Goal: Task Accomplishment & Management: Use online tool/utility

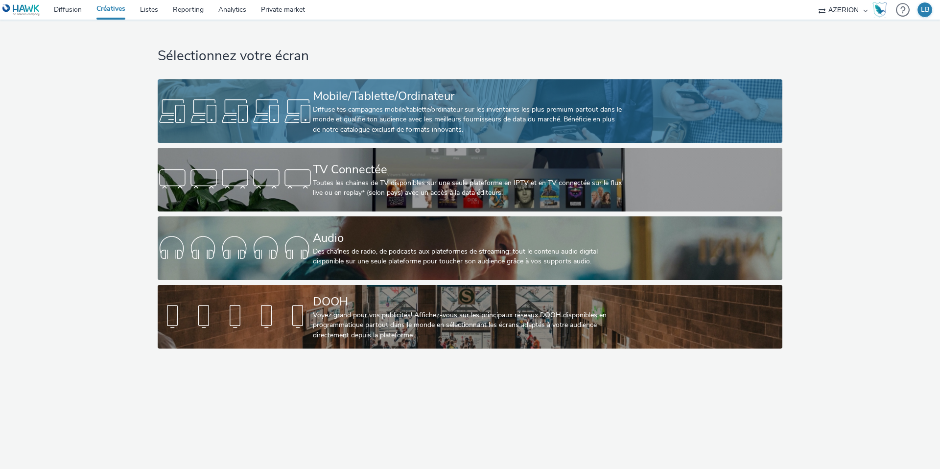
click at [292, 94] on link "Mobile/Tablette/Ordinateur Diffuse tes campagnes mobile/tablette/ordinateur sur…" at bounding box center [470, 111] width 624 height 64
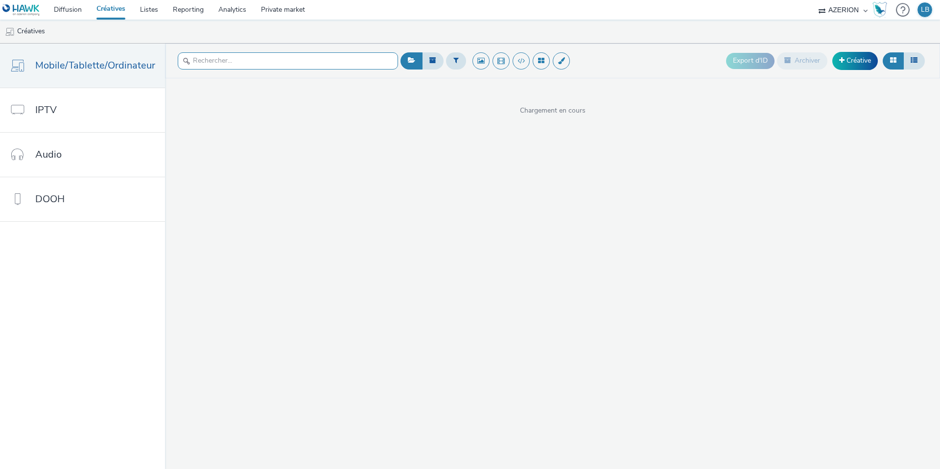
click at [233, 66] on input "text" at bounding box center [288, 60] width 220 height 17
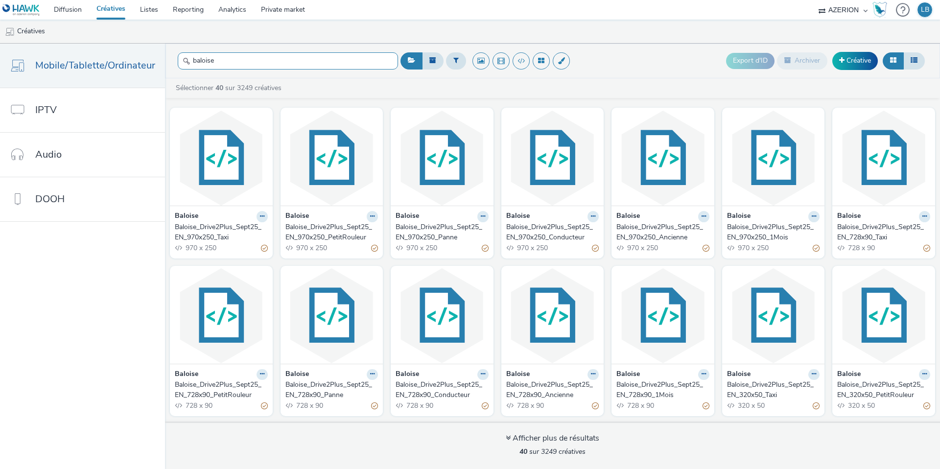
type input "baloise"
click at [263, 214] on button at bounding box center [262, 216] width 11 height 11
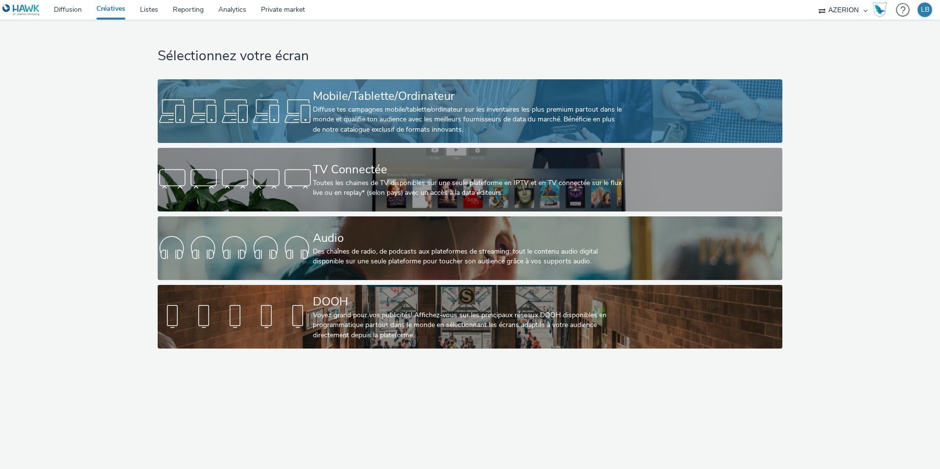
click at [317, 107] on div "Diffuse tes campagnes mobile/tablette/ordinateur sur les inventaires les plus p…" at bounding box center [468, 120] width 310 height 30
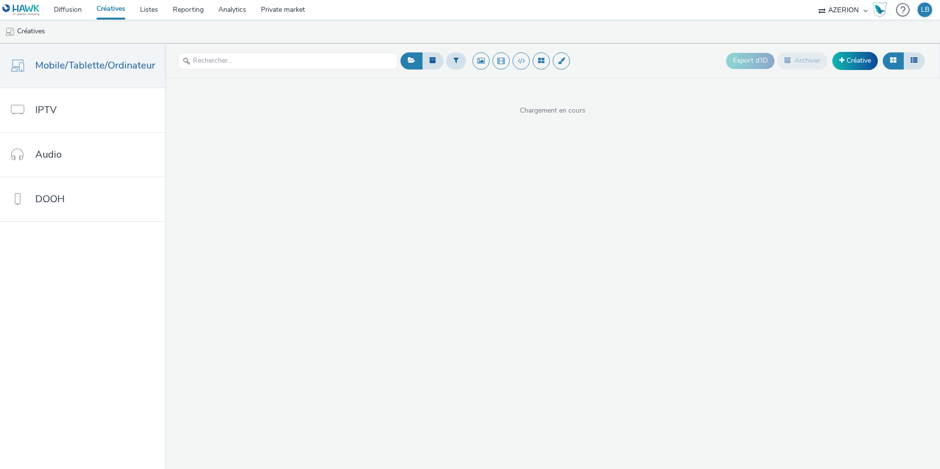
click at [264, 70] on div at bounding box center [288, 61] width 220 height 24
click at [262, 60] on input "text" at bounding box center [288, 60] width 220 height 17
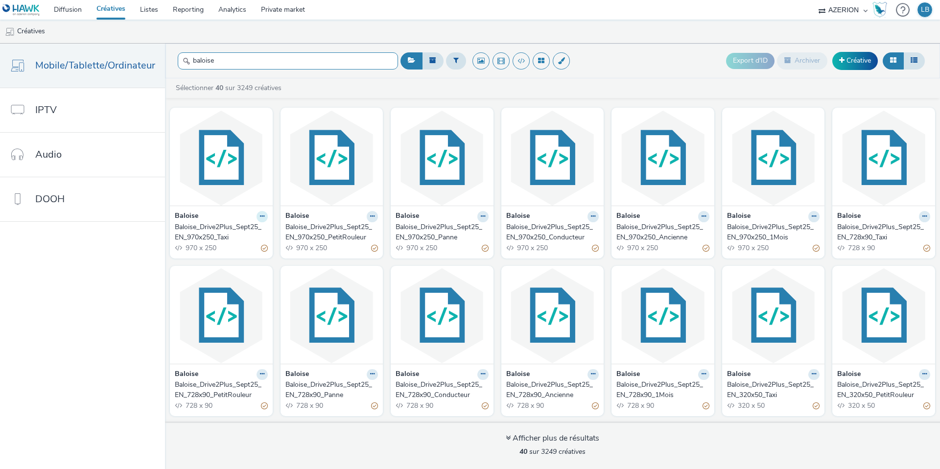
type input "baloise"
click at [257, 220] on button at bounding box center [262, 216] width 11 height 11
click at [234, 254] on link "Dupliquer" at bounding box center [230, 253] width 73 height 20
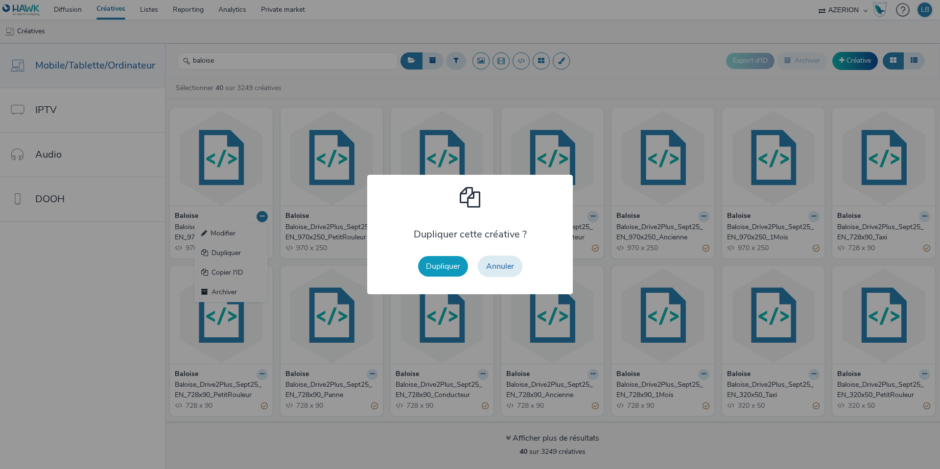
click at [447, 271] on button "Dupliquer" at bounding box center [443, 266] width 50 height 21
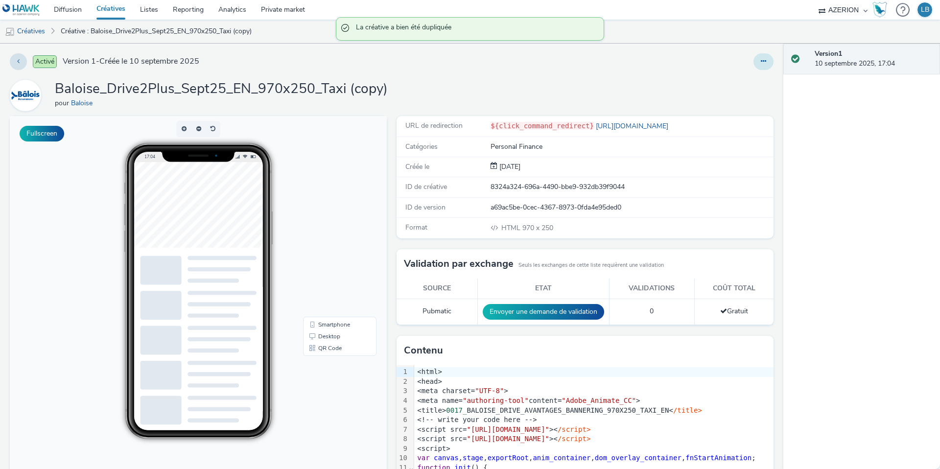
click at [764, 63] on icon at bounding box center [763, 61] width 5 height 7
click at [739, 81] on link "Modifier" at bounding box center [736, 81] width 73 height 20
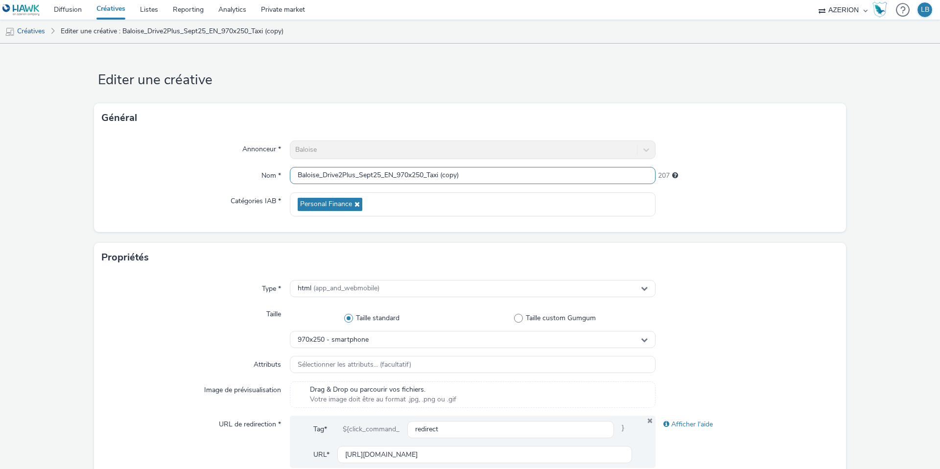
click at [393, 177] on input "Baloise_Drive2Plus_Sept25_EN_970x250_Taxi (copy)" at bounding box center [473, 175] width 366 height 17
drag, startPoint x: 398, startPoint y: 175, endPoint x: 424, endPoint y: 174, distance: 26.5
click at [424, 174] on input "Baloise_Drive2Plus_Sept25_FR_970x250_Taxi (copy)" at bounding box center [473, 175] width 366 height 17
drag, startPoint x: 434, startPoint y: 171, endPoint x: 479, endPoint y: 171, distance: 45.0
click at [479, 171] on input "Baloise_Drive2Plus_Sept25_FR_160x1600_Taxi (copy)" at bounding box center [473, 175] width 366 height 17
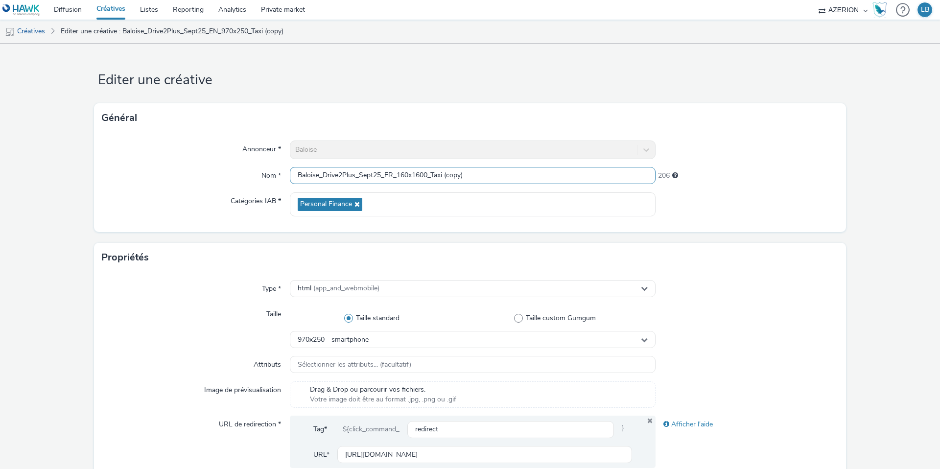
drag, startPoint x: 432, startPoint y: 175, endPoint x: 508, endPoint y: 175, distance: 75.4
click at [508, 175] on input "Baloise_Drive2Plus_Sept25_FR_160x1600_Taxi (copy)" at bounding box center [473, 175] width 366 height 17
click at [418, 175] on input "Baloise_Drive2Plus_Sept25_FR_160x1600_1Mois" at bounding box center [473, 175] width 366 height 17
type input "Baloise_Drive2Plus_Sept25_FR_160x600_1Mois"
click at [724, 135] on div "Annonceur * Baloise Nom * Baloise_Drive2Plus_Sept25_FR_160x600_1Mois 213 Catégo…" at bounding box center [470, 182] width 752 height 99
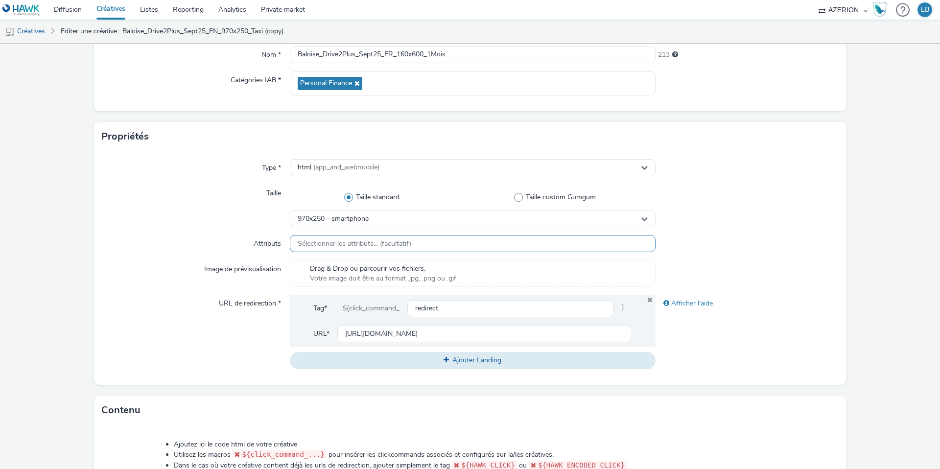
scroll to position [122, 0]
click at [367, 220] on span "970x250 - smartphone" at bounding box center [333, 217] width 71 height 8
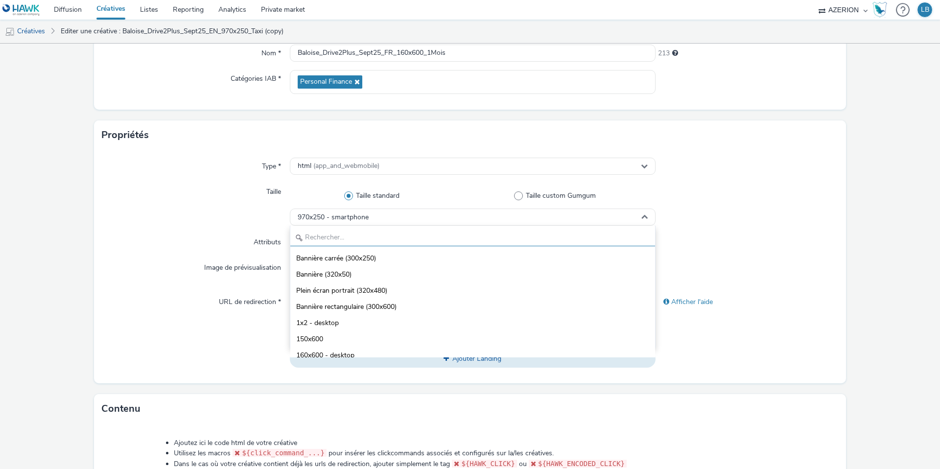
click at [330, 237] on input "text" at bounding box center [472, 237] width 365 height 17
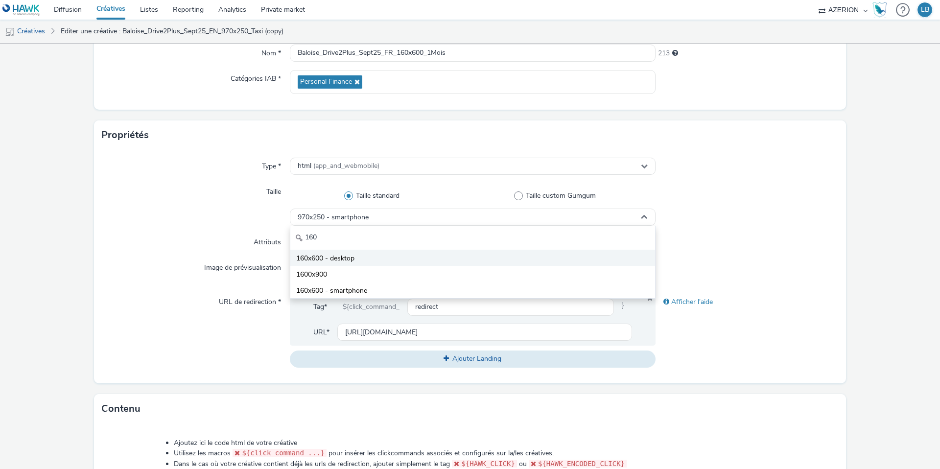
type input "160"
click at [347, 259] on span "160x600 - desktop" at bounding box center [325, 259] width 58 height 10
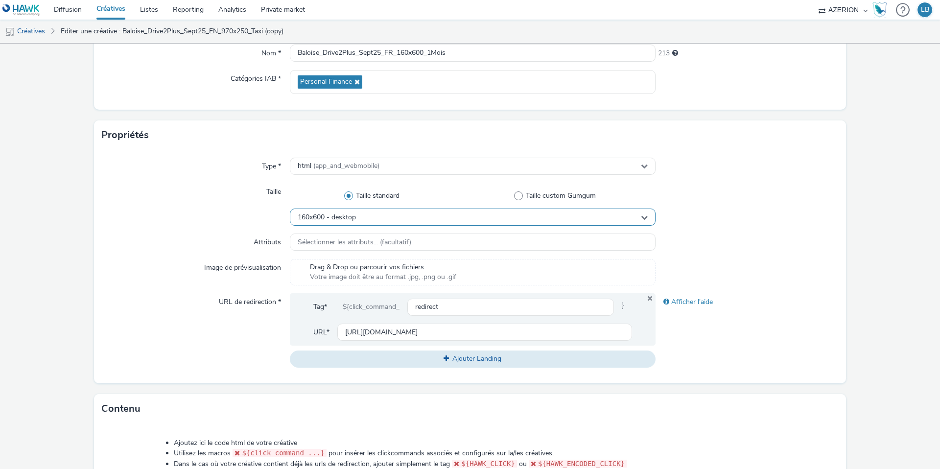
click at [341, 212] on div "160x600 - desktop" at bounding box center [473, 217] width 366 height 17
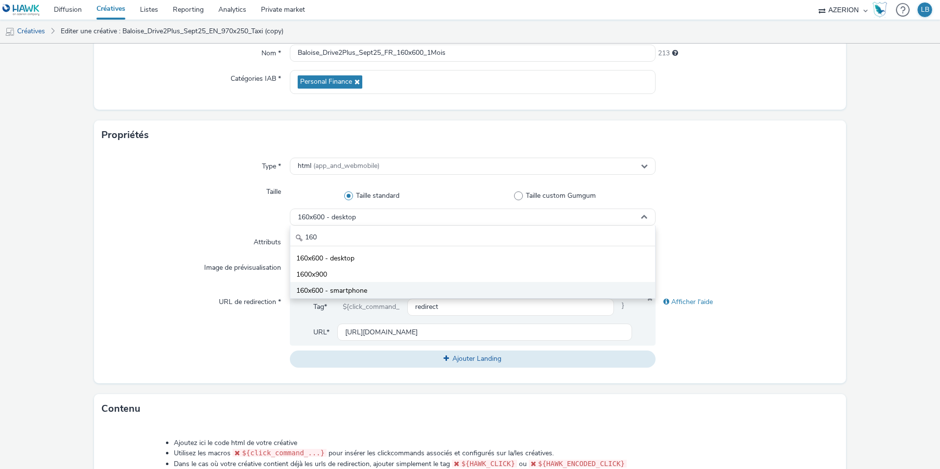
click at [353, 287] on span "160x600 - smartphone" at bounding box center [331, 291] width 71 height 10
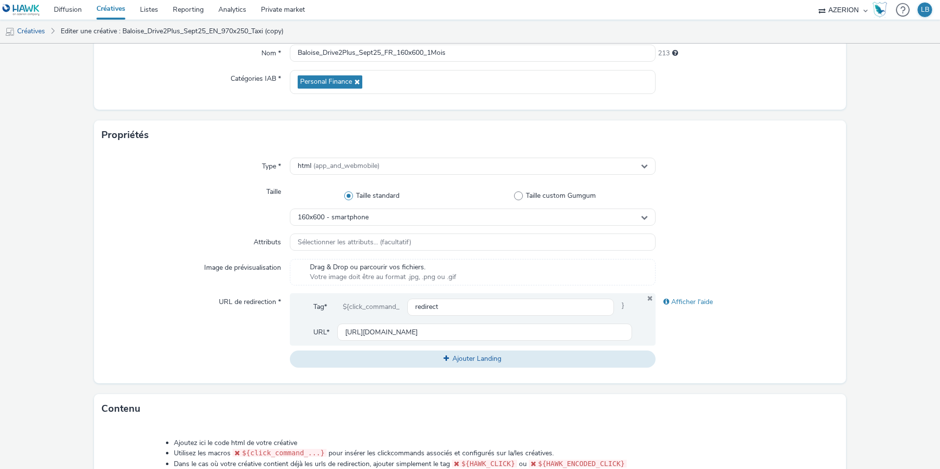
click at [235, 213] on div "Taille" at bounding box center [196, 204] width 188 height 43
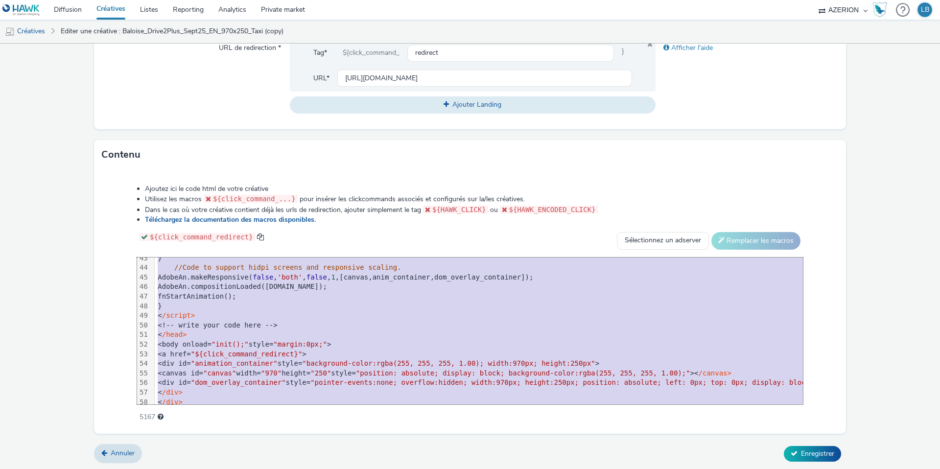
scroll to position [442, 0]
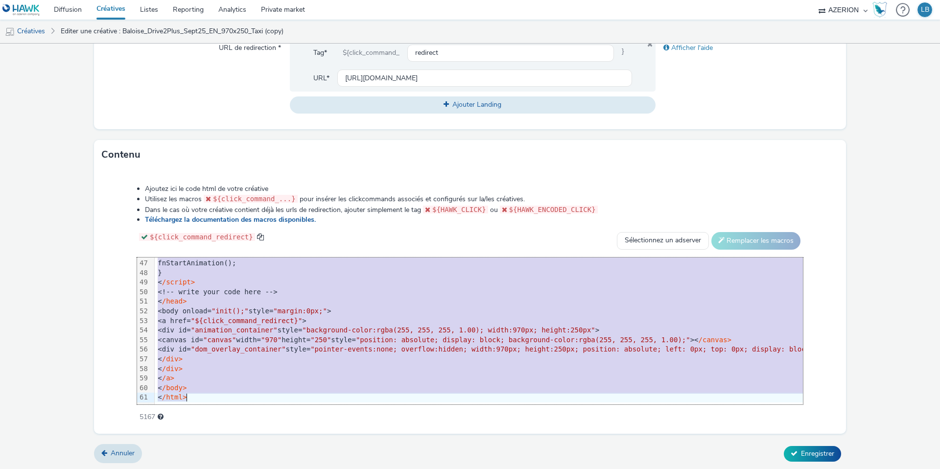
drag, startPoint x: 187, startPoint y: 263, endPoint x: 257, endPoint y: 435, distance: 185.4
click at [257, 435] on form "Editer une créative Général Annonceur * Baloise Nom * Baloise_Drive2Plus_Sept25…" at bounding box center [470, 68] width 940 height 803
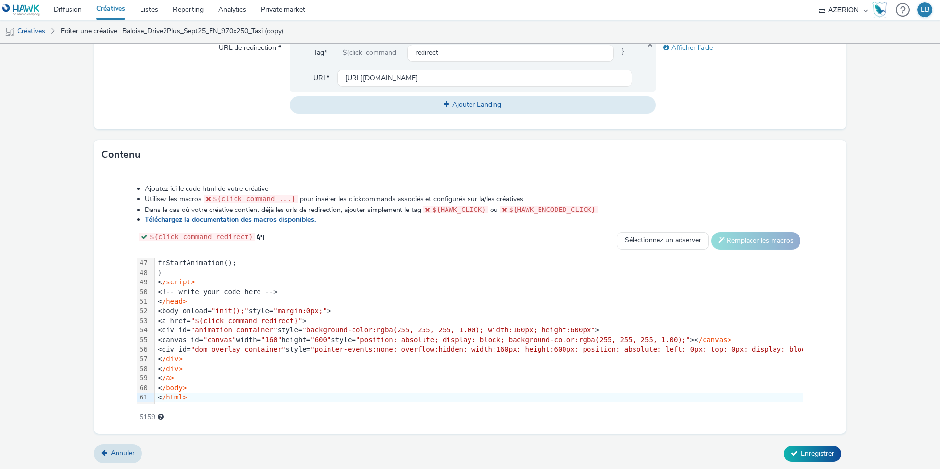
click at [113, 307] on div "Ajoutez ici le code html de votre créative Utilisez les macros ${click_command_…" at bounding box center [470, 297] width 736 height 241
click at [385, 79] on input "https://www.baloise.lu/en/private-individuals/my-insurance-luxembourg/car.html?…" at bounding box center [484, 78] width 295 height 17
paste input "fr/particuliers/mon-assurance-luxembourg/assurance-auto.html?utm_source=azerion…"
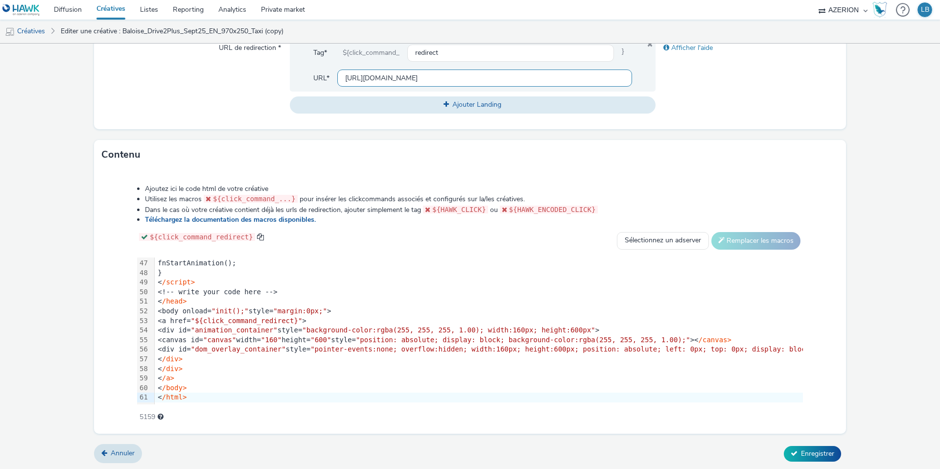
scroll to position [0, 294]
type input "https://www.baloise.lu/fr/particuliers/mon-assurance-luxembourg/assurance-auto.…"
click at [709, 88] on div "Afficher l'aide" at bounding box center [747, 76] width 183 height 74
click at [812, 451] on span "Enregistrer" at bounding box center [817, 453] width 33 height 9
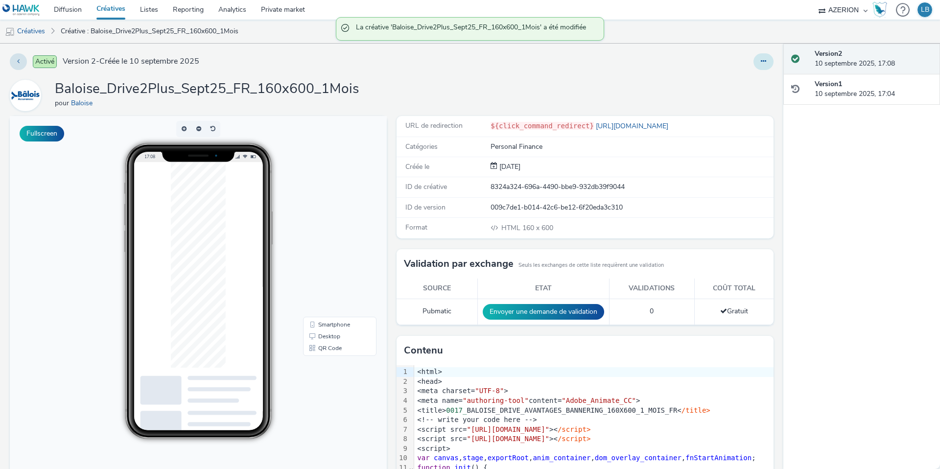
click at [764, 62] on icon at bounding box center [763, 61] width 5 height 7
click at [731, 103] on link "Dupliquer" at bounding box center [736, 101] width 73 height 20
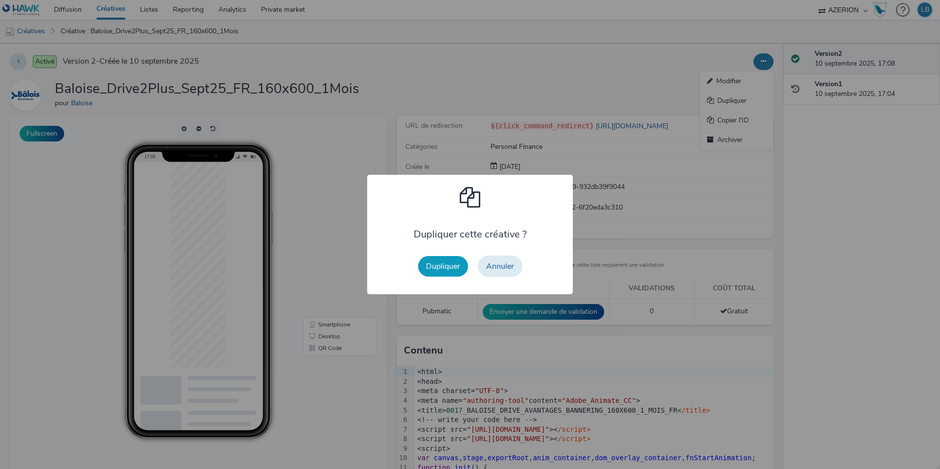
click at [451, 266] on button "Dupliquer" at bounding box center [443, 266] width 50 height 21
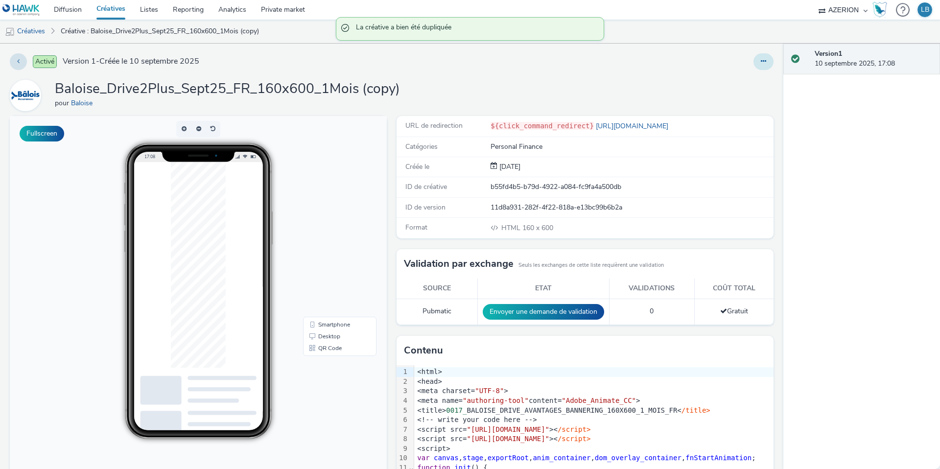
click at [759, 62] on button at bounding box center [763, 61] width 20 height 17
click at [732, 87] on link "Modifier" at bounding box center [736, 81] width 73 height 20
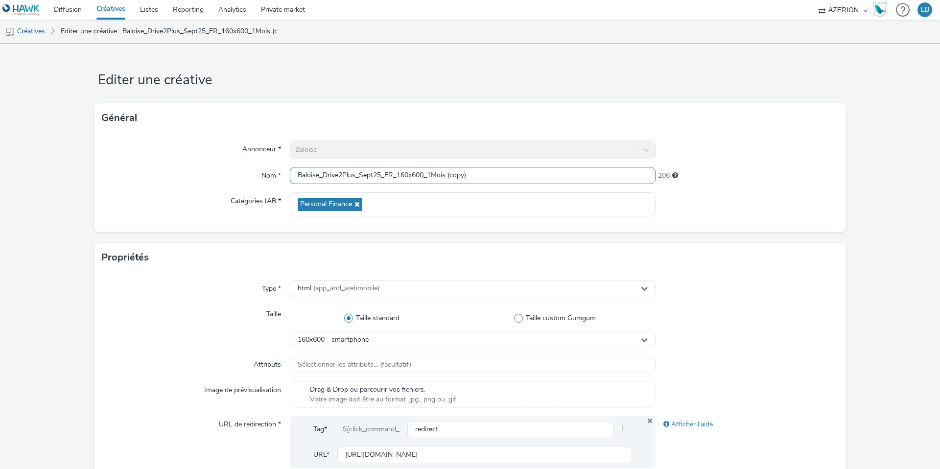
drag, startPoint x: 429, startPoint y: 173, endPoint x: 500, endPoint y: 175, distance: 71.0
click at [500, 175] on input "Baloise_Drive2Plus_Sept25_FR_160x600_1Mois (copy)" at bounding box center [473, 175] width 366 height 17
type input "Baloise_Drive2Plus_Sept25_FR_160x600_Ancienne"
click at [744, 157] on div at bounding box center [747, 150] width 183 height 19
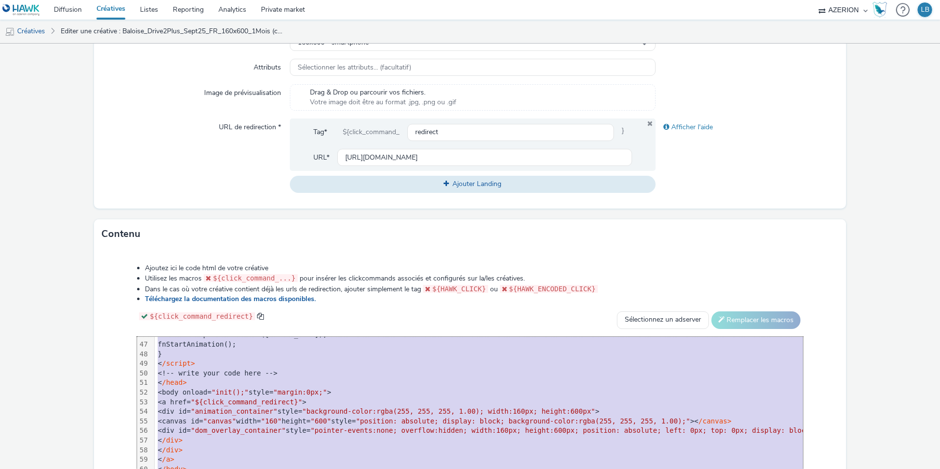
scroll to position [442, 0]
drag, startPoint x: 188, startPoint y: 343, endPoint x: 244, endPoint y: 471, distance: 140.1
click at [244, 469] on html "Diffusion Créatives Listes Reporting Analytics Private market AZERION Hawk (Tes…" at bounding box center [470, 234] width 940 height 469
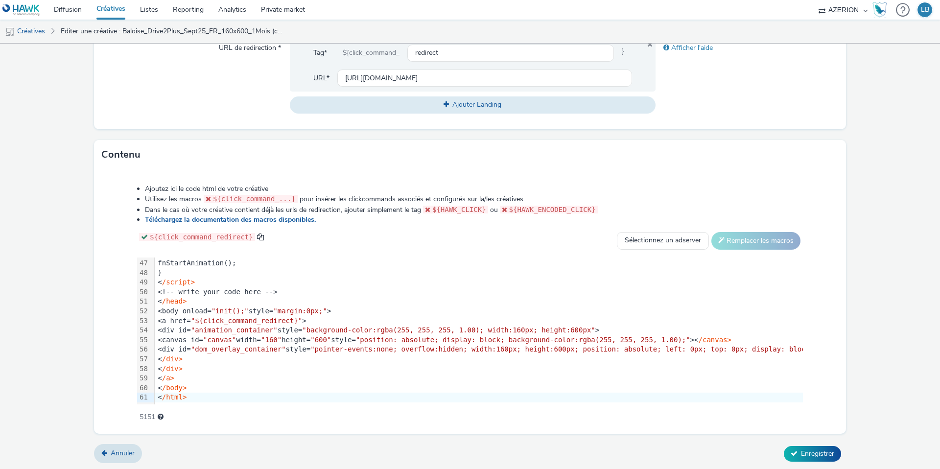
click at [431, 230] on div "Ajoutez ici le code html de votre créative Utilisez les macros ${click_command_…" at bounding box center [470, 297] width 736 height 241
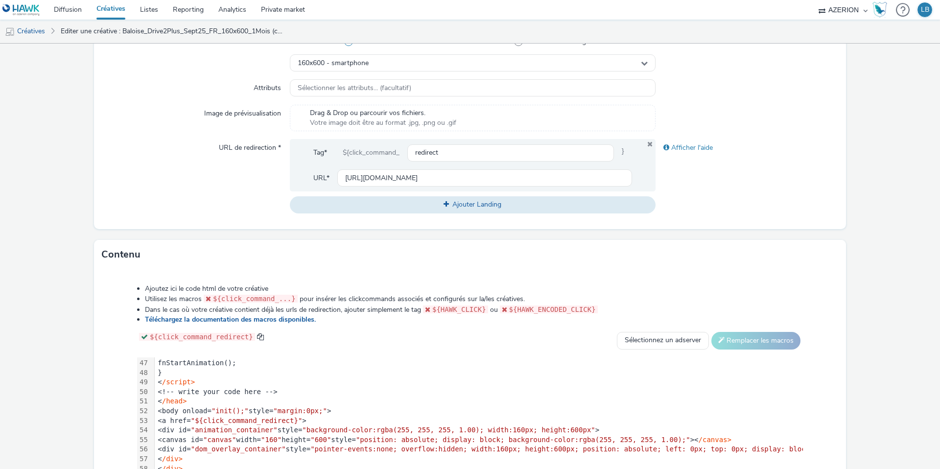
scroll to position [270, 0]
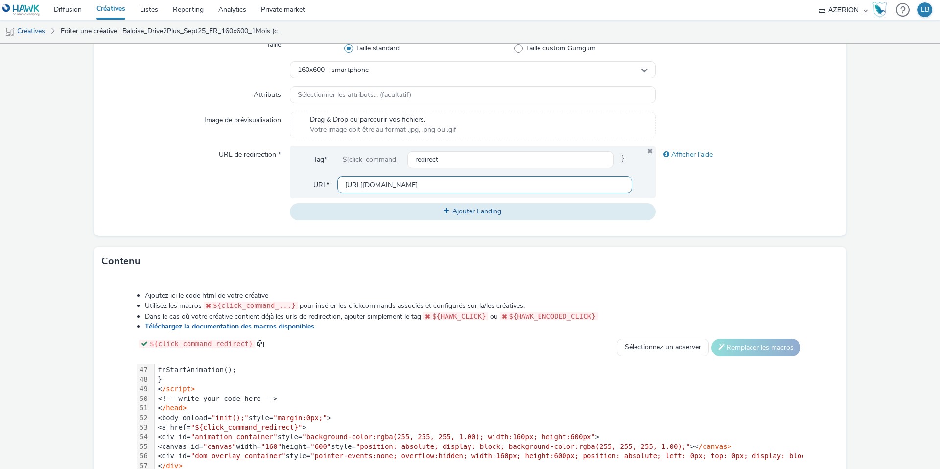
click at [363, 185] on input "https://www.baloise.lu/fr/particuliers/mon-assurance-luxembourg/assurance-auto.…" at bounding box center [484, 184] width 295 height 17
paste input "ncienne"
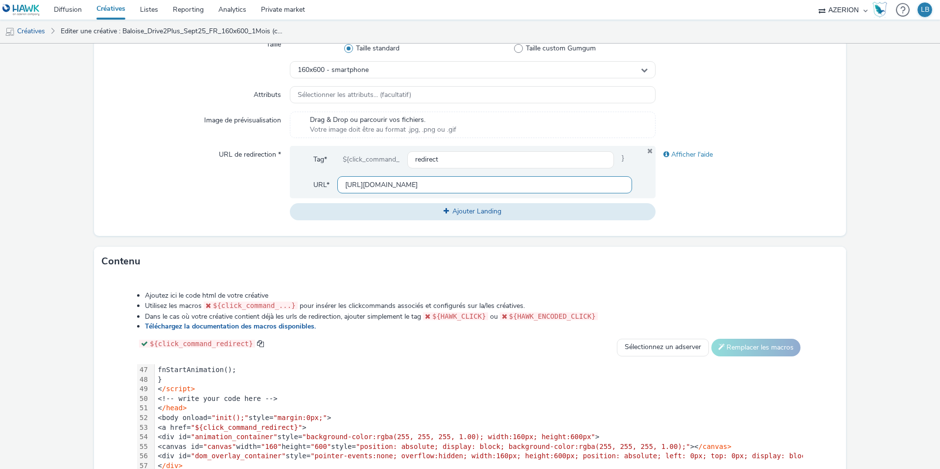
type input "https://www.baloise.lu/fr/particuliers/mon-assurance-luxembourg/assurance-auto.…"
click at [702, 181] on div "Afficher l'aide" at bounding box center [747, 183] width 183 height 74
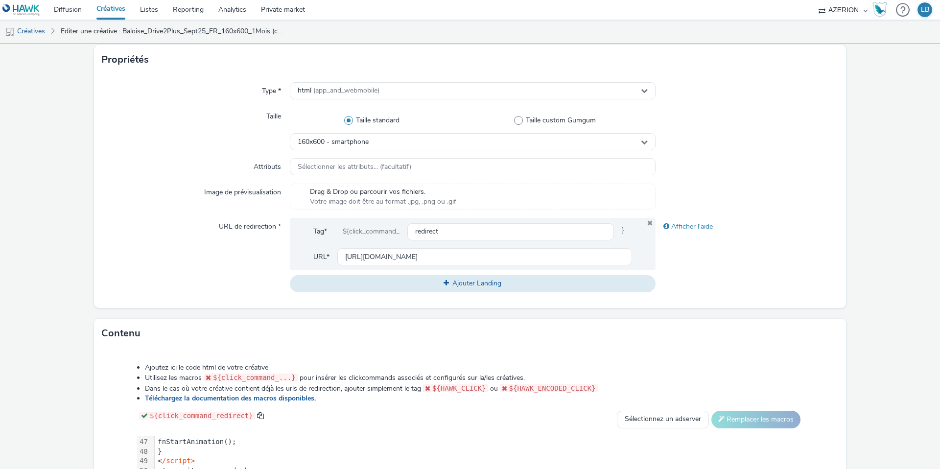
scroll to position [376, 0]
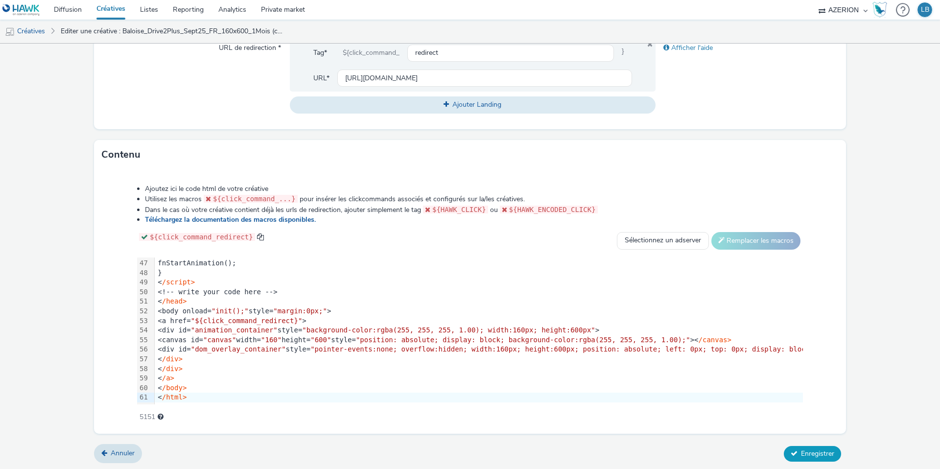
click at [810, 450] on span "Enregistrer" at bounding box center [817, 453] width 33 height 9
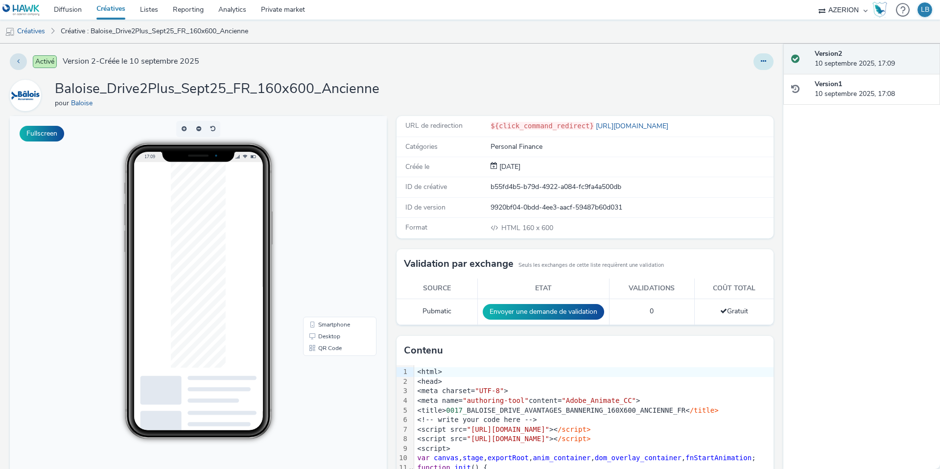
click at [761, 64] on icon at bounding box center [763, 61] width 5 height 7
click at [736, 100] on link "Dupliquer" at bounding box center [736, 101] width 73 height 20
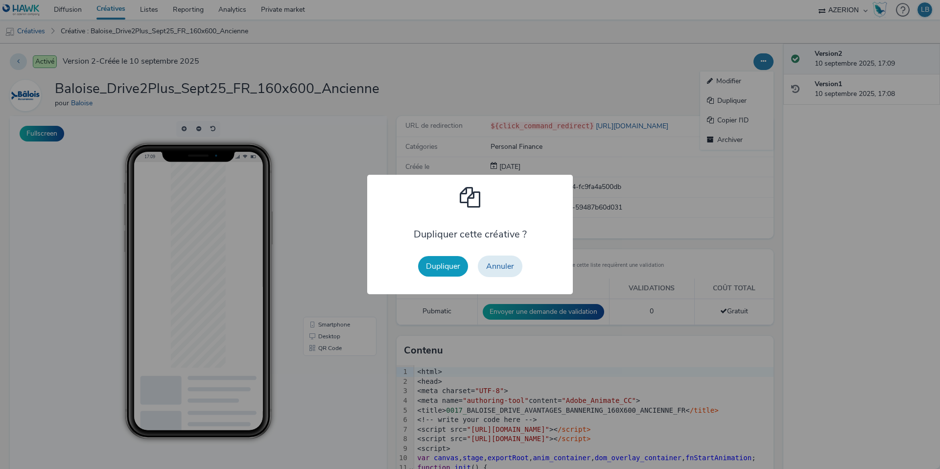
click at [446, 266] on button "Dupliquer" at bounding box center [443, 266] width 50 height 21
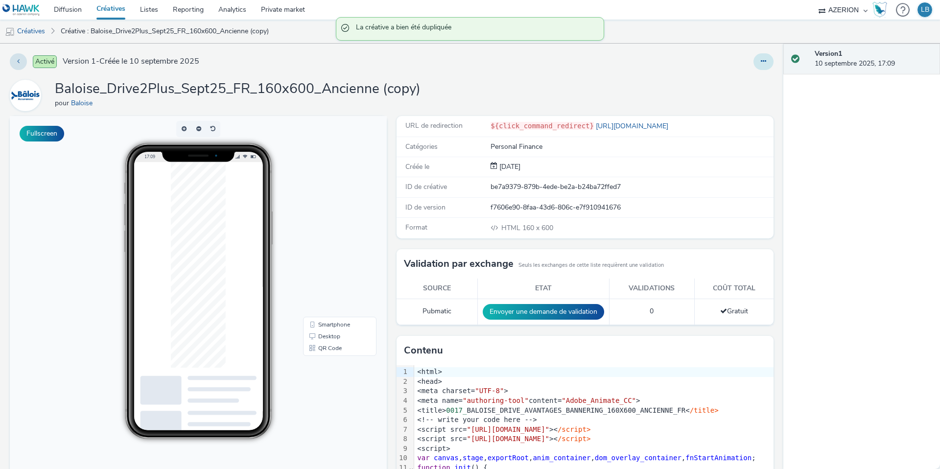
click at [765, 61] on icon at bounding box center [763, 61] width 5 height 7
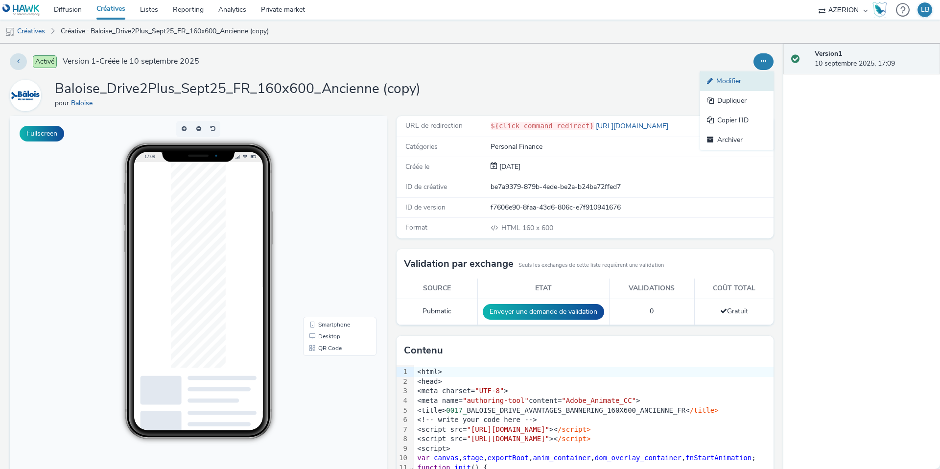
click at [733, 86] on link "Modifier" at bounding box center [736, 81] width 73 height 20
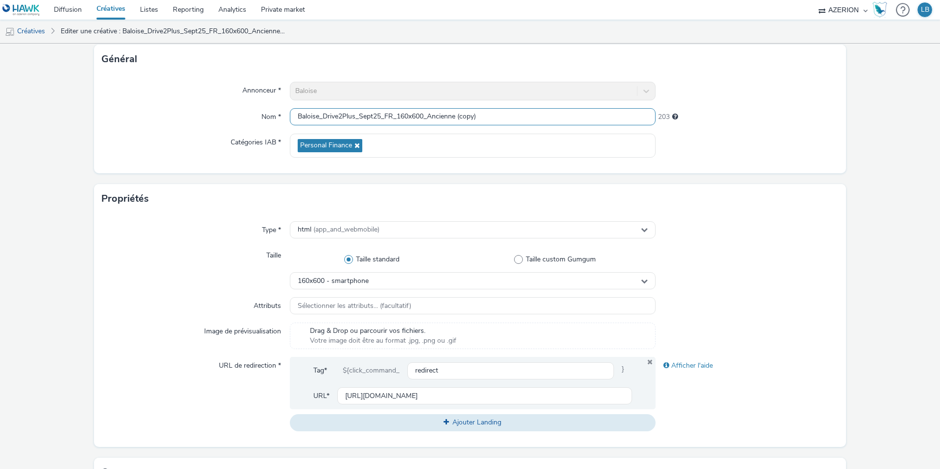
drag, startPoint x: 430, startPoint y: 117, endPoint x: 553, endPoint y: 117, distance: 122.4
click at [553, 117] on input "Baloise_Drive2Plus_Sept25_FR_160x600_Ancienne (copy)" at bounding box center [473, 116] width 366 height 17
type input "Baloise_Drive2Plus_Sept25_FR_160x600_Conducteur"
click at [784, 117] on div "208" at bounding box center [747, 115] width 183 height 14
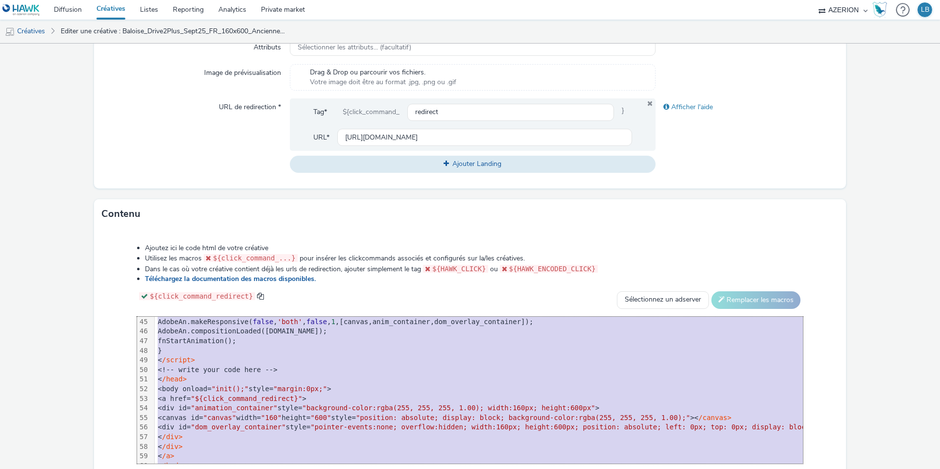
scroll to position [442, 0]
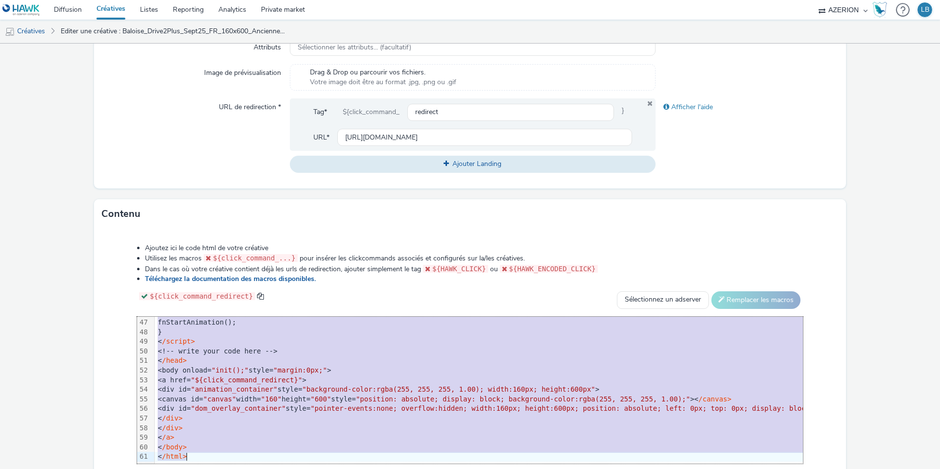
drag, startPoint x: 187, startPoint y: 322, endPoint x: 251, endPoint y: 505, distance: 193.8
click at [251, 469] on html "Diffusion Créatives Listes Reporting Analytics Private market AZERION Hawk (Tes…" at bounding box center [470, 234] width 940 height 469
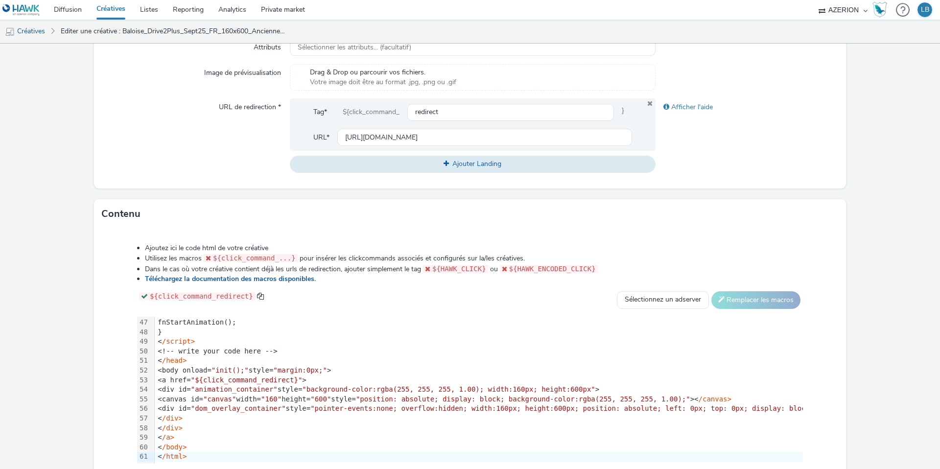
click at [735, 227] on div "Contenu" at bounding box center [470, 213] width 752 height 29
click at [419, 136] on input "https://www.baloise.lu/fr/particuliers/mon-assurance-luxembourg/assurance-auto.…" at bounding box center [484, 137] width 295 height 17
paste input "conducteur-inclus"
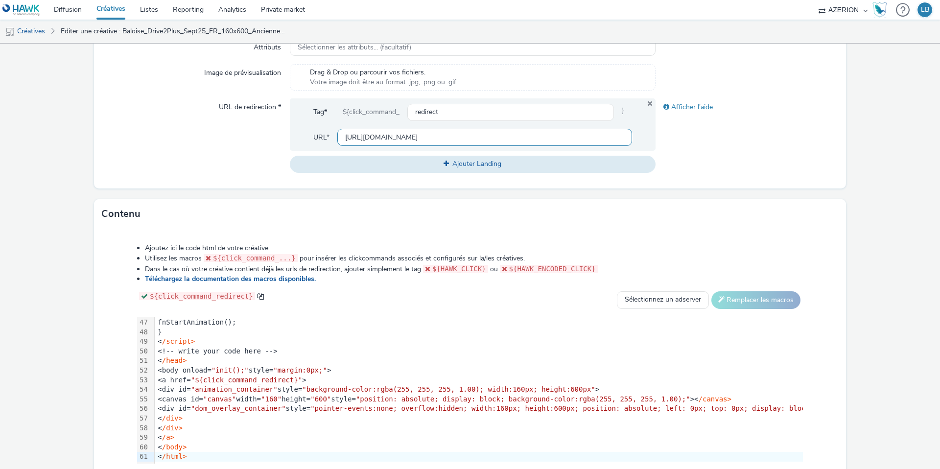
scroll to position [0, 294]
type input "https://www.baloise.lu/fr/particuliers/mon-assurance-luxembourg/assurance-auto.…"
click at [739, 129] on div "Afficher l'aide" at bounding box center [747, 135] width 183 height 74
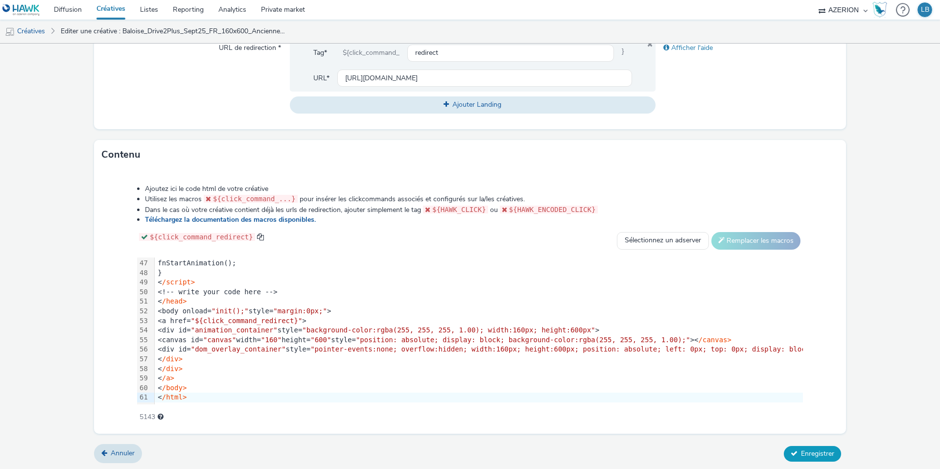
click at [812, 446] on button "Enregistrer" at bounding box center [812, 454] width 57 height 16
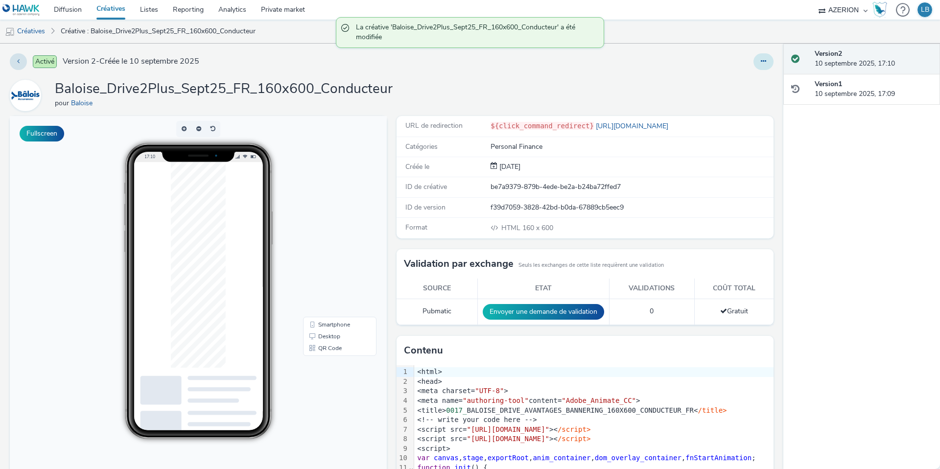
click at [763, 62] on icon at bounding box center [763, 61] width 5 height 7
click at [728, 100] on link "Dupliquer" at bounding box center [736, 101] width 73 height 20
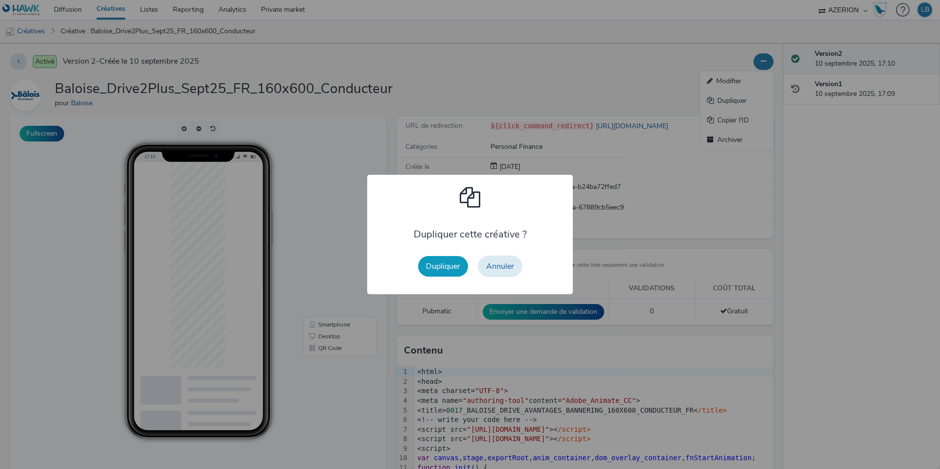
click at [438, 269] on button "Dupliquer" at bounding box center [443, 266] width 50 height 21
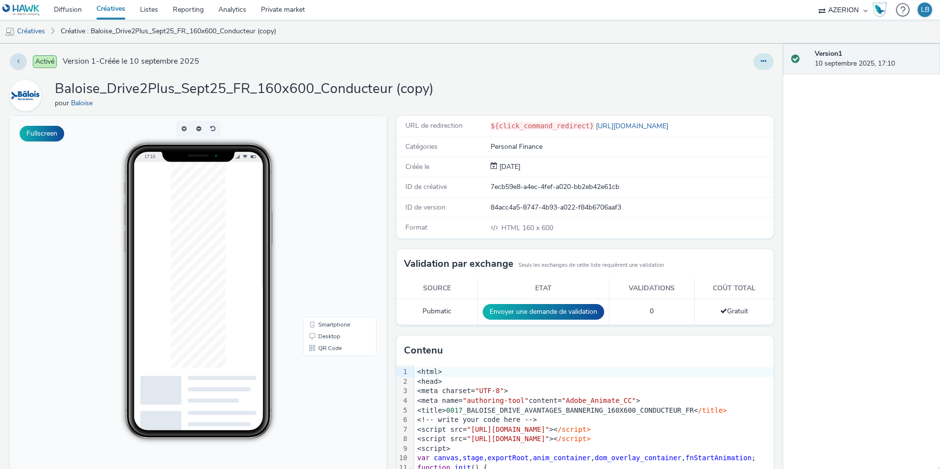
click at [762, 65] on button at bounding box center [763, 61] width 20 height 17
click at [738, 76] on link "Modifier" at bounding box center [736, 81] width 73 height 20
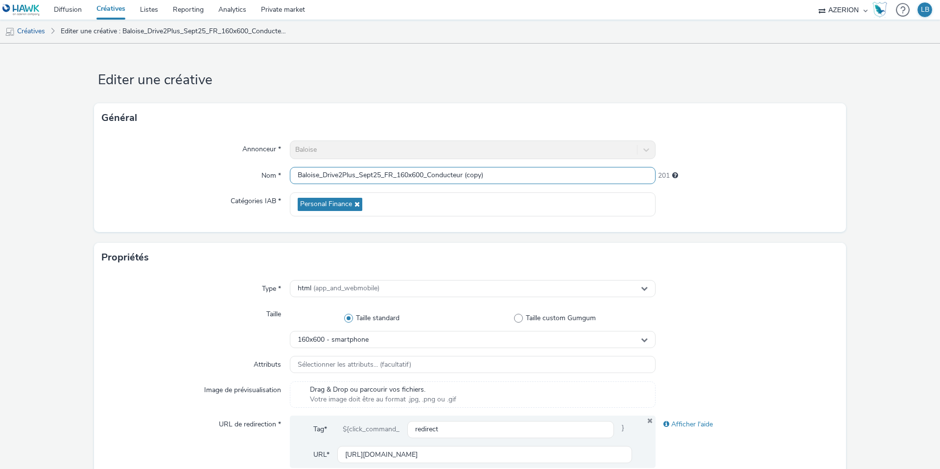
drag, startPoint x: 430, startPoint y: 175, endPoint x: 516, endPoint y: 173, distance: 86.7
click at [516, 173] on input "Baloise_Drive2Plus_Sept25_FR_160x600_Conducteur (copy)" at bounding box center [473, 175] width 366 height 17
type input "Baloise_Drive2Plus_Sept25_FR_160x600_Panne"
click at [774, 135] on div "Annonceur * Baloise Nom * Baloise_Drive2Plus_Sept25_FR_160x600_Panne 213 Catégo…" at bounding box center [470, 182] width 752 height 99
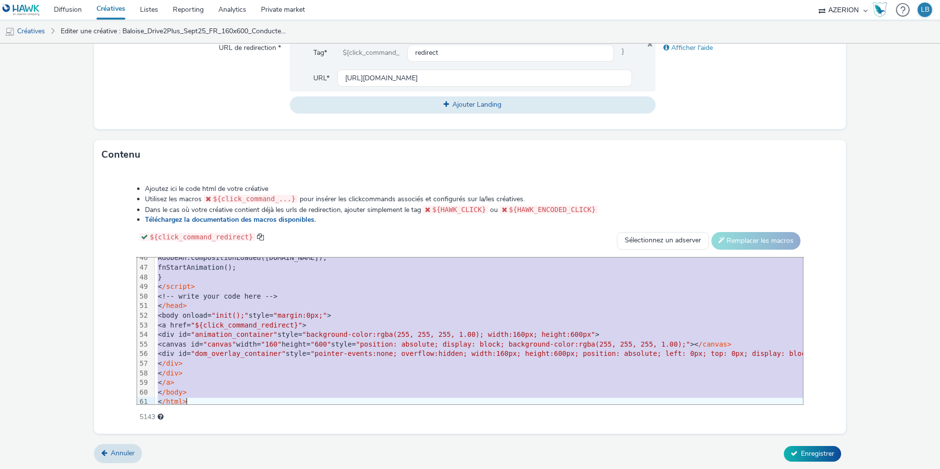
scroll to position [442, 0]
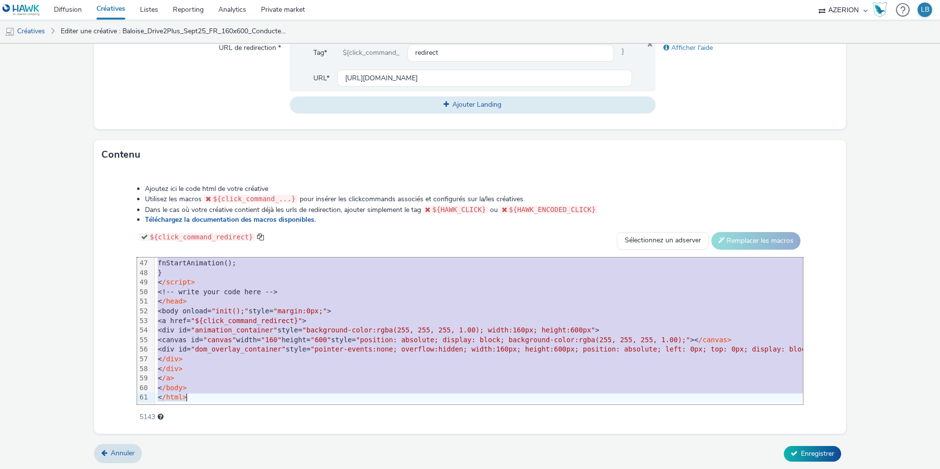
drag, startPoint x: 180, startPoint y: 263, endPoint x: 256, endPoint y: 443, distance: 195.0
click at [256, 443] on form "Editer une créative Général Annonceur * Baloise Nom * Baloise_Drive2Plus_Sept25…" at bounding box center [470, 68] width 940 height 803
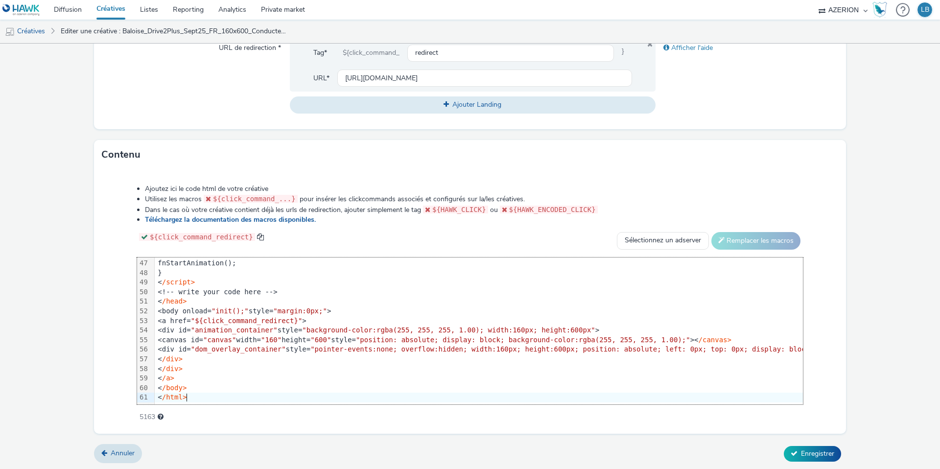
click at [115, 322] on div "Ajoutez ici le code html de votre créative Utilisez les macros ${click_command_…" at bounding box center [470, 297] width 736 height 241
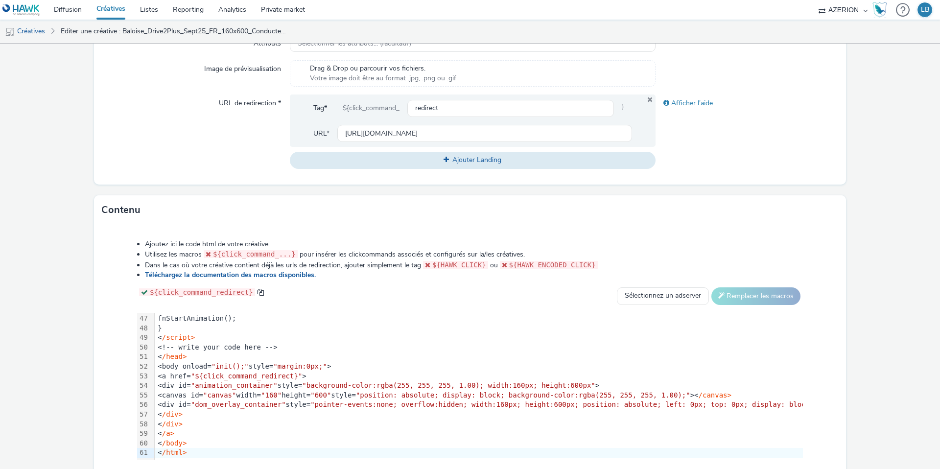
scroll to position [280, 0]
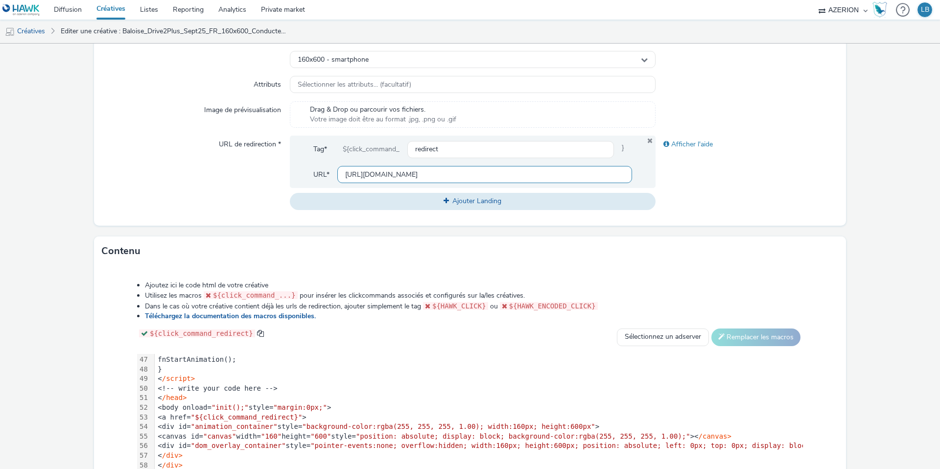
click at [391, 175] on input "https://www.baloise.lu/fr/particuliers/mon-assurance-luxembourg/assurance-auto.…" at bounding box center [484, 174] width 295 height 17
paste input "assistance"
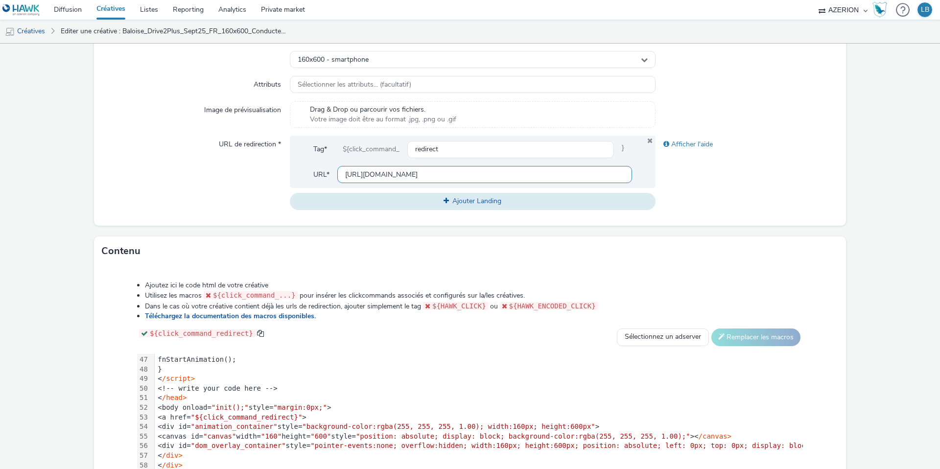
scroll to position [0, 271]
type input "https://www.baloise.lu/fr/particuliers/mon-assurance-luxembourg/assurance-auto.…"
click at [720, 180] on div "Afficher l'aide" at bounding box center [747, 173] width 183 height 74
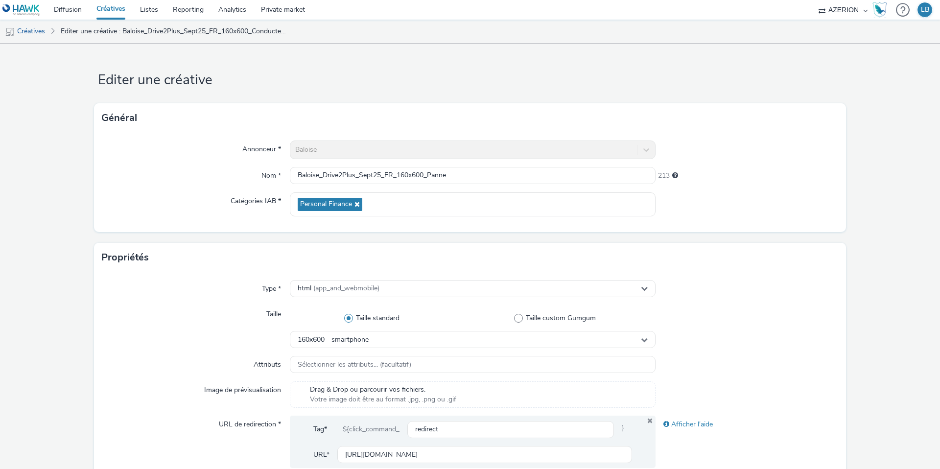
scroll to position [376, 0]
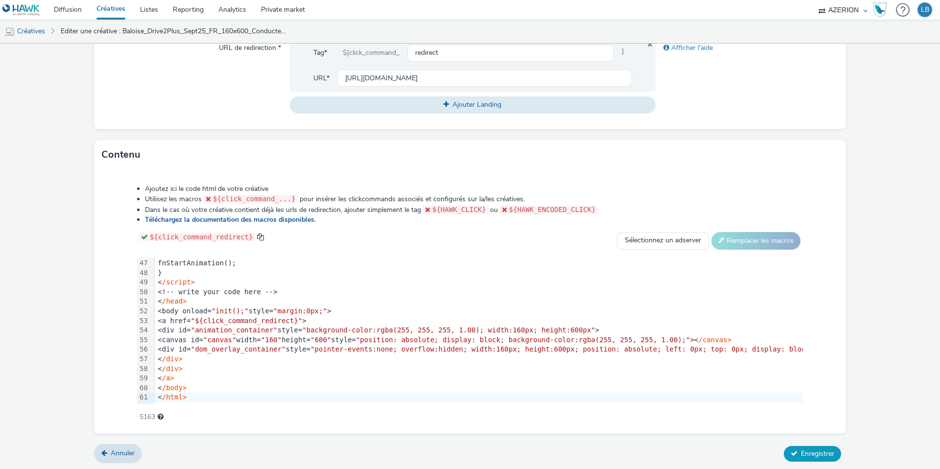
click at [809, 451] on span "Enregistrer" at bounding box center [817, 453] width 33 height 9
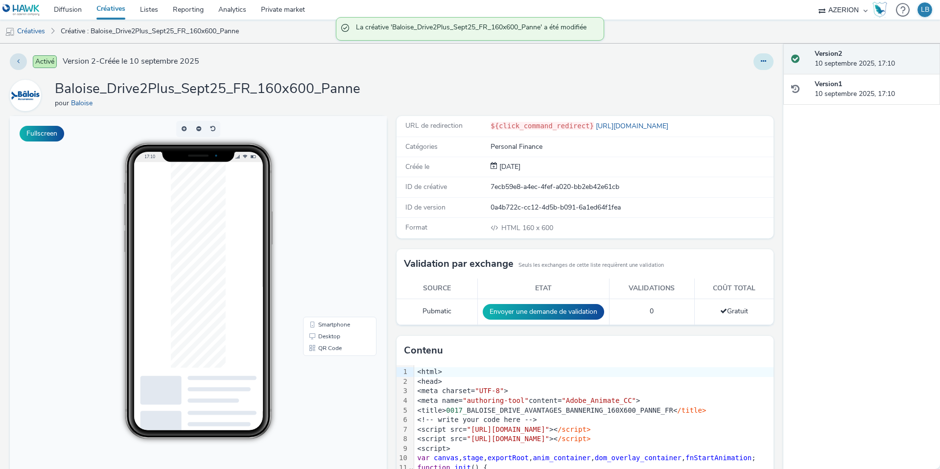
click at [759, 58] on button at bounding box center [763, 61] width 20 height 17
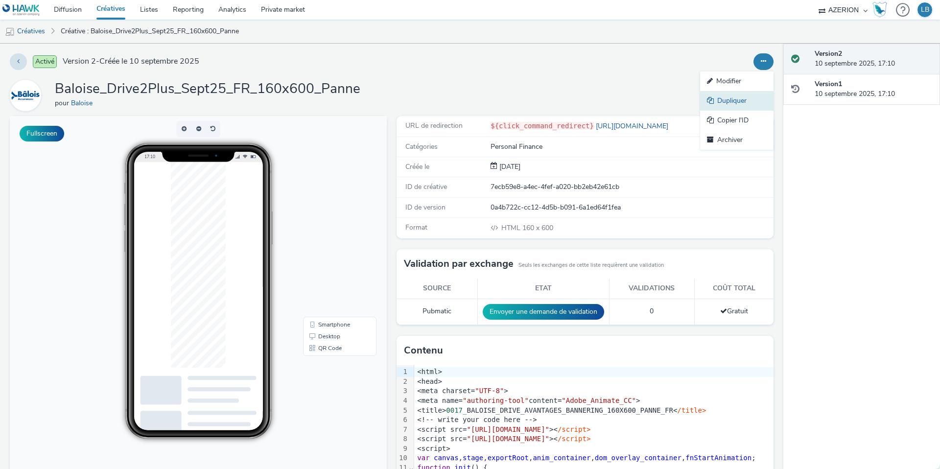
click at [738, 102] on link "Dupliquer" at bounding box center [736, 101] width 73 height 20
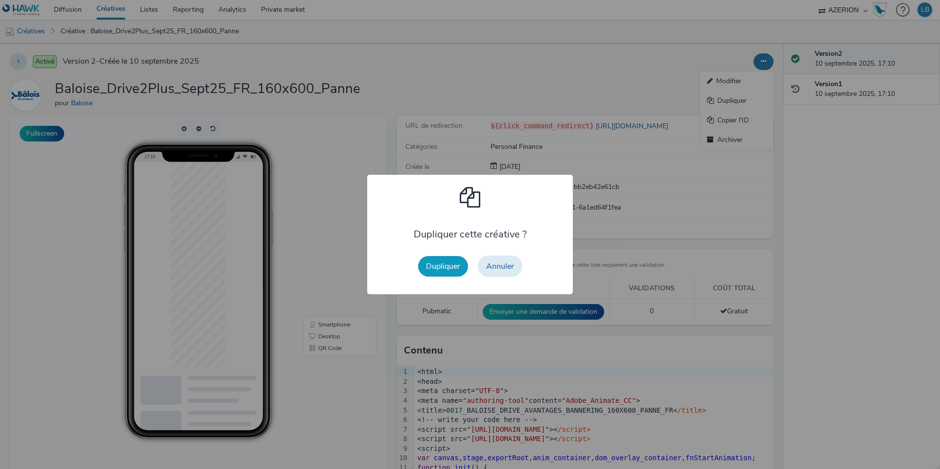
click at [442, 267] on button "Dupliquer" at bounding box center [443, 266] width 50 height 21
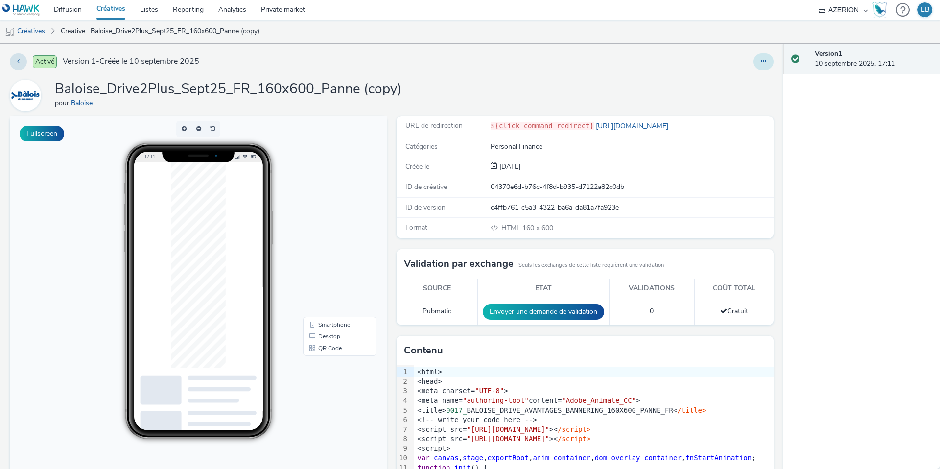
click at [761, 58] on icon at bounding box center [763, 61] width 5 height 7
click at [732, 82] on link "Modifier" at bounding box center [736, 81] width 73 height 20
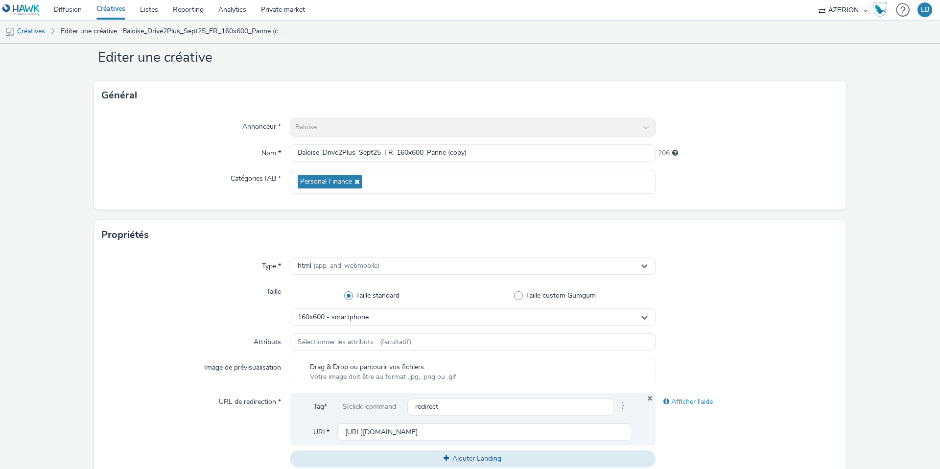
scroll to position [27, 0]
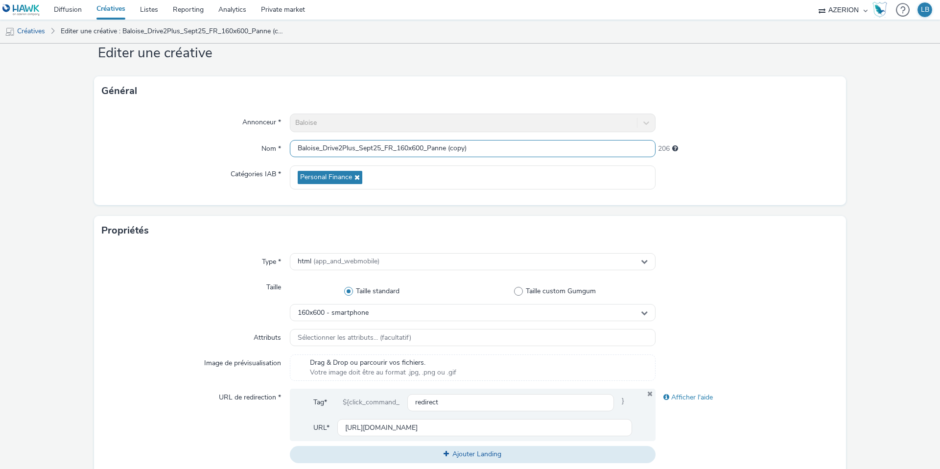
drag, startPoint x: 434, startPoint y: 147, endPoint x: 510, endPoint y: 147, distance: 75.9
click at [510, 147] on input "Baloise_Drive2Plus_Sept25_FR_160x600_Panne (copy)" at bounding box center [473, 148] width 366 height 17
type input "Baloise_Drive2Plus_Sept25_FR_160x600_PetitRouleur"
click at [744, 166] on div at bounding box center [747, 177] width 183 height 24
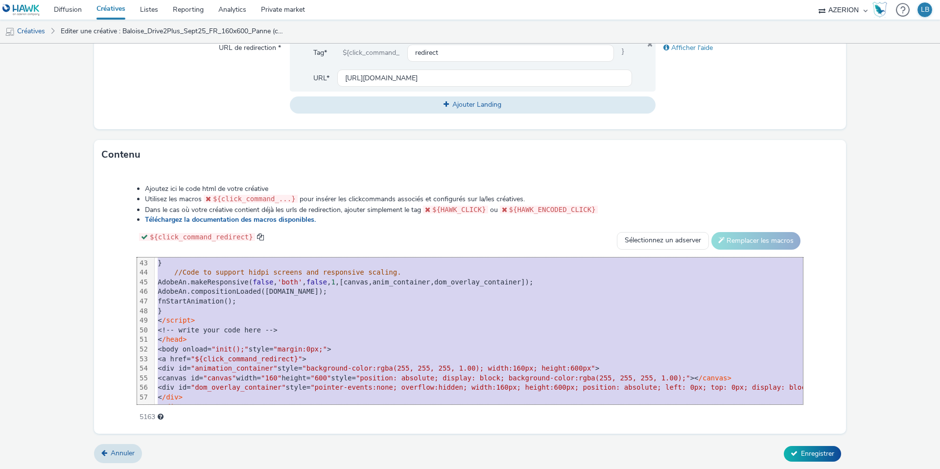
scroll to position [442, 0]
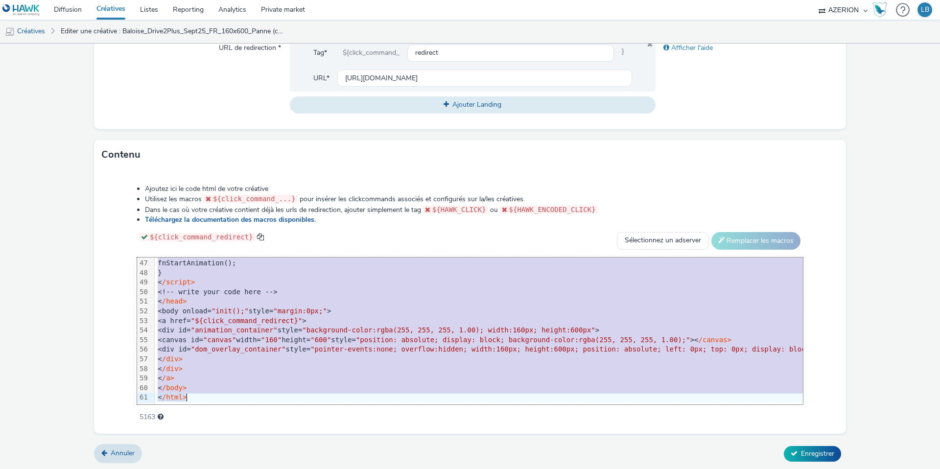
drag, startPoint x: 187, startPoint y: 265, endPoint x: 263, endPoint y: 487, distance: 234.6
click at [263, 469] on html "Diffusion Créatives Listes Reporting Analytics Private market AZERION Hawk (Tes…" at bounding box center [470, 234] width 940 height 469
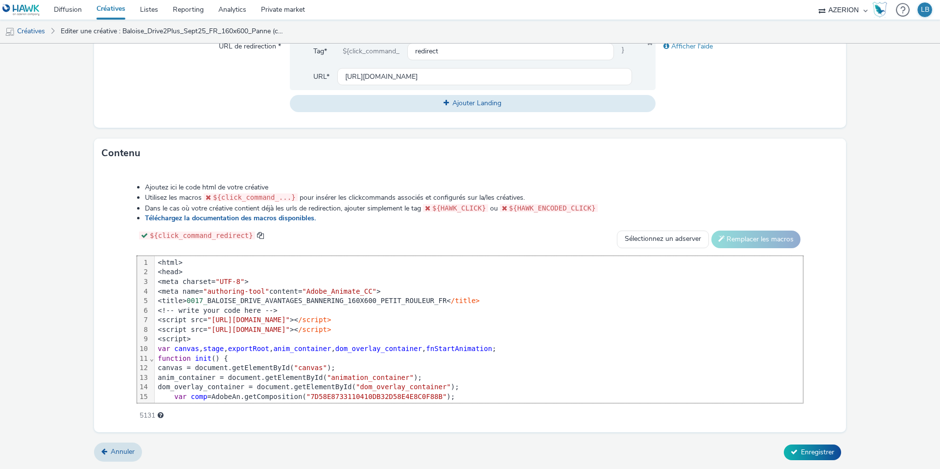
scroll to position [442, 0]
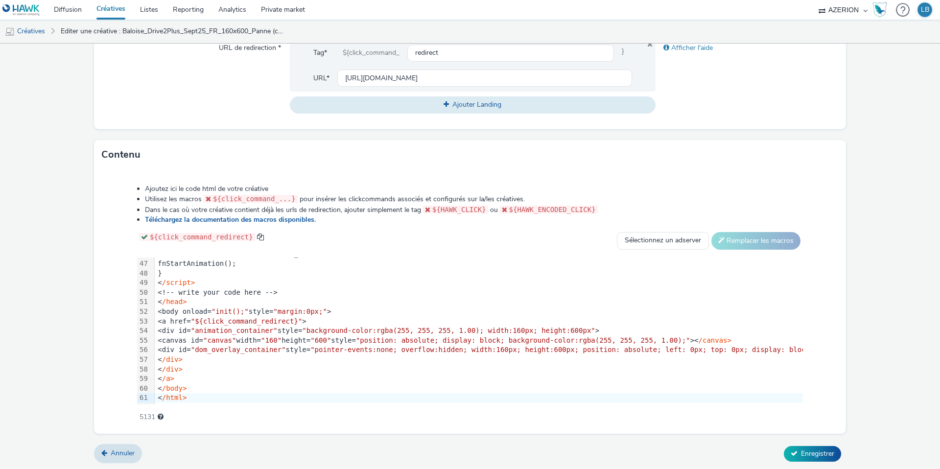
click at [128, 238] on div "Ajoutez ici le code html de votre créative Utilisez les macros ${click_command_…" at bounding box center [470, 297] width 736 height 241
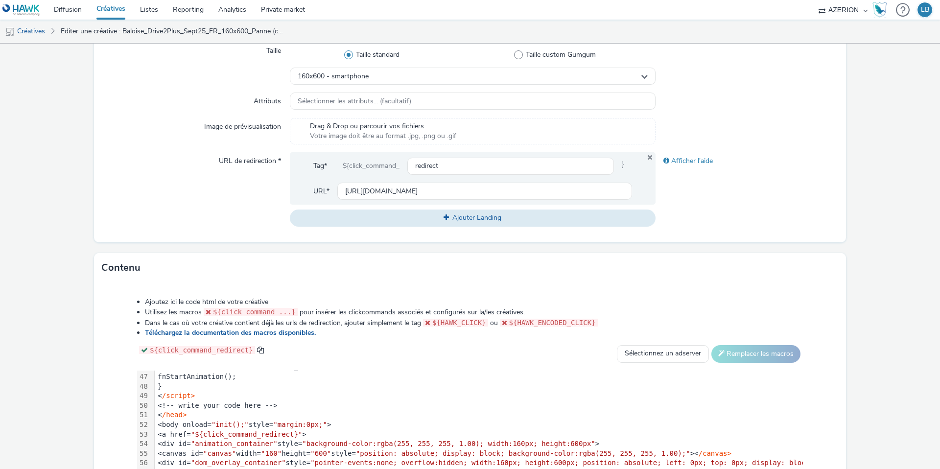
scroll to position [256, 0]
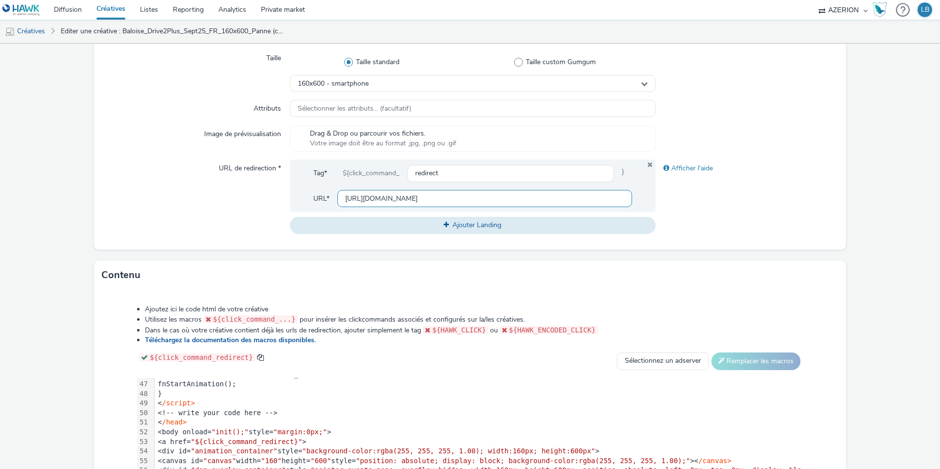
click at [396, 199] on input "https://www.baloise.lu/fr/particuliers/mon-assurance-luxembourg/assurance-auto.…" at bounding box center [484, 198] width 295 height 17
paste input "petit-rouleur"
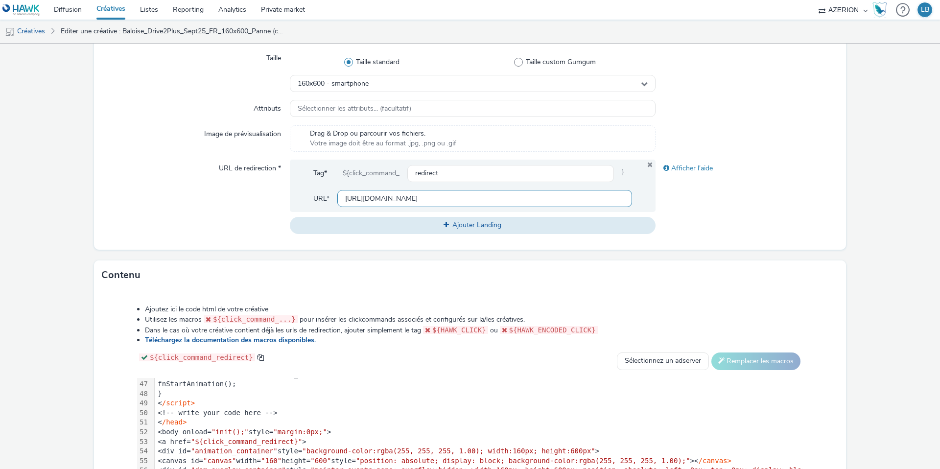
type input "https://www.baloise.lu/fr/particuliers/mon-assurance-luxembourg/assurance-auto.…"
click at [759, 124] on div "Type * html (app_and_webmobile) Taille Taille standard Taille custom Gumgum 160…" at bounding box center [470, 133] width 752 height 234
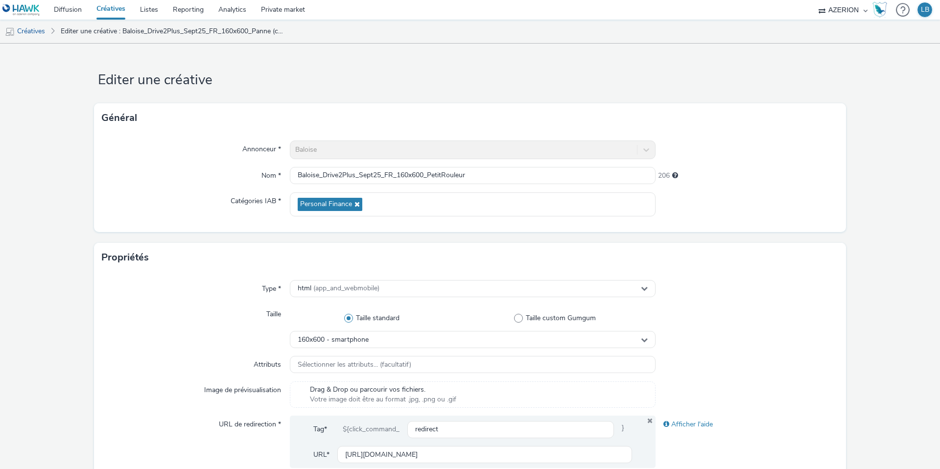
scroll to position [376, 0]
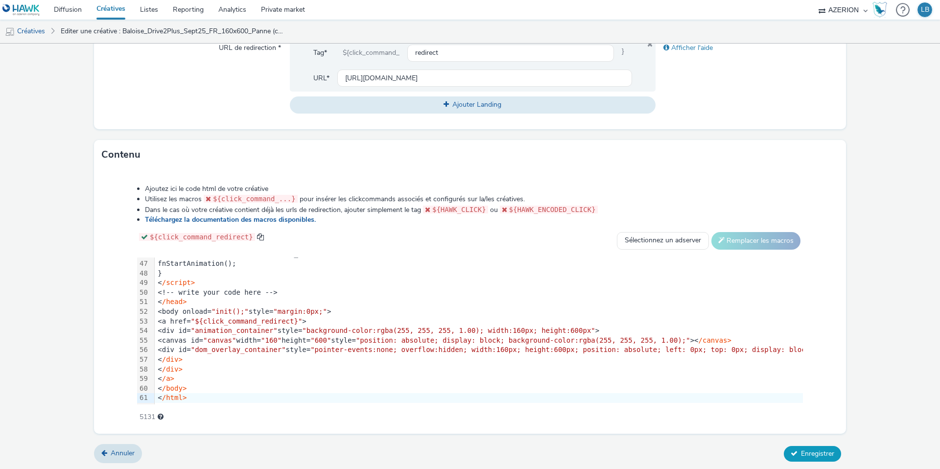
click at [819, 457] on button "Enregistrer" at bounding box center [812, 454] width 57 height 16
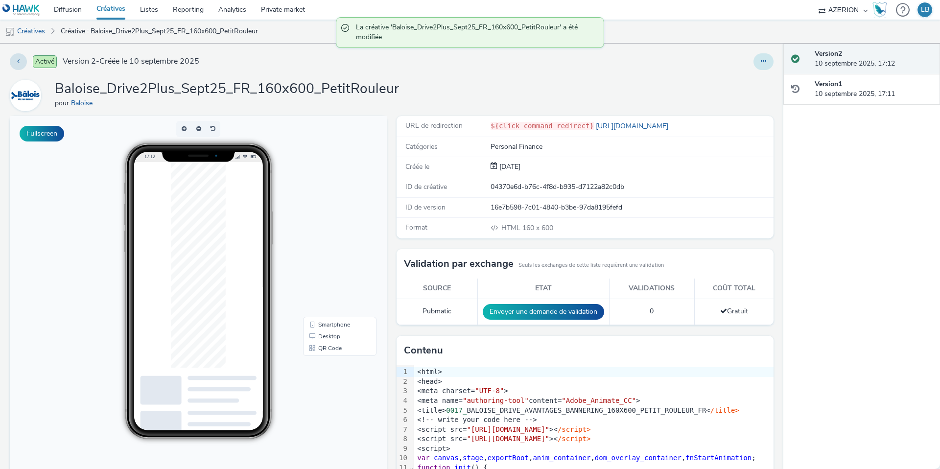
click at [762, 57] on button at bounding box center [763, 61] width 20 height 17
click at [734, 86] on link "Modifier" at bounding box center [736, 81] width 73 height 20
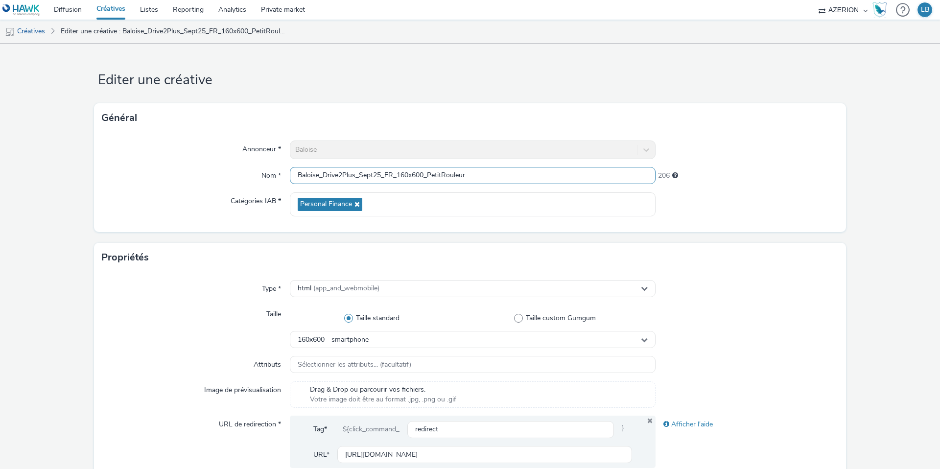
drag, startPoint x: 431, startPoint y: 175, endPoint x: 513, endPoint y: 175, distance: 81.8
click at [513, 175] on input "Baloise_Drive2Plus_Sept25_FR_160x600_PetitRouleur" at bounding box center [473, 175] width 366 height 17
type input "Baloise_Drive2Plus_Sept25_FR_160x600_Taxi"
click at [780, 167] on div "214" at bounding box center [747, 174] width 183 height 14
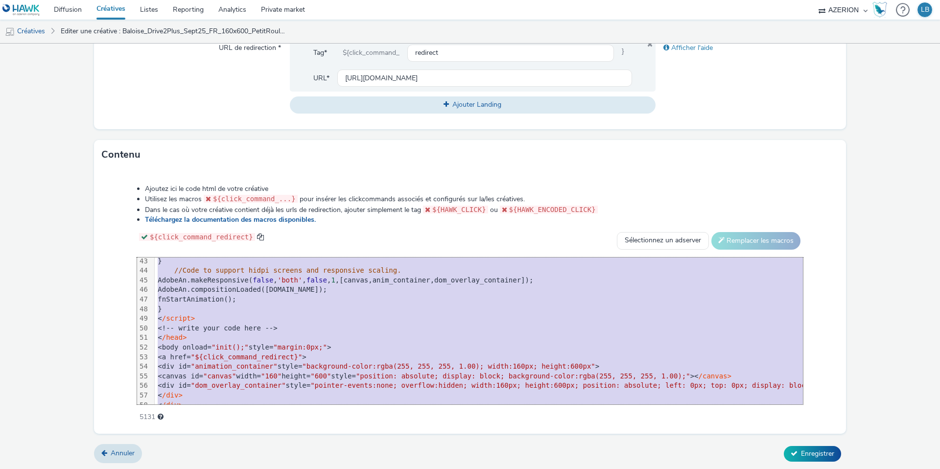
scroll to position [442, 0]
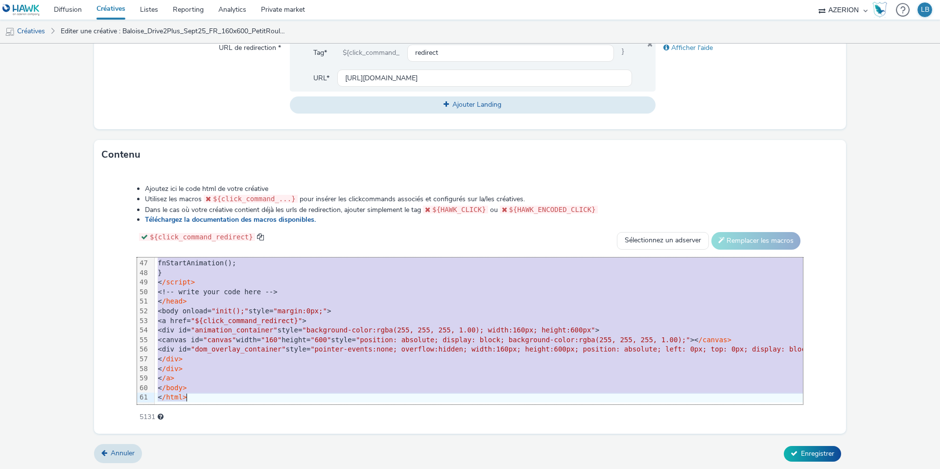
drag, startPoint x: 166, startPoint y: 262, endPoint x: 425, endPoint y: 454, distance: 321.9
click at [425, 454] on form "Editer une créative Général Annonceur * Baloise Nom * Baloise_Drive2Plus_Sept25…" at bounding box center [470, 68] width 940 height 803
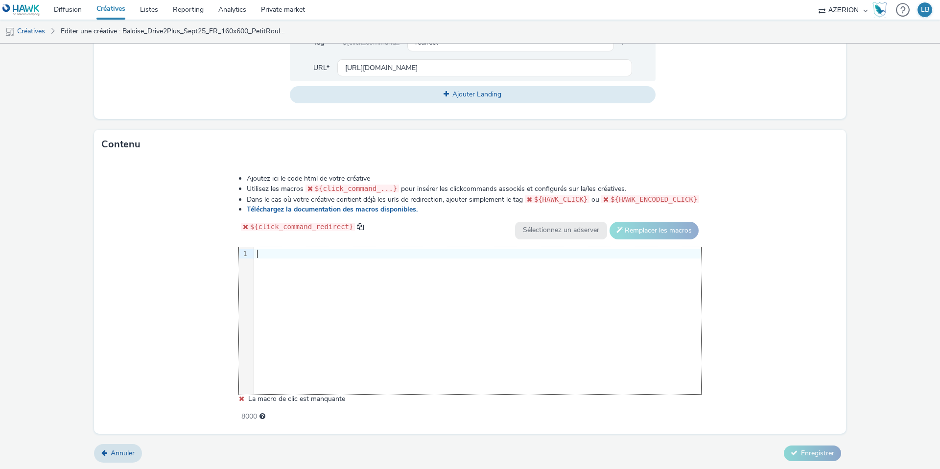
scroll to position [442, 0]
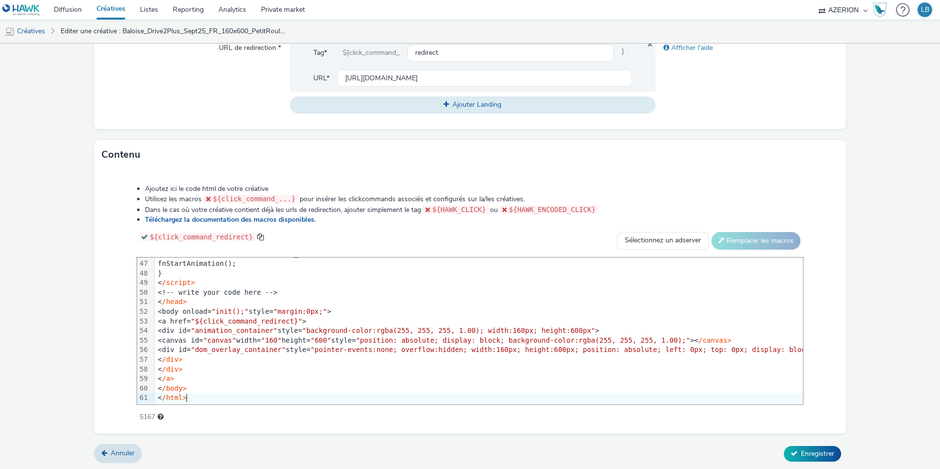
click at [124, 256] on div "Ajoutez ici le code html de votre créative Utilisez les macros ${click_command_…" at bounding box center [470, 297] width 736 height 241
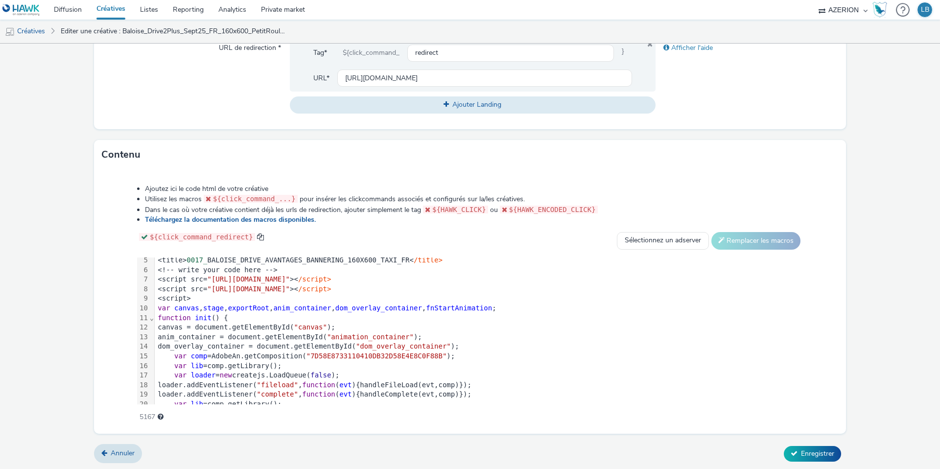
scroll to position [0, 0]
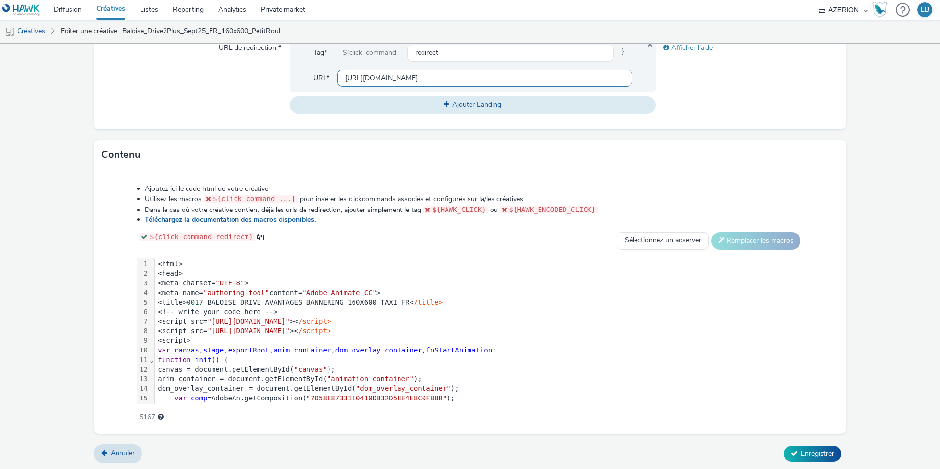
click at [435, 76] on input "https://www.baloise.lu/fr/particuliers/mon-assurance-luxembourg/assurance-auto.…" at bounding box center [484, 78] width 295 height 17
paste input "taxi"
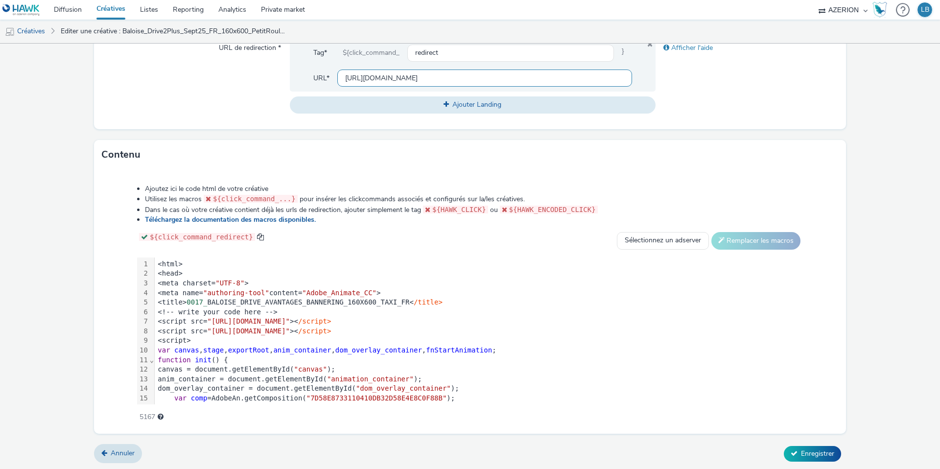
type input "https://www.baloise.lu/fr/particuliers/mon-assurance-luxembourg/assurance-auto.…"
click at [748, 75] on div "Afficher l'aide" at bounding box center [747, 76] width 183 height 74
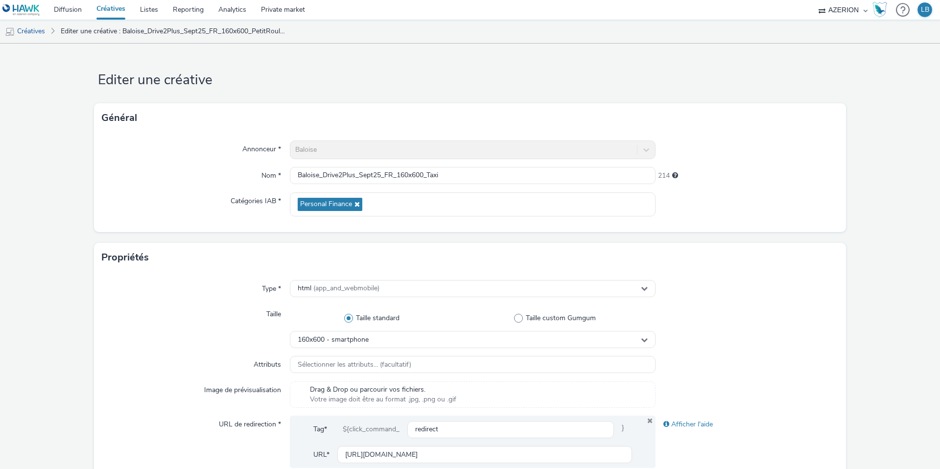
scroll to position [376, 0]
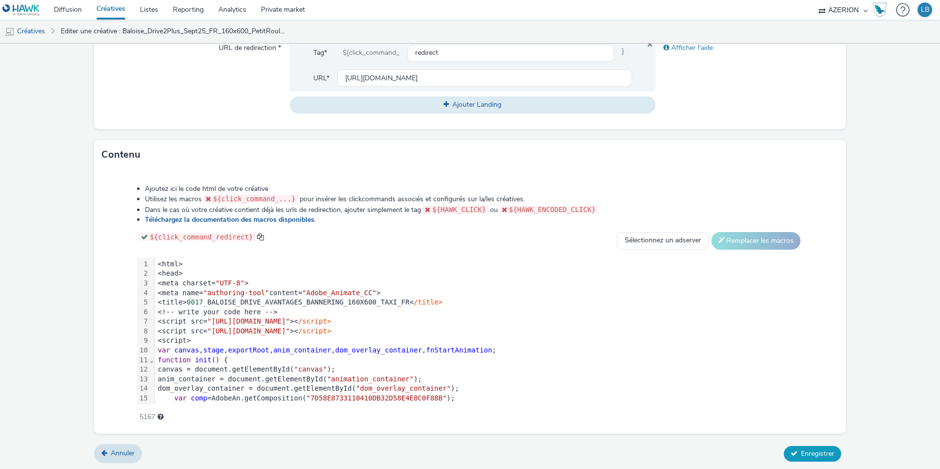
click at [815, 457] on button "Enregistrer" at bounding box center [812, 454] width 57 height 16
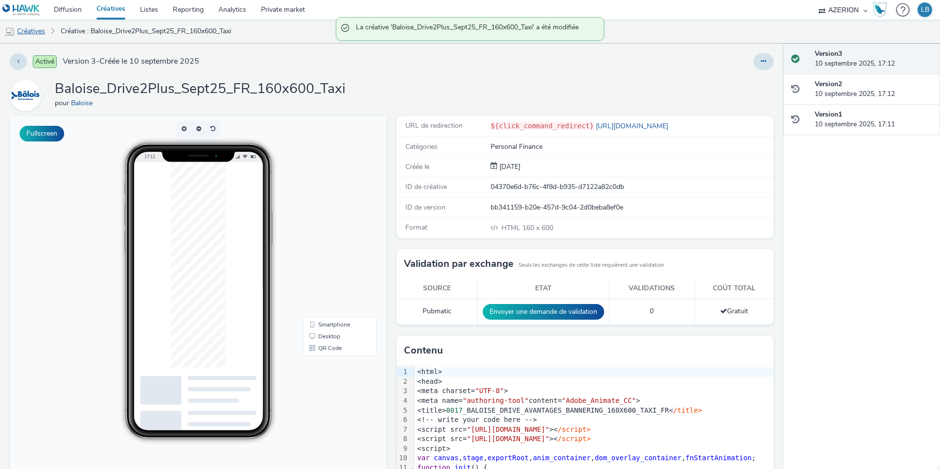
click at [28, 28] on link "Créatives" at bounding box center [25, 31] width 50 height 23
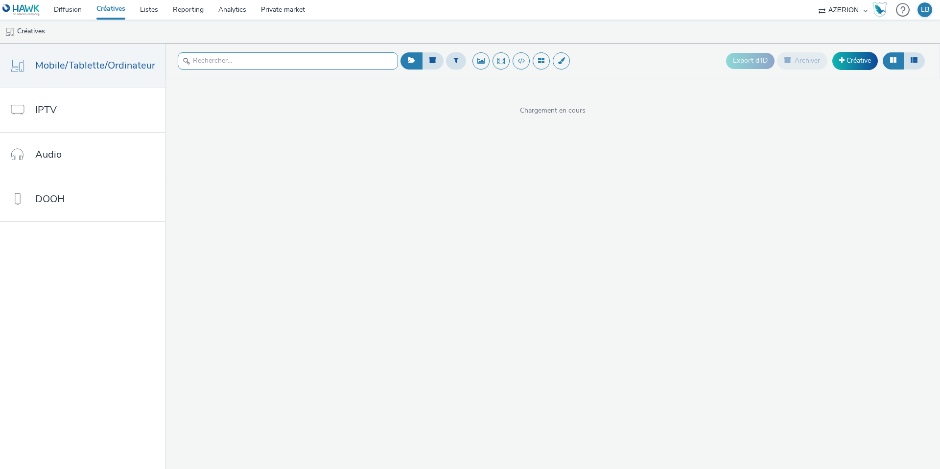
click at [199, 57] on input "text" at bounding box center [288, 60] width 220 height 17
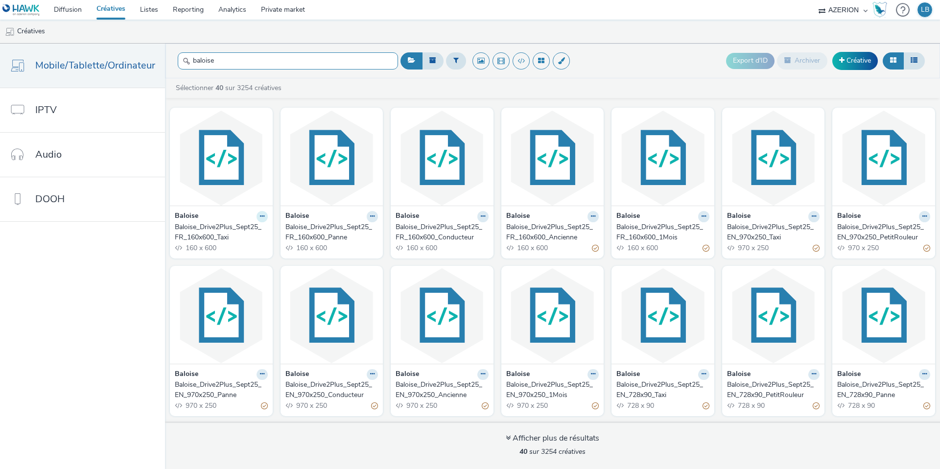
type input "baloise"
click at [260, 219] on icon at bounding box center [262, 216] width 4 height 6
click at [233, 254] on link "Dupliquer" at bounding box center [230, 253] width 73 height 20
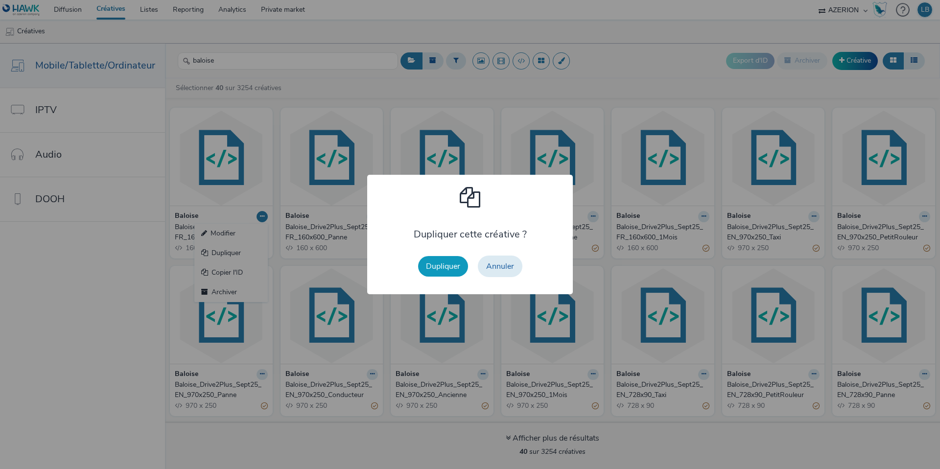
click at [453, 263] on button "Dupliquer" at bounding box center [443, 266] width 50 height 21
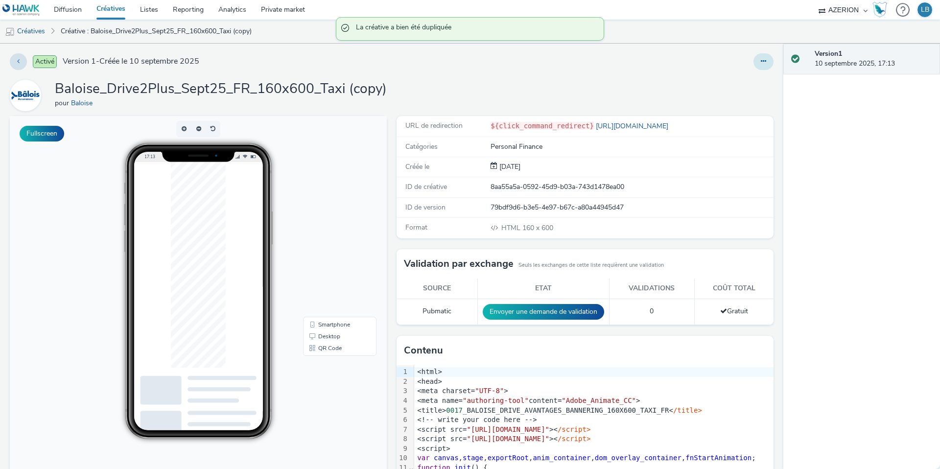
click at [764, 66] on button at bounding box center [763, 61] width 20 height 17
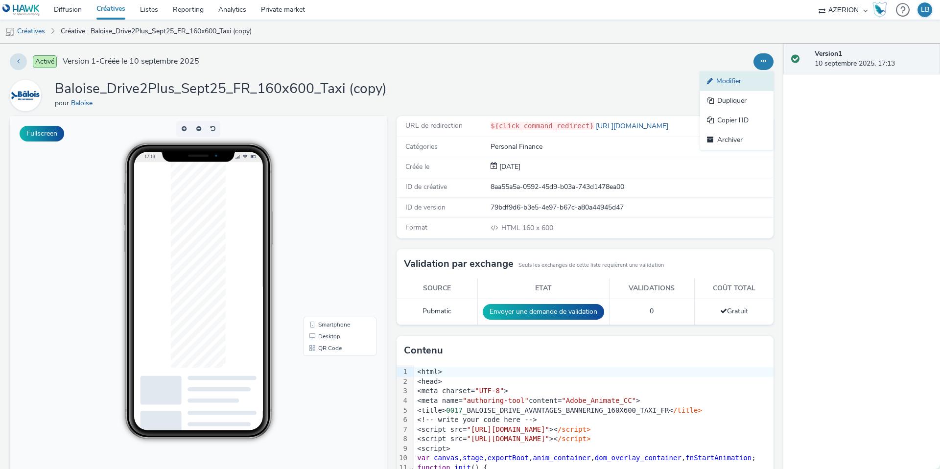
click at [740, 81] on link "Modifier" at bounding box center [736, 81] width 73 height 20
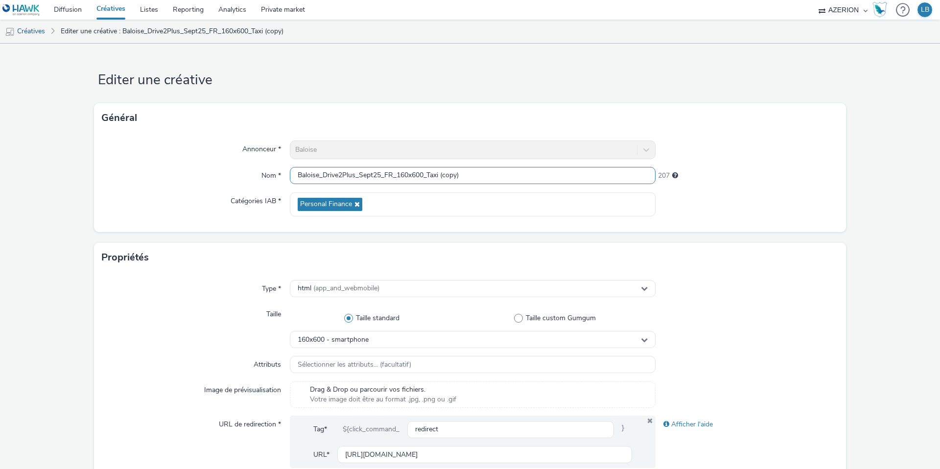
drag, startPoint x: 429, startPoint y: 175, endPoint x: 492, endPoint y: 170, distance: 63.3
click at [492, 170] on input "Baloise_Drive2Plus_Sept25_FR_160x600_Taxi (copy)" at bounding box center [473, 175] width 366 height 17
click at [474, 179] on input "Baloise_Drive2Plus_Sept25_FR_160x600_Taxi (copy)" at bounding box center [473, 175] width 366 height 17
drag, startPoint x: 429, startPoint y: 175, endPoint x: 501, endPoint y: 175, distance: 72.0
click at [501, 175] on input "Baloise_Drive2Plus_Sept25_FR_160x600_Taxi (copy)" at bounding box center [473, 175] width 366 height 17
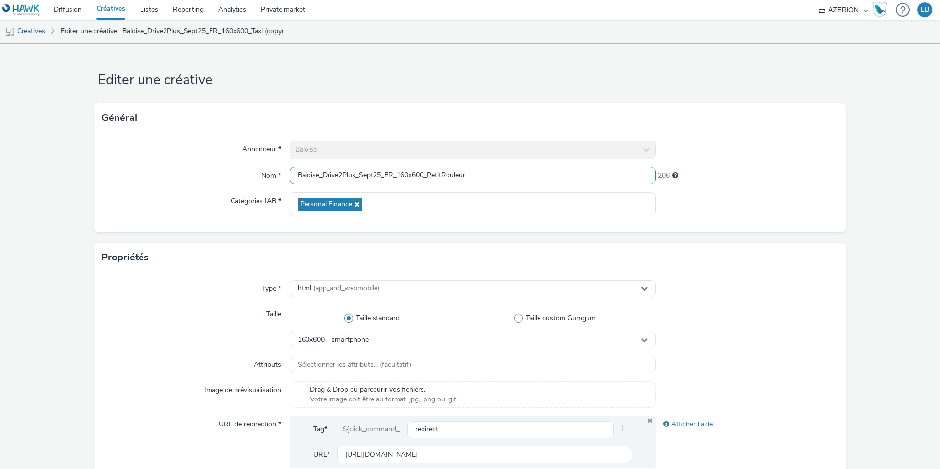
type input "Baloise_Drive2Plus_Sept25_FR_160x600_PetitRouleur"
click at [703, 142] on div at bounding box center [747, 150] width 183 height 19
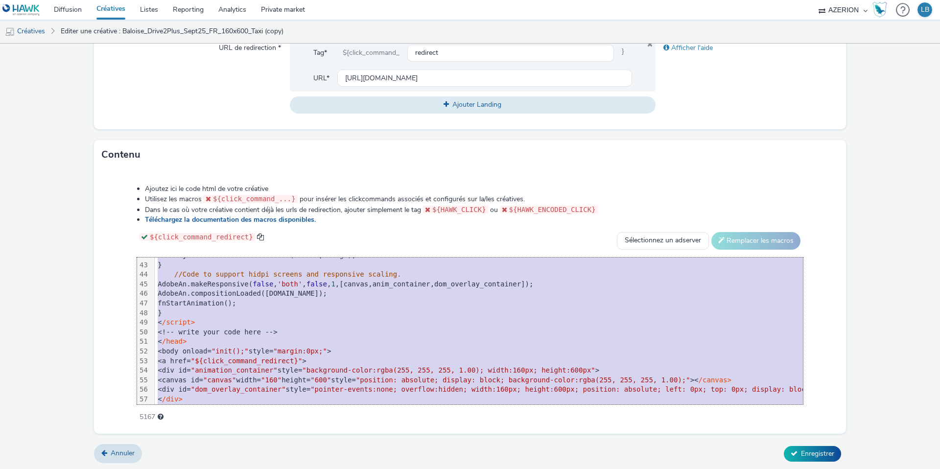
scroll to position [442, 0]
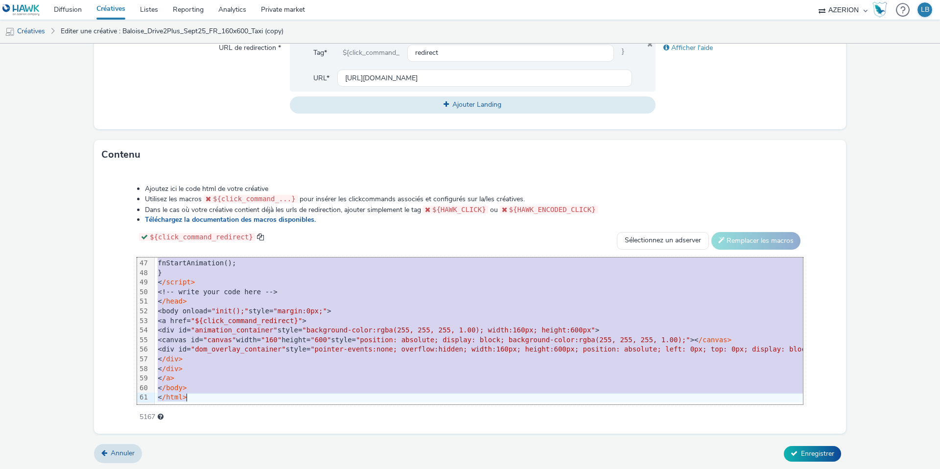
drag, startPoint x: 188, startPoint y: 263, endPoint x: 269, endPoint y: 489, distance: 239.9
click at [269, 469] on html "Diffusion Créatives Listes Reporting Analytics Private market AZERION Hawk (Tes…" at bounding box center [470, 234] width 940 height 469
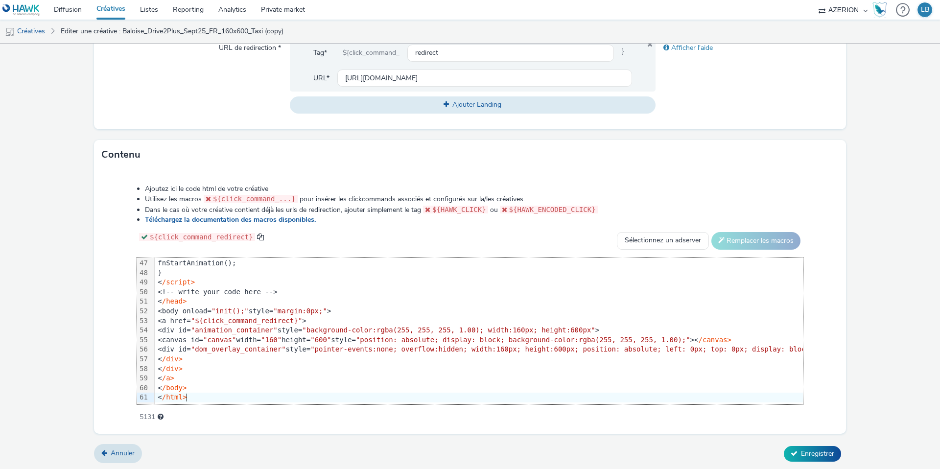
click at [260, 162] on div "Contenu" at bounding box center [470, 154] width 752 height 29
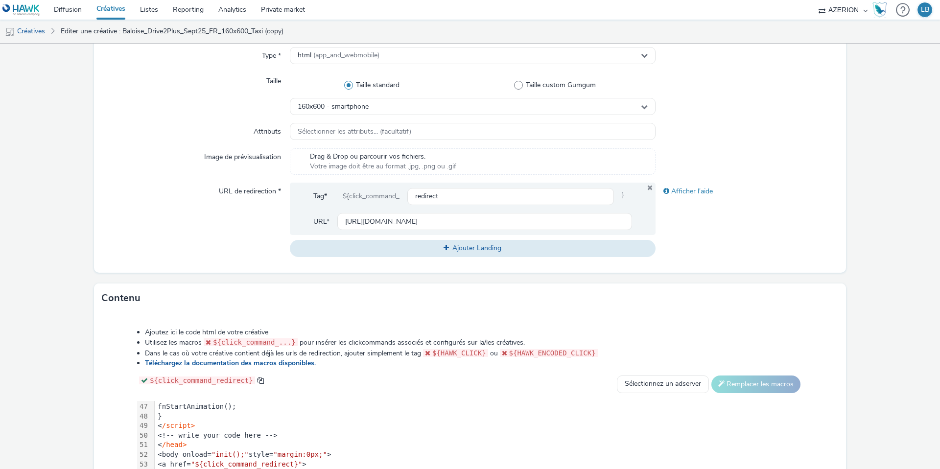
scroll to position [221, 0]
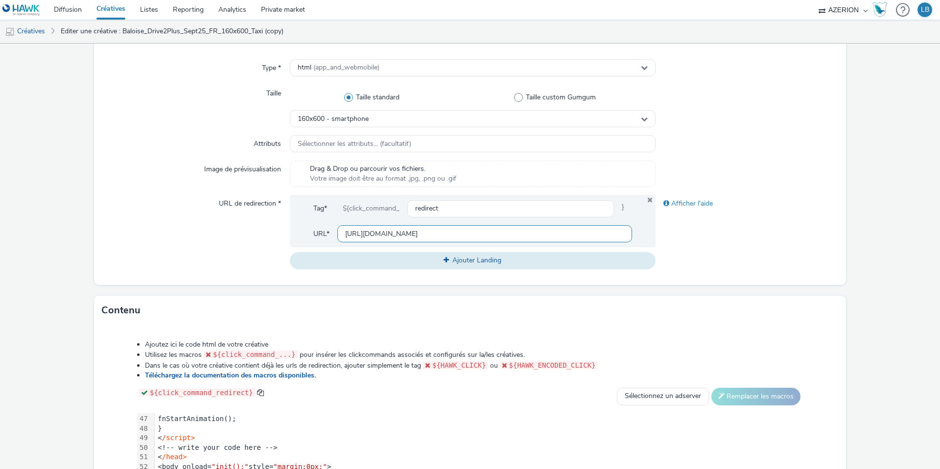
click at [392, 230] on input "https://www.baloise.lu/fr/particuliers/mon-assurance-luxembourg/assurance-auto.…" at bounding box center [484, 233] width 295 height 17
paste input "petit-rouleur"
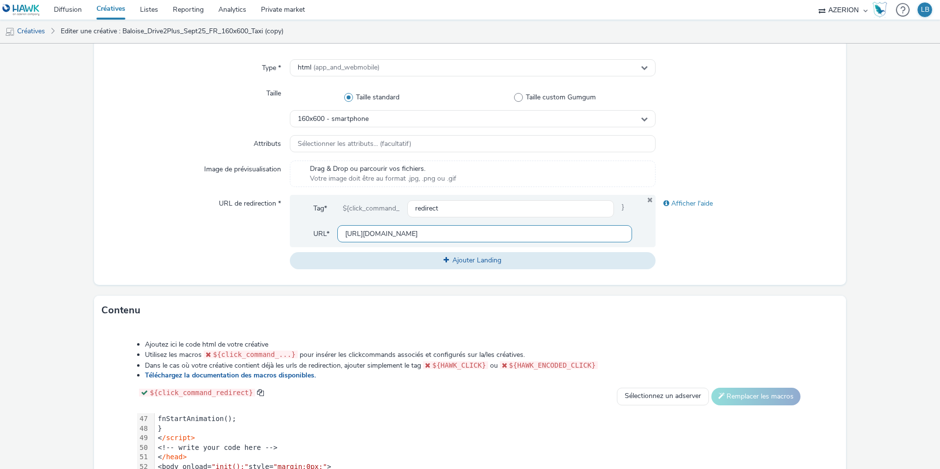
scroll to position [0, 277]
type input "https://www.baloise.lu/fr/particuliers/mon-assurance-luxembourg/assurance-auto.…"
click at [744, 158] on div "Type * html (app_and_webmobile) Taille Taille standard Taille custom Gumgum 160…" at bounding box center [470, 168] width 752 height 234
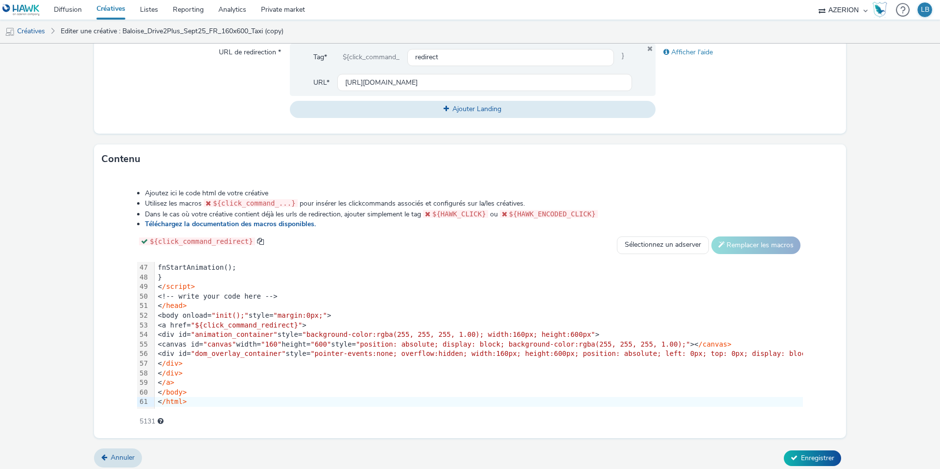
scroll to position [376, 0]
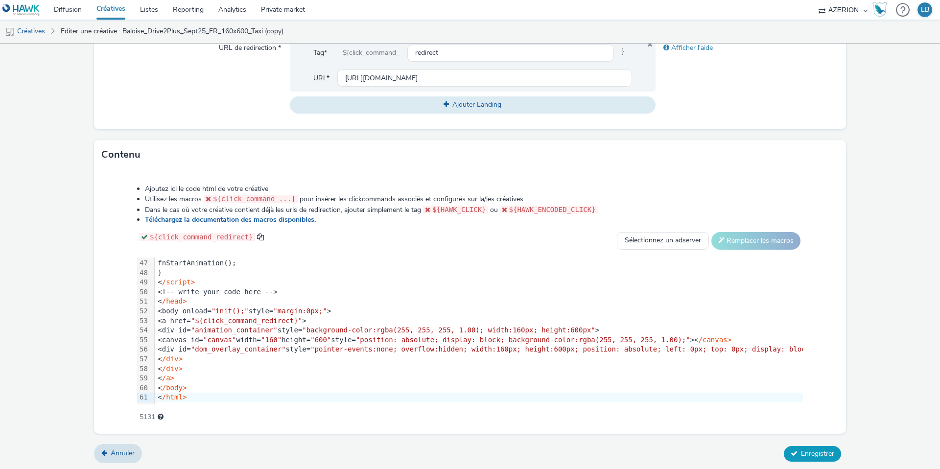
click at [806, 454] on span "Enregistrer" at bounding box center [817, 453] width 33 height 9
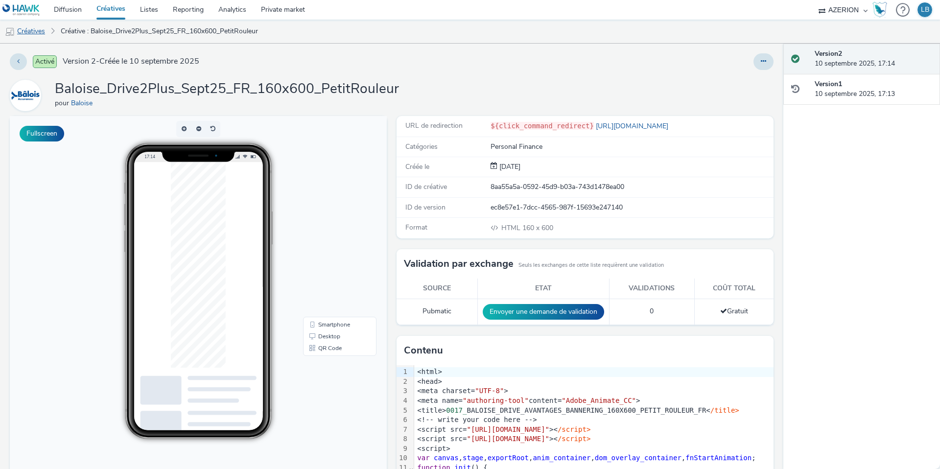
click at [35, 30] on link "Créatives" at bounding box center [25, 31] width 50 height 23
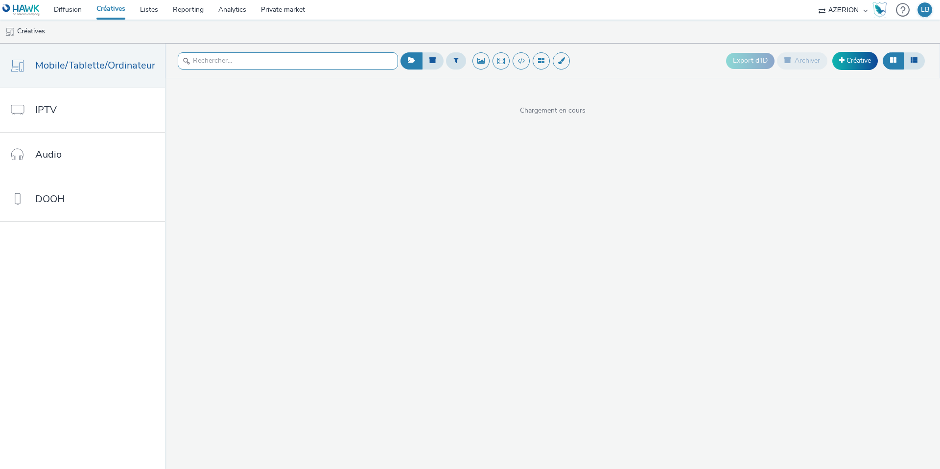
click at [223, 53] on input "text" at bounding box center [288, 60] width 220 height 17
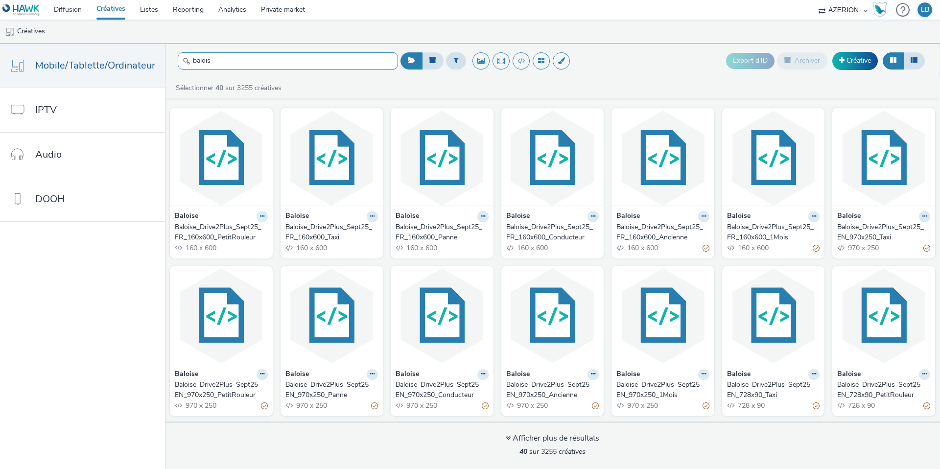
type input "balois"
click at [261, 220] on button at bounding box center [262, 216] width 11 height 11
click at [243, 248] on link "Dupliquer" at bounding box center [230, 253] width 73 height 20
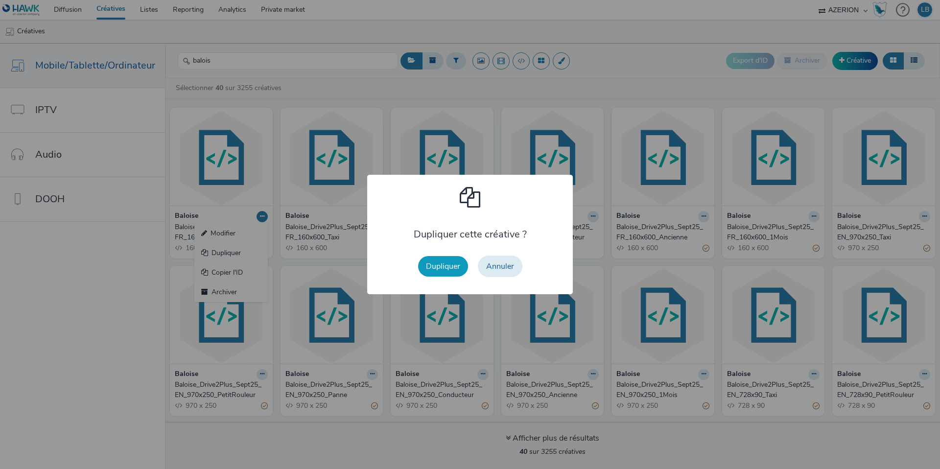
click at [432, 265] on button "Dupliquer" at bounding box center [443, 266] width 50 height 21
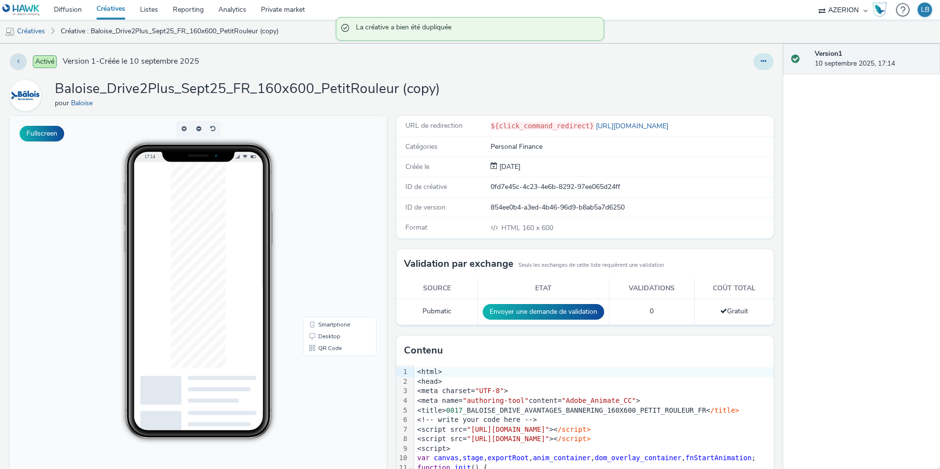
click at [768, 63] on button at bounding box center [763, 61] width 20 height 17
click at [746, 77] on link "Modifier" at bounding box center [736, 81] width 73 height 20
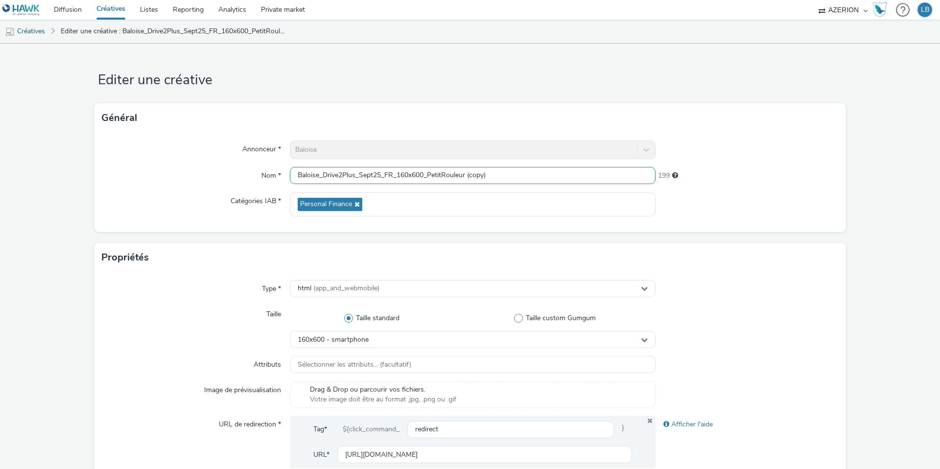
drag, startPoint x: 430, startPoint y: 175, endPoint x: 524, endPoint y: 175, distance: 93.5
click at [524, 175] on input "Baloise_Drive2Plus_Sept25_FR_160x600_PetitRouleur (copy)" at bounding box center [473, 175] width 366 height 17
drag, startPoint x: 425, startPoint y: 176, endPoint x: 399, endPoint y: 177, distance: 26.4
click at [399, 177] on input "Baloise_Drive2Plus_Sept25_FR_160x600_1Mois" at bounding box center [473, 175] width 366 height 17
type input "Baloise_Drive2Plus_Sept25_FR_300x250_1Mois"
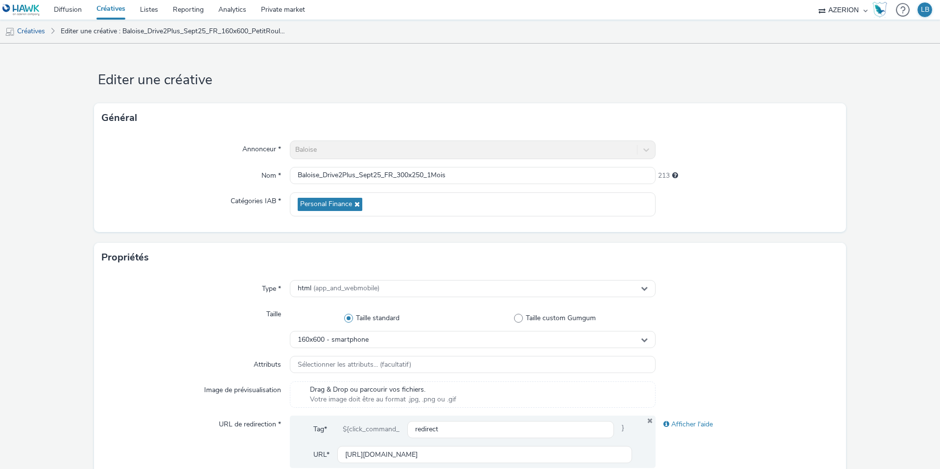
click at [669, 121] on div "Général" at bounding box center [470, 117] width 752 height 29
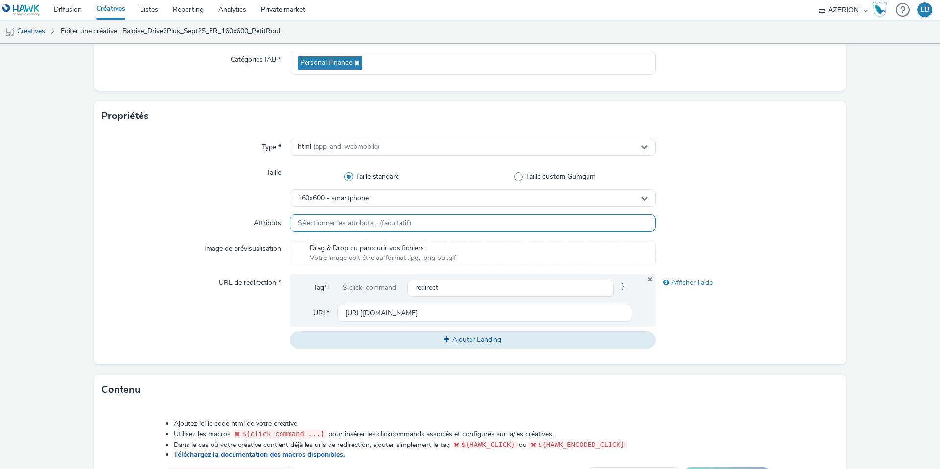
scroll to position [149, 0]
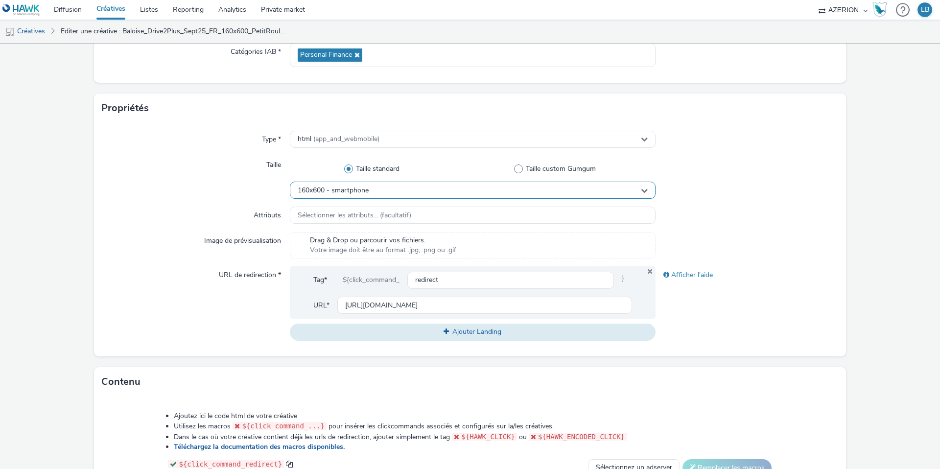
click at [311, 193] on span "160x600 - smartphone" at bounding box center [333, 191] width 71 height 8
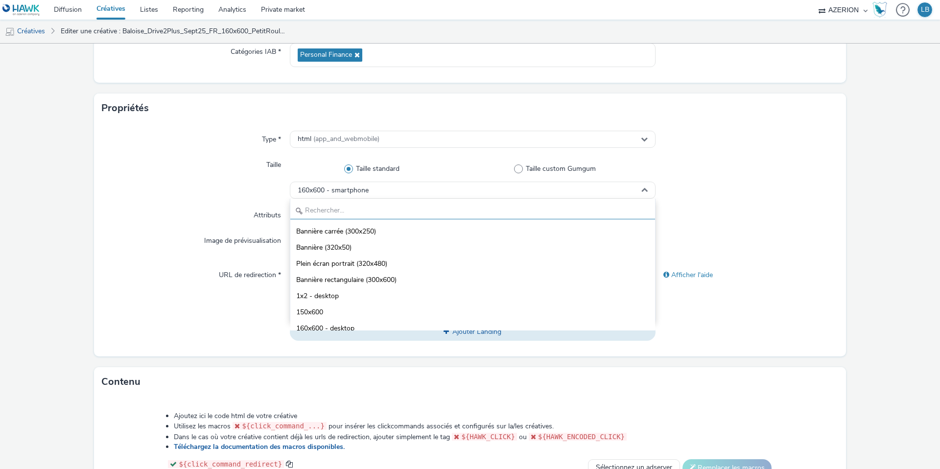
click at [328, 204] on input "text" at bounding box center [472, 210] width 365 height 17
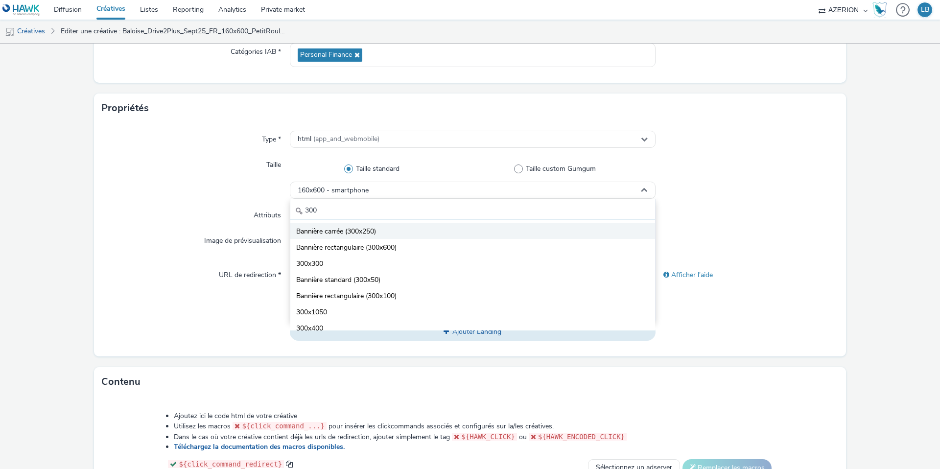
type input "300"
click at [373, 230] on span "Bannière carrée (300x250)" at bounding box center [336, 232] width 80 height 10
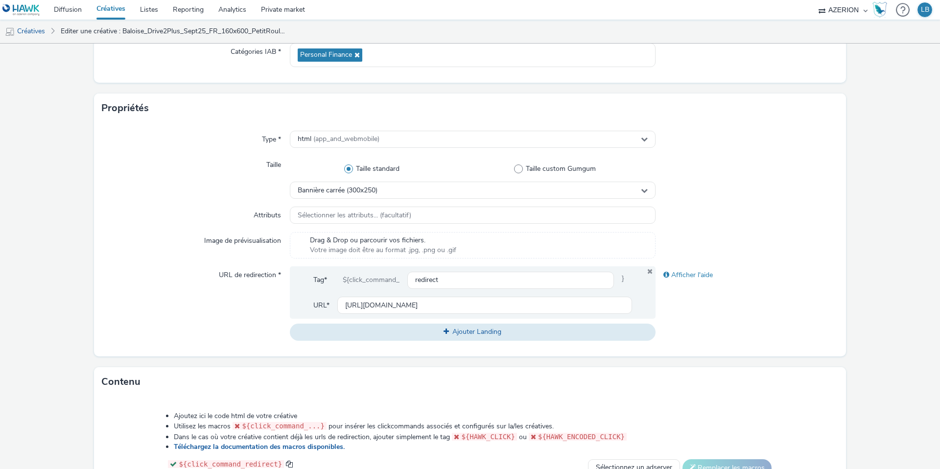
click at [229, 211] on div "Attributs" at bounding box center [196, 216] width 188 height 18
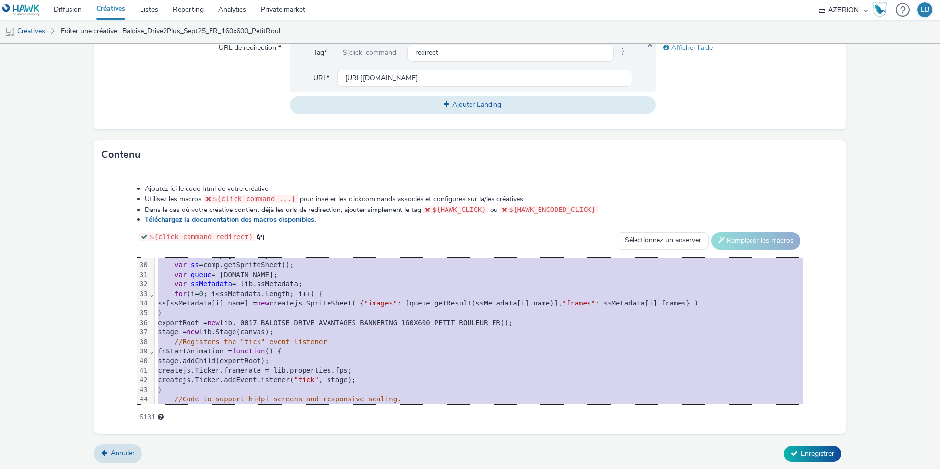
scroll to position [442, 0]
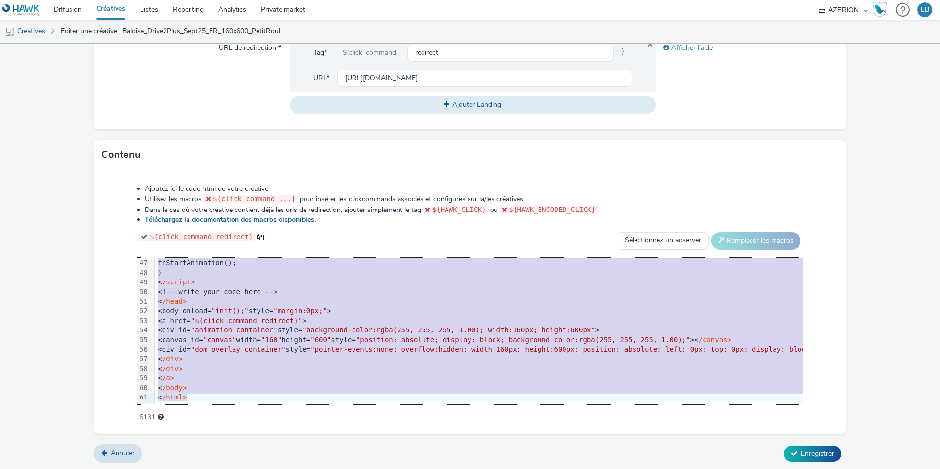
drag, startPoint x: 166, startPoint y: 263, endPoint x: 345, endPoint y: 560, distance: 346.3
click at [345, 469] on html "Diffusion Créatives Listes Reporting Analytics Private market AZERION Hawk (Tes…" at bounding box center [470, 234] width 940 height 469
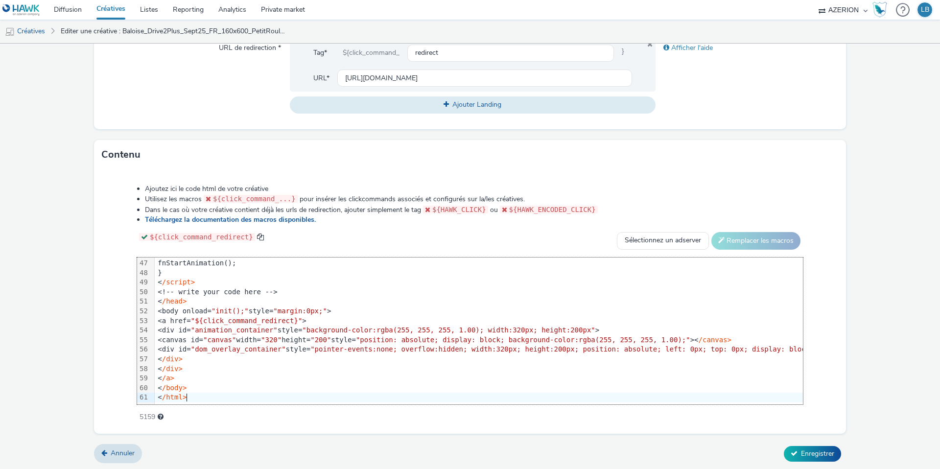
click at [104, 313] on div "Ajoutez ici le code html de votre créative Utilisez les macros ${click_command_…" at bounding box center [470, 297] width 736 height 241
click at [357, 75] on input "https://www.baloise.lu/fr/particuliers/mon-assurance-luxembourg/assurance-auto.…" at bounding box center [484, 78] width 295 height 17
paste input "assurance-1-mois"
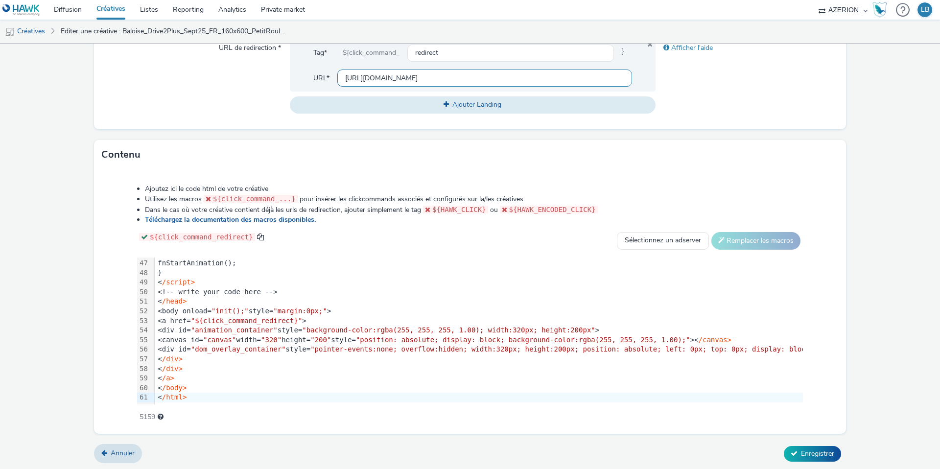
scroll to position [0, 294]
type input "https://www.baloise.lu/fr/particuliers/mon-assurance-luxembourg/assurance-auto.…"
click at [716, 86] on div "Afficher l'aide" at bounding box center [747, 76] width 183 height 74
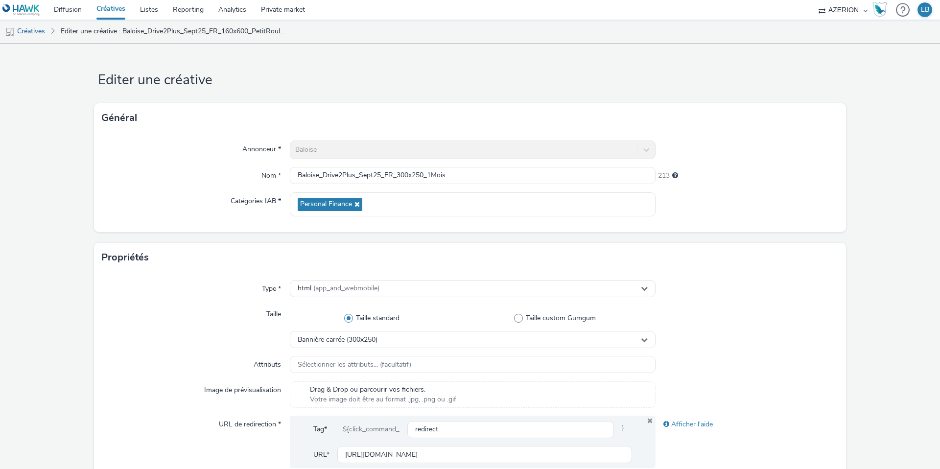
scroll to position [376, 0]
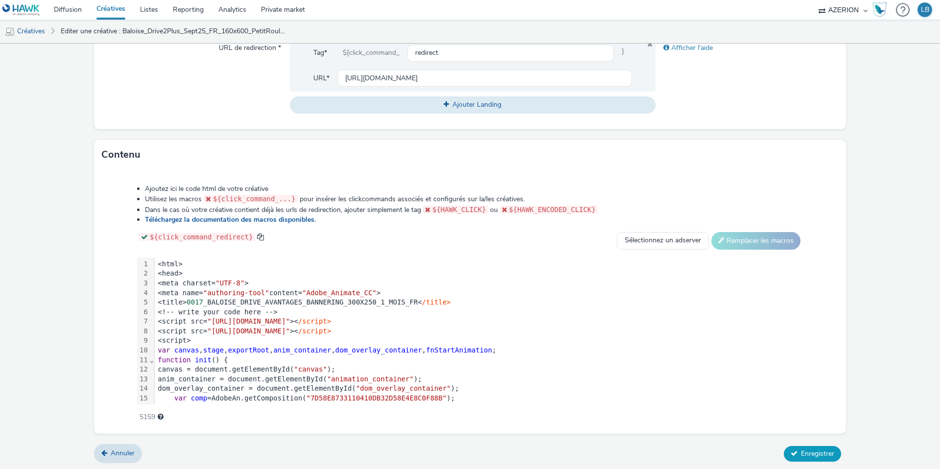
click at [809, 449] on span "Enregistrer" at bounding box center [817, 453] width 33 height 9
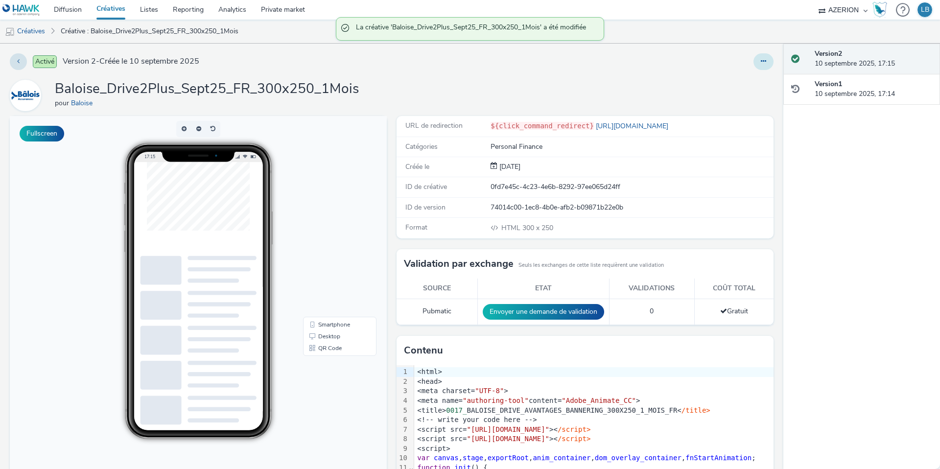
click at [763, 59] on icon at bounding box center [763, 61] width 5 height 7
click at [743, 100] on link "Dupliquer" at bounding box center [736, 101] width 73 height 20
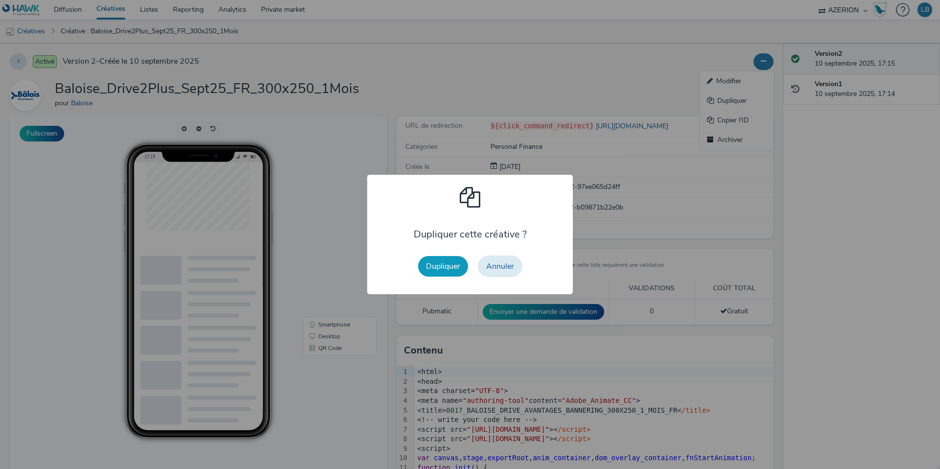
click at [441, 267] on button "Dupliquer" at bounding box center [443, 266] width 50 height 21
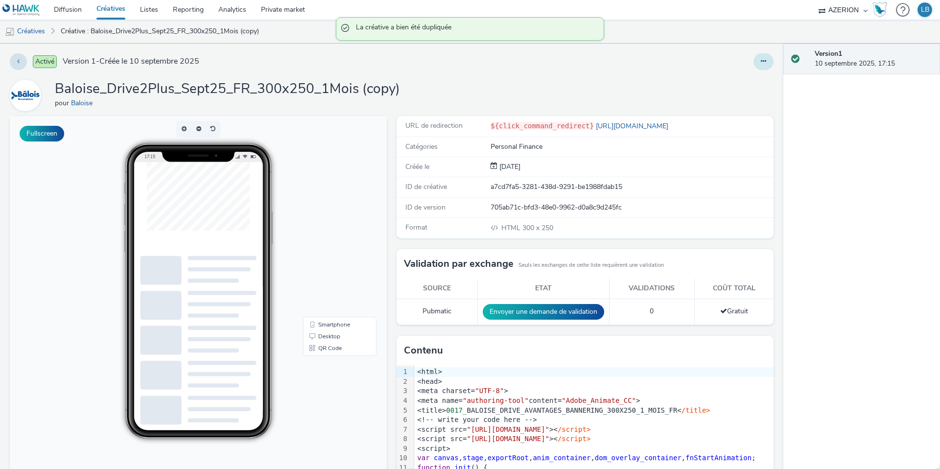
click at [763, 62] on icon at bounding box center [763, 61] width 5 height 7
click at [739, 81] on link "Modifier" at bounding box center [736, 81] width 73 height 20
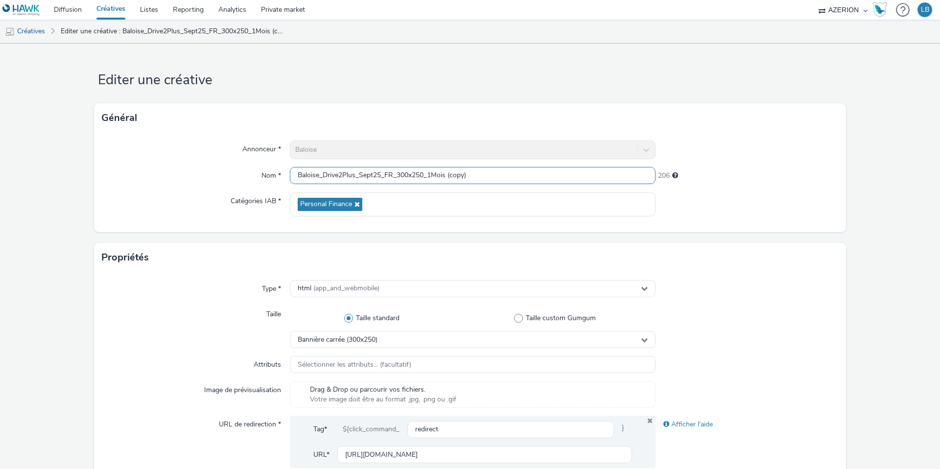
drag, startPoint x: 430, startPoint y: 175, endPoint x: 507, endPoint y: 175, distance: 77.4
click at [507, 175] on input "Baloise_Drive2Plus_Sept25_FR_300x250_1Mois (copy)" at bounding box center [473, 175] width 366 height 17
type input "Baloise_Drive2Plus_Sept25_FR_300x250_Ancienne"
click at [761, 145] on div at bounding box center [747, 150] width 183 height 19
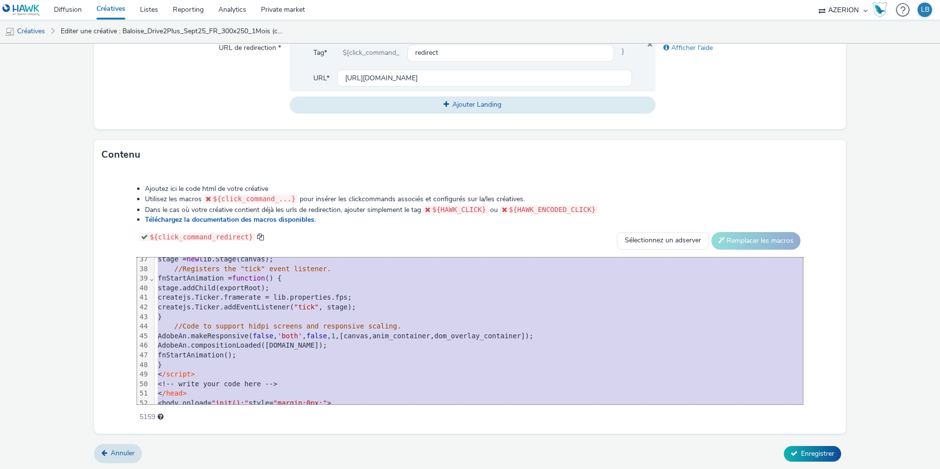
scroll to position [442, 0]
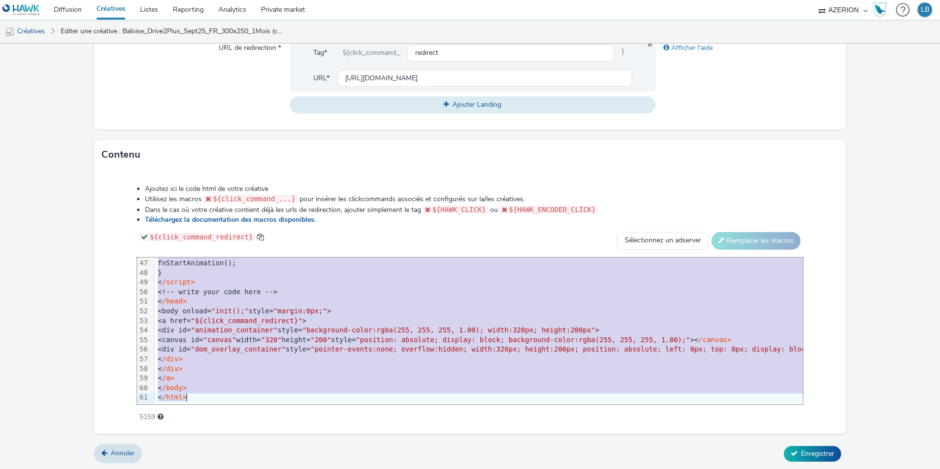
drag, startPoint x: 187, startPoint y: 263, endPoint x: 315, endPoint y: 489, distance: 258.9
click at [315, 469] on html "Diffusion Créatives Listes Reporting Analytics Private market AZERION Hawk (Tes…" at bounding box center [470, 234] width 940 height 469
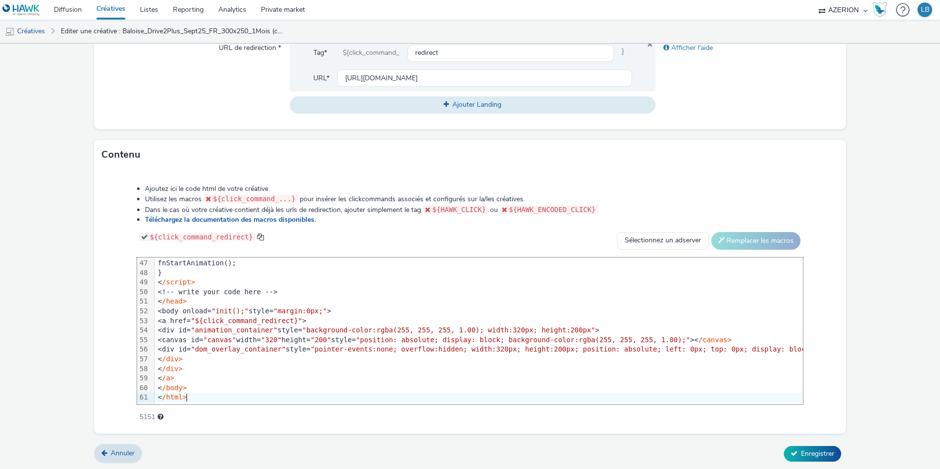
click at [112, 270] on div "Ajoutez ici le code html de votre créative Utilisez les macros ${click_command_…" at bounding box center [470, 297] width 736 height 241
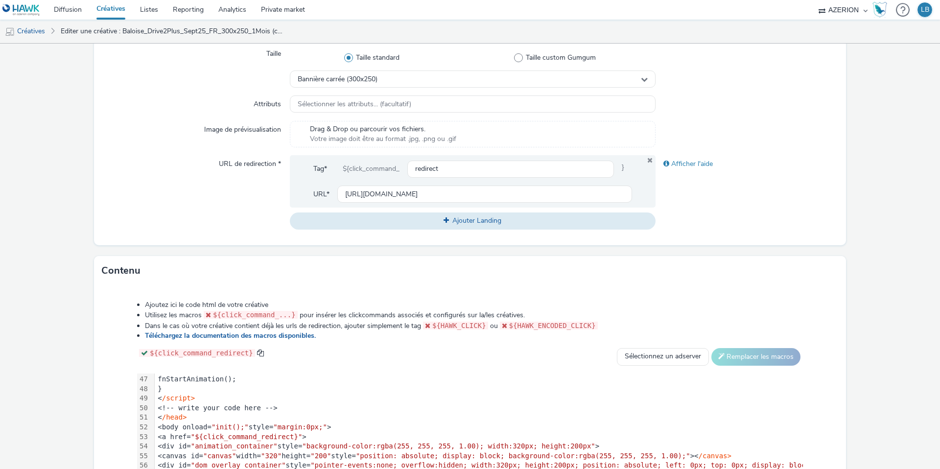
scroll to position [255, 0]
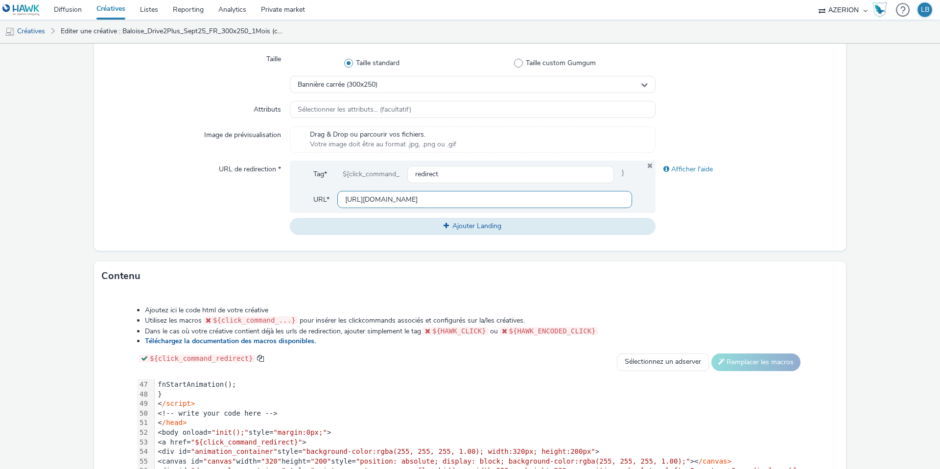
click at [391, 198] on input "https://www.baloise.lu/fr/particuliers/mon-assurance-luxembourg/assurance-auto.…" at bounding box center [484, 199] width 295 height 17
paste input "ncienne"
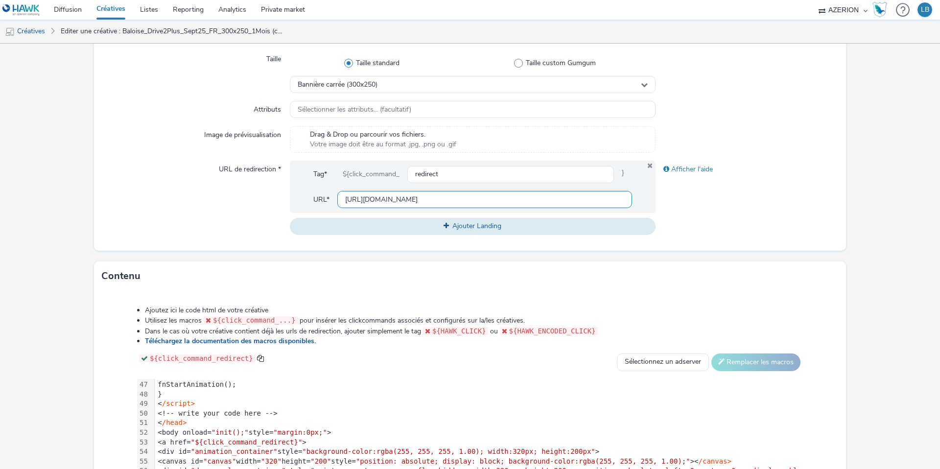
type input "https://www.baloise.lu/fr/particuliers/mon-assurance-luxembourg/assurance-auto.…"
click at [768, 212] on div "Afficher l'aide" at bounding box center [747, 198] width 183 height 74
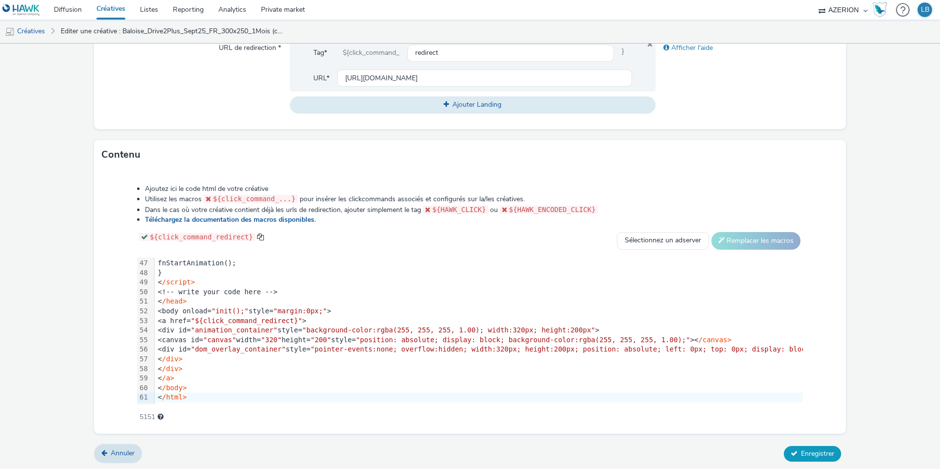
click at [820, 455] on span "Enregistrer" at bounding box center [817, 453] width 33 height 9
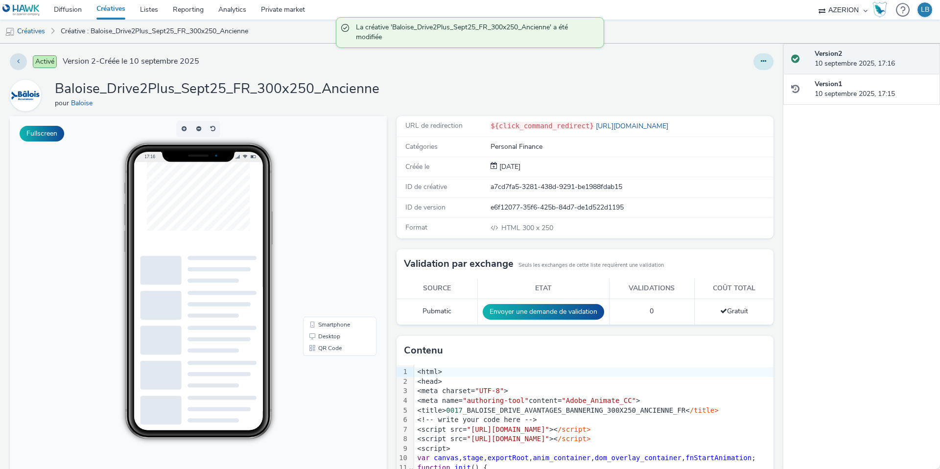
click at [766, 62] on icon at bounding box center [763, 61] width 5 height 7
click at [737, 99] on link "Dupliquer" at bounding box center [736, 101] width 73 height 20
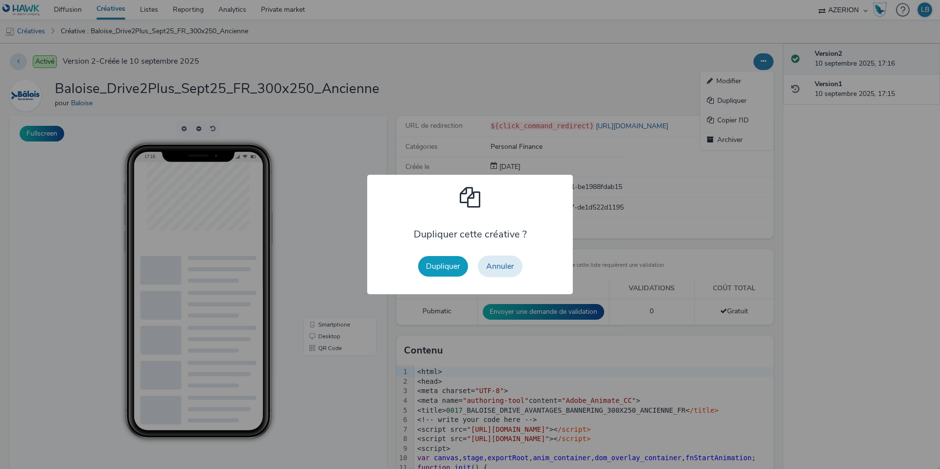
click at [439, 267] on button "Dupliquer" at bounding box center [443, 266] width 50 height 21
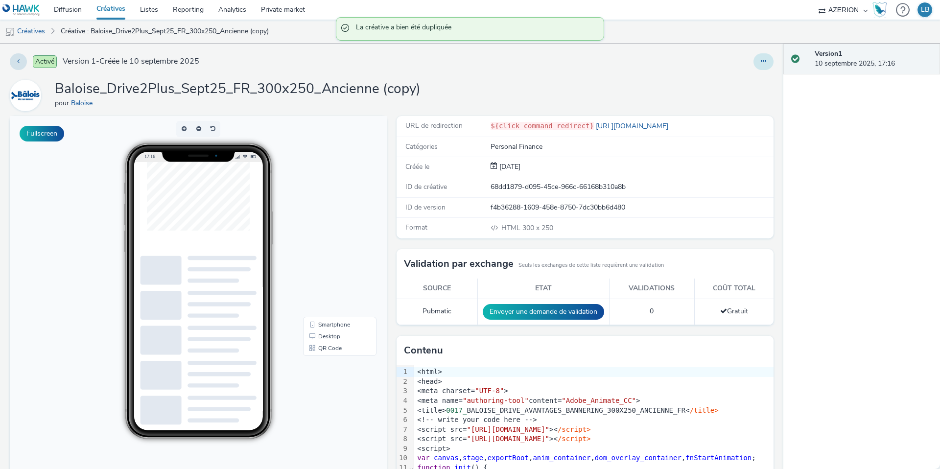
click at [763, 61] on icon at bounding box center [763, 61] width 5 height 7
click at [745, 79] on link "Modifier" at bounding box center [736, 81] width 73 height 20
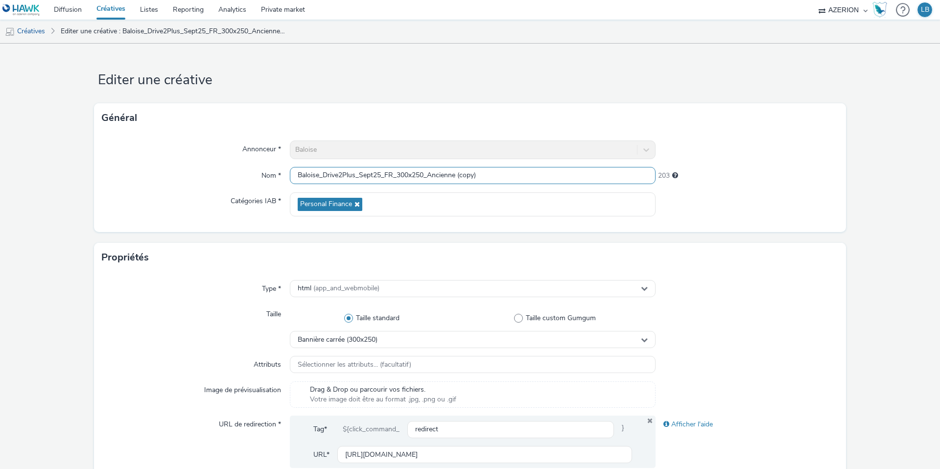
drag, startPoint x: 430, startPoint y: 175, endPoint x: 527, endPoint y: 175, distance: 96.9
click at [527, 175] on input "Baloise_Drive2Plus_Sept25_FR_300x250_Ancienne (copy)" at bounding box center [473, 175] width 366 height 17
type input "Baloise_Drive2Plus_Sept25_FR_300x250_Conducteur"
click at [786, 129] on div "Général" at bounding box center [470, 117] width 752 height 29
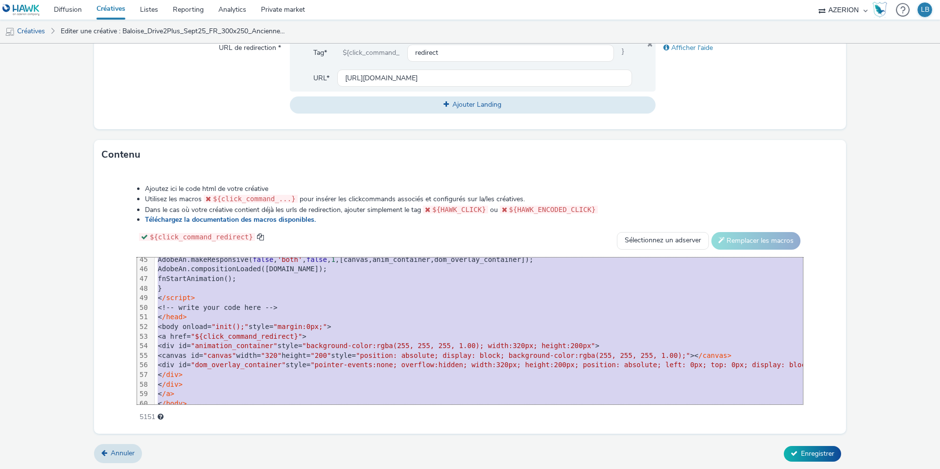
scroll to position [442, 0]
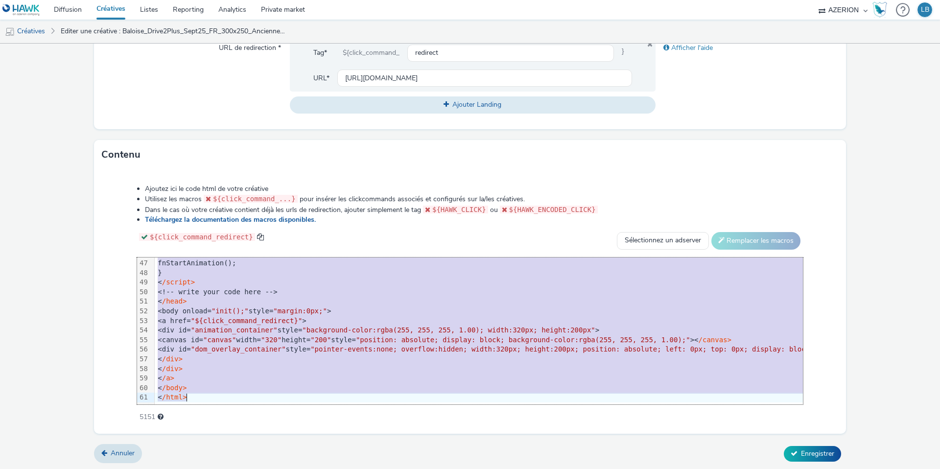
drag, startPoint x: 187, startPoint y: 264, endPoint x: 296, endPoint y: 432, distance: 200.7
click at [296, 432] on div "Ajoutez ici le code html de votre créative Utilisez les macros ${click_command_…" at bounding box center [470, 301] width 752 height 264
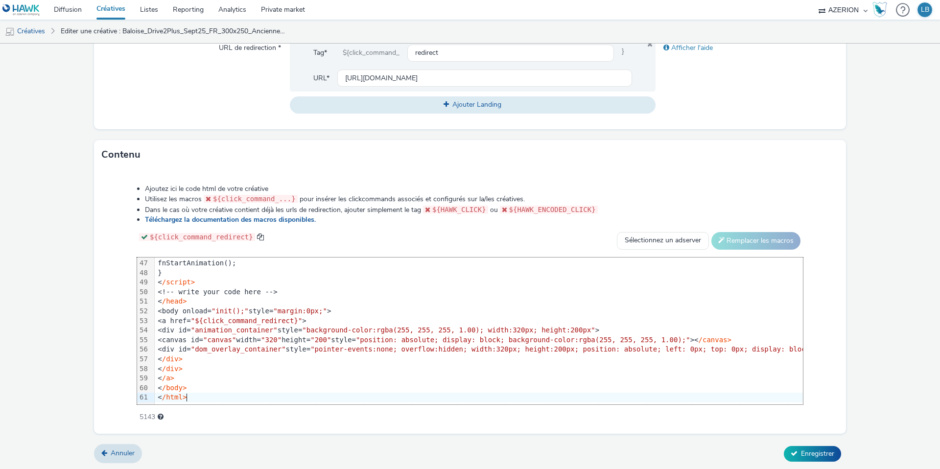
click at [209, 161] on div "Contenu" at bounding box center [470, 154] width 752 height 29
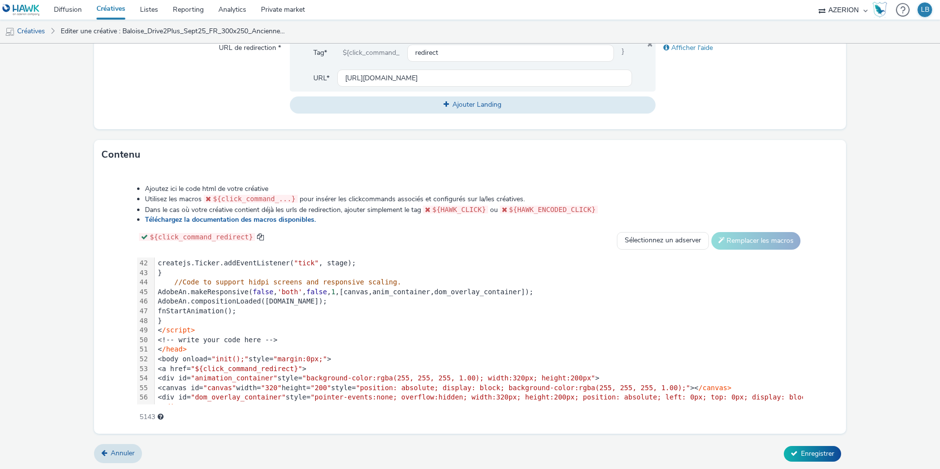
scroll to position [345, 0]
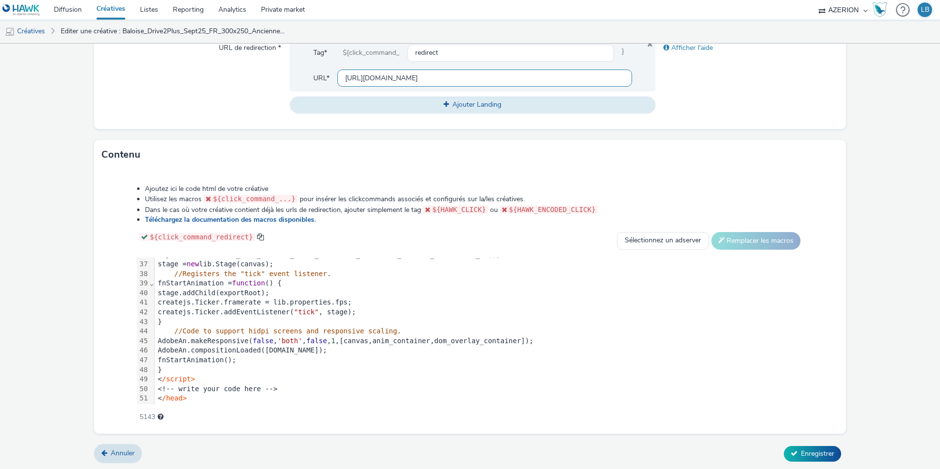
click at [406, 78] on input "https://www.baloise.lu/fr/particuliers/mon-assurance-luxembourg/assurance-auto.…" at bounding box center [484, 78] width 295 height 17
paste input "conducteur-inclus"
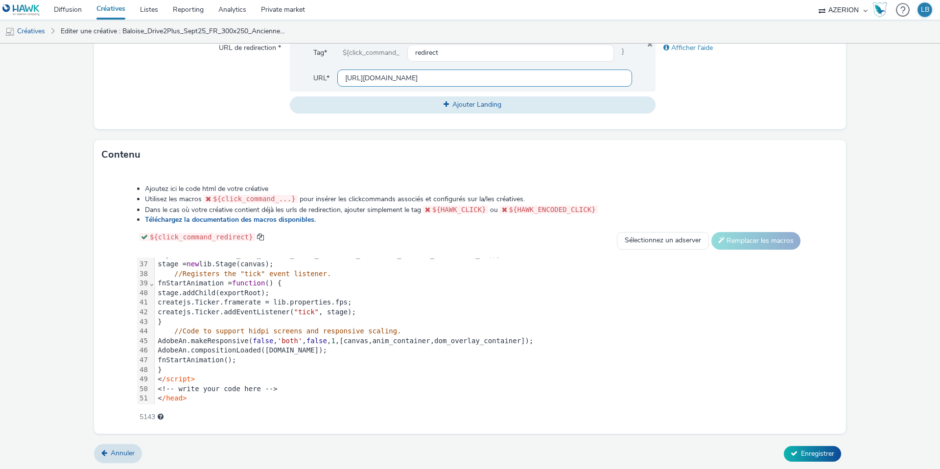
type input "https://www.baloise.lu/fr/particuliers/mon-assurance-luxembourg/assurance-auto.…"
click at [762, 90] on div "Afficher l'aide" at bounding box center [747, 76] width 183 height 74
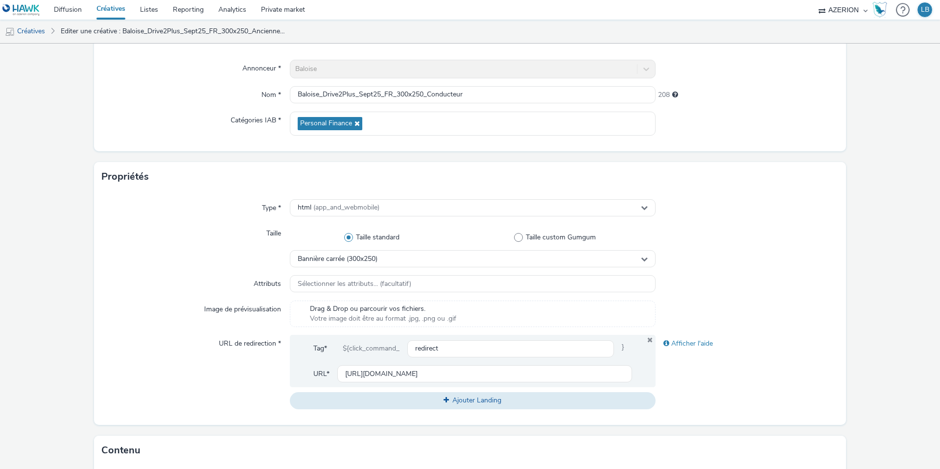
scroll to position [376, 0]
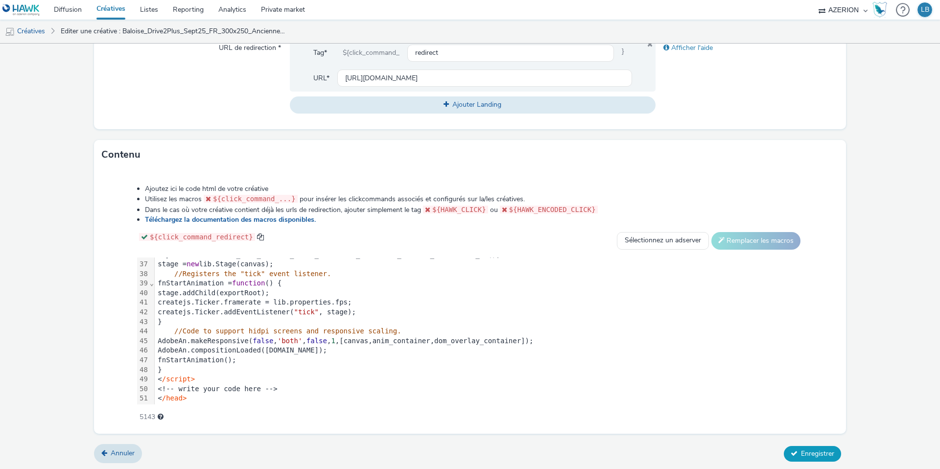
click at [813, 449] on span "Enregistrer" at bounding box center [817, 453] width 33 height 9
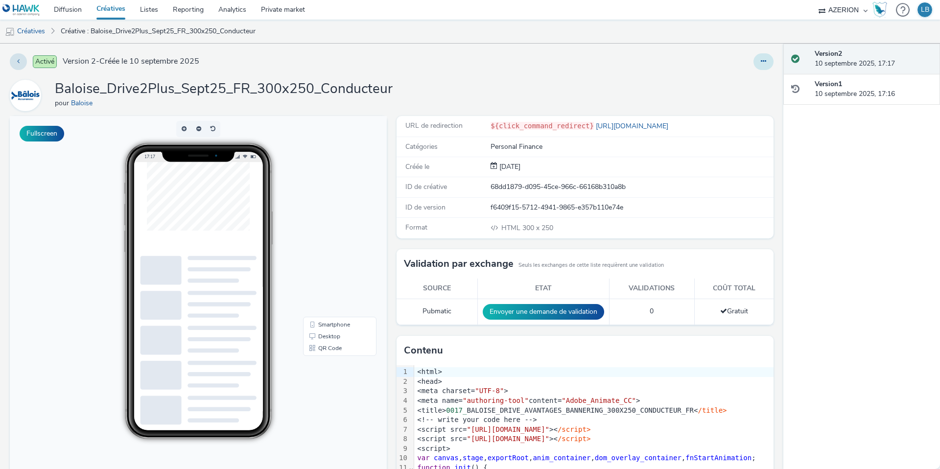
click at [765, 63] on icon at bounding box center [763, 61] width 5 height 7
click at [733, 98] on link "Dupliquer" at bounding box center [736, 101] width 73 height 20
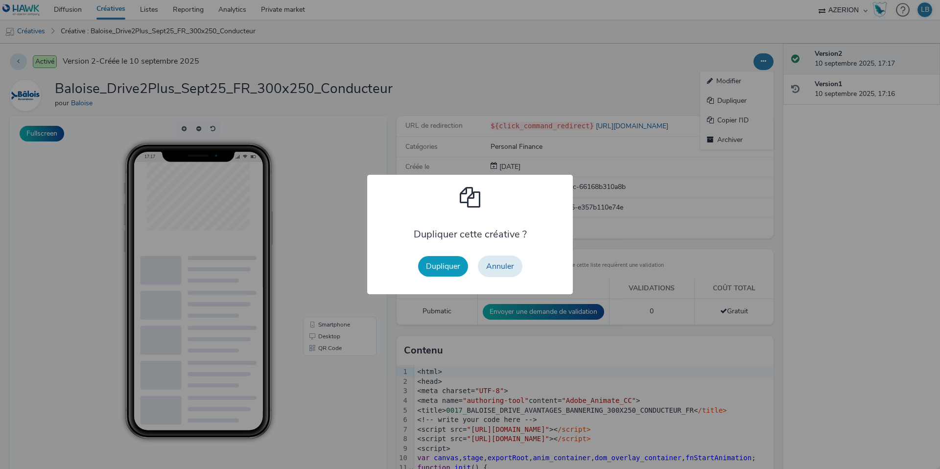
click at [441, 265] on button "Dupliquer" at bounding box center [443, 266] width 50 height 21
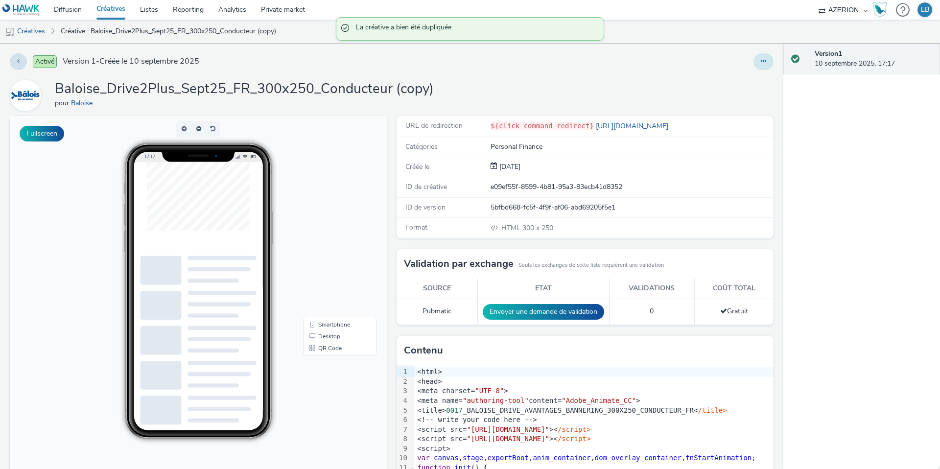
click at [764, 60] on icon at bounding box center [763, 61] width 5 height 7
click at [742, 75] on link "Modifier" at bounding box center [736, 81] width 73 height 20
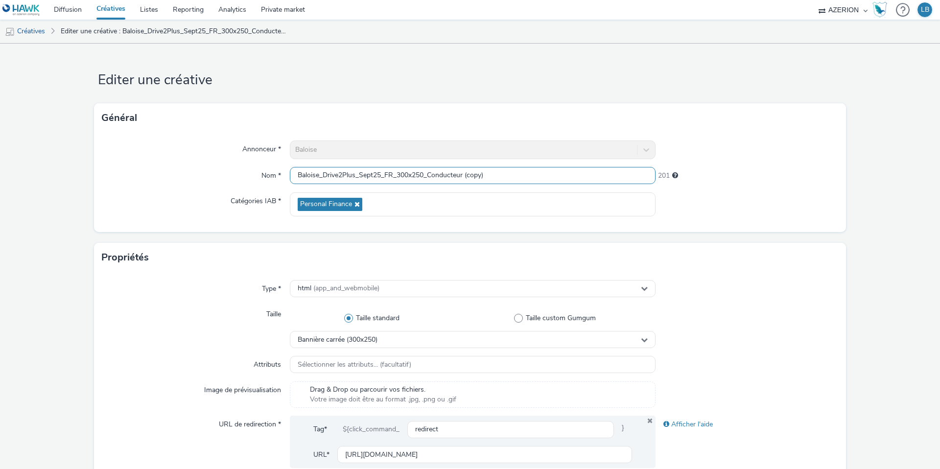
drag, startPoint x: 430, startPoint y: 176, endPoint x: 538, endPoint y: 176, distance: 107.2
click at [538, 176] on input "Baloise_Drive2Plus_Sept25_FR_300x250_Conducteur (copy)" at bounding box center [473, 175] width 366 height 17
type input "Baloise_Drive2Plus_Sept25_FR_300x250_Panne"
click at [796, 166] on div "Annonceur * Baloise Nom * Baloise_Drive2Plus_Sept25_FR_300x250_Panne 213 Catégo…" at bounding box center [470, 182] width 752 height 99
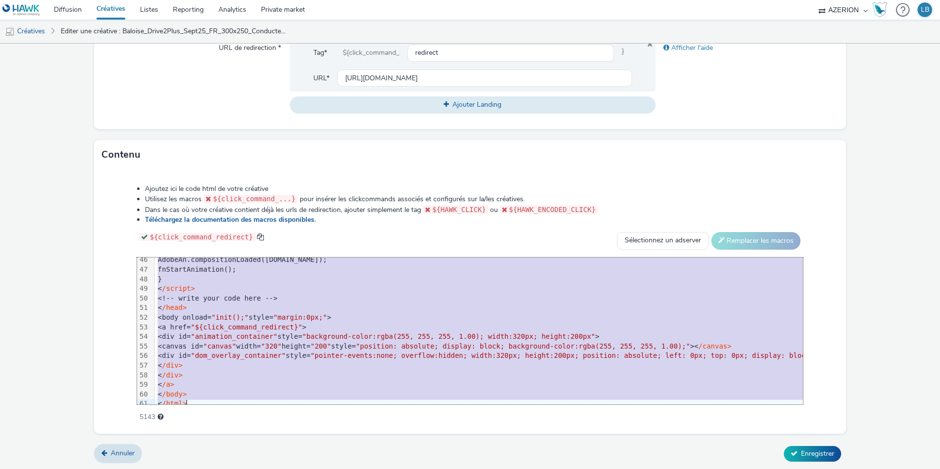
scroll to position [442, 0]
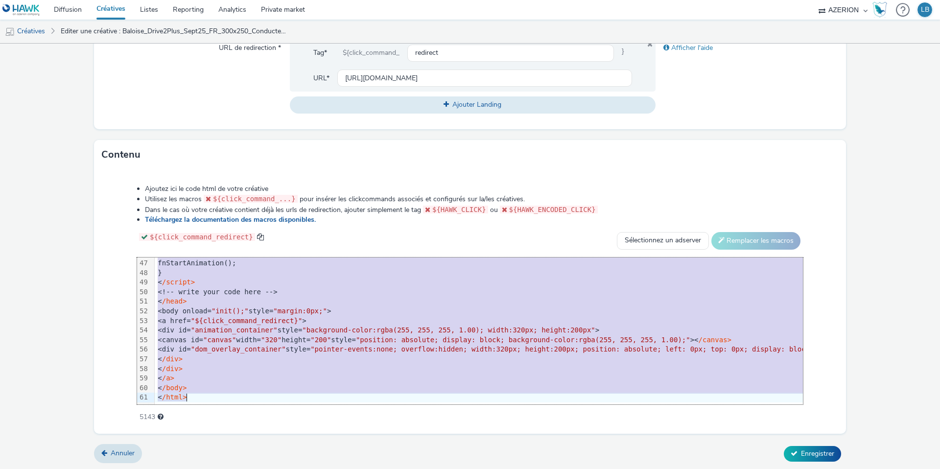
drag, startPoint x: 179, startPoint y: 261, endPoint x: 296, endPoint y: 438, distance: 212.0
click at [296, 438] on form "Editer une créative Général Annonceur * Baloise Nom * Baloise_Drive2Plus_Sept25…" at bounding box center [470, 68] width 940 height 803
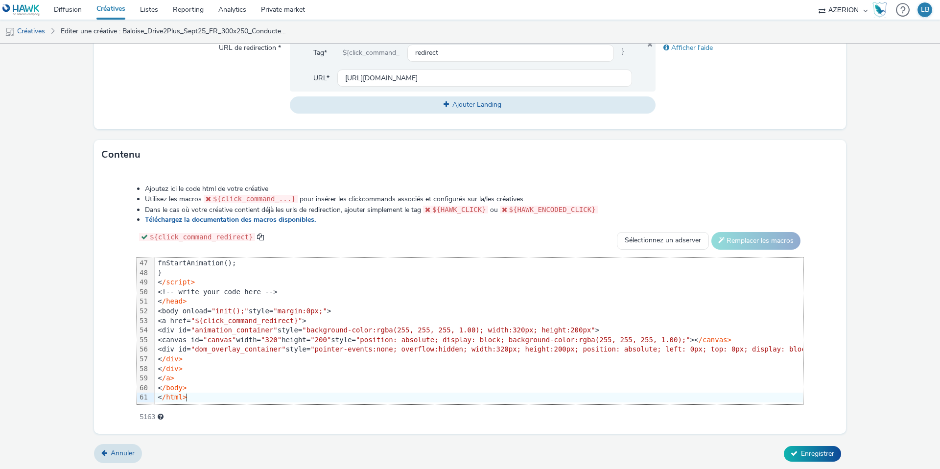
click at [467, 238] on div "${click_command_redirect} Sélectionnez un adserver Sizmek DCM Adform Sting Remp…" at bounding box center [470, 241] width 666 height 18
click at [375, 76] on input "https://www.baloise.lu/fr/particuliers/mon-assurance-luxembourg/assurance-auto.…" at bounding box center [484, 78] width 295 height 17
paste input "assistance"
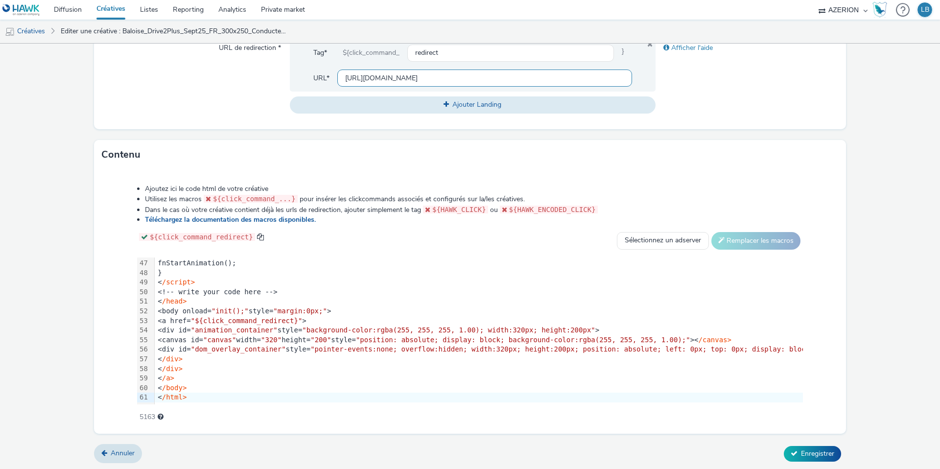
scroll to position [0, 271]
type input "https://www.baloise.lu/fr/particuliers/mon-assurance-luxembourg/assurance-auto.…"
click at [260, 84] on div "URL de redirection *" at bounding box center [196, 76] width 188 height 74
click at [825, 449] on span "Enregistrer" at bounding box center [817, 453] width 33 height 9
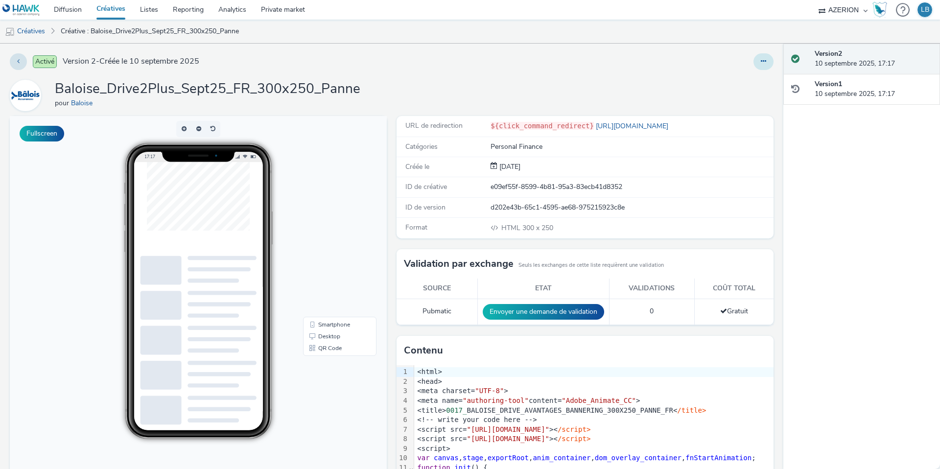
click at [760, 63] on button at bounding box center [763, 61] width 20 height 17
click at [741, 102] on link "Dupliquer" at bounding box center [736, 101] width 73 height 20
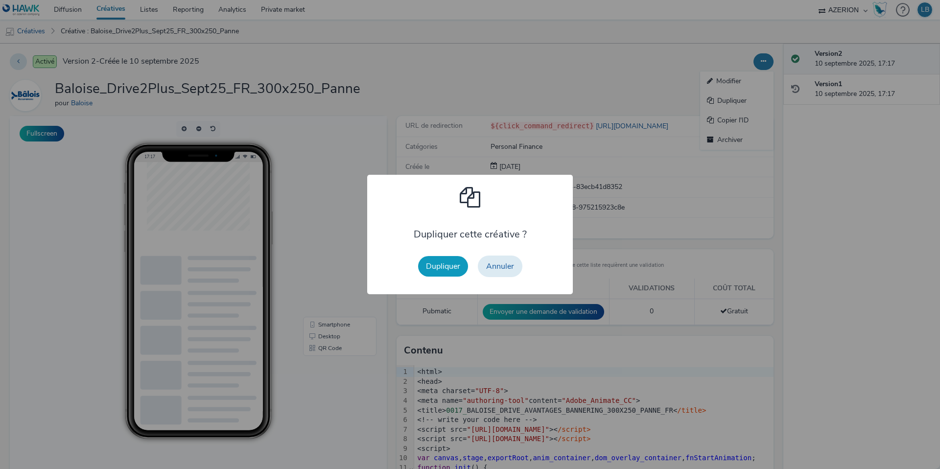
click at [454, 267] on button "Dupliquer" at bounding box center [443, 266] width 50 height 21
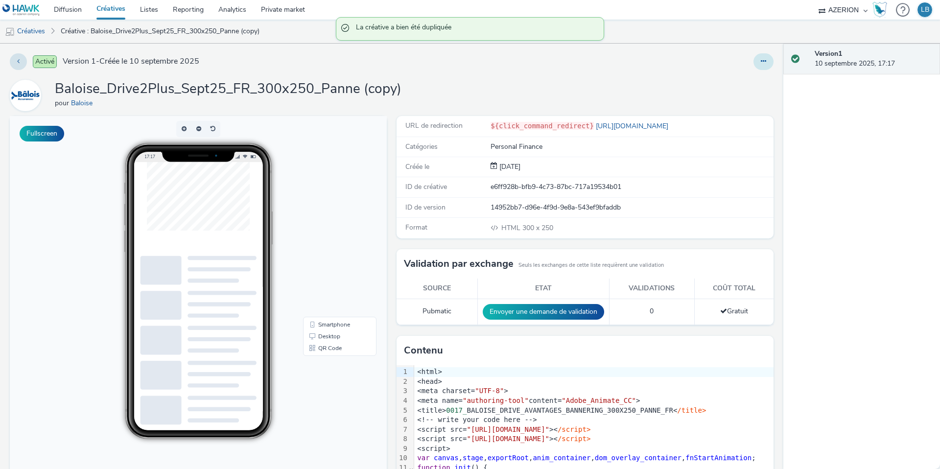
click at [765, 60] on icon at bounding box center [763, 61] width 5 height 7
click at [744, 80] on link "Modifier" at bounding box center [736, 81] width 73 height 20
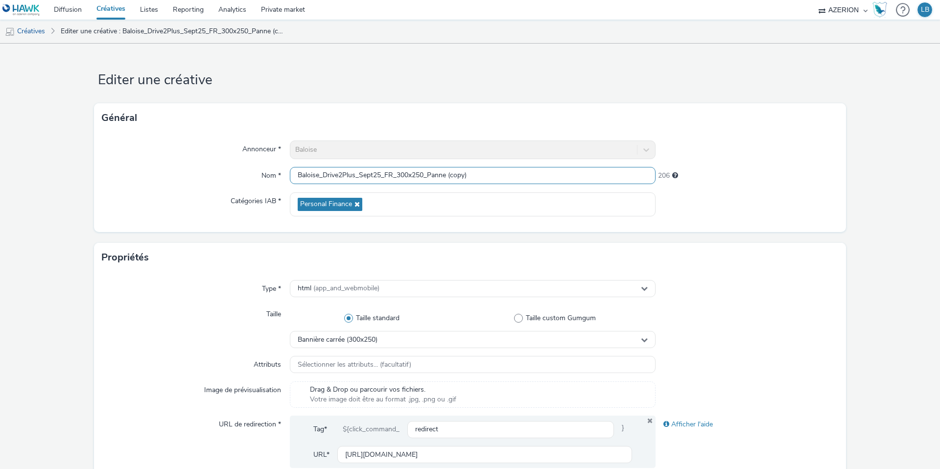
drag, startPoint x: 434, startPoint y: 174, endPoint x: 546, endPoint y: 173, distance: 112.1
click at [546, 173] on input "Baloise_Drive2Plus_Sept25_FR_300x250_Panne (copy)" at bounding box center [473, 175] width 366 height 17
type input "Baloise_Drive2Plus_Sept25_FR_300x250_PetitRouleur"
click at [752, 141] on div at bounding box center [747, 150] width 183 height 19
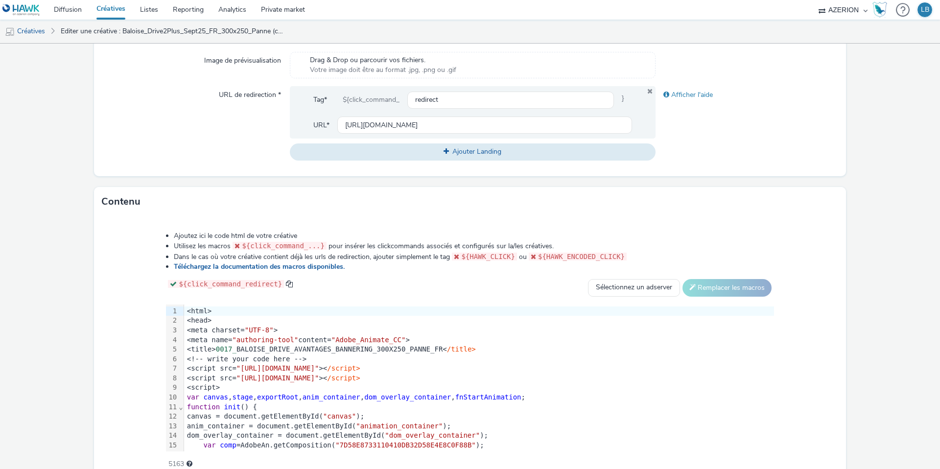
scroll to position [334, 0]
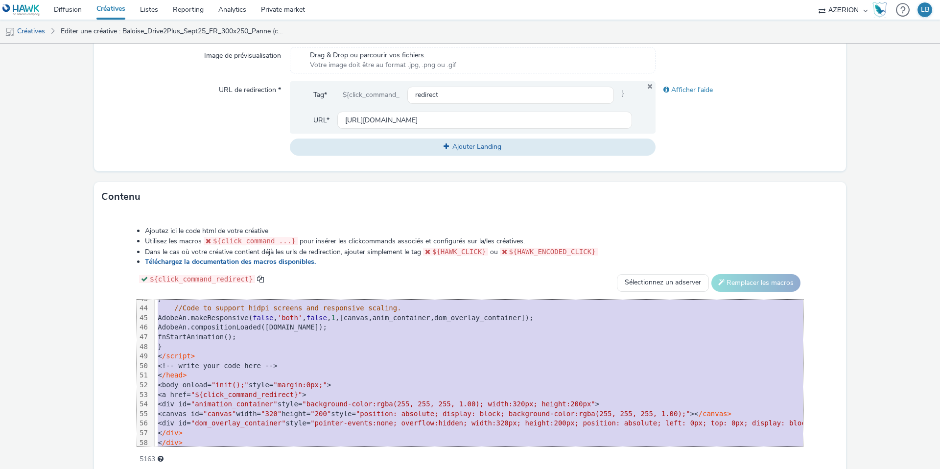
drag, startPoint x: 186, startPoint y: 306, endPoint x: 394, endPoint y: 495, distance: 281.4
click at [394, 469] on html "Diffusion Créatives Listes Reporting Analytics Private market AZERION Hawk (Tes…" at bounding box center [470, 234] width 940 height 469
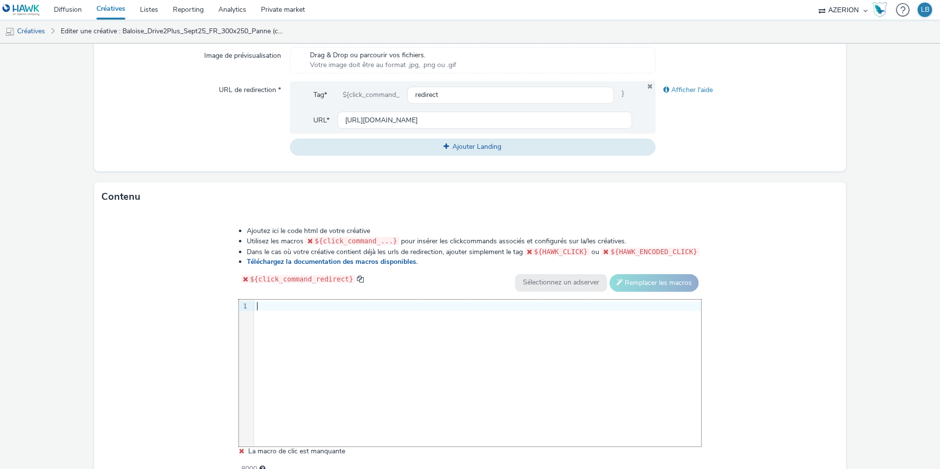
scroll to position [387, 0]
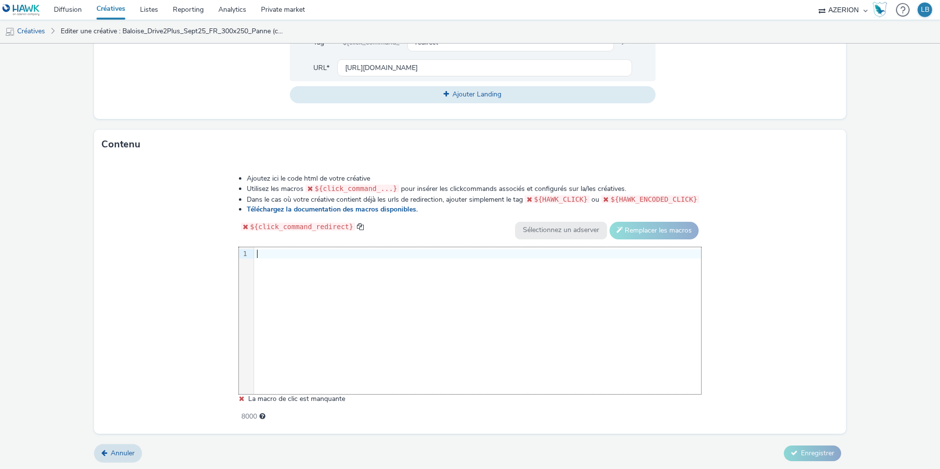
click at [269, 255] on div at bounding box center [477, 254] width 447 height 10
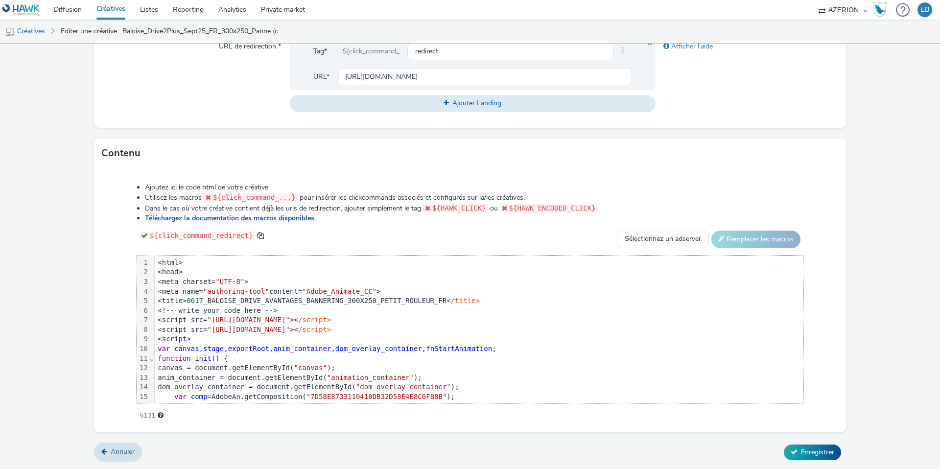
scroll to position [442, 0]
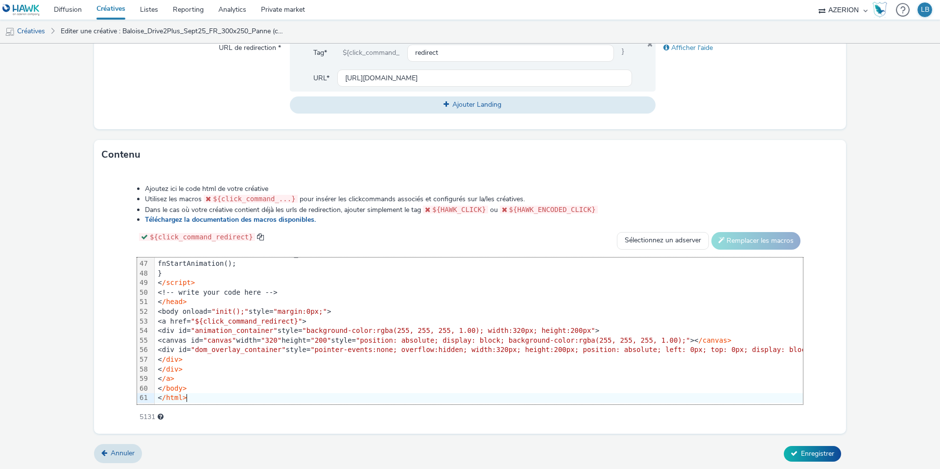
click at [128, 235] on div "Ajoutez ici le code html de votre créative Utilisez les macros ${click_command_…" at bounding box center [470, 297] width 736 height 241
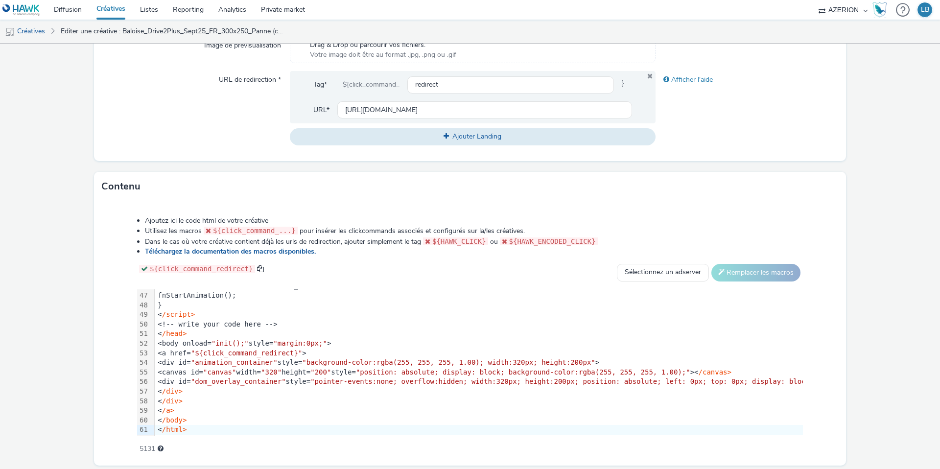
scroll to position [301, 0]
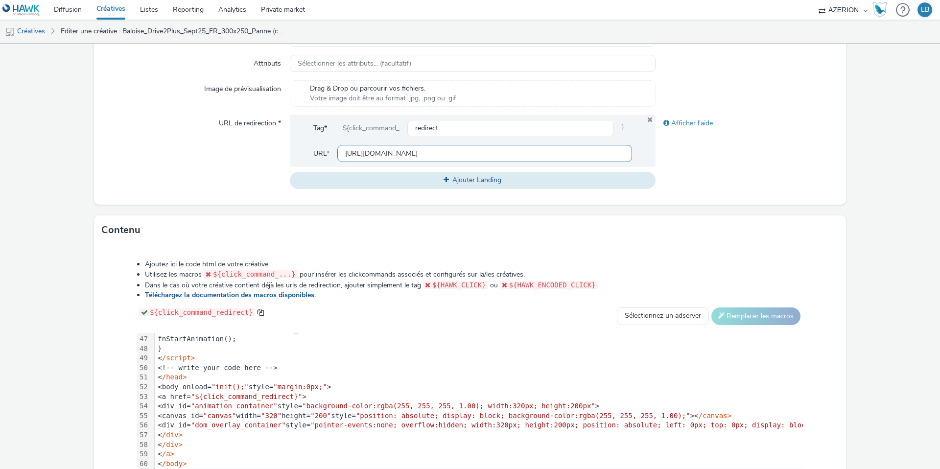
click at [373, 152] on input "[URL][DOMAIN_NAME]" at bounding box center [484, 153] width 295 height 17
paste input "petit-rouleur"
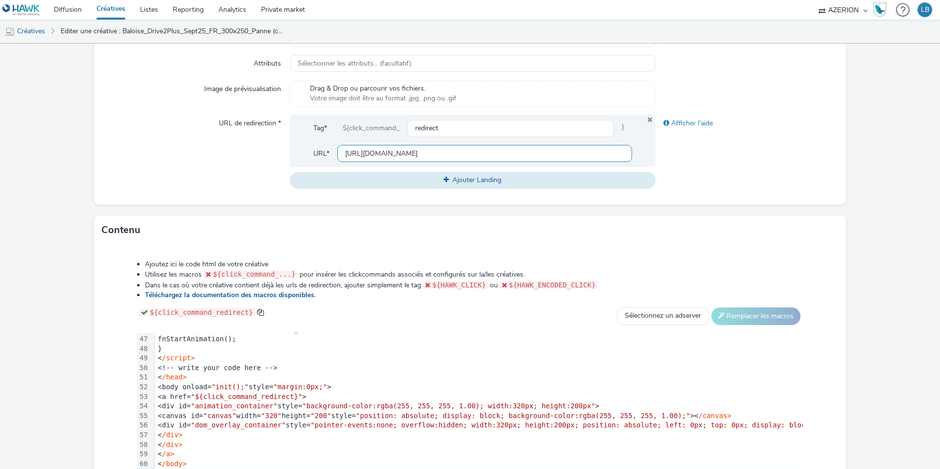
type input "[URL][DOMAIN_NAME]"
click at [749, 160] on div "Afficher l'aide" at bounding box center [747, 152] width 183 height 74
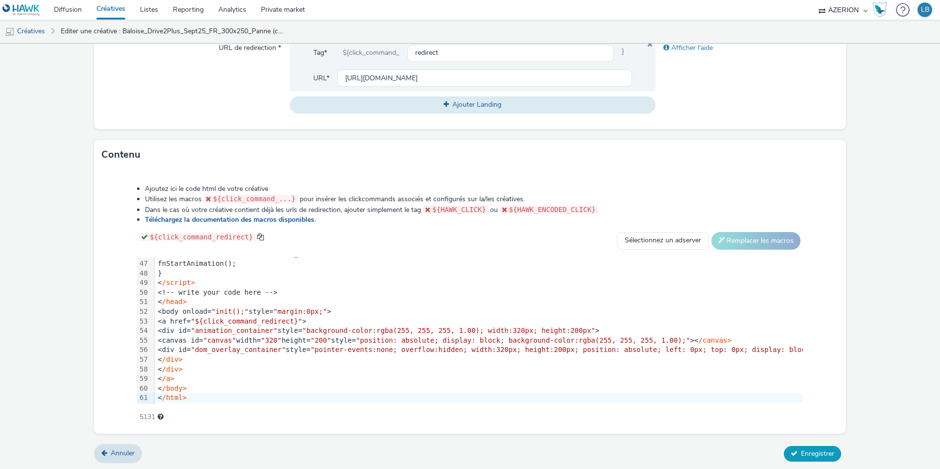
click at [810, 449] on span "Enregistrer" at bounding box center [817, 453] width 33 height 9
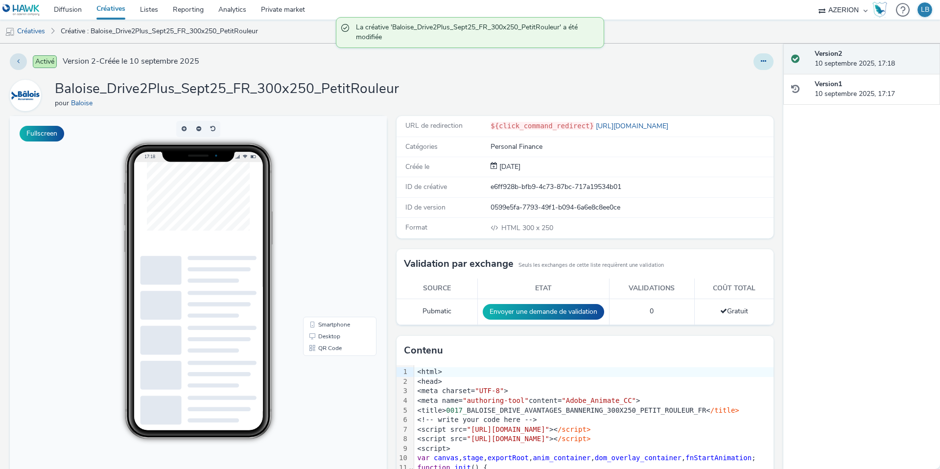
click at [765, 60] on icon at bounding box center [763, 61] width 5 height 7
click at [739, 100] on link "Dupliquer" at bounding box center [736, 101] width 73 height 20
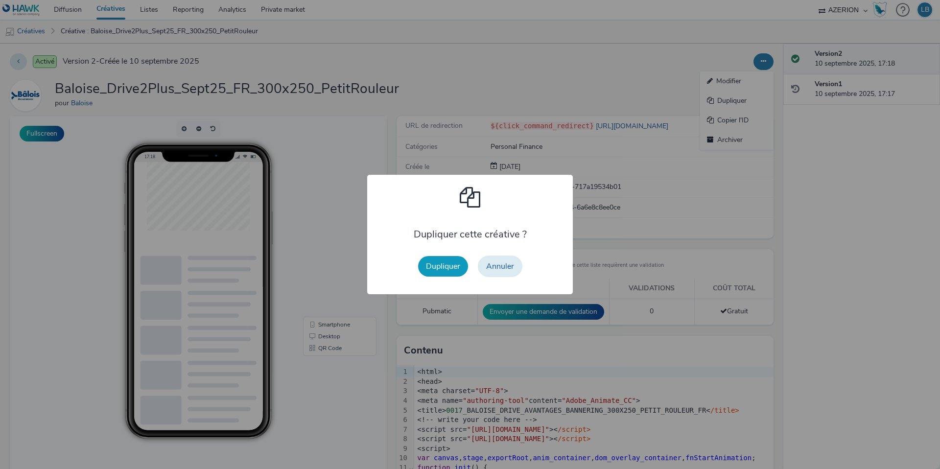
click at [452, 270] on button "Dupliquer" at bounding box center [443, 266] width 50 height 21
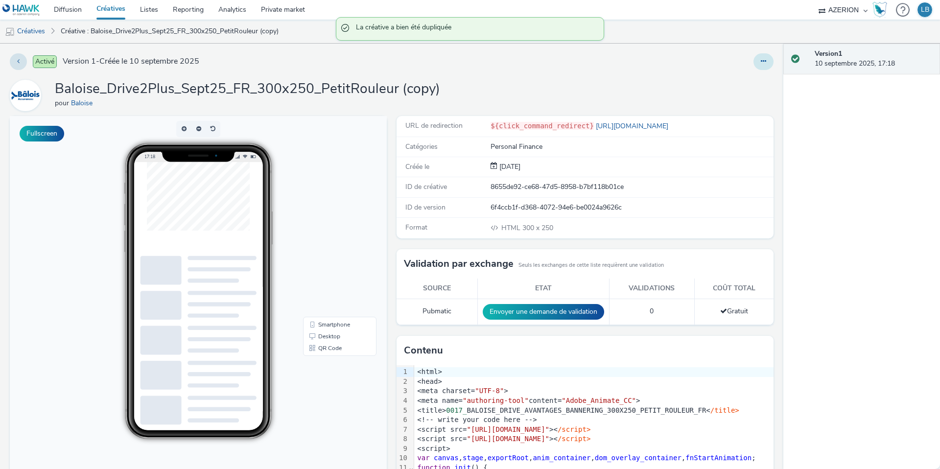
click at [763, 60] on icon at bounding box center [763, 61] width 5 height 7
click at [732, 83] on link "Modifier" at bounding box center [736, 81] width 73 height 20
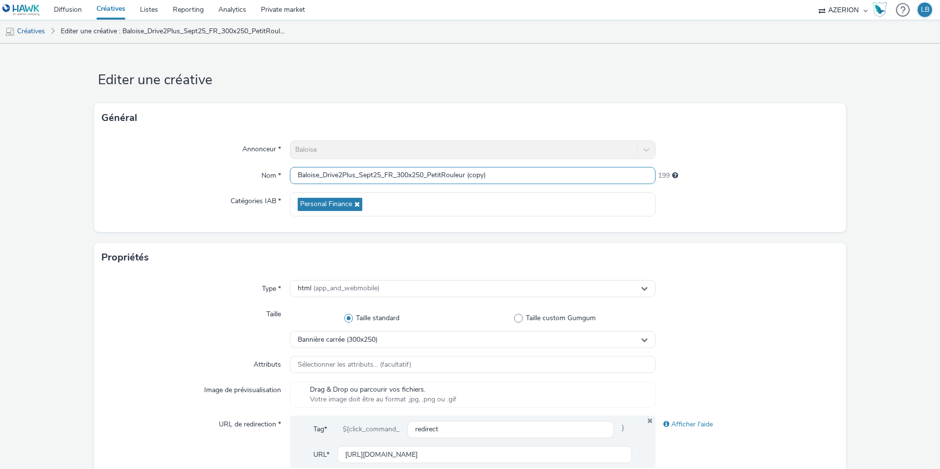
drag, startPoint x: 429, startPoint y: 173, endPoint x: 567, endPoint y: 172, distance: 137.6
click at [567, 172] on input "Baloise_Drive2Plus_Sept25_FR_300x250_PetitRouleur (copy)" at bounding box center [473, 175] width 366 height 17
type input "Baloise_Drive2Plus_Sept25_FR_300x250_Taxi"
click at [745, 139] on div "Annonceur * Baloise Nom * Baloise_Drive2Plus_Sept25_FR_300x250_Taxi 214 Catégor…" at bounding box center [470, 182] width 752 height 99
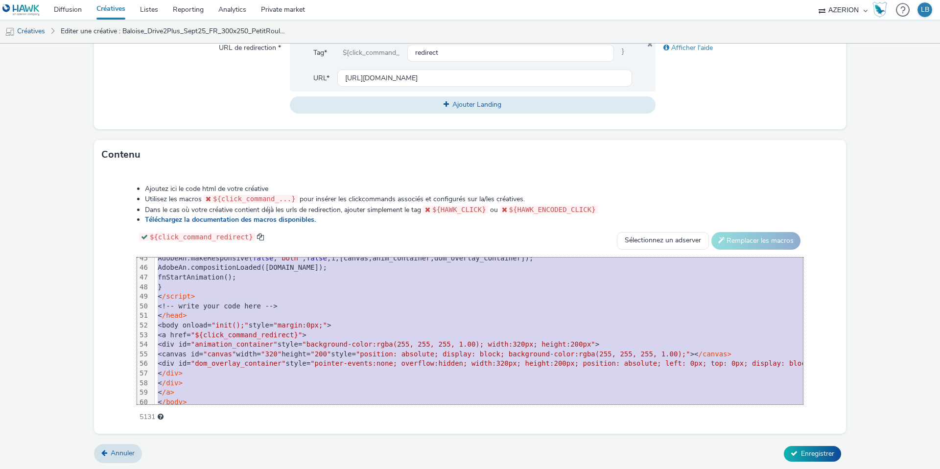
scroll to position [442, 0]
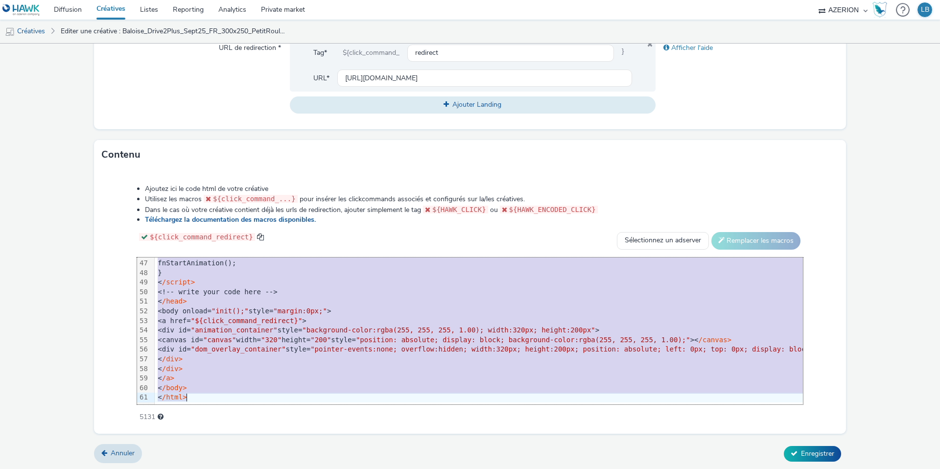
drag, startPoint x: 166, startPoint y: 263, endPoint x: 327, endPoint y: 425, distance: 227.8
click at [327, 425] on div "Ajoutez ici le code html de votre créative Utilisez les macros ${click_command_…" at bounding box center [470, 301] width 752 height 264
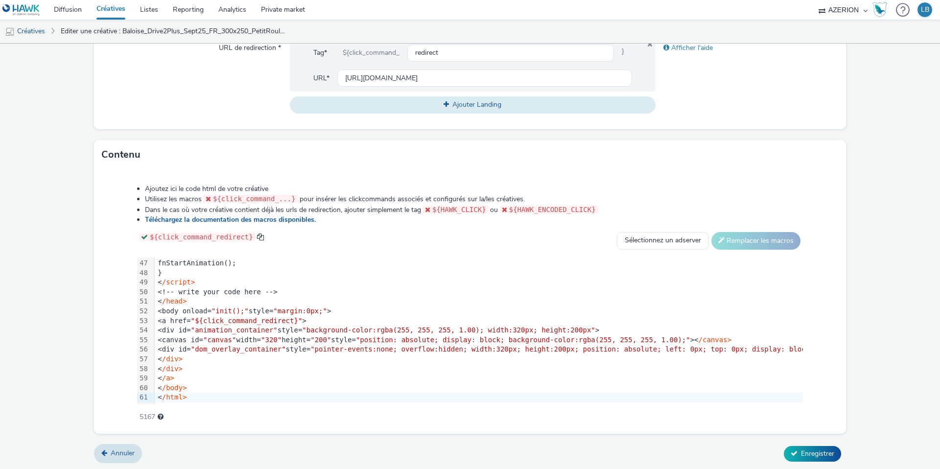
click at [332, 229] on div "Ajoutez ici le code html de votre créative Utilisez les macros ${click_command_…" at bounding box center [470, 297] width 736 height 241
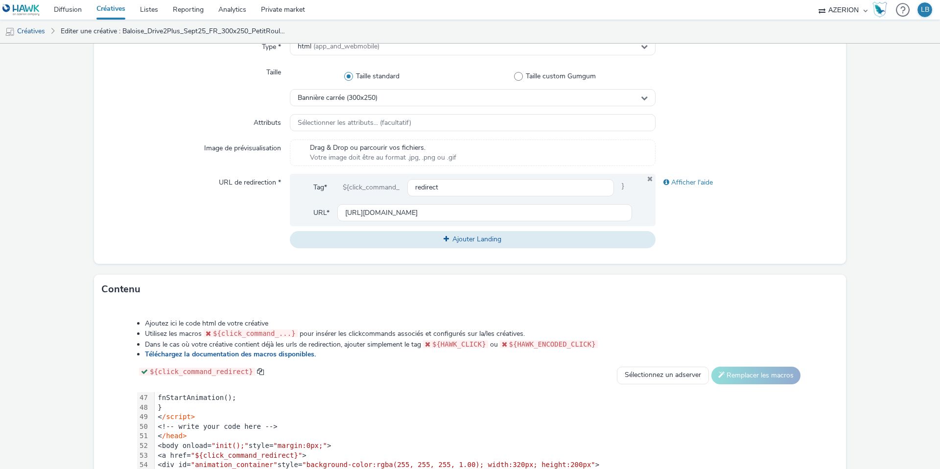
scroll to position [207, 0]
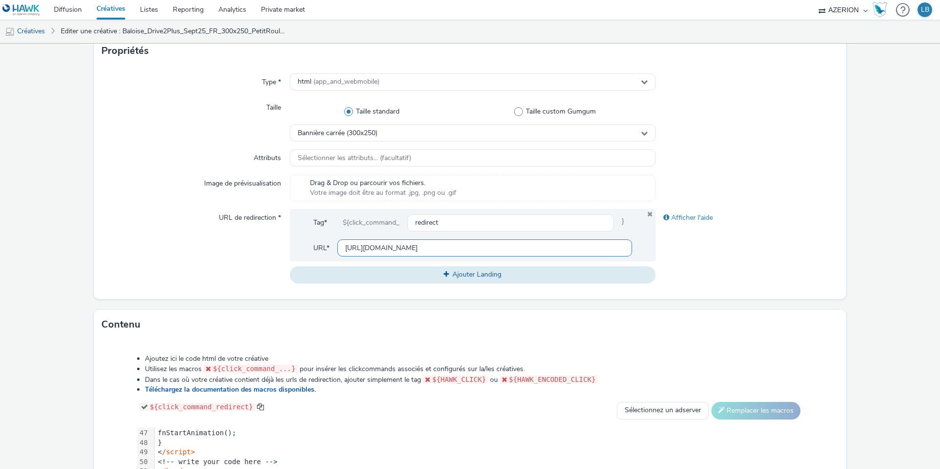
click at [386, 247] on input "[URL][DOMAIN_NAME]" at bounding box center [484, 247] width 295 height 17
paste input "taxi"
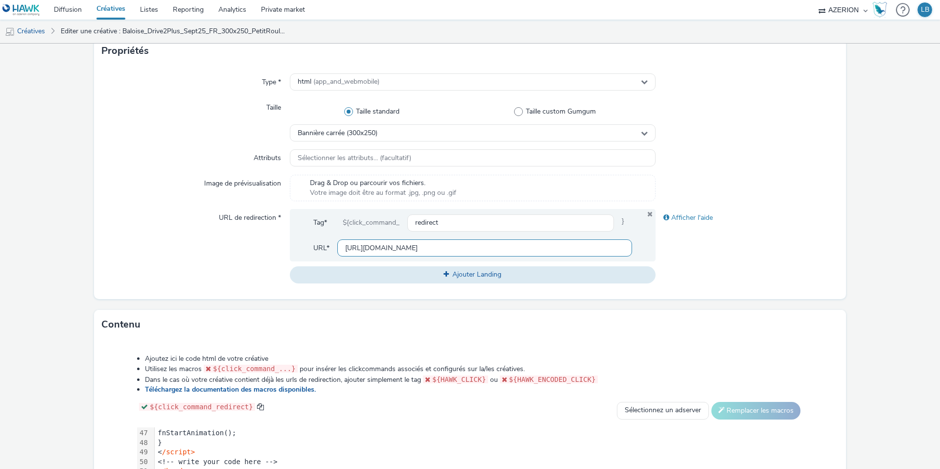
type input "[URL][DOMAIN_NAME]"
click at [744, 230] on div "Afficher l'aide" at bounding box center [747, 246] width 183 height 74
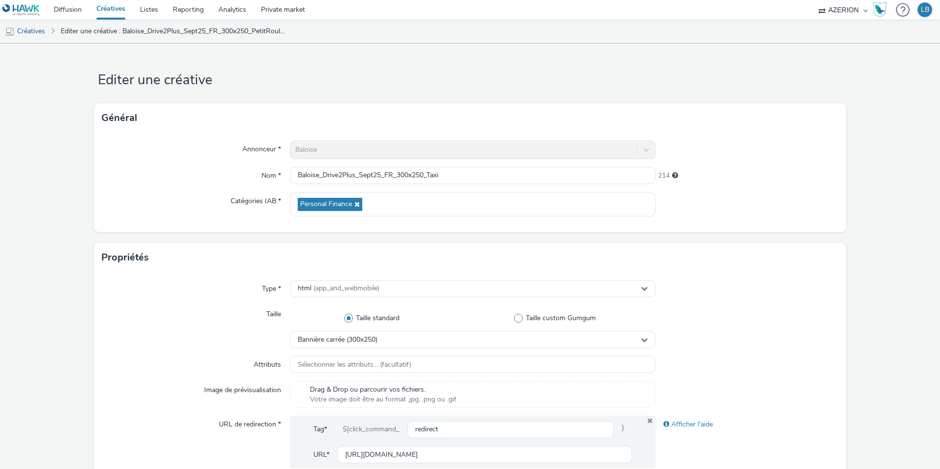
scroll to position [376, 0]
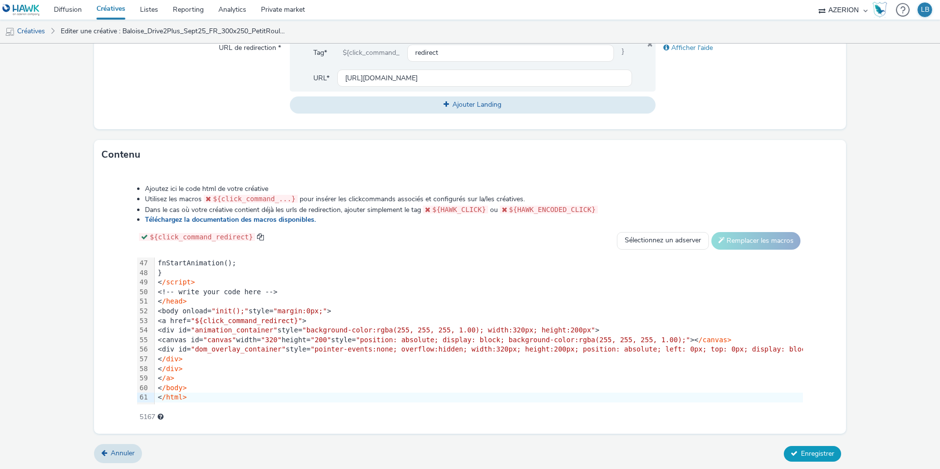
click at [803, 450] on span "Enregistrer" at bounding box center [817, 453] width 33 height 9
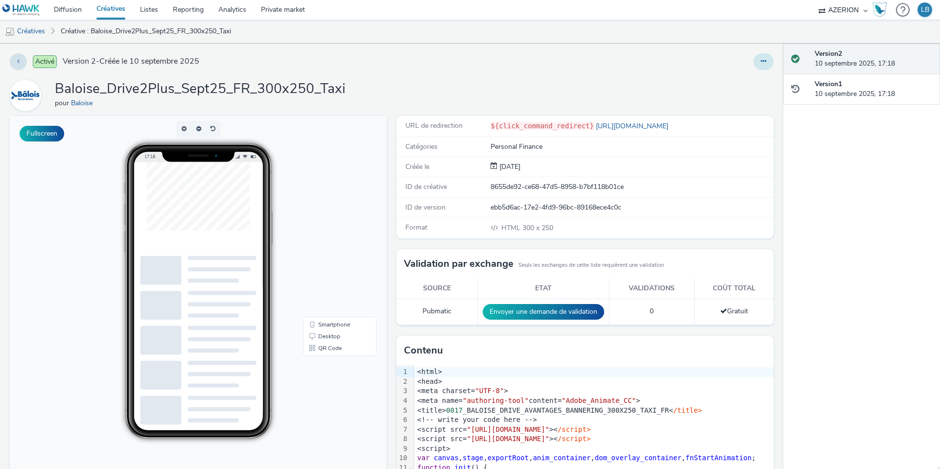
click at [761, 60] on icon at bounding box center [763, 61] width 5 height 7
click at [737, 97] on link "Dupliquer" at bounding box center [736, 101] width 73 height 20
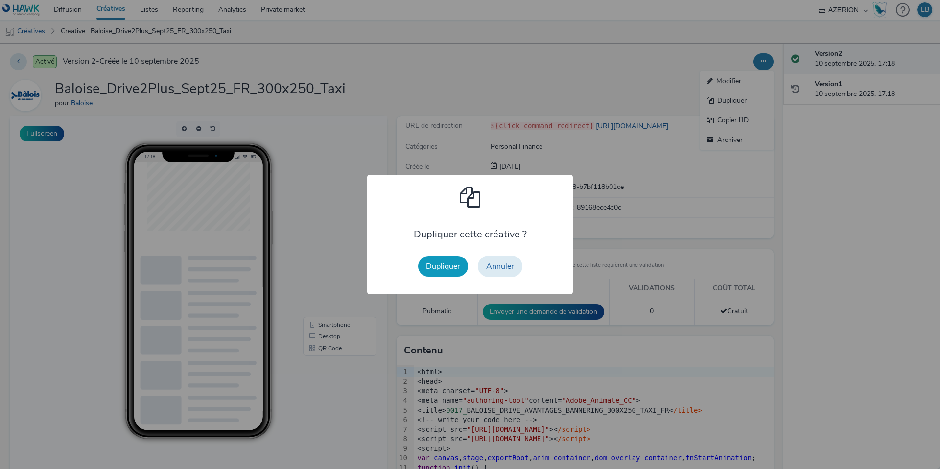
click at [443, 262] on button "Dupliquer" at bounding box center [443, 266] width 50 height 21
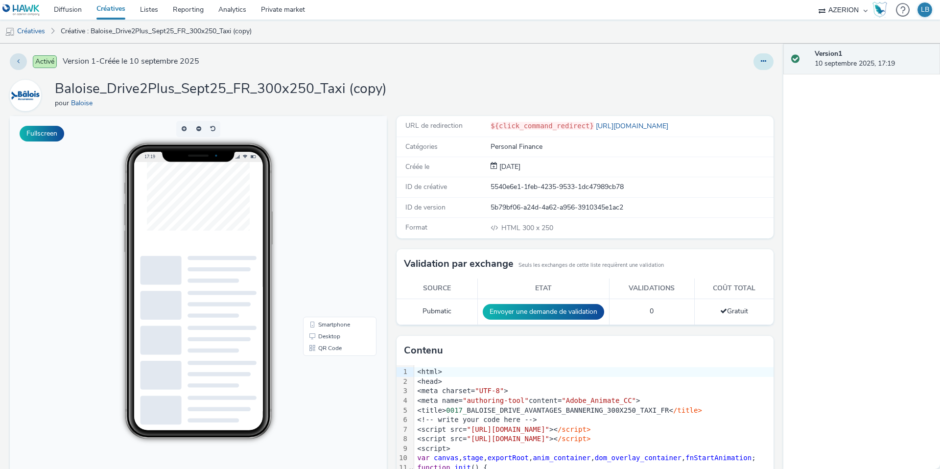
click at [763, 61] on icon at bounding box center [763, 61] width 5 height 7
click at [716, 77] on icon at bounding box center [711, 80] width 9 height 7
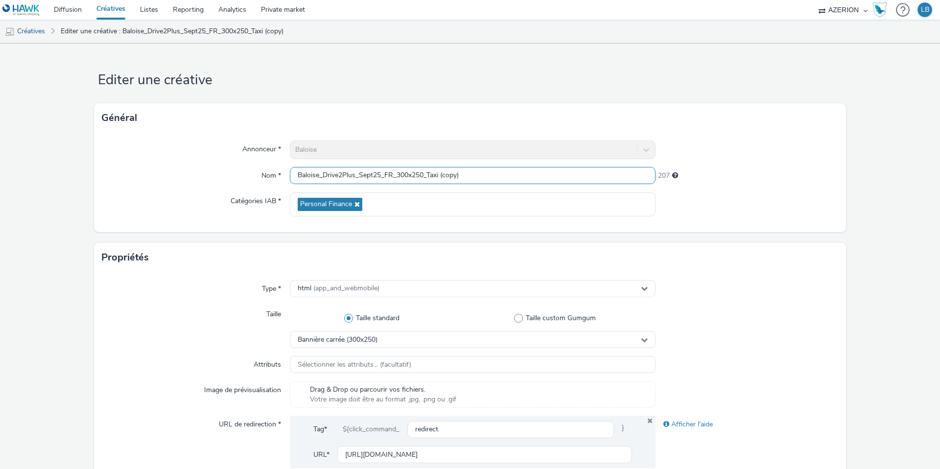
click at [425, 175] on input "Baloise_Drive2Plus_Sept25_FR_300x250_Taxi (copy)" at bounding box center [473, 175] width 366 height 17
drag, startPoint x: 430, startPoint y: 175, endPoint x: 513, endPoint y: 176, distance: 83.2
click at [513, 176] on input "Baloise_Drive2Plus_Sept25_FR_300x600_Taxi (copy)" at bounding box center [473, 175] width 366 height 17
type input "Baloise_Drive2Plus_Sept25_FR_300x600_1Mois"
click at [723, 147] on div at bounding box center [747, 150] width 183 height 19
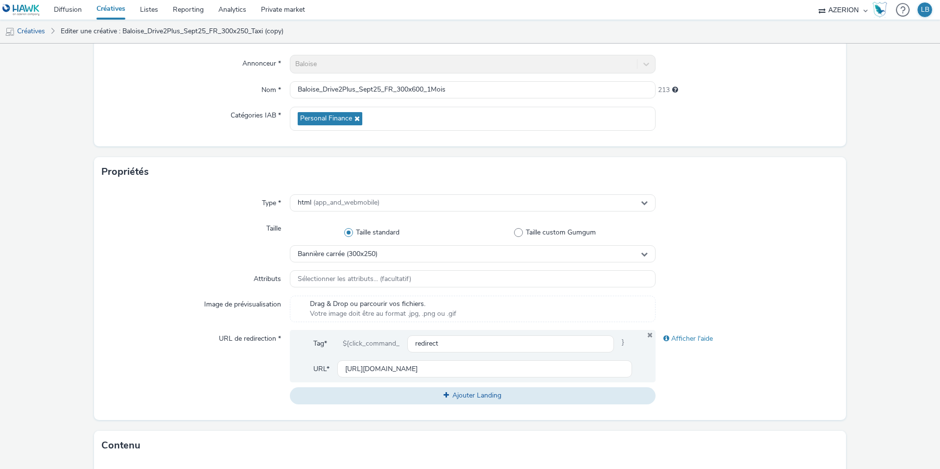
scroll to position [86, 0]
click at [352, 251] on span "Bannière carrée (300x250)" at bounding box center [338, 254] width 80 height 8
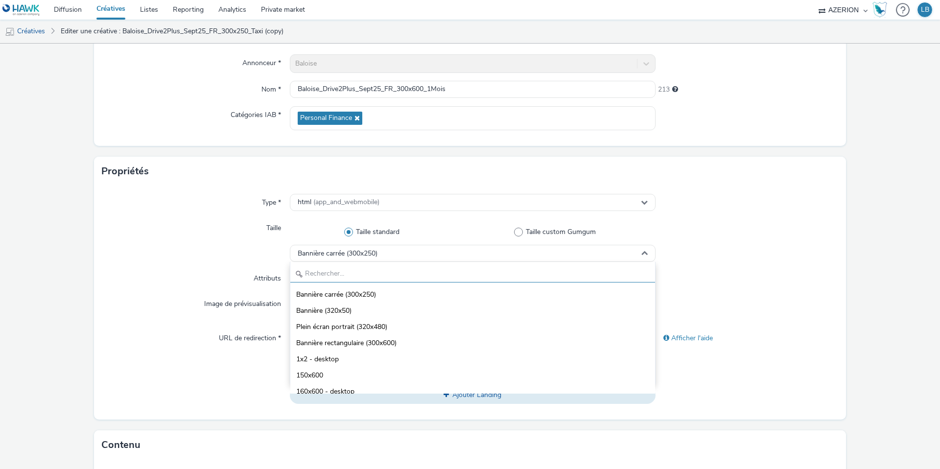
click at [348, 270] on input "text" at bounding box center [472, 273] width 365 height 17
type input "300"
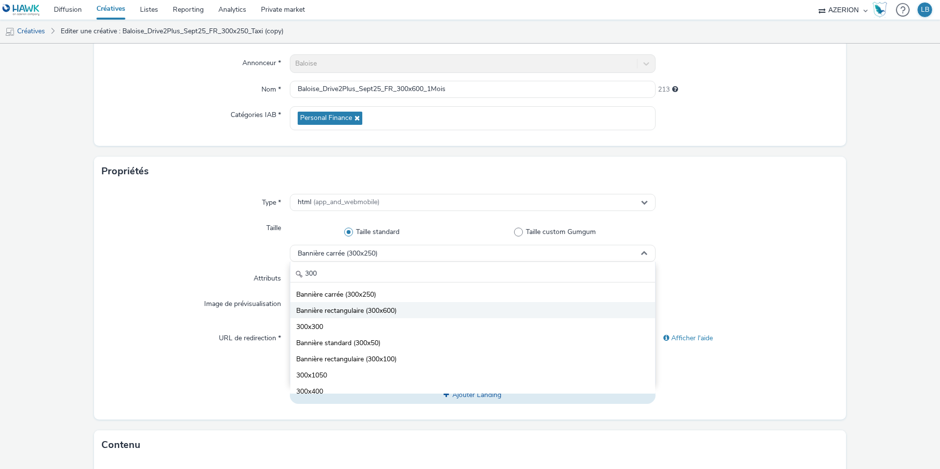
click at [407, 312] on li "Bannière rectangulaire (300x600)" at bounding box center [472, 310] width 365 height 16
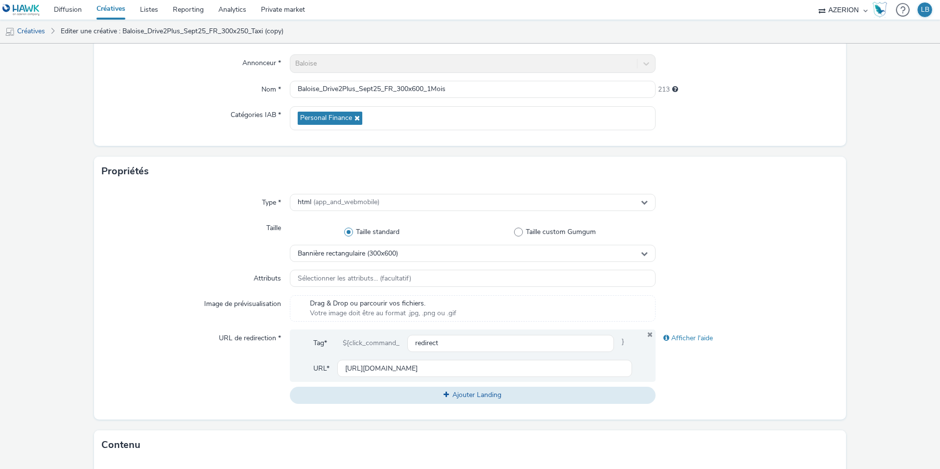
click at [229, 251] on div "Taille" at bounding box center [196, 240] width 188 height 43
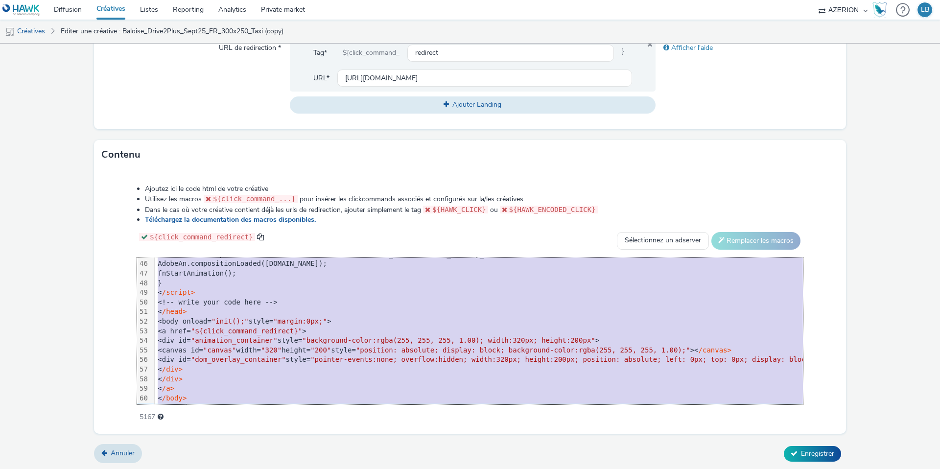
scroll to position [442, 0]
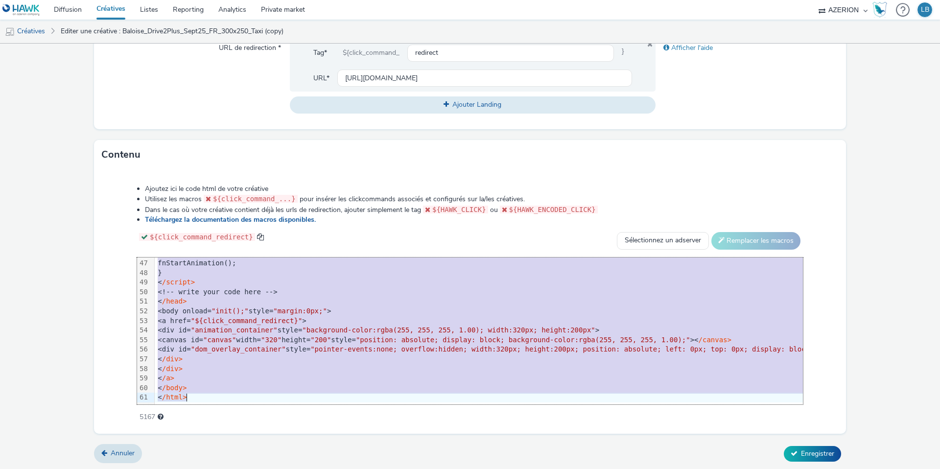
drag, startPoint x: 187, startPoint y: 262, endPoint x: 378, endPoint y: 420, distance: 248.0
click at [378, 418] on div "Ajoutez ici le code html de votre créative Utilisez les macros ${click_command_…" at bounding box center [470, 297] width 736 height 241
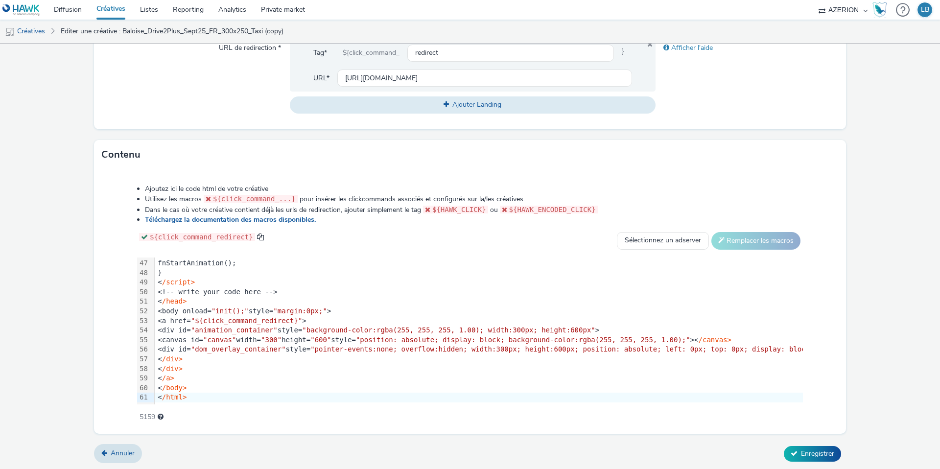
click at [118, 263] on div "Ajoutez ici le code html de votre créative Utilisez les macros ${click_command_…" at bounding box center [470, 297] width 736 height 241
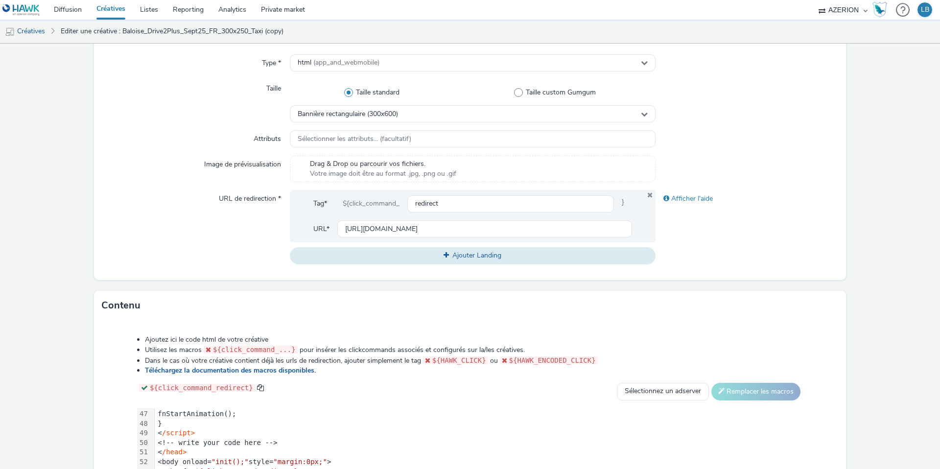
scroll to position [221, 0]
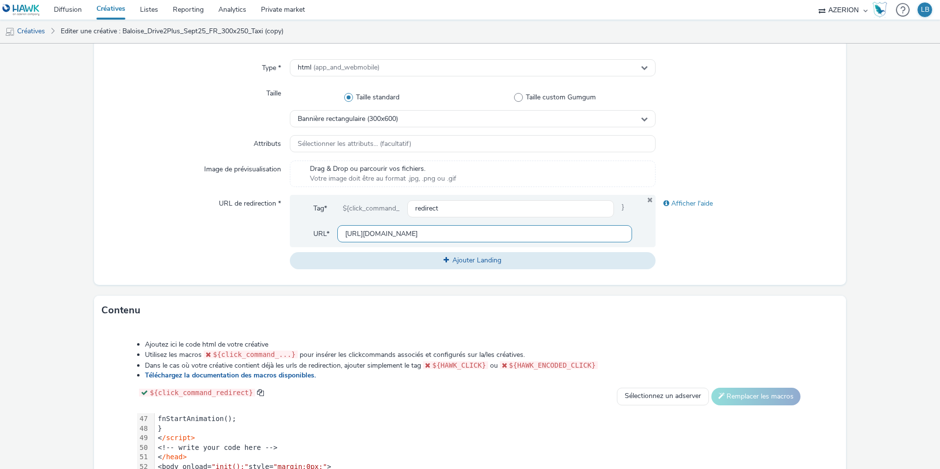
click at [443, 233] on input "[URL][DOMAIN_NAME]" at bounding box center [484, 233] width 295 height 17
paste input "assurance-1-mois"
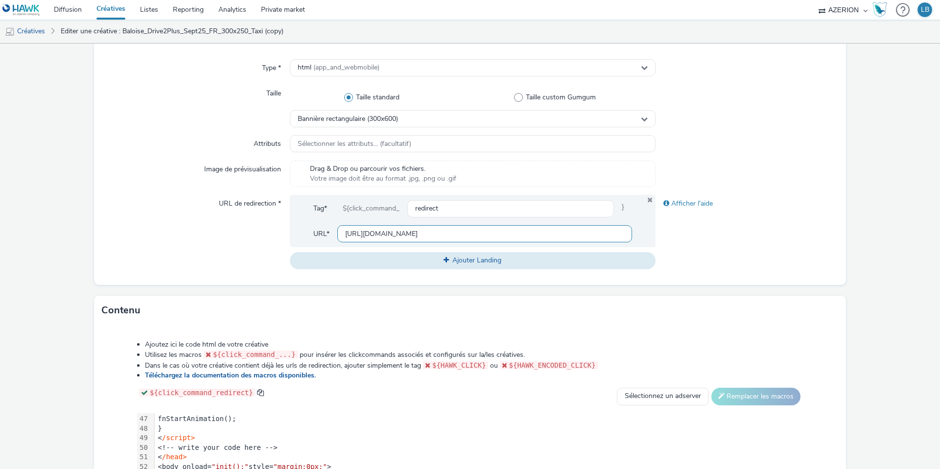
type input "[URL][DOMAIN_NAME]"
click at [719, 227] on div "Afficher l'aide" at bounding box center [747, 232] width 183 height 74
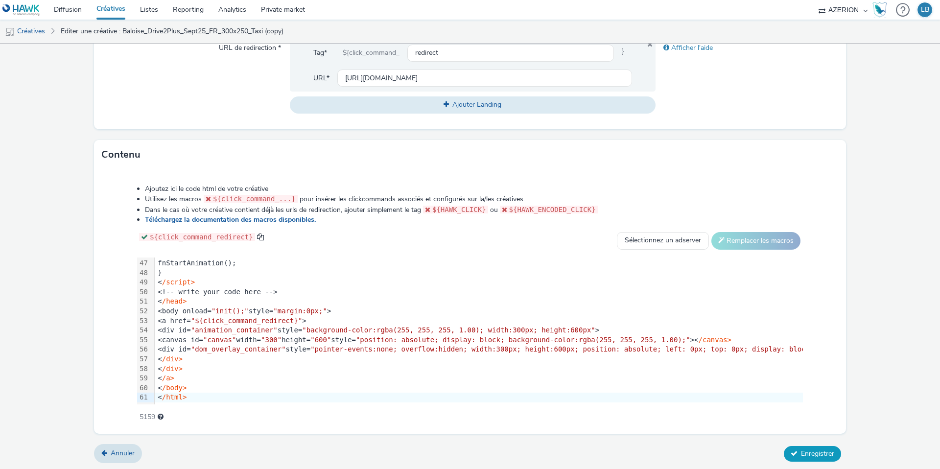
click at [823, 457] on button "Enregistrer" at bounding box center [812, 454] width 57 height 16
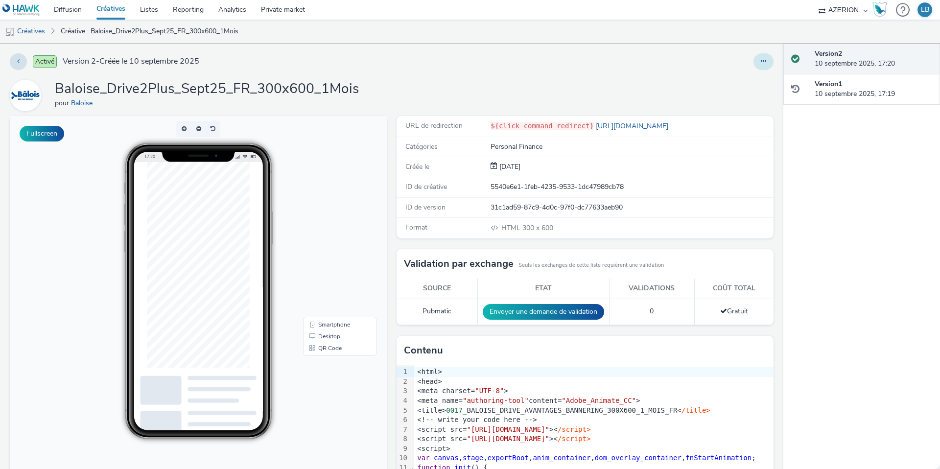
click at [766, 62] on icon at bounding box center [763, 61] width 5 height 7
click at [743, 98] on link "Dupliquer" at bounding box center [736, 101] width 73 height 20
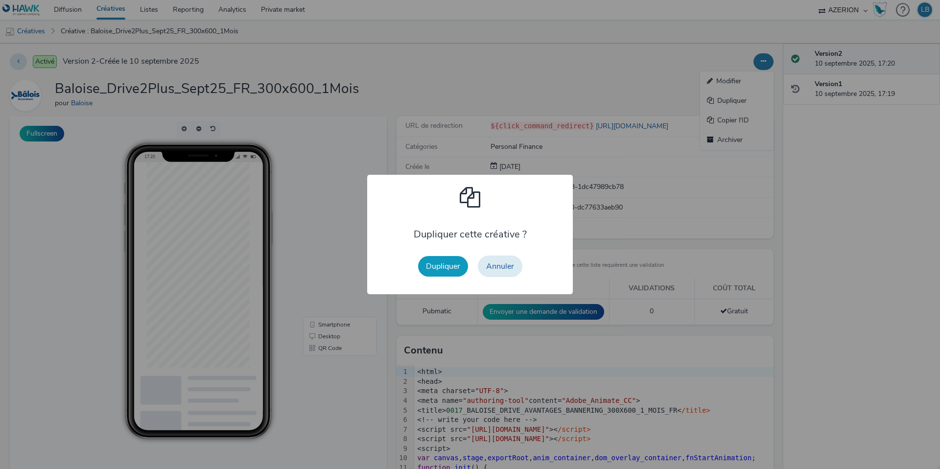
click at [448, 265] on button "Dupliquer" at bounding box center [443, 266] width 50 height 21
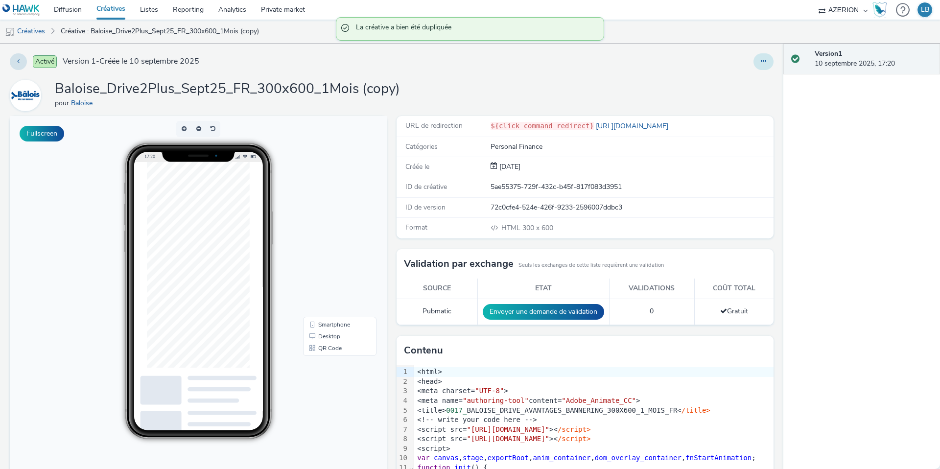
click at [765, 62] on icon at bounding box center [763, 61] width 5 height 7
click at [746, 82] on link "Modifier" at bounding box center [736, 81] width 73 height 20
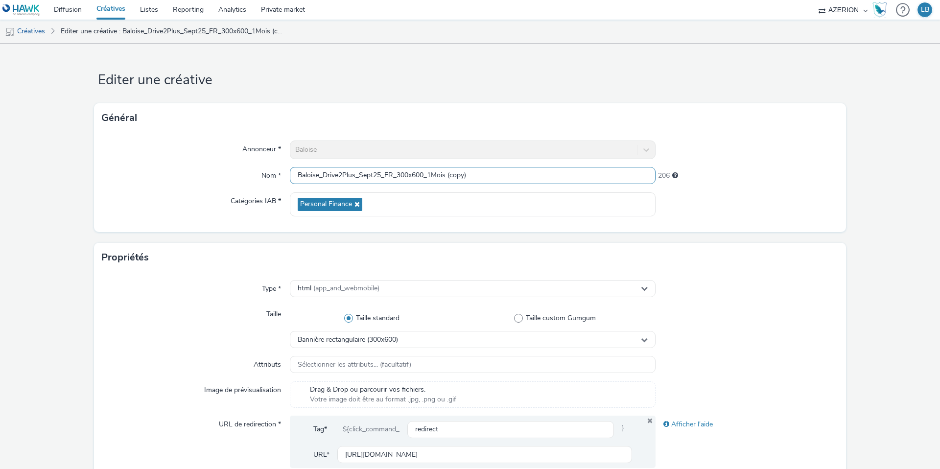
drag, startPoint x: 431, startPoint y: 175, endPoint x: 520, endPoint y: 176, distance: 89.1
click at [520, 176] on input "Baloise_Drive2Plus_Sept25_FR_300x600_1Mois (copy)" at bounding box center [473, 175] width 366 height 17
type input "Baloise_Drive2Plus_Sept25_FR_300x600_Ancienne"
click at [809, 160] on div "Annonceur * Baloise Nom * Baloise_Drive2Plus_Sept25_FR_300x600_Ancienne 210 Cat…" at bounding box center [470, 182] width 752 height 99
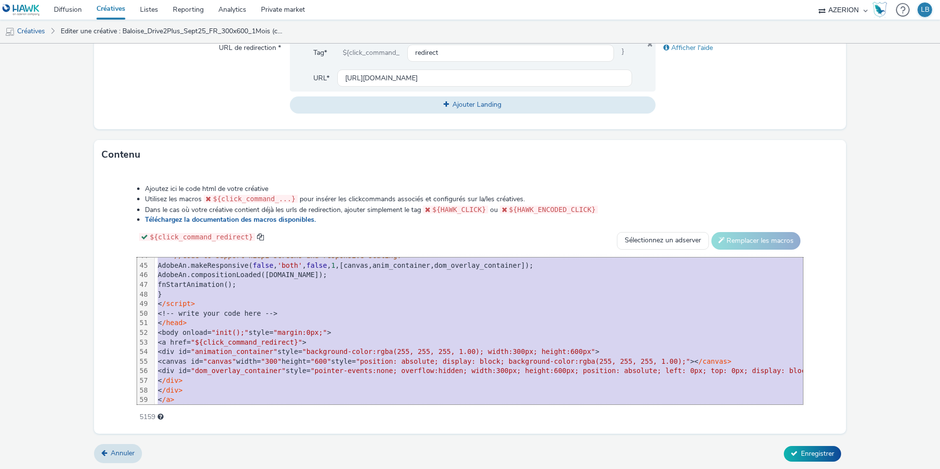
scroll to position [442, 0]
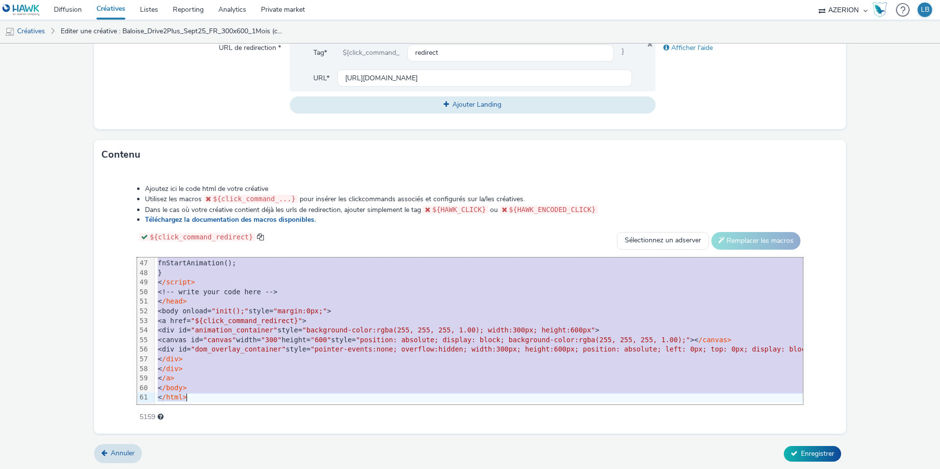
drag, startPoint x: 189, startPoint y: 260, endPoint x: 356, endPoint y: 470, distance: 268.0
click at [356, 469] on html "Diffusion Créatives Listes Reporting Analytics Private market AZERION Hawk (Tes…" at bounding box center [470, 234] width 940 height 469
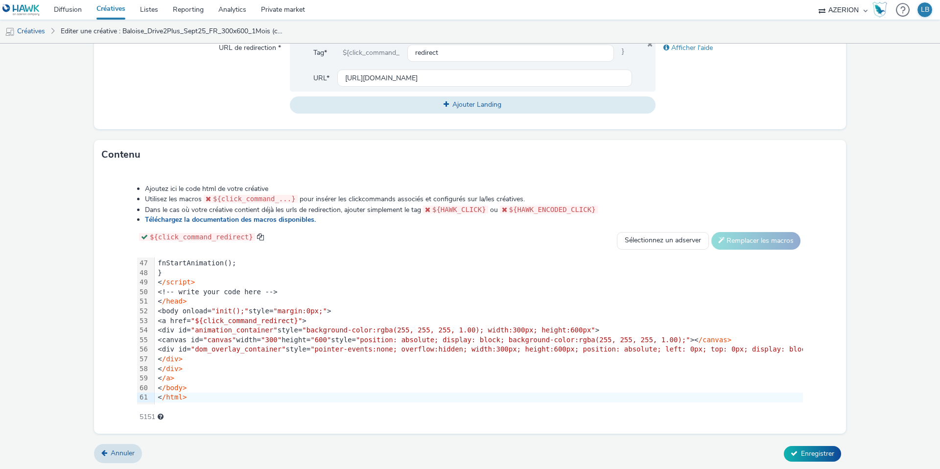
click at [548, 240] on div "${click_command_redirect} Sélectionnez un adserver Sizmek DCM Adform Sting Remp…" at bounding box center [470, 241] width 666 height 18
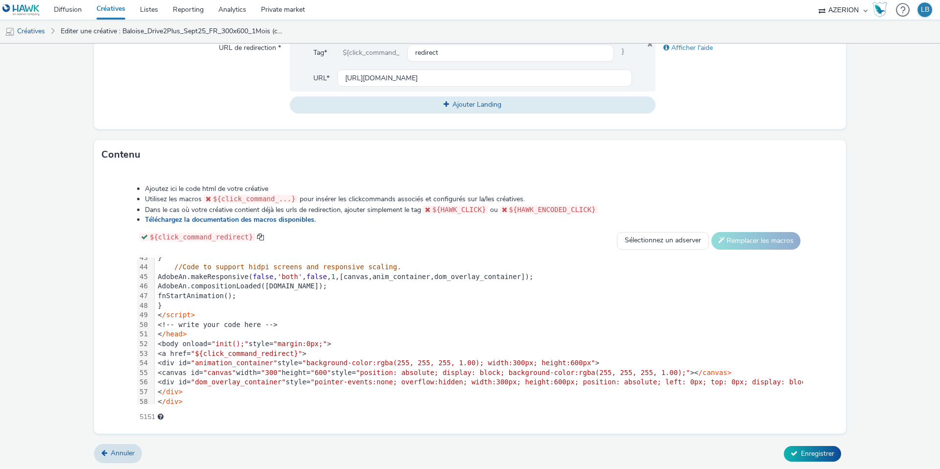
scroll to position [261, 0]
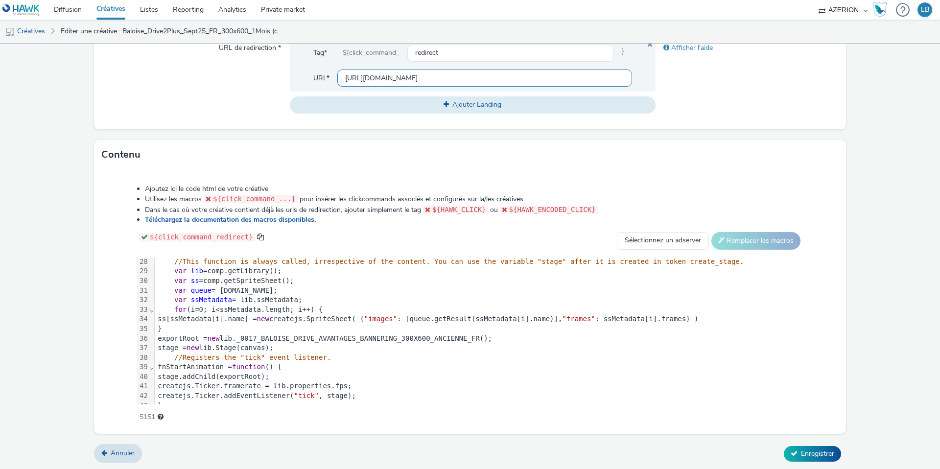
click at [413, 77] on input "[URL][DOMAIN_NAME]" at bounding box center [484, 78] width 295 height 17
paste input "ncienne"
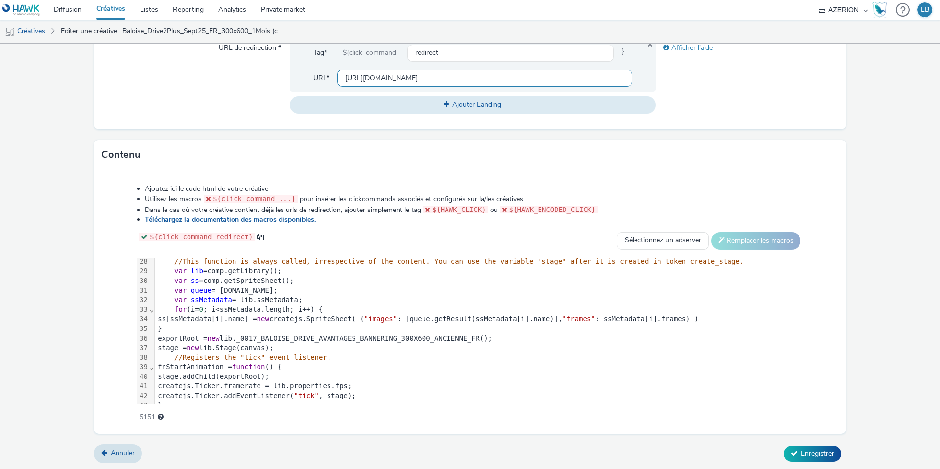
type input "https://www.baloise.lu/fr/particuliers/mon-assurance-luxembourg/assurance-auto.…"
click at [712, 82] on div "Afficher l'aide" at bounding box center [747, 76] width 183 height 74
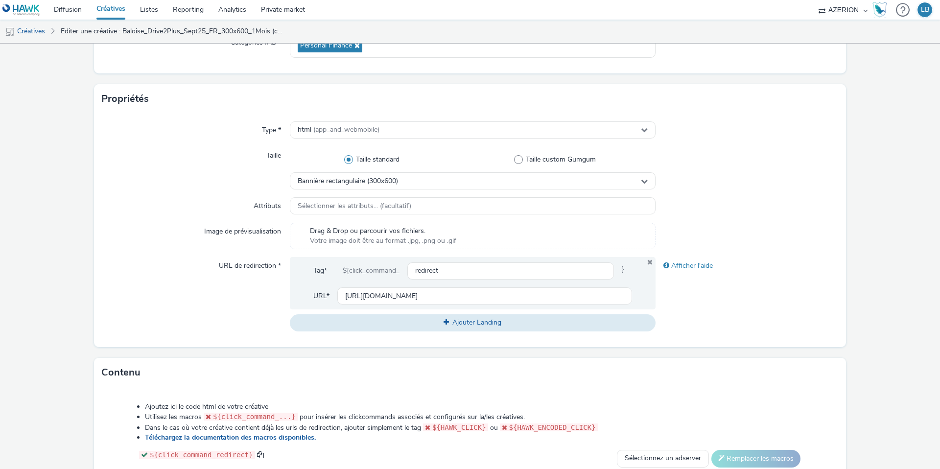
scroll to position [376, 0]
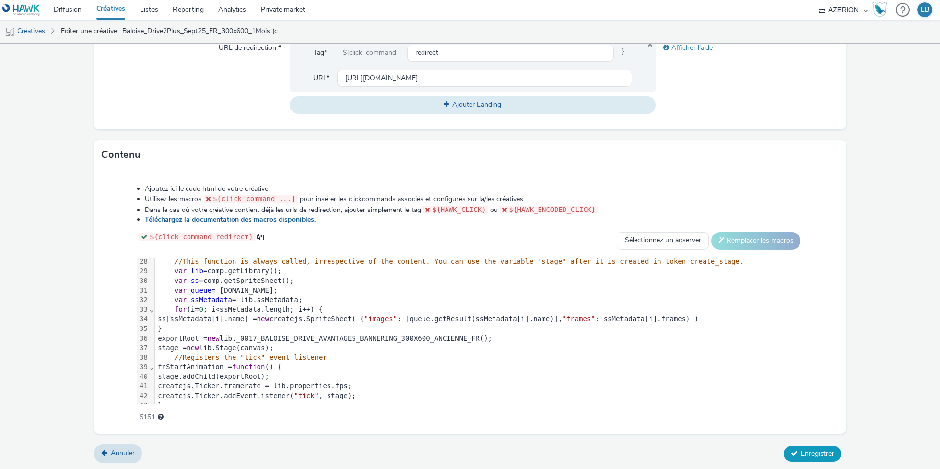
click at [821, 456] on span "Enregistrer" at bounding box center [817, 453] width 33 height 9
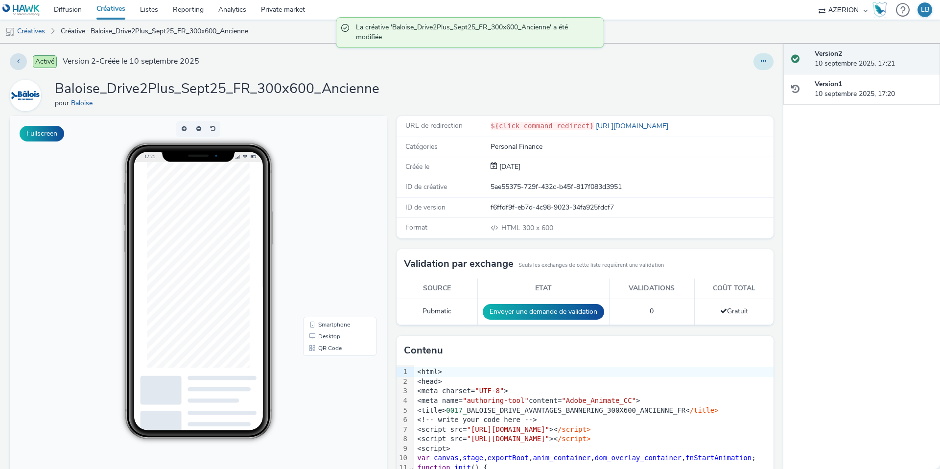
click at [766, 63] on icon at bounding box center [763, 61] width 5 height 7
click at [745, 98] on link "Dupliquer" at bounding box center [736, 101] width 73 height 20
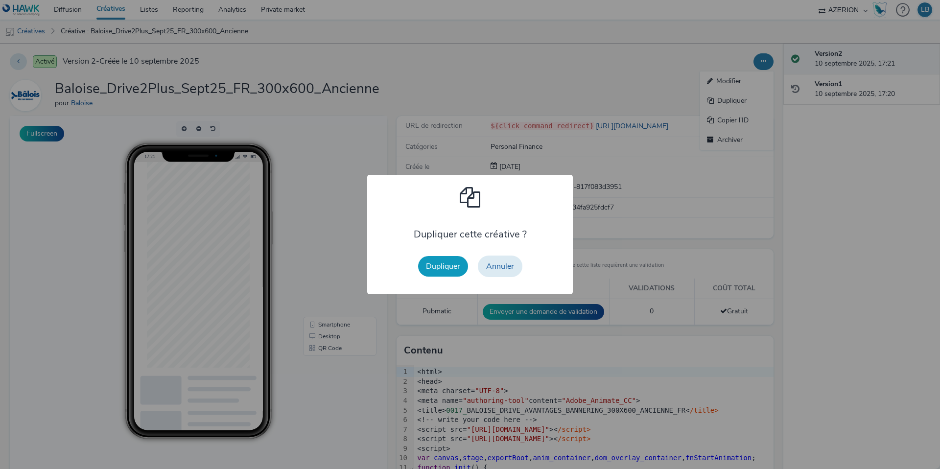
click at [449, 262] on button "Dupliquer" at bounding box center [443, 266] width 50 height 21
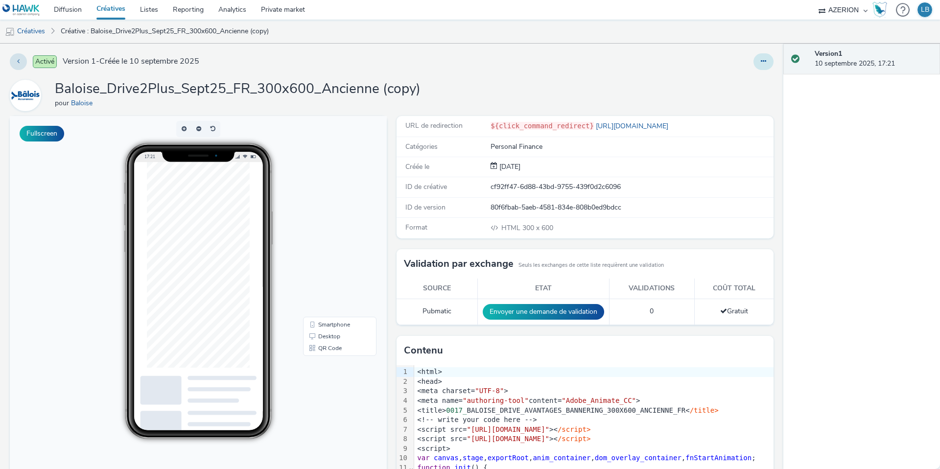
click at [765, 59] on icon at bounding box center [763, 61] width 5 height 7
click at [748, 77] on link "Modifier" at bounding box center [736, 81] width 73 height 20
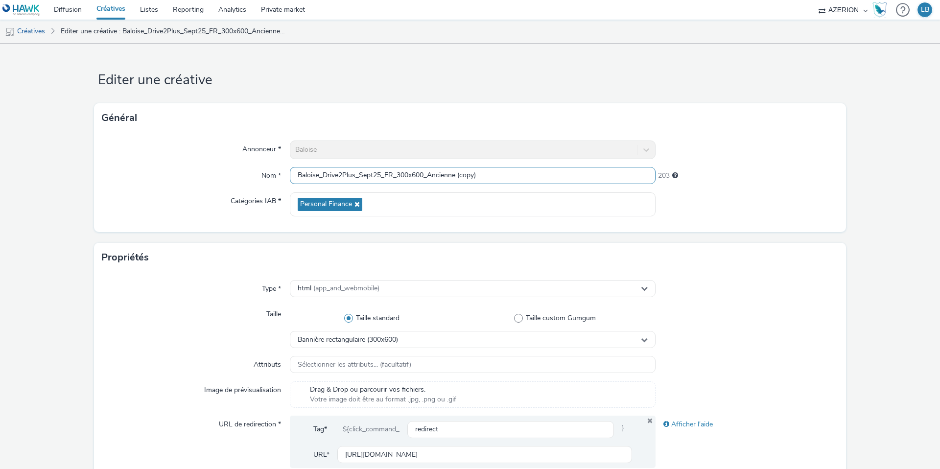
drag, startPoint x: 432, startPoint y: 173, endPoint x: 561, endPoint y: 173, distance: 129.2
click at [561, 173] on input "Baloise_Drive2Plus_Sept25_FR_300x600_Ancienne (copy)" at bounding box center [473, 175] width 366 height 17
drag, startPoint x: 431, startPoint y: 176, endPoint x: 537, endPoint y: 176, distance: 106.2
click at [537, 176] on input "Baloise_Drive2Plus_Sept25_FR_300x600_Ancienne (copy)" at bounding box center [473, 175] width 366 height 17
type input "Baloise_Drive2Plus_Sept25_FR_300x600_Conducteur"
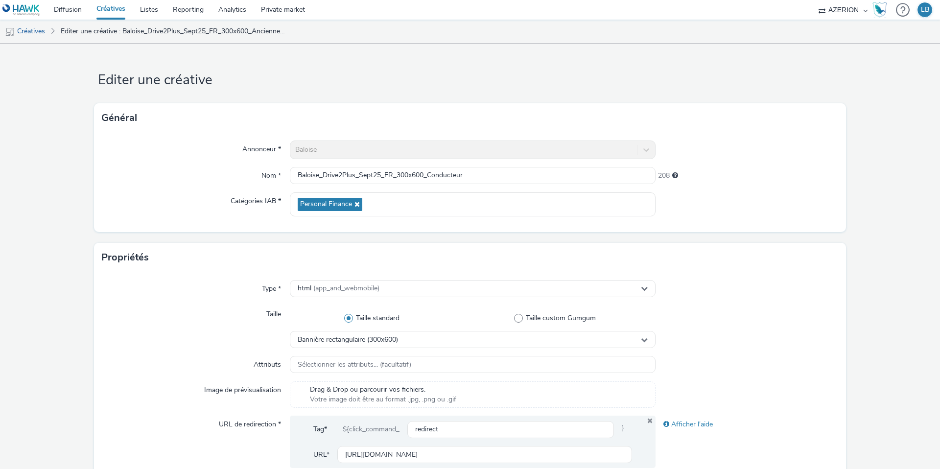
click at [762, 160] on div "Annonceur * Baloise Nom * Baloise_Drive2Plus_Sept25_FR_300x600_Conducteur 208 C…" at bounding box center [470, 182] width 752 height 99
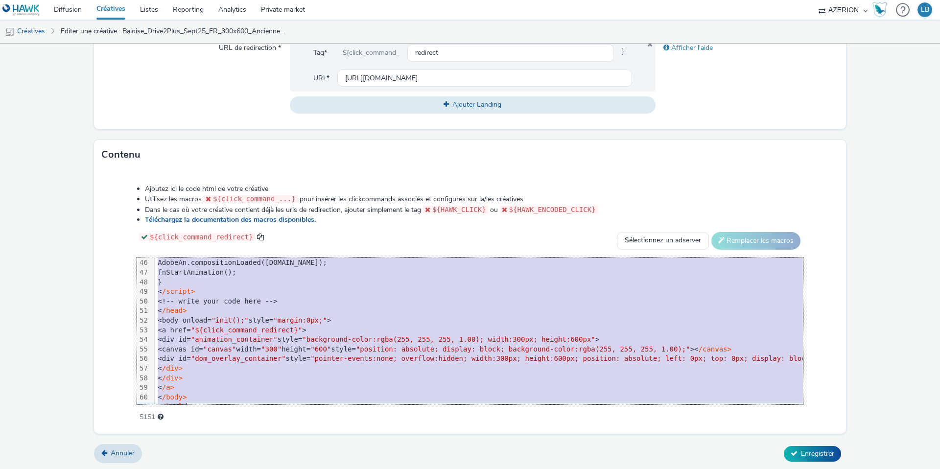
scroll to position [442, 0]
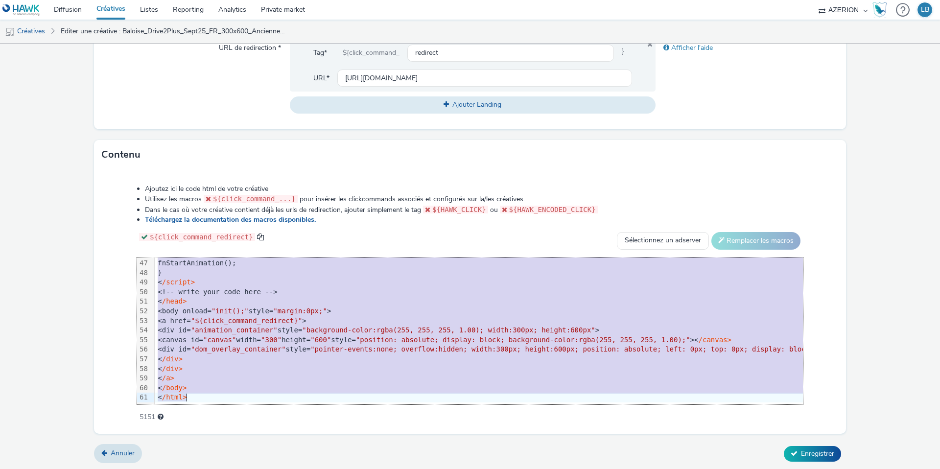
drag, startPoint x: 188, startPoint y: 262, endPoint x: 383, endPoint y: 434, distance: 259.8
click at [383, 434] on form "Editer une créative Général Annonceur * Baloise Nom * Baloise_Drive2Plus_Sept25…" at bounding box center [470, 68] width 940 height 803
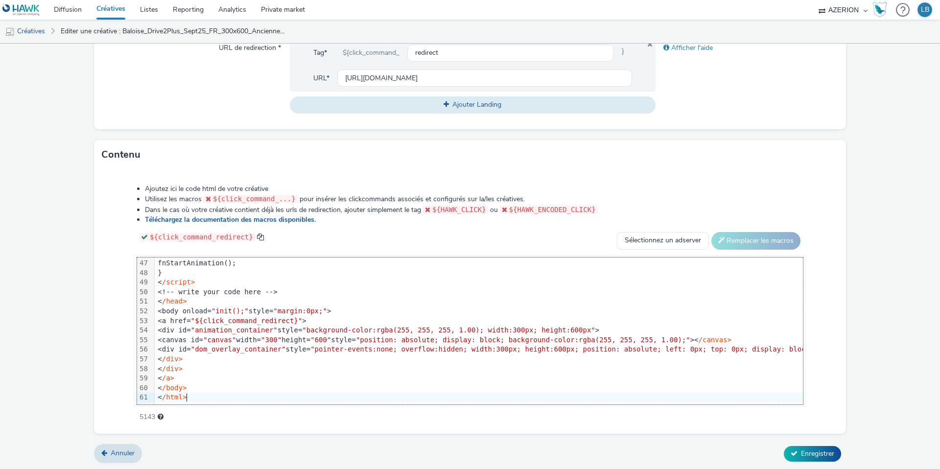
click at [130, 312] on div "Ajoutez ici le code html de votre créative Utilisez les macros ${click_command_…" at bounding box center [470, 297] width 736 height 241
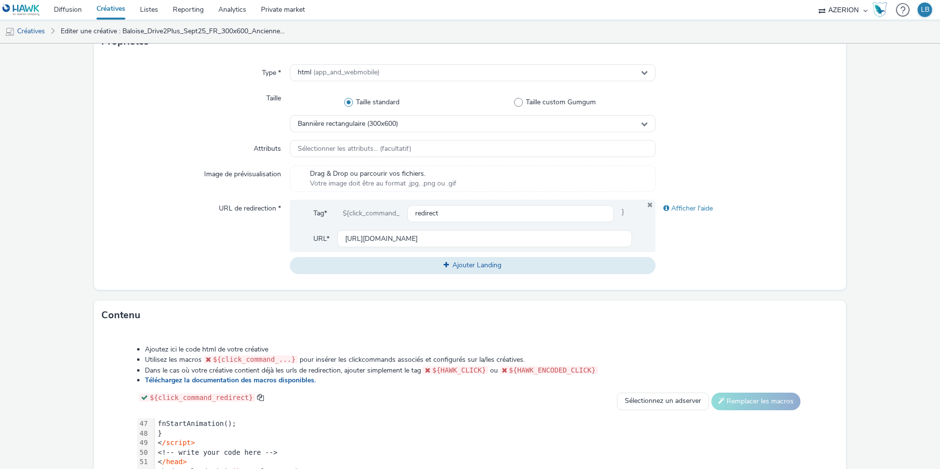
scroll to position [226, 0]
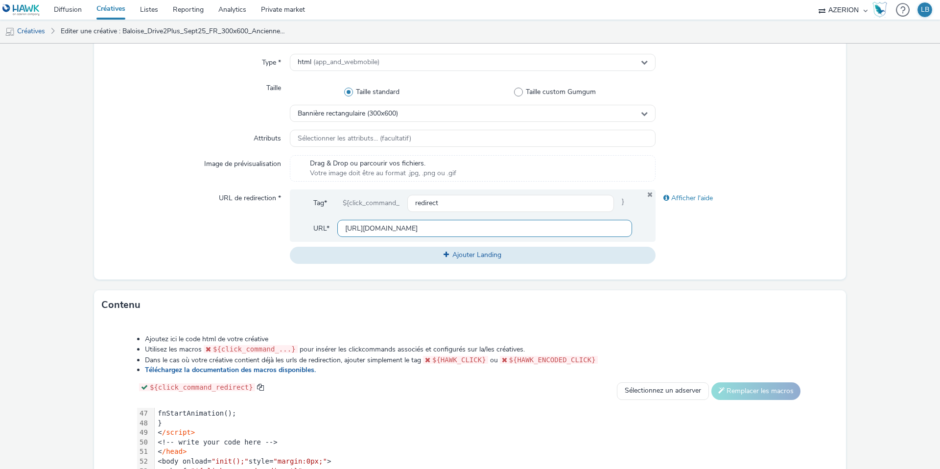
click at [402, 231] on input "https://www.baloise.lu/fr/particuliers/mon-assurance-luxembourg/assurance-auto.…" at bounding box center [484, 228] width 295 height 17
paste input "conducteur-inclus"
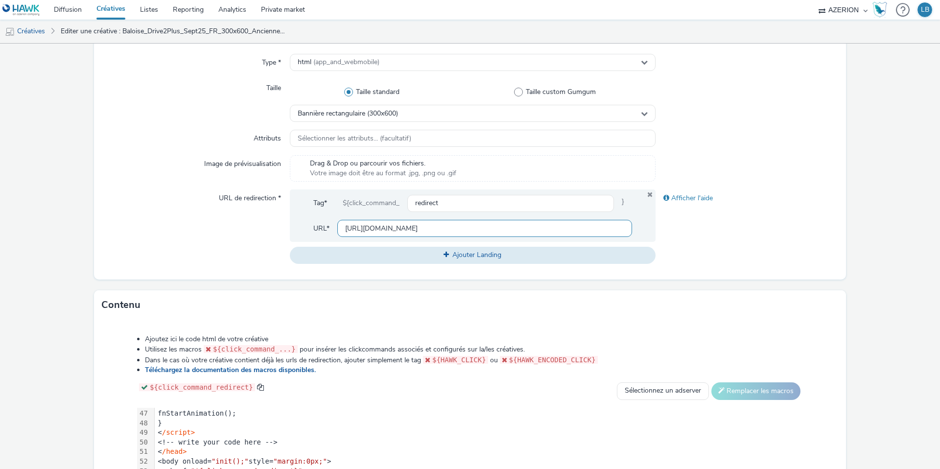
type input "[URL][DOMAIN_NAME]"
click at [689, 226] on div "Afficher l'aide" at bounding box center [747, 226] width 183 height 74
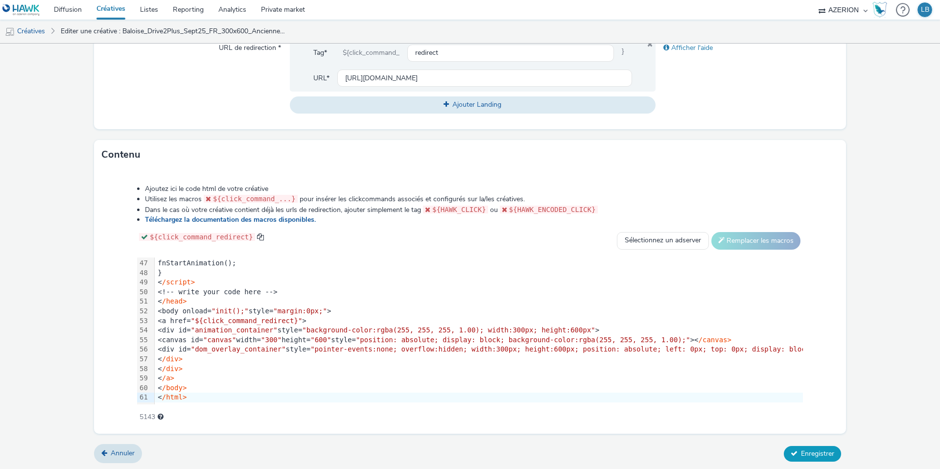
click at [813, 451] on span "Enregistrer" at bounding box center [817, 453] width 33 height 9
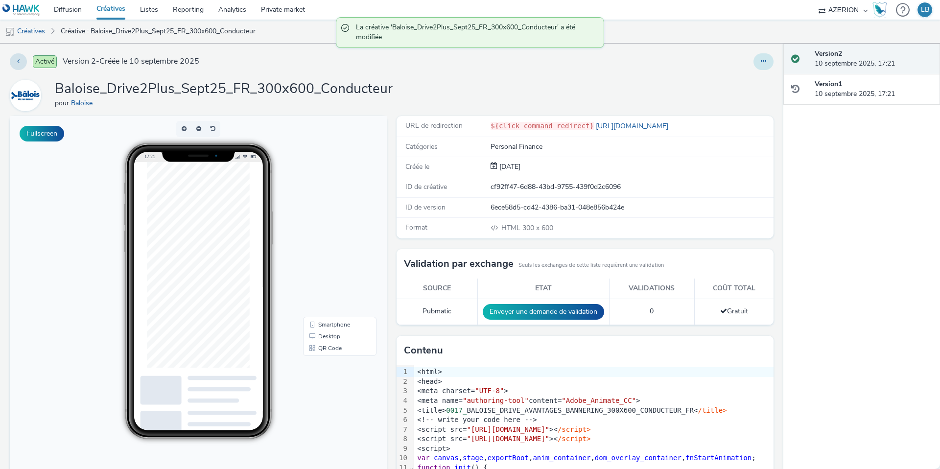
click at [761, 60] on icon at bounding box center [763, 61] width 5 height 7
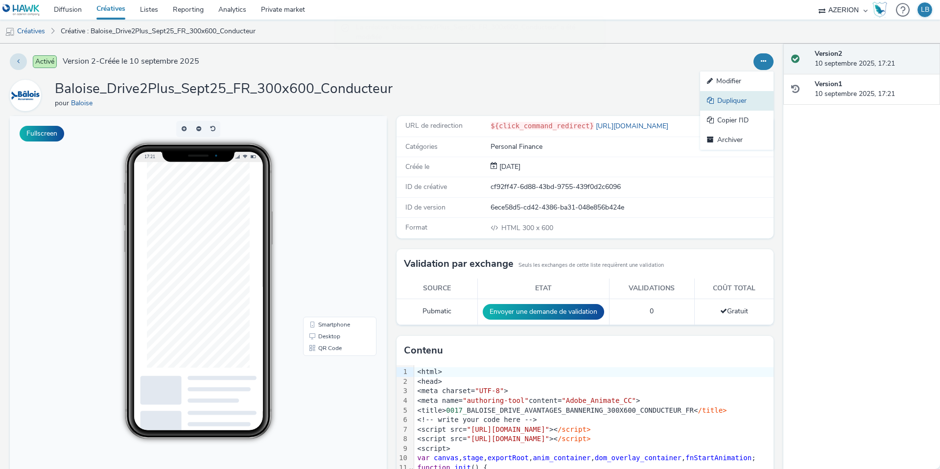
click at [738, 98] on link "Dupliquer" at bounding box center [736, 101] width 73 height 20
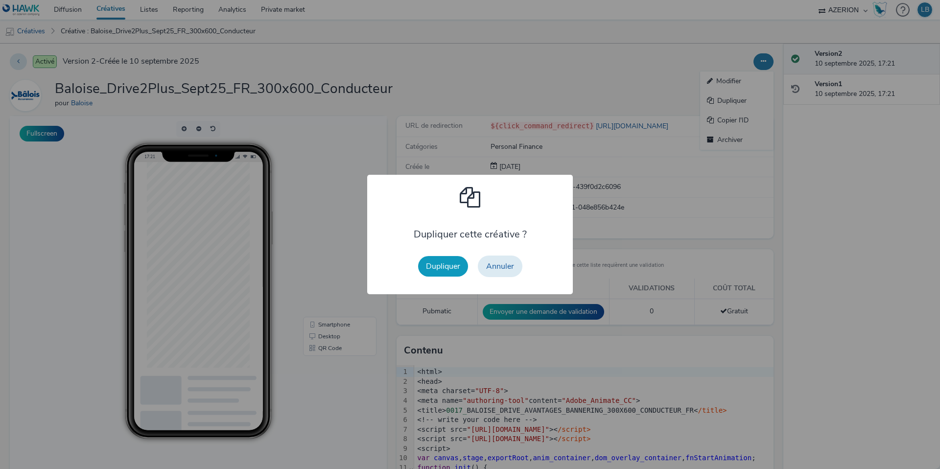
click at [448, 266] on button "Dupliquer" at bounding box center [443, 266] width 50 height 21
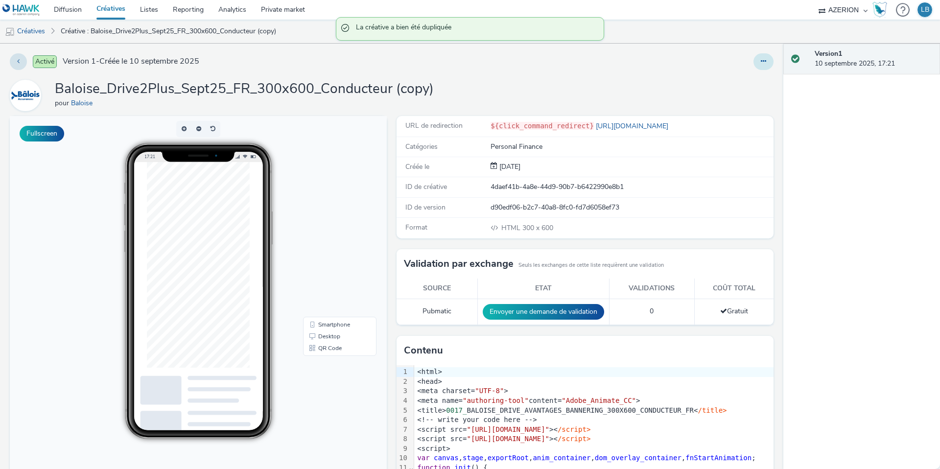
click at [765, 62] on icon at bounding box center [763, 61] width 5 height 7
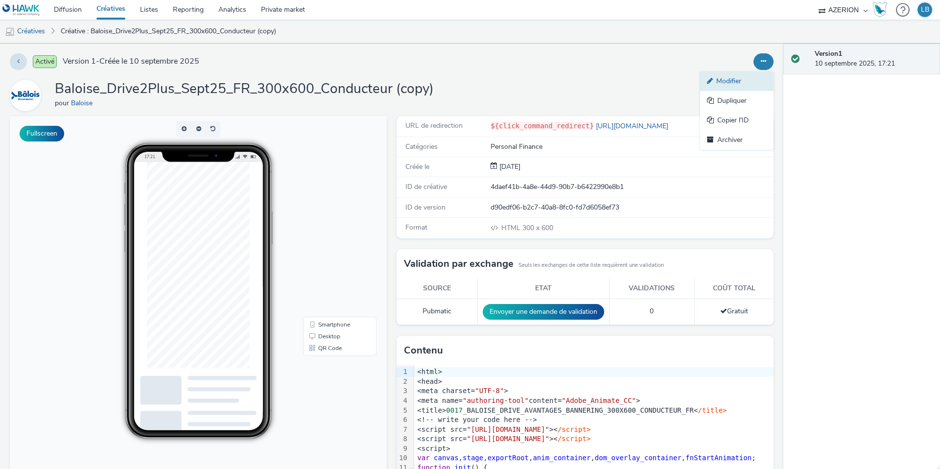
click at [742, 81] on link "Modifier" at bounding box center [736, 81] width 73 height 20
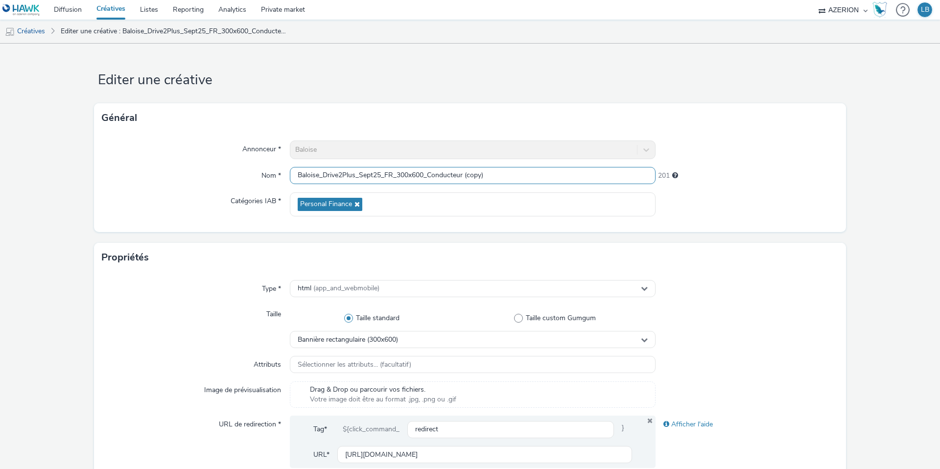
drag, startPoint x: 429, startPoint y: 175, endPoint x: 520, endPoint y: 175, distance: 91.1
click at [520, 175] on input "Baloise_Drive2Plus_Sept25_FR_300x600_Conducteur (copy)" at bounding box center [473, 175] width 366 height 17
type input "Baloise_Drive2Plus_Sept25_FR_300x600_Panne"
click at [820, 155] on div at bounding box center [747, 150] width 183 height 19
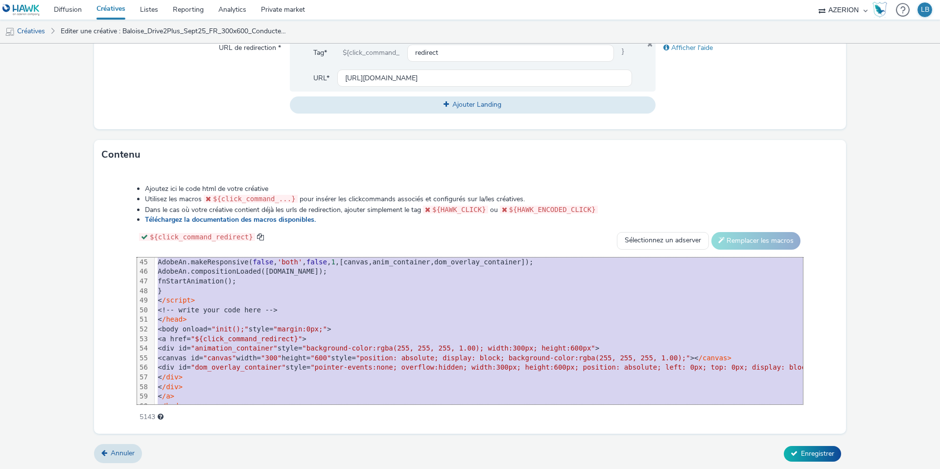
scroll to position [442, 0]
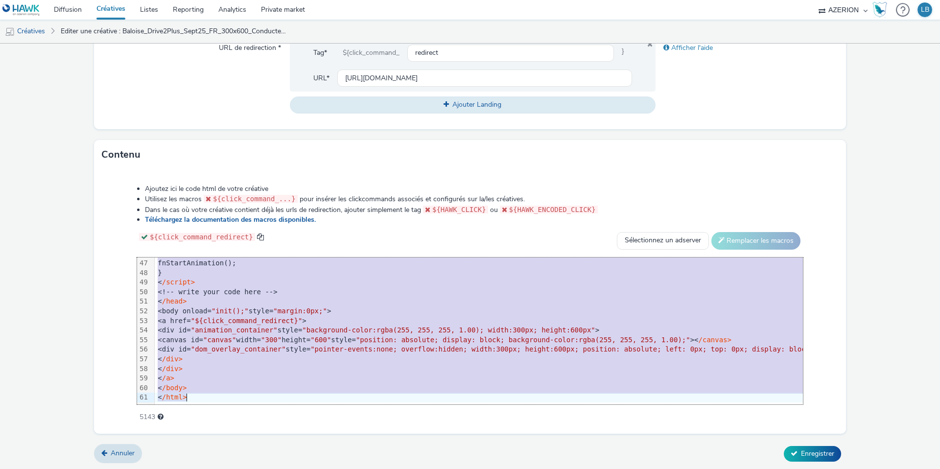
drag, startPoint x: 178, startPoint y: 264, endPoint x: 300, endPoint y: 443, distance: 216.6
click at [300, 443] on form "Editer une créative Général Annonceur * Baloise Nom * Baloise_Drive2Plus_Sept25…" at bounding box center [470, 68] width 940 height 803
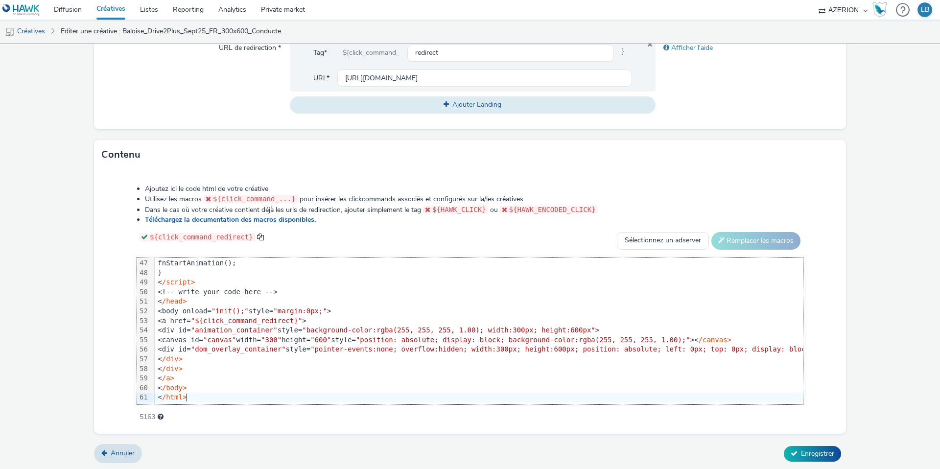
click at [359, 232] on div "${click_command_redirect} Sélectionnez un adserver Sizmek DCM Adform Sting Remp…" at bounding box center [470, 241] width 666 height 18
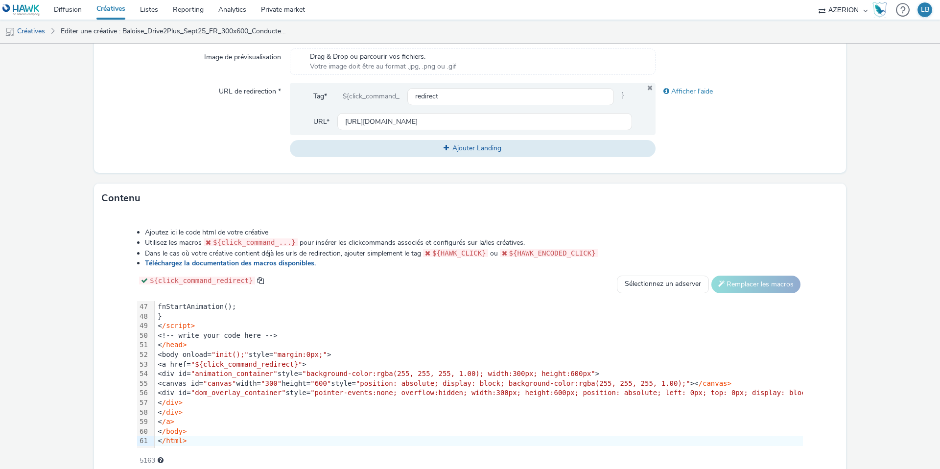
scroll to position [268, 0]
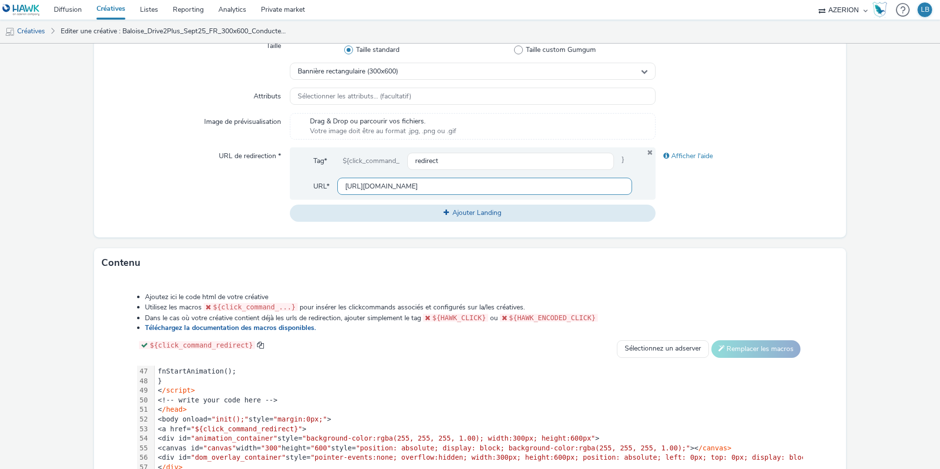
click at [362, 185] on input "[URL][DOMAIN_NAME]" at bounding box center [484, 186] width 295 height 17
paste input "assistance"
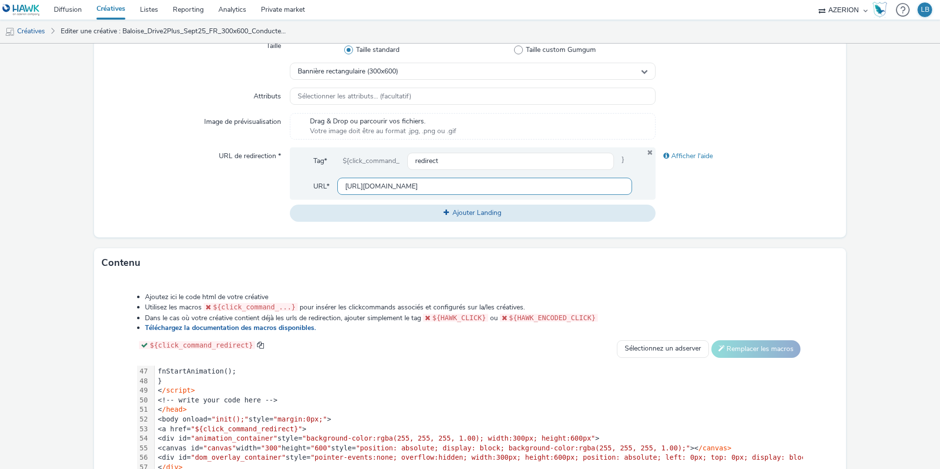
type input "[URL][DOMAIN_NAME]"
click at [697, 174] on div "Afficher l'aide" at bounding box center [747, 184] width 183 height 74
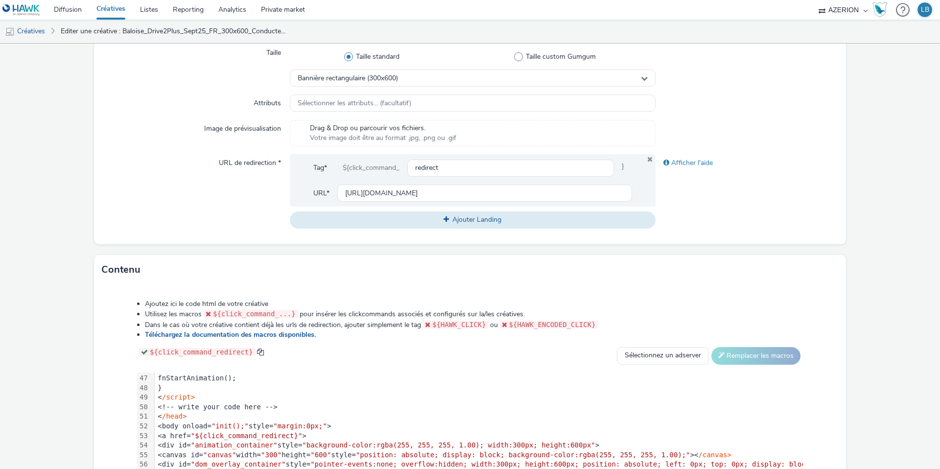
scroll to position [376, 0]
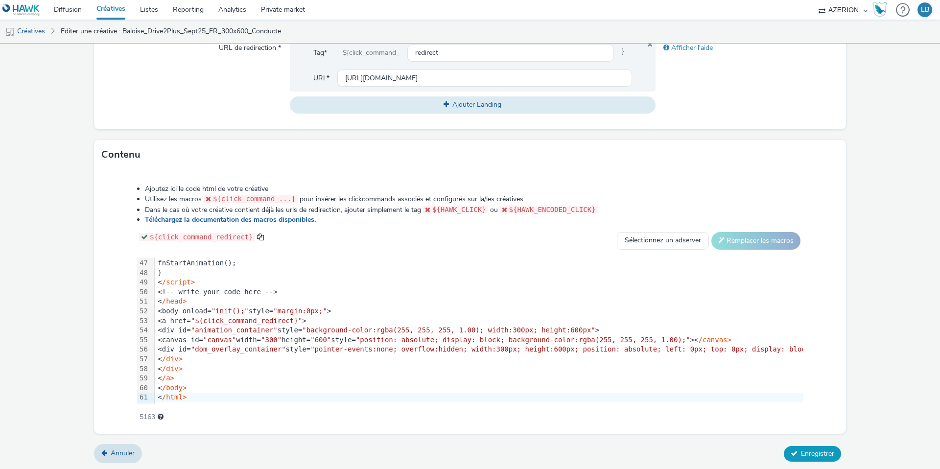
click at [805, 449] on span "Enregistrer" at bounding box center [817, 453] width 33 height 9
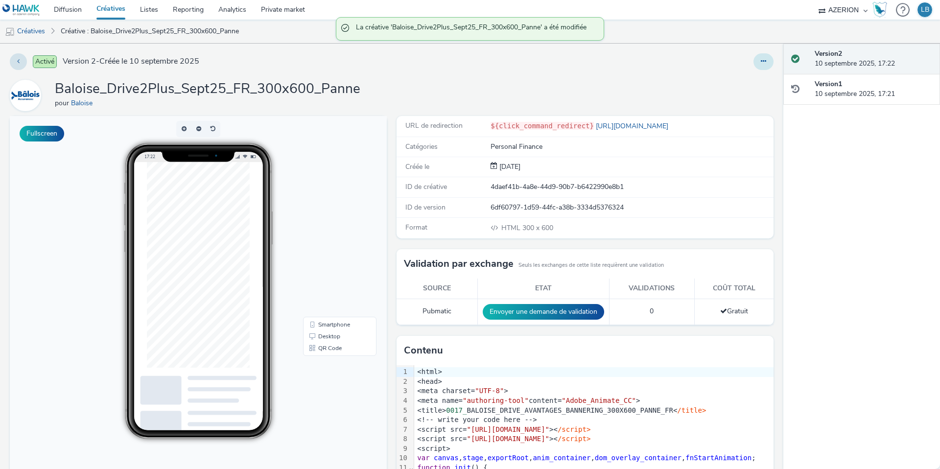
click at [766, 60] on button at bounding box center [763, 61] width 20 height 17
click at [736, 97] on link "Dupliquer" at bounding box center [736, 101] width 73 height 20
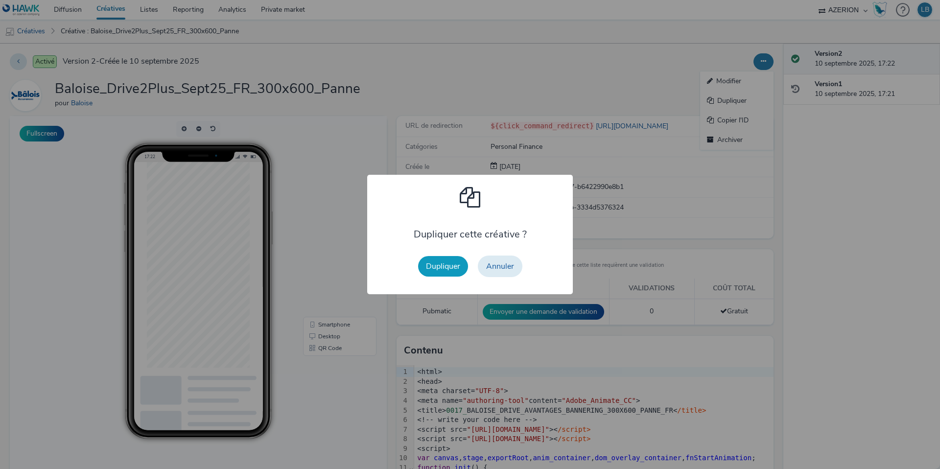
click at [450, 263] on button "Dupliquer" at bounding box center [443, 266] width 50 height 21
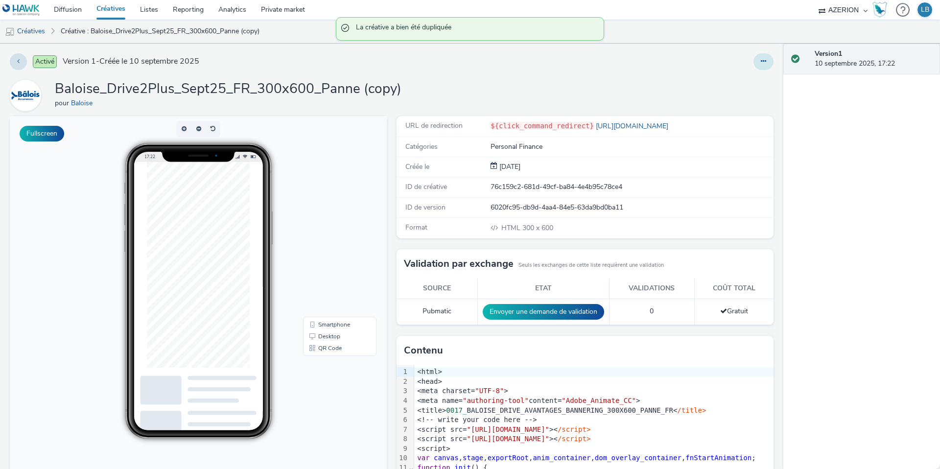
click at [765, 63] on icon at bounding box center [763, 61] width 5 height 7
click at [740, 82] on link "Modifier" at bounding box center [736, 81] width 73 height 20
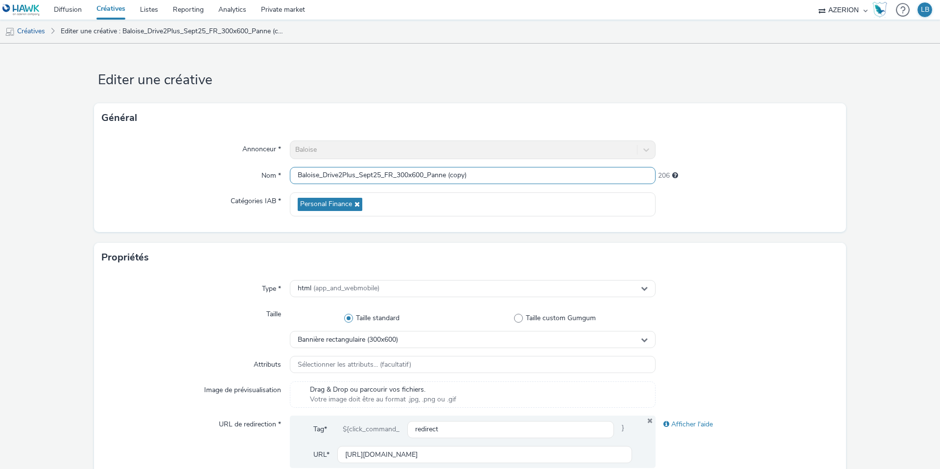
drag, startPoint x: 435, startPoint y: 175, endPoint x: 525, endPoint y: 175, distance: 90.1
click at [525, 175] on input "Baloise_Drive2Plus_Sept25_FR_300x600_Panne (copy)" at bounding box center [473, 175] width 366 height 17
type input "Baloise_Drive2Plus_Sept25_FR_300x600_PetitRouleur"
click at [690, 188] on div "Annonceur * Baloise Nom * Baloise_Drive2Plus_Sept25_FR_300x600_PetitRouleur 206…" at bounding box center [470, 182] width 752 height 99
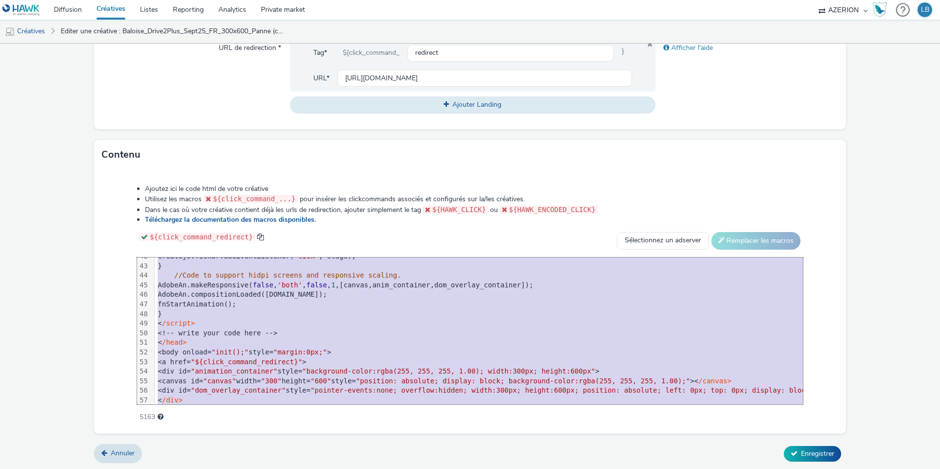
scroll to position [442, 0]
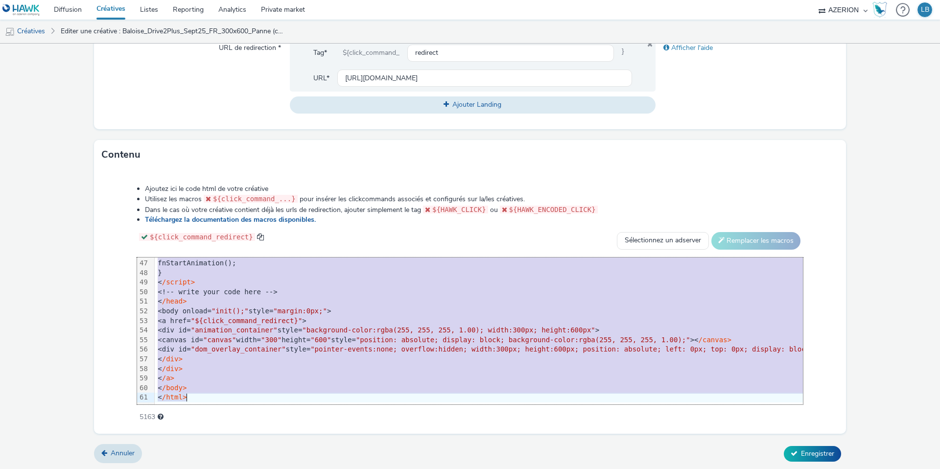
drag, startPoint x: 187, startPoint y: 263, endPoint x: 355, endPoint y: 476, distance: 272.2
click at [355, 469] on html "Diffusion Créatives Listes Reporting Analytics Private market AZERION Hawk (Tes…" at bounding box center [470, 234] width 940 height 469
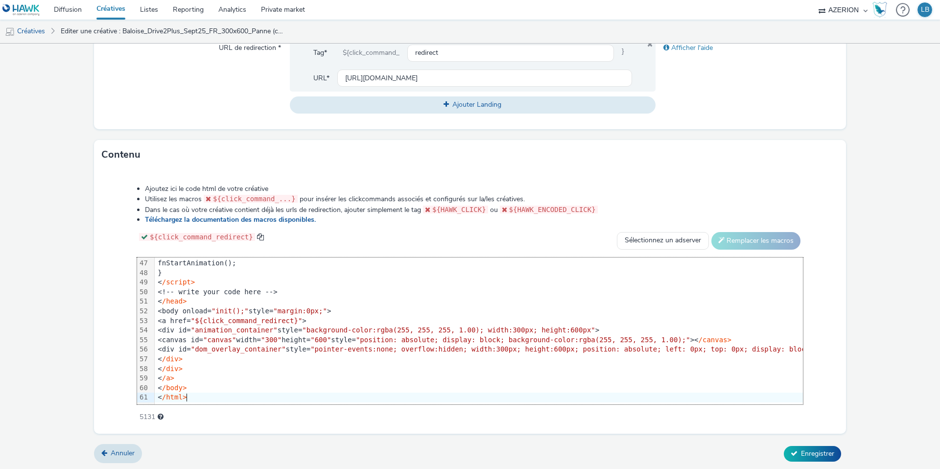
click at [117, 239] on div "Ajoutez ici le code html de votre créative Utilisez les macros ${click_command_…" at bounding box center [470, 297] width 736 height 241
click at [388, 76] on input "[URL][DOMAIN_NAME]" at bounding box center [484, 78] width 295 height 17
paste input "petit-rouleur"
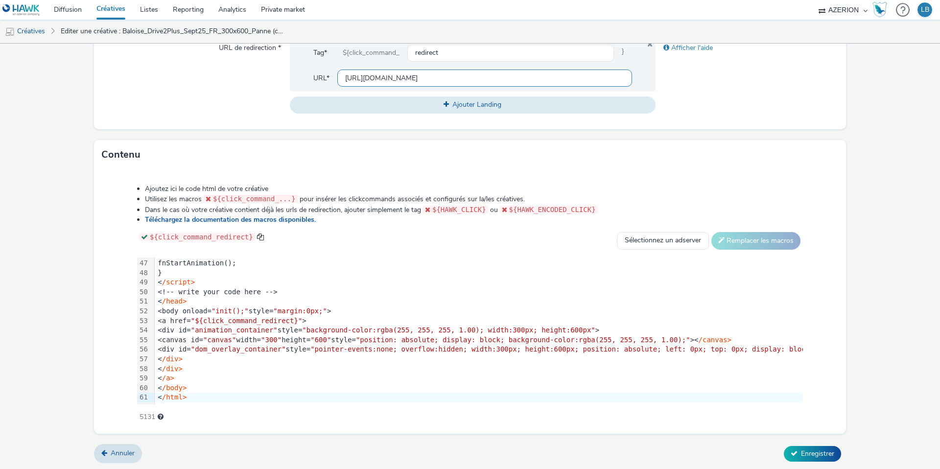
scroll to position [0, 277]
type input "[URL][DOMAIN_NAME]"
click at [741, 84] on div "Afficher l'aide" at bounding box center [747, 76] width 183 height 74
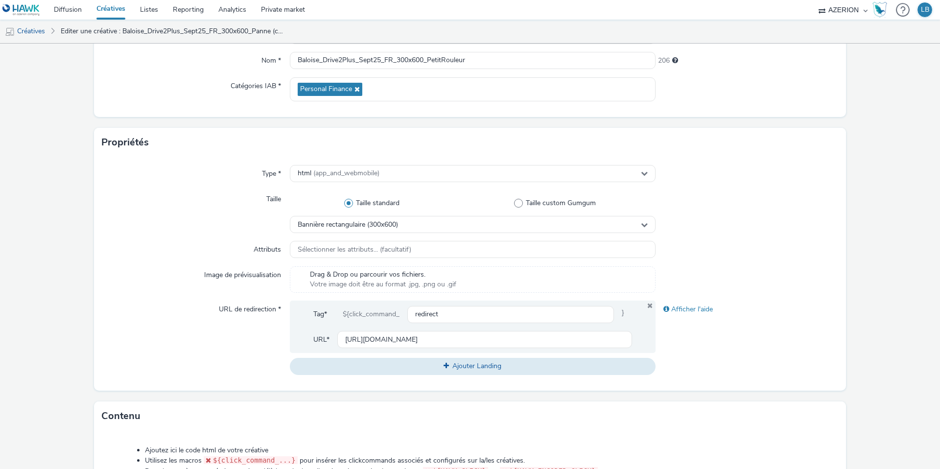
scroll to position [102, 0]
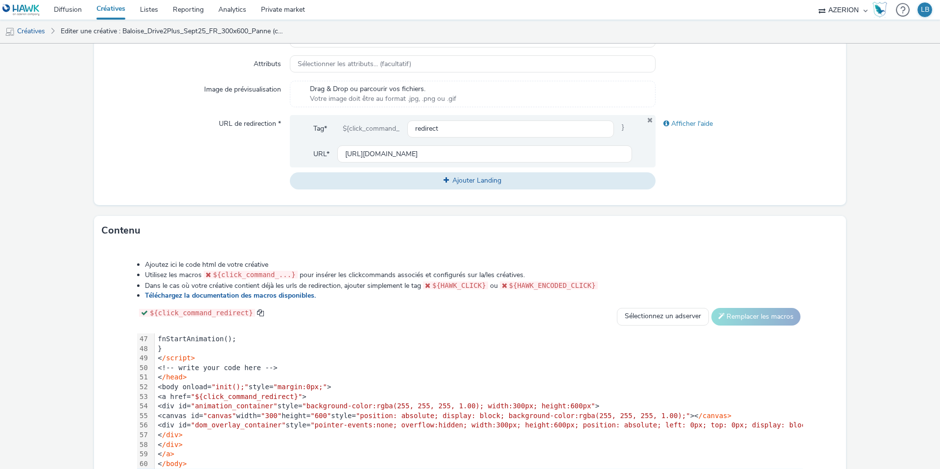
scroll to position [376, 0]
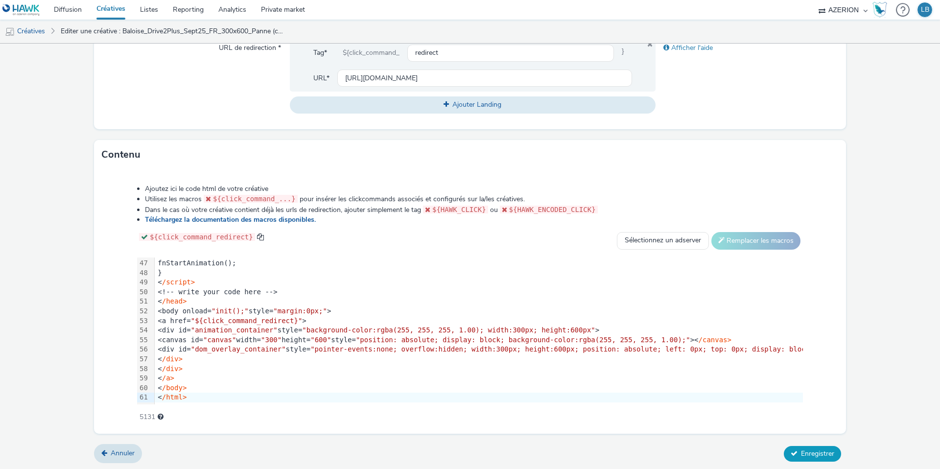
click at [808, 454] on span "Enregistrer" at bounding box center [817, 453] width 33 height 9
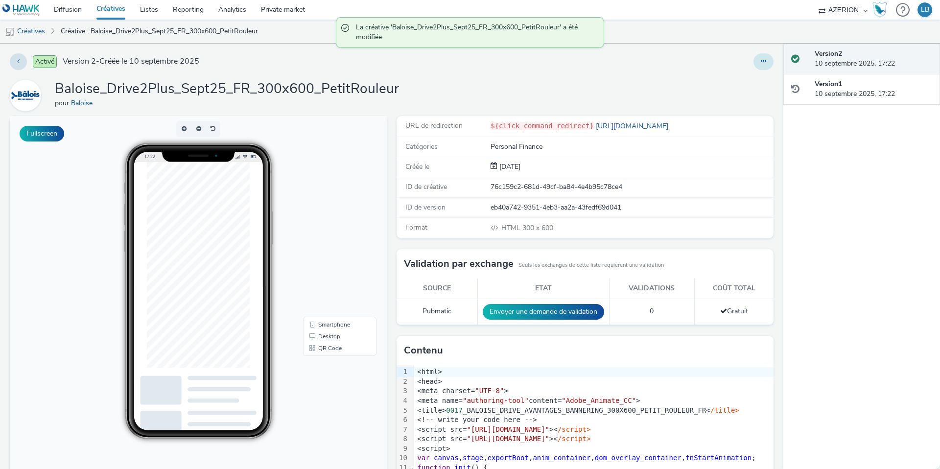
click at [758, 62] on button at bounding box center [763, 61] width 20 height 17
click at [744, 100] on link "Dupliquer" at bounding box center [736, 101] width 73 height 20
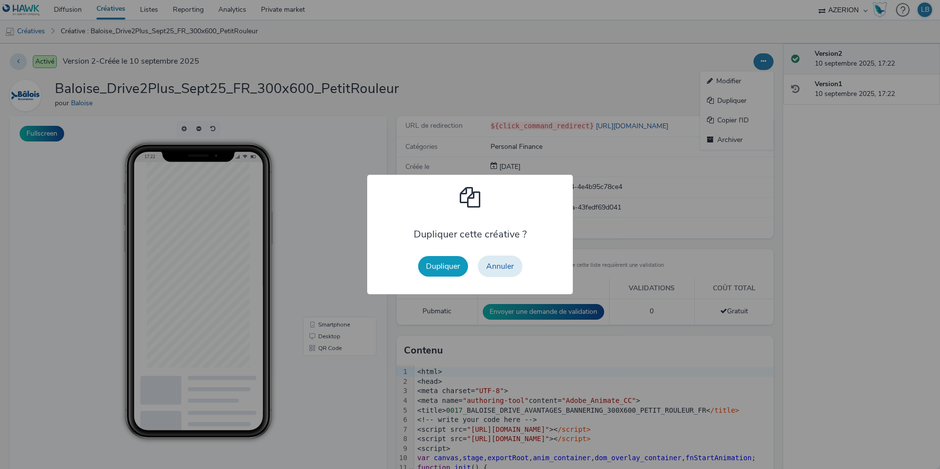
click at [459, 262] on button "Dupliquer" at bounding box center [443, 266] width 50 height 21
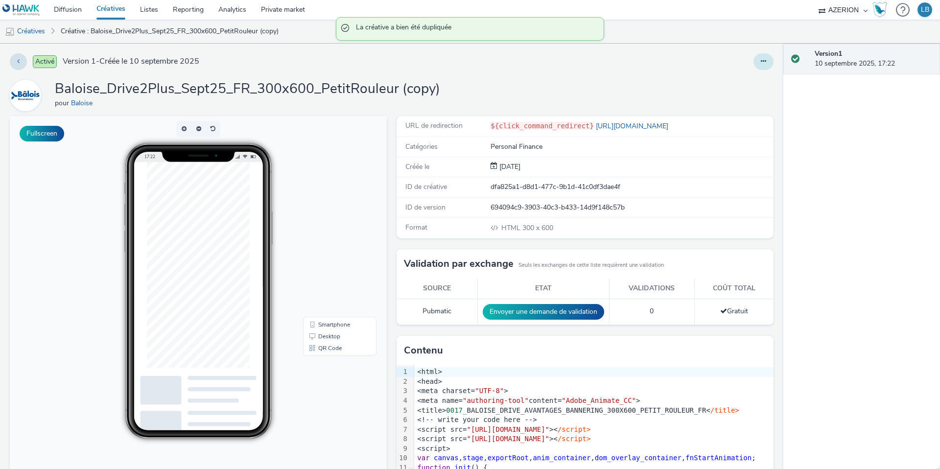
click at [761, 63] on icon at bounding box center [763, 61] width 5 height 7
click at [740, 82] on link "Modifier" at bounding box center [736, 81] width 73 height 20
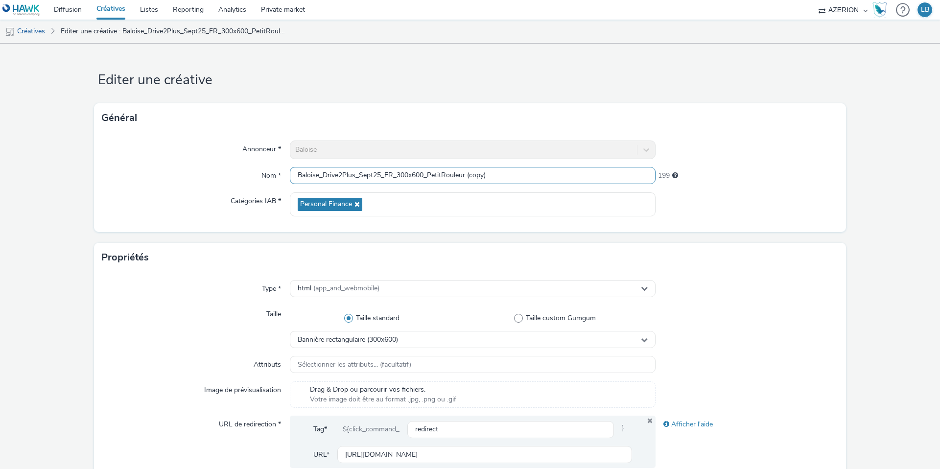
drag, startPoint x: 430, startPoint y: 175, endPoint x: 568, endPoint y: 176, distance: 138.6
click at [568, 176] on input "Baloise_Drive2Plus_Sept25_FR_300x600_PetitRouleur (copy)" at bounding box center [473, 175] width 366 height 17
type input "Baloise_Drive2Plus_Sept25_FR_300x600_Taxi"
click at [740, 162] on div "Annonceur * Baloise Nom * Baloise_Drive2Plus_Sept25_FR_300x600_Taxi 214 Catégor…" at bounding box center [470, 182] width 752 height 99
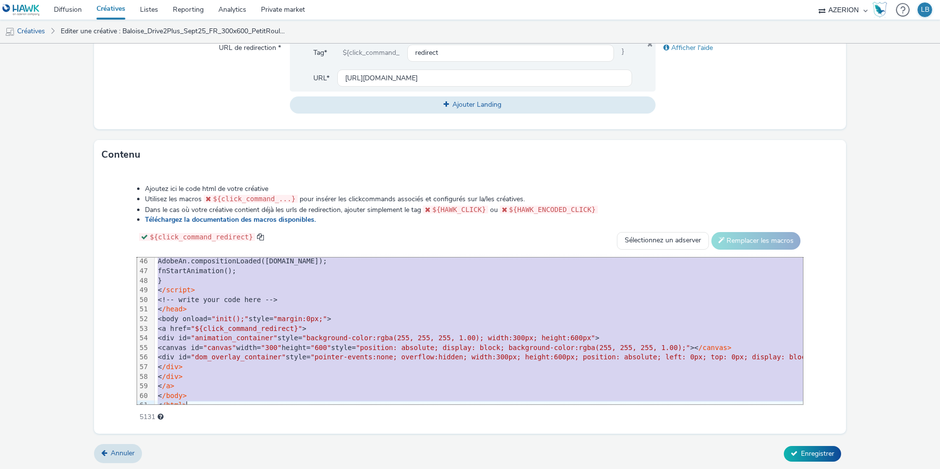
scroll to position [442, 0]
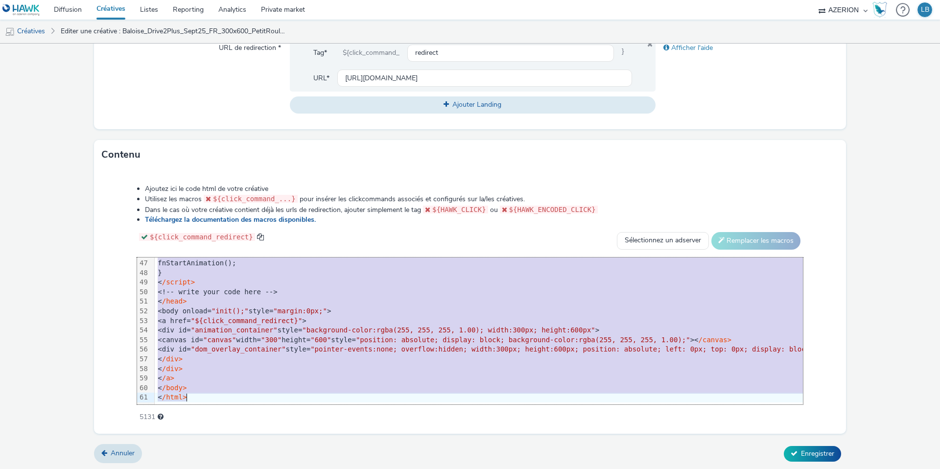
drag, startPoint x: 166, startPoint y: 261, endPoint x: 320, endPoint y: 426, distance: 224.8
click at [320, 426] on div "Ajoutez ici le code html de votre créative Utilisez les macros ${click_command_…" at bounding box center [470, 301] width 752 height 264
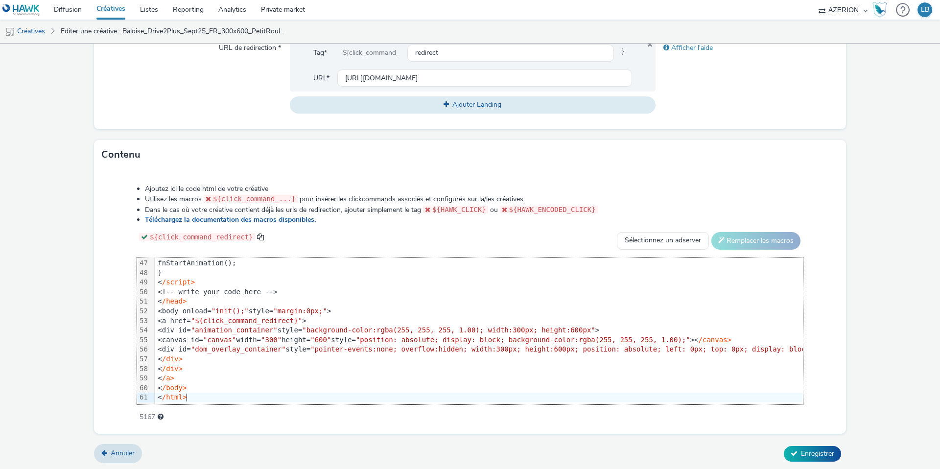
click at [559, 234] on div "${click_command_redirect} Sélectionnez un adserver Sizmek DCM Adform Sting Remp…" at bounding box center [470, 241] width 666 height 18
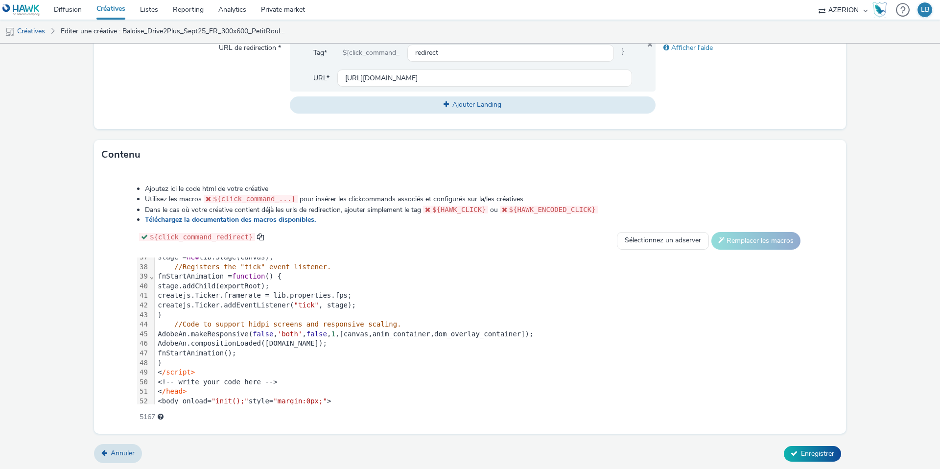
scroll to position [251, 0]
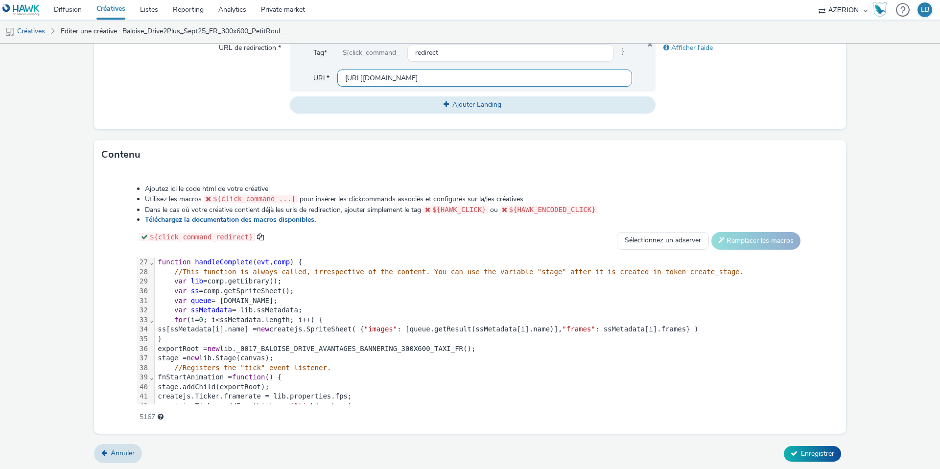
click at [441, 76] on input "[URL][DOMAIN_NAME]" at bounding box center [484, 78] width 295 height 17
paste input "taxi"
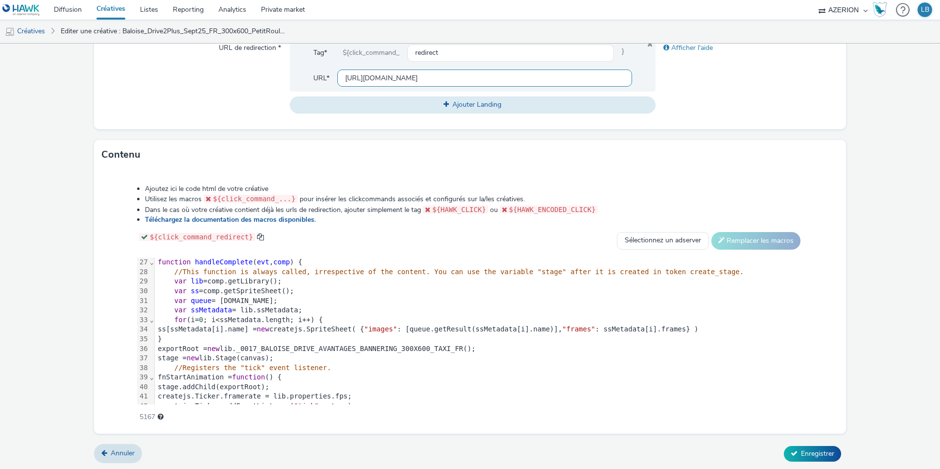
type input "[URL][DOMAIN_NAME]"
click at [702, 92] on div "Afficher l'aide" at bounding box center [747, 76] width 183 height 74
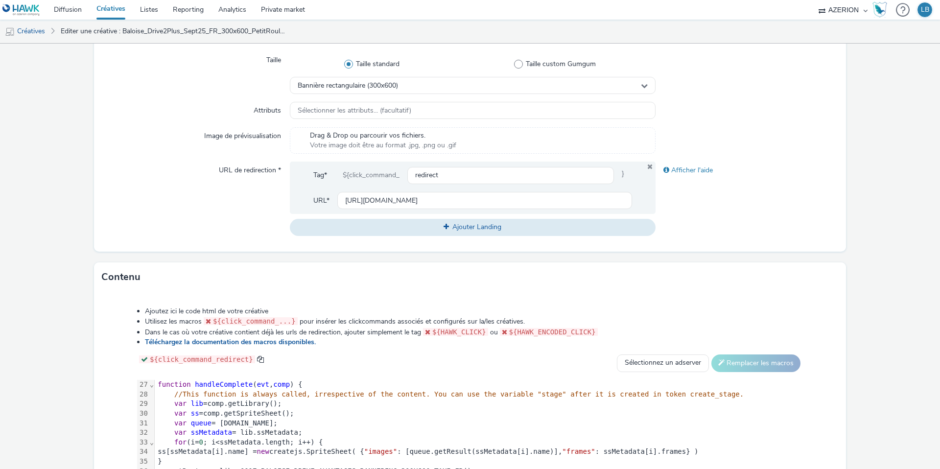
scroll to position [376, 0]
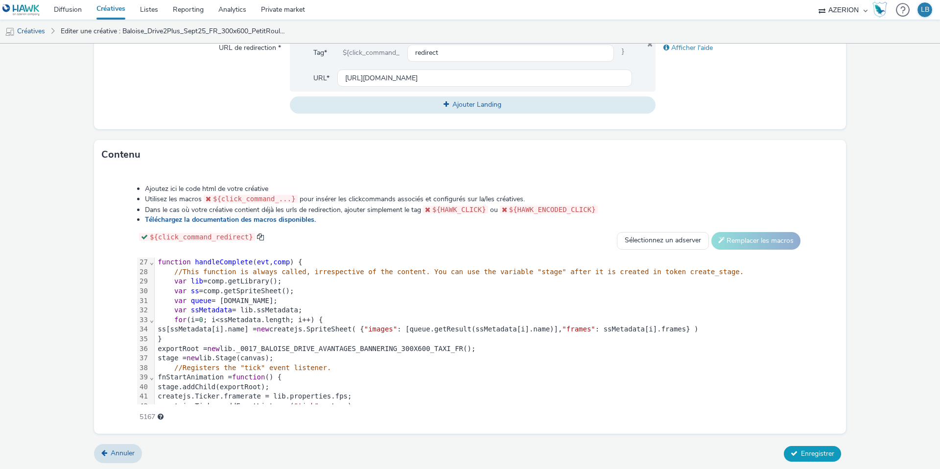
click at [812, 450] on span "Enregistrer" at bounding box center [817, 453] width 33 height 9
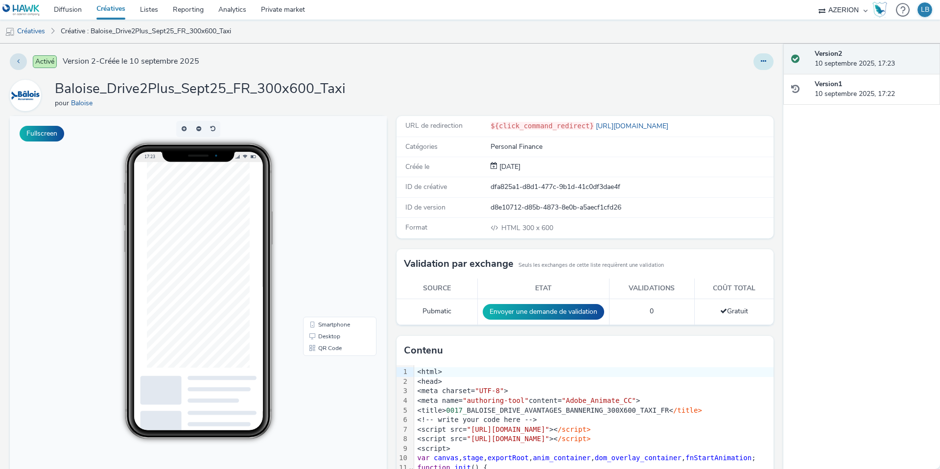
click at [762, 58] on icon at bounding box center [763, 61] width 5 height 7
click at [736, 95] on link "Dupliquer" at bounding box center [736, 101] width 73 height 20
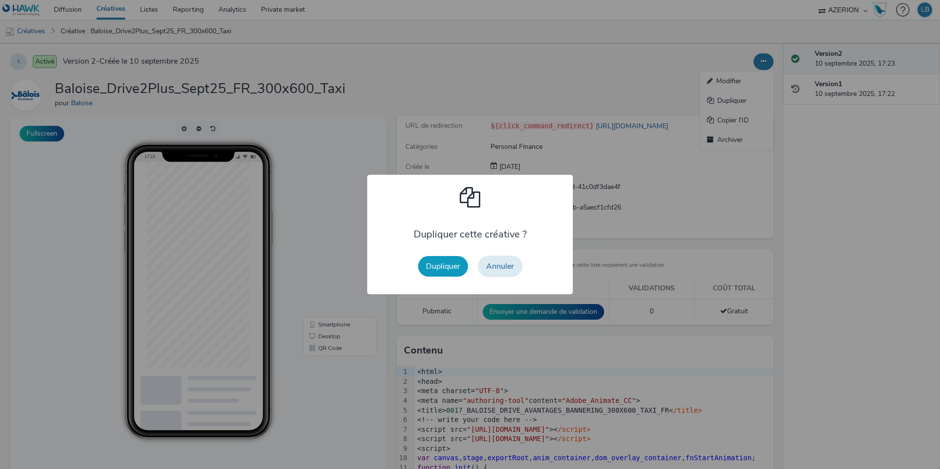
click at [452, 264] on button "Dupliquer" at bounding box center [443, 266] width 50 height 21
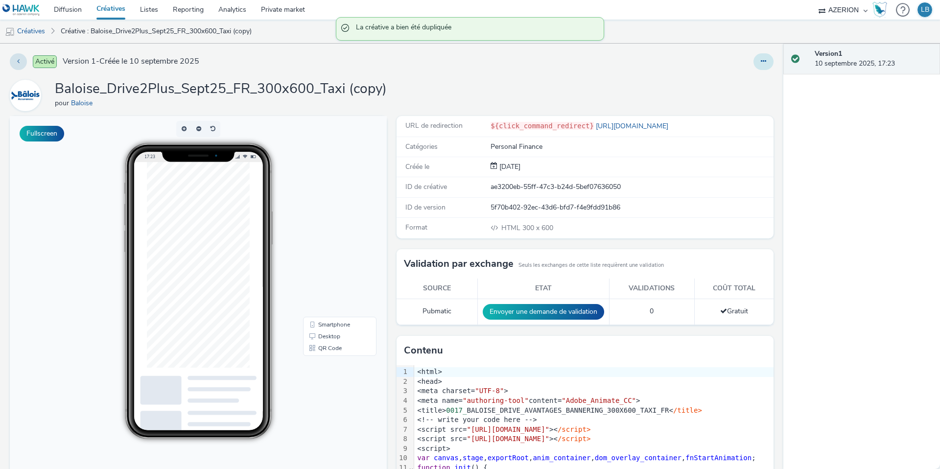
click at [761, 59] on icon at bounding box center [763, 61] width 5 height 7
click at [746, 75] on link "Modifier" at bounding box center [736, 81] width 73 height 20
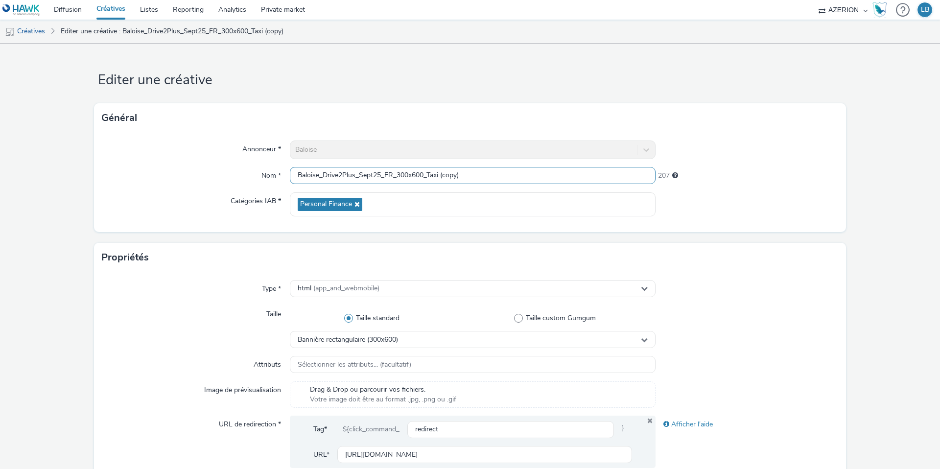
click at [408, 175] on input "Baloise_Drive2Plus_Sept25_FR_300x600_Taxi (copy)" at bounding box center [473, 175] width 366 height 17
click at [424, 177] on input "Baloise_Drive2Plus_Sept25_FR_320x600_Taxi (copy)" at bounding box center [473, 175] width 366 height 17
drag, startPoint x: 425, startPoint y: 176, endPoint x: 501, endPoint y: 176, distance: 75.4
click at [501, 176] on input "Baloise_Drive2Plus_Sept25_FR_320x50_Taxi (copy)" at bounding box center [473, 175] width 366 height 17
type input "Baloise_Drive2Plus_Sept25_FR_320x50_1Mois"
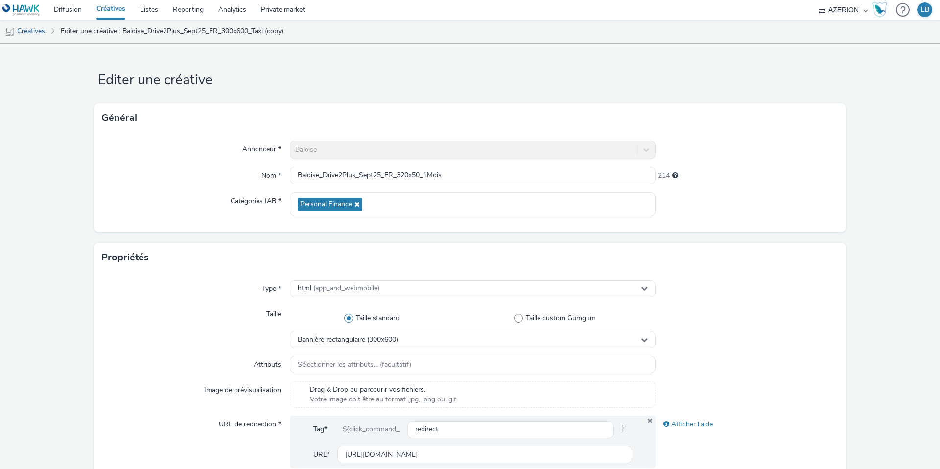
click at [752, 174] on div "214" at bounding box center [747, 174] width 183 height 14
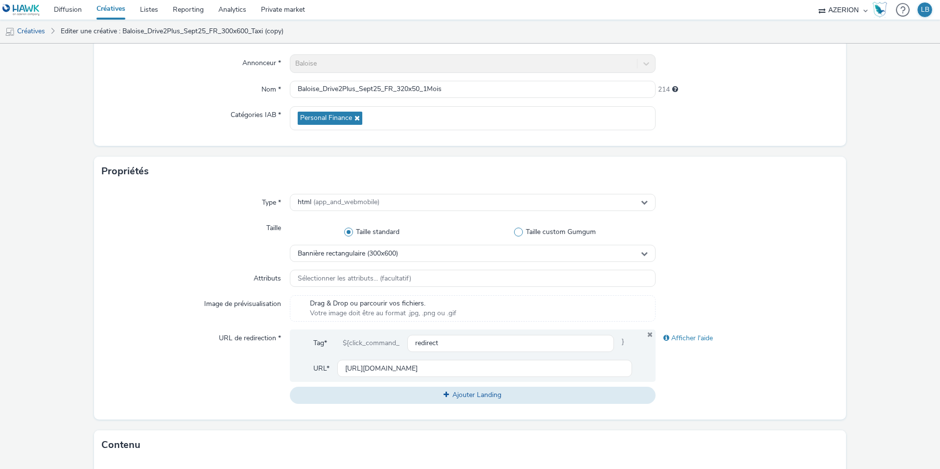
scroll to position [93, 0]
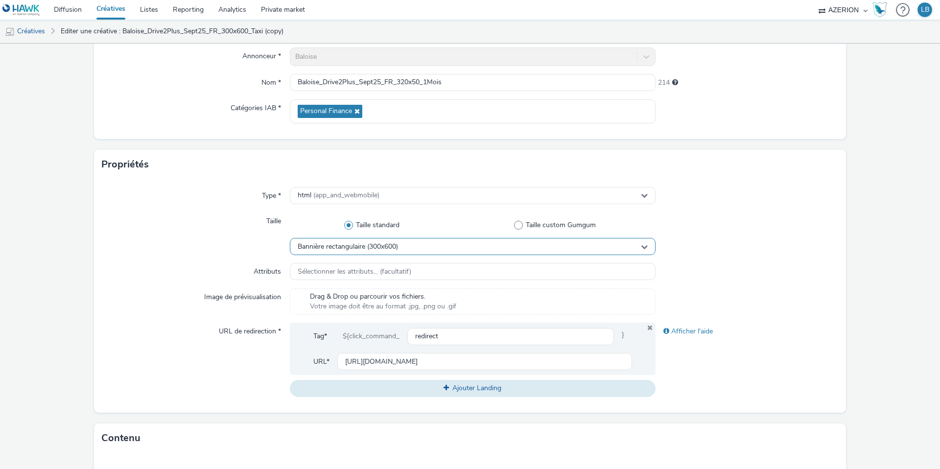
click at [407, 251] on div "Bannière rectangulaire (300x600)" at bounding box center [473, 246] width 366 height 17
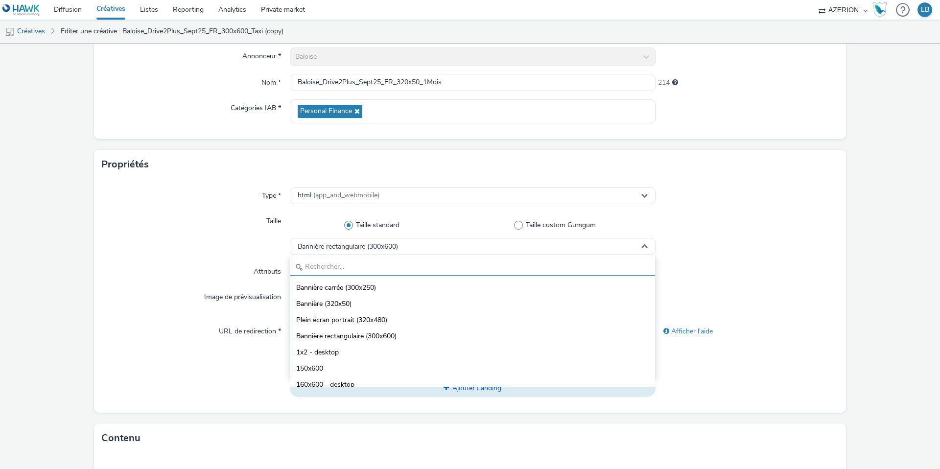
click at [369, 265] on input "text" at bounding box center [472, 266] width 365 height 17
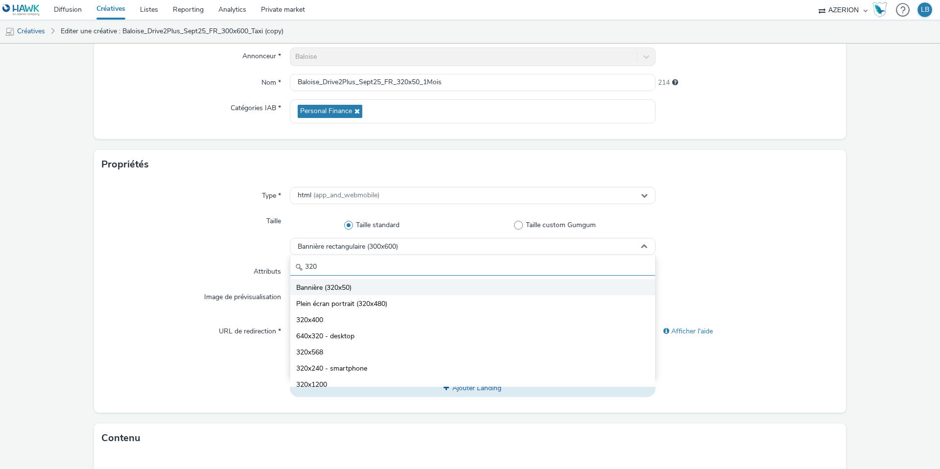
type input "320"
click at [371, 290] on li "Bannière (320x50)" at bounding box center [472, 287] width 365 height 16
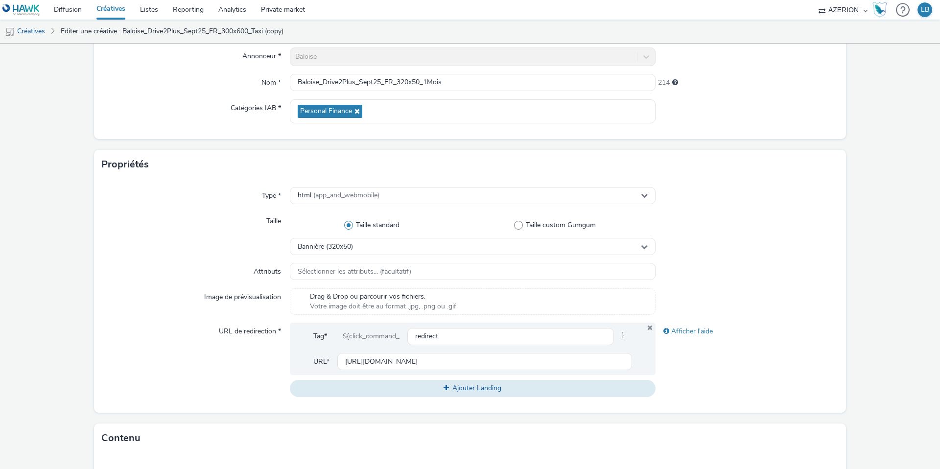
click at [225, 267] on div "Attributs" at bounding box center [196, 272] width 188 height 18
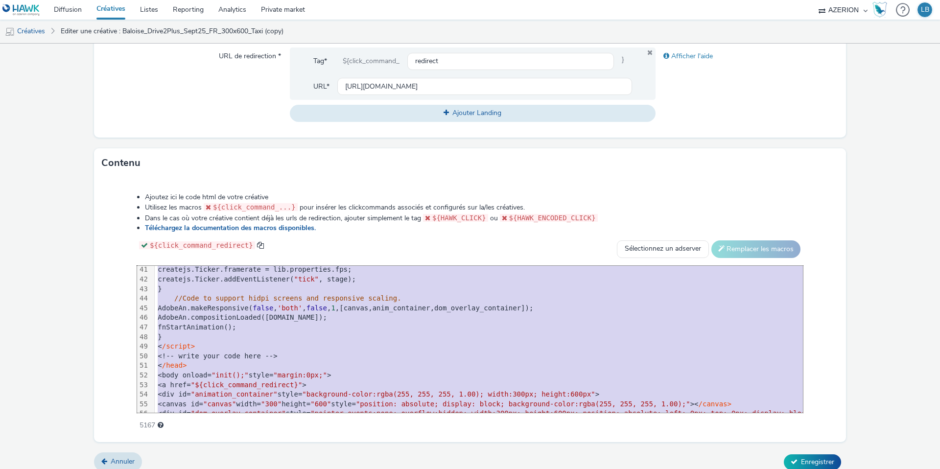
scroll to position [442, 0]
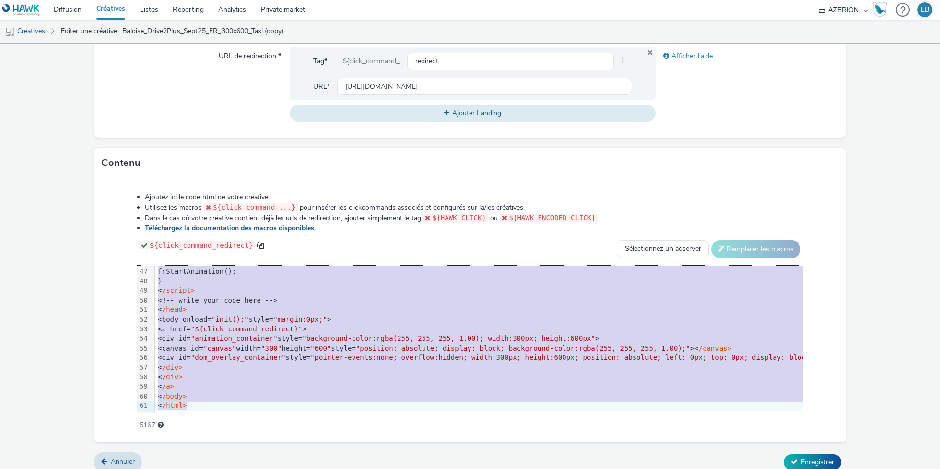
drag, startPoint x: 187, startPoint y: 272, endPoint x: 302, endPoint y: 453, distance: 214.6
click at [302, 453] on form "Editer une créative Général Annonceur * Baloise Nom * Baloise_Drive2Plus_Sept25…" at bounding box center [470, 76] width 940 height 803
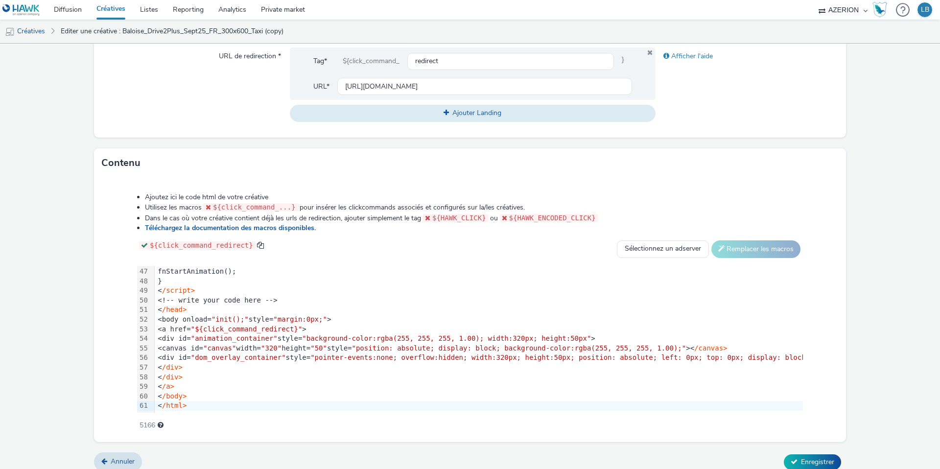
click at [116, 292] on div "Ajoutez ici le code html de votre créative Utilisez les macros ${click_command_…" at bounding box center [470, 306] width 736 height 241
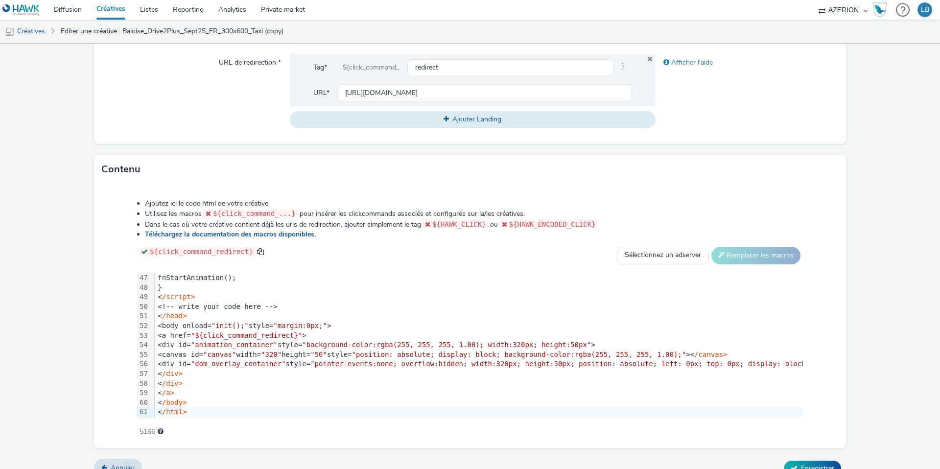
scroll to position [324, 0]
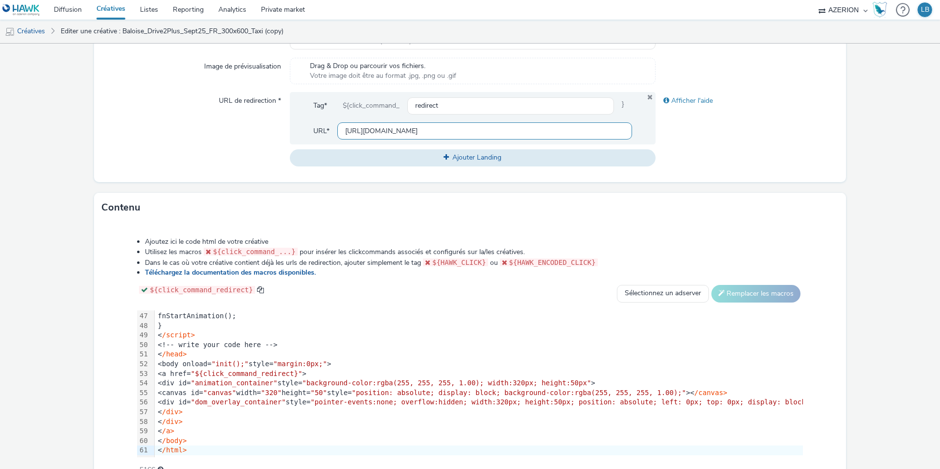
click at [404, 131] on input "[URL][DOMAIN_NAME]" at bounding box center [484, 130] width 295 height 17
paste input "assurance-1-mois"
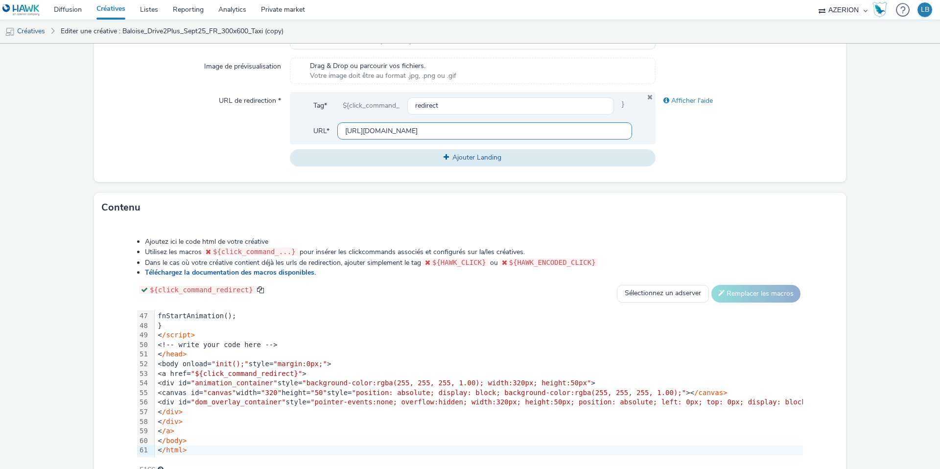
type input "[URL][DOMAIN_NAME]"
click at [261, 151] on div "URL de redirection *" at bounding box center [196, 129] width 188 height 74
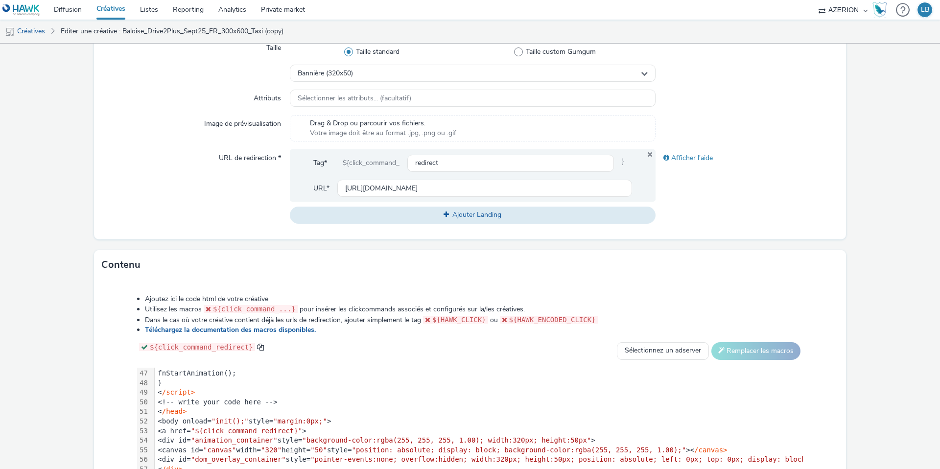
scroll to position [376, 0]
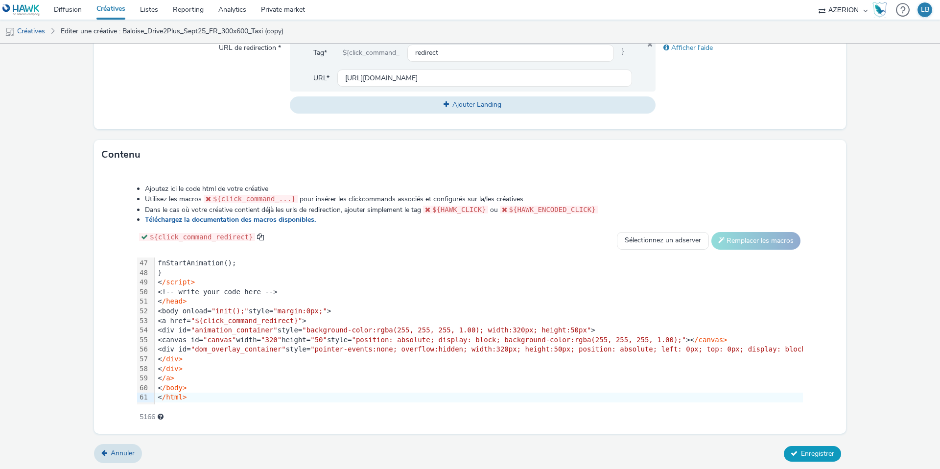
click at [806, 449] on span "Enregistrer" at bounding box center [817, 453] width 33 height 9
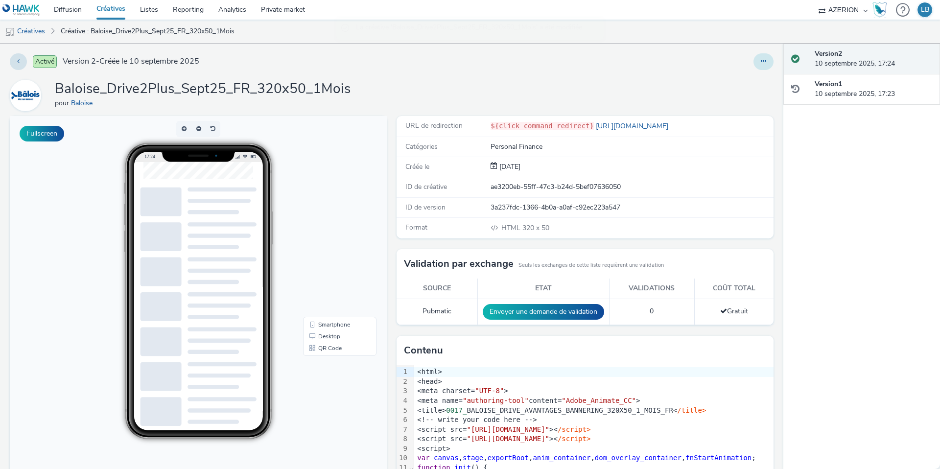
click at [764, 62] on icon at bounding box center [763, 61] width 5 height 7
click at [742, 96] on link "Dupliquer" at bounding box center [736, 101] width 73 height 20
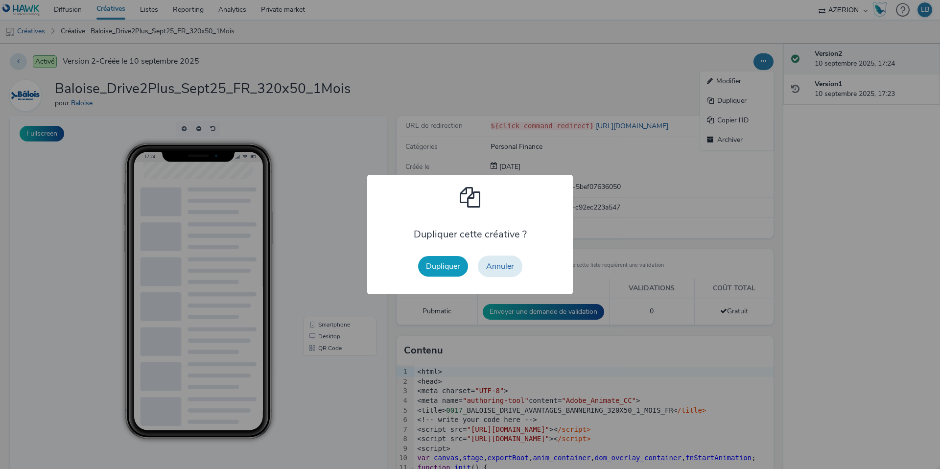
click at [450, 266] on button "Dupliquer" at bounding box center [443, 266] width 50 height 21
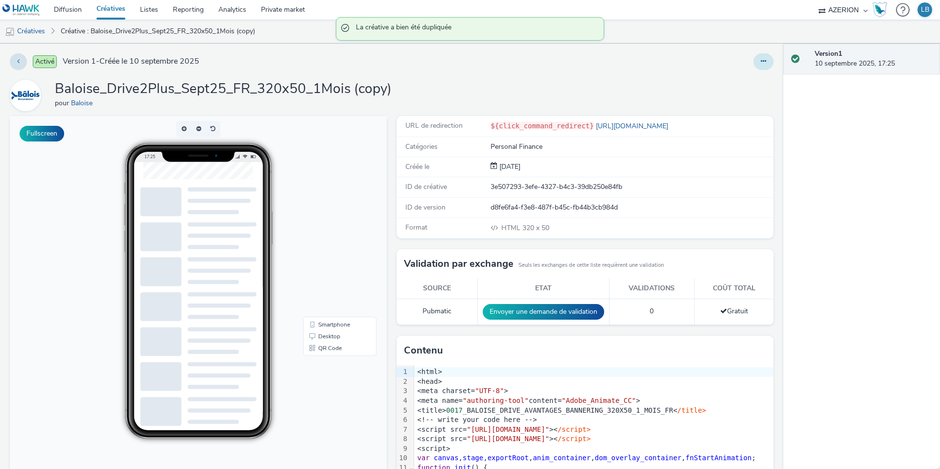
click at [761, 60] on icon at bounding box center [763, 61] width 5 height 7
click at [751, 78] on link "Modifier" at bounding box center [736, 81] width 73 height 20
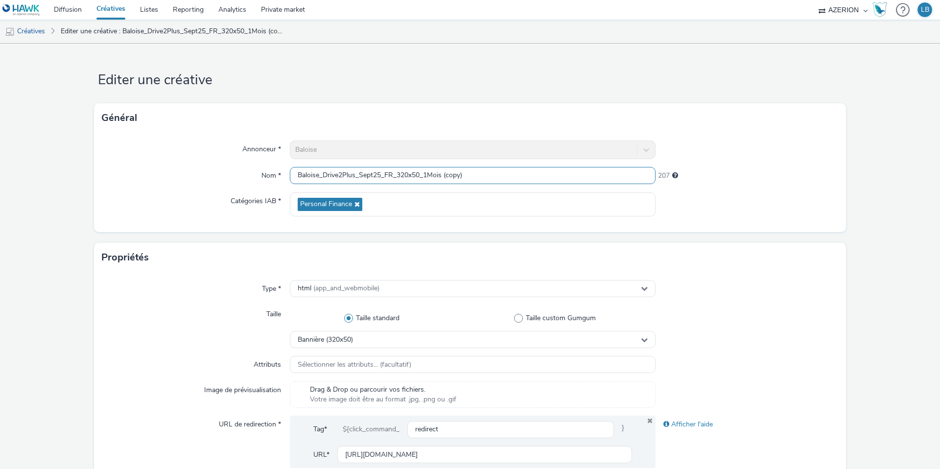
drag, startPoint x: 425, startPoint y: 176, endPoint x: 497, endPoint y: 179, distance: 72.0
click at [497, 179] on input "Baloise_Drive2Plus_Sept25_FR_320x50_1Mois (copy)" at bounding box center [473, 175] width 366 height 17
type input "Baloise_Drive2Plus_Sept25_FR_320x50_Ancienne"
click at [780, 161] on div "Annonceur * Baloise Nom * Baloise_Drive2Plus_Sept25_FR_320x50_Ancienne 211 Caté…" at bounding box center [470, 182] width 752 height 99
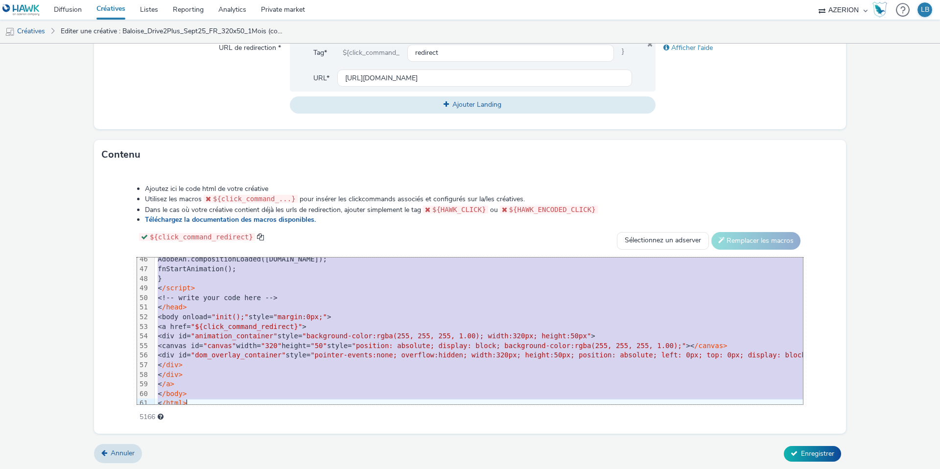
scroll to position [442, 0]
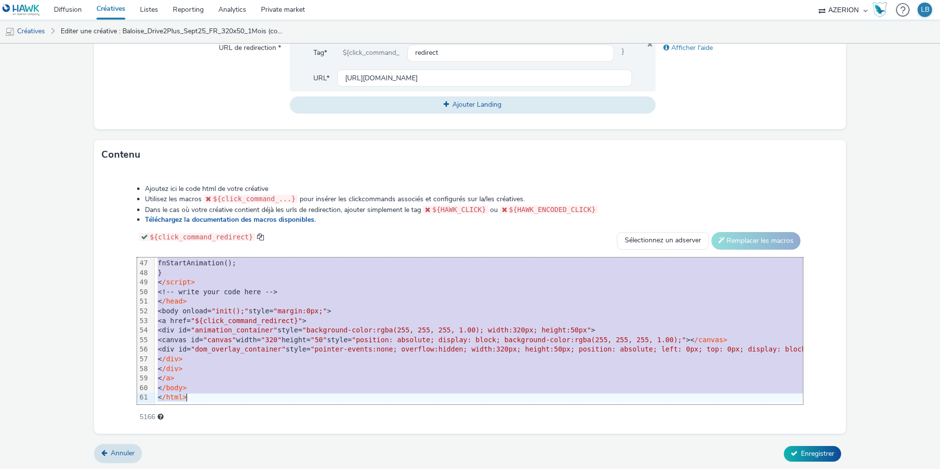
drag, startPoint x: 186, startPoint y: 263, endPoint x: 273, endPoint y: 440, distance: 197.1
click at [273, 440] on form "Editer une créative Général Annonceur * Baloise Nom * Baloise_Drive2Plus_Sept25…" at bounding box center [470, 68] width 940 height 803
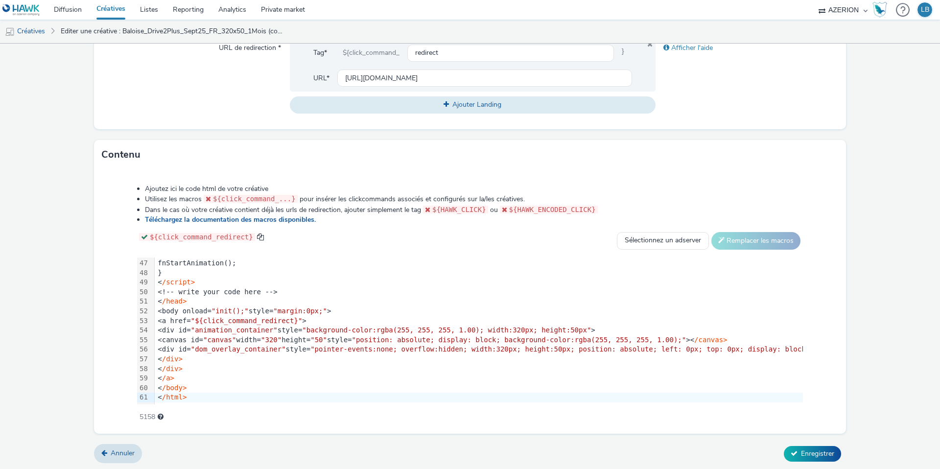
click at [112, 352] on div "Ajoutez ici le code html de votre créative Utilisez les macros ${click_command_…" at bounding box center [470, 297] width 736 height 241
click at [398, 78] on input "[URL][DOMAIN_NAME]" at bounding box center [484, 78] width 295 height 17
paste input "ncienne"
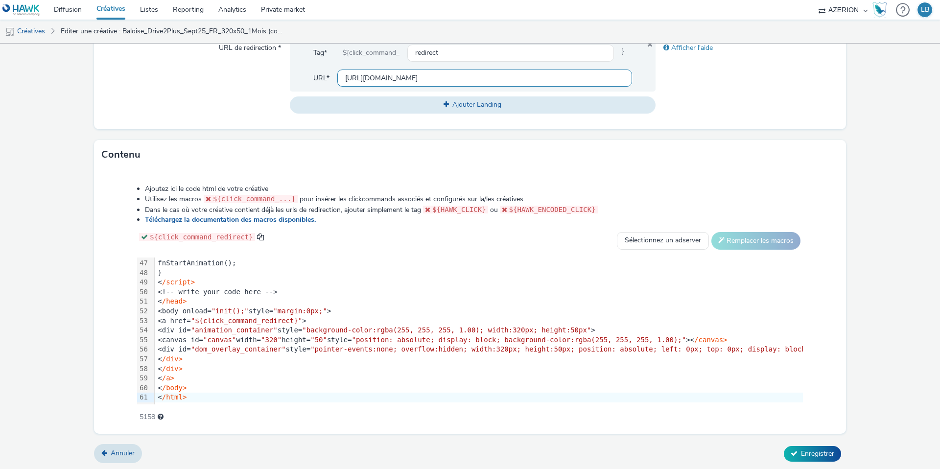
scroll to position [0, 266]
type input "[URL][DOMAIN_NAME]"
click at [761, 87] on div "Afficher l'aide" at bounding box center [747, 76] width 183 height 74
click at [810, 457] on button "Enregistrer" at bounding box center [812, 454] width 57 height 16
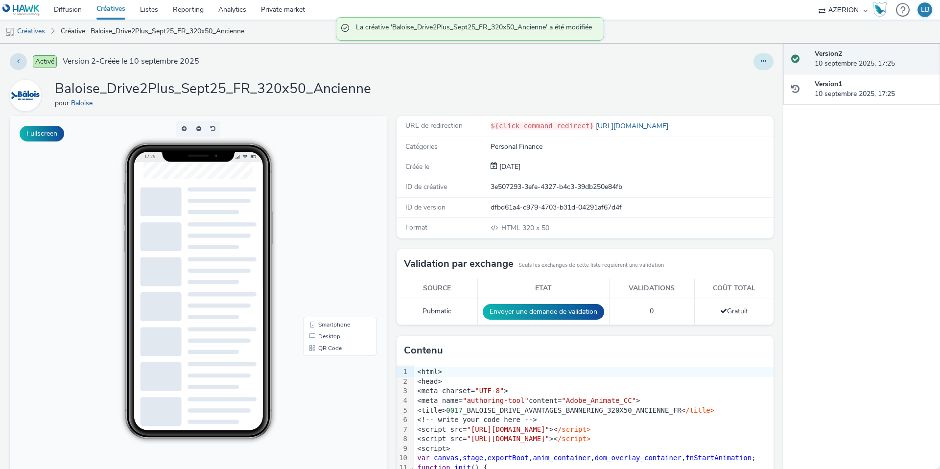
click at [765, 62] on icon at bounding box center [763, 61] width 5 height 7
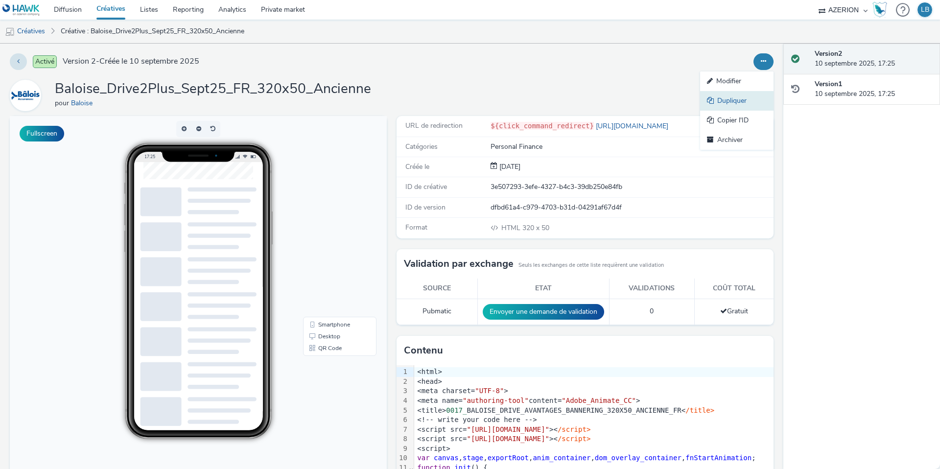
click at [754, 99] on link "Dupliquer" at bounding box center [736, 101] width 73 height 20
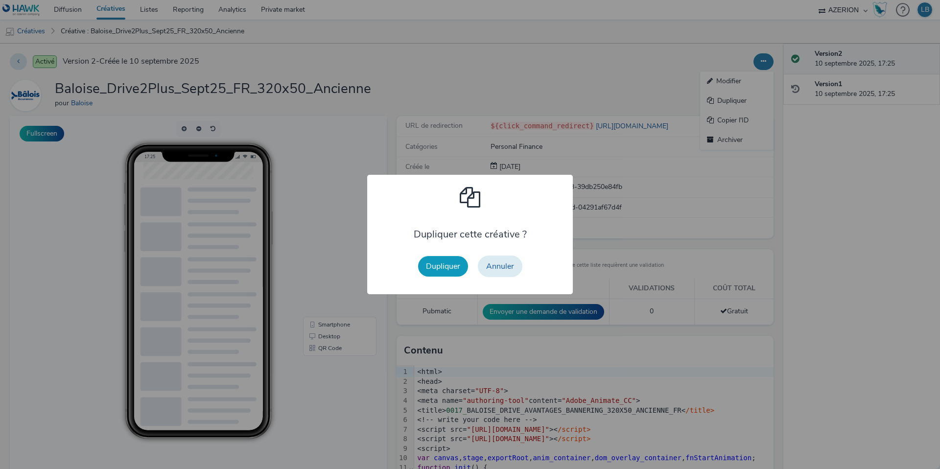
click at [450, 262] on button "Dupliquer" at bounding box center [443, 266] width 50 height 21
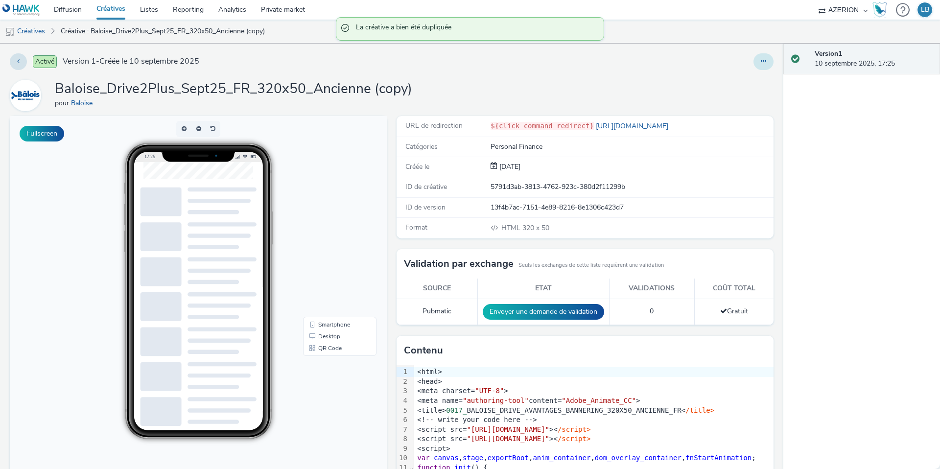
click at [767, 59] on button at bounding box center [763, 61] width 20 height 17
click at [738, 77] on link "Modifier" at bounding box center [736, 81] width 73 height 20
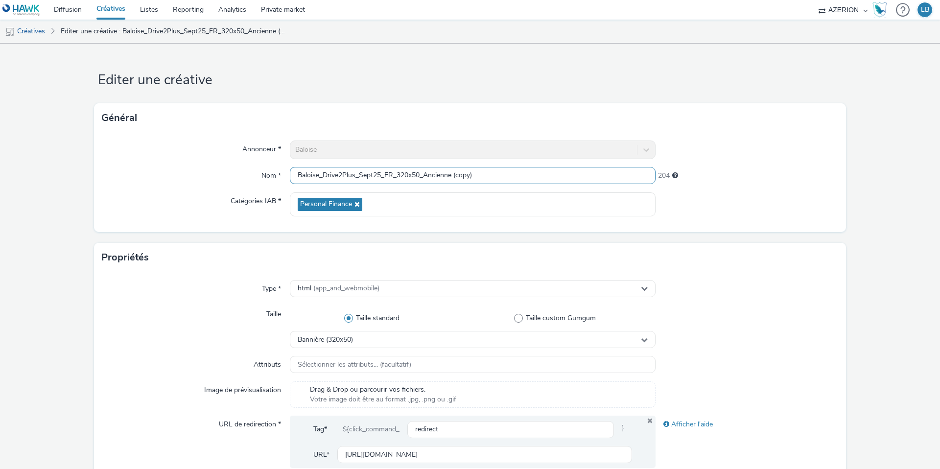
drag, startPoint x: 426, startPoint y: 176, endPoint x: 498, endPoint y: 178, distance: 72.0
click at [498, 178] on input "Baloise_Drive2Plus_Sept25_FR_320x50_Ancienne (copy)" at bounding box center [473, 175] width 366 height 17
type input "Baloise_Drive2Plus_Sept25_FR_320x50_Conducteur"
click at [682, 145] on div at bounding box center [747, 150] width 183 height 19
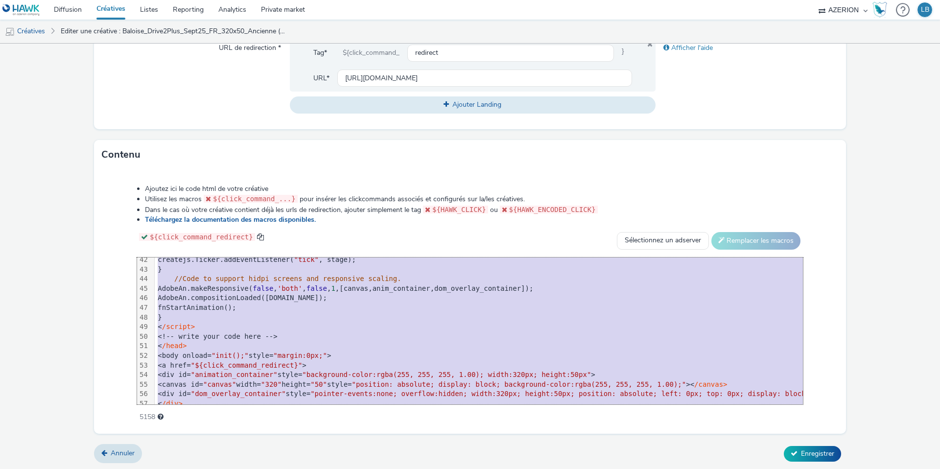
scroll to position [442, 0]
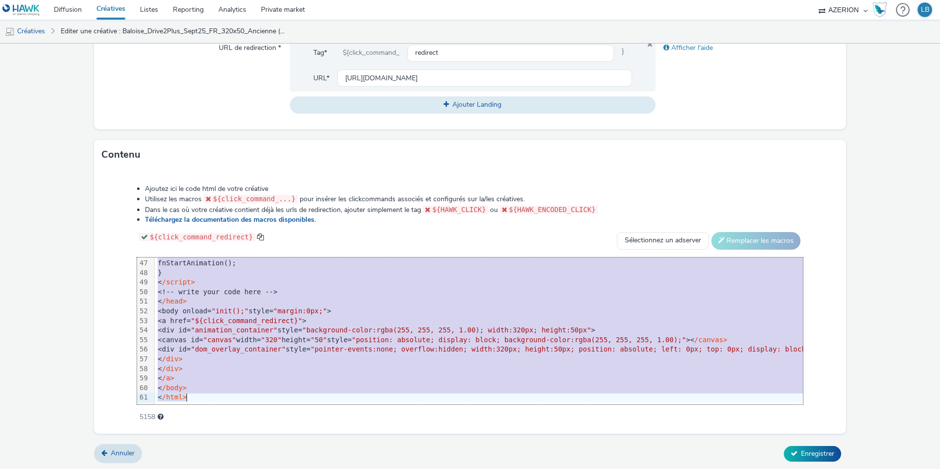
drag, startPoint x: 187, startPoint y: 262, endPoint x: 319, endPoint y: 448, distance: 227.5
click at [319, 448] on form "Editer une créative Général Annonceur * Baloise Nom * Baloise_Drive2Plus_Sept25…" at bounding box center [470, 68] width 940 height 803
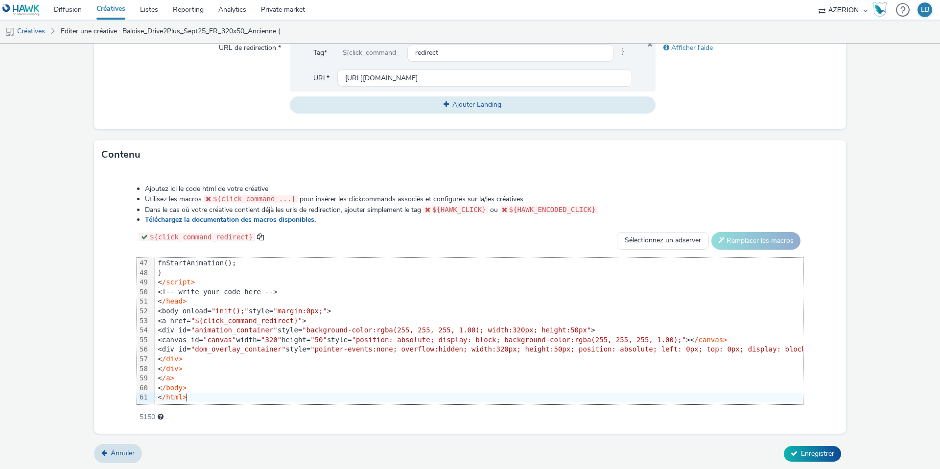
click at [617, 189] on li "Ajoutez ici le code html de votre créative" at bounding box center [474, 189] width 658 height 10
click at [435, 77] on input "[URL][DOMAIN_NAME]" at bounding box center [484, 78] width 295 height 17
paste input "conducteur-inclus"
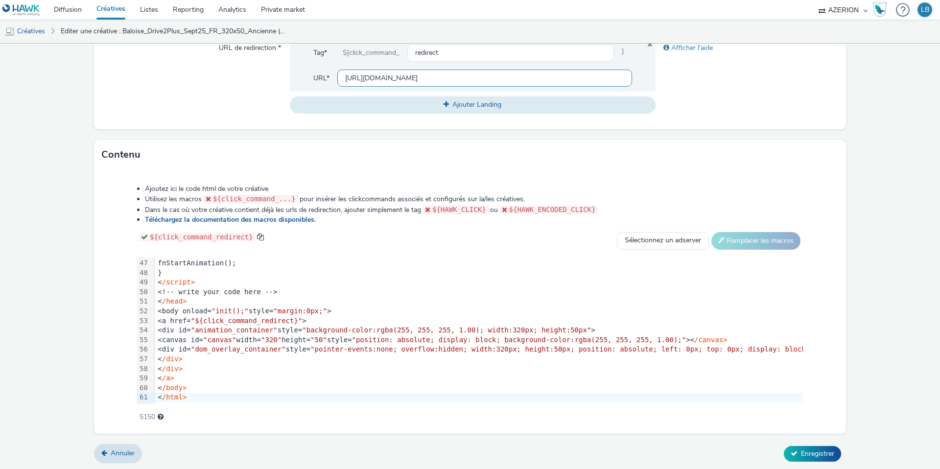
scroll to position [0, 294]
type input "https://www.baloise.lu/fr/particuliers/mon-assurance-luxembourg/assurance-auto.…"
click at [739, 80] on div "Afficher l'aide" at bounding box center [747, 76] width 183 height 74
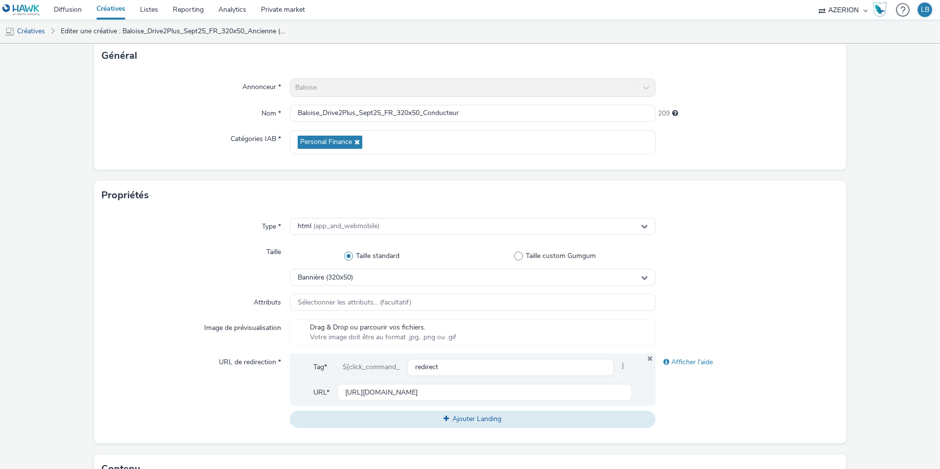
scroll to position [376, 0]
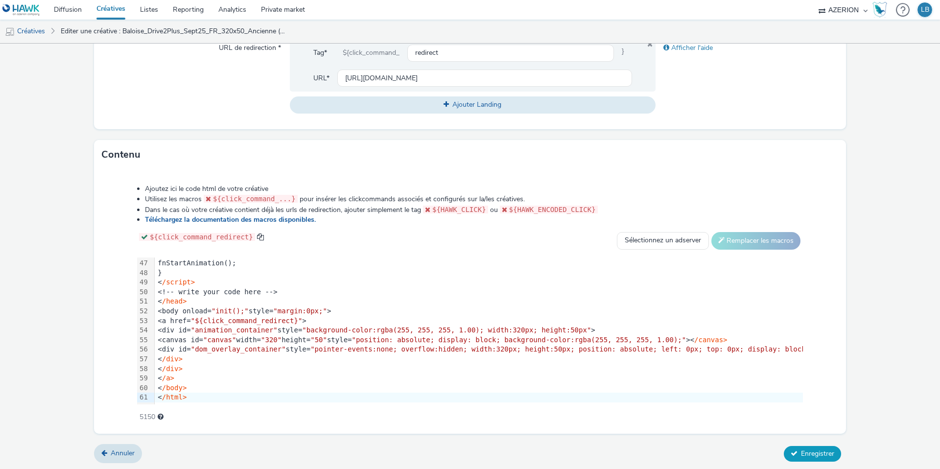
click at [814, 450] on span "Enregistrer" at bounding box center [817, 453] width 33 height 9
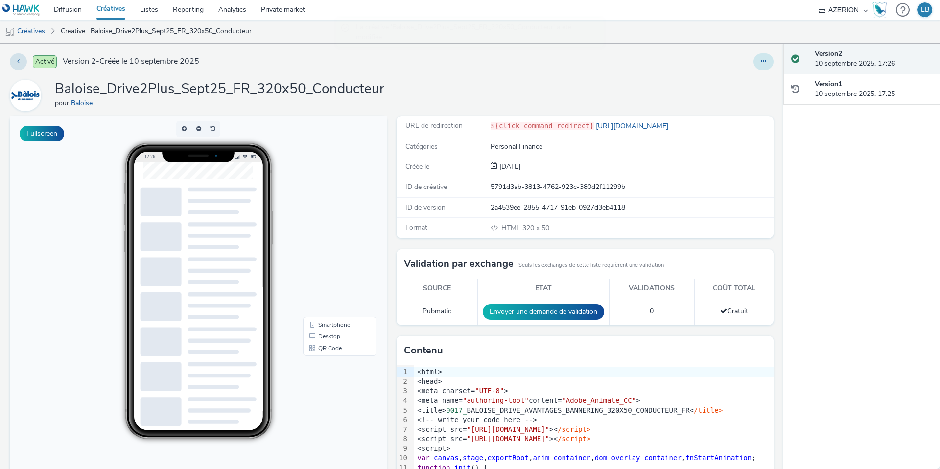
click at [767, 63] on button at bounding box center [763, 61] width 20 height 17
click at [738, 101] on link "Dupliquer" at bounding box center [736, 101] width 73 height 20
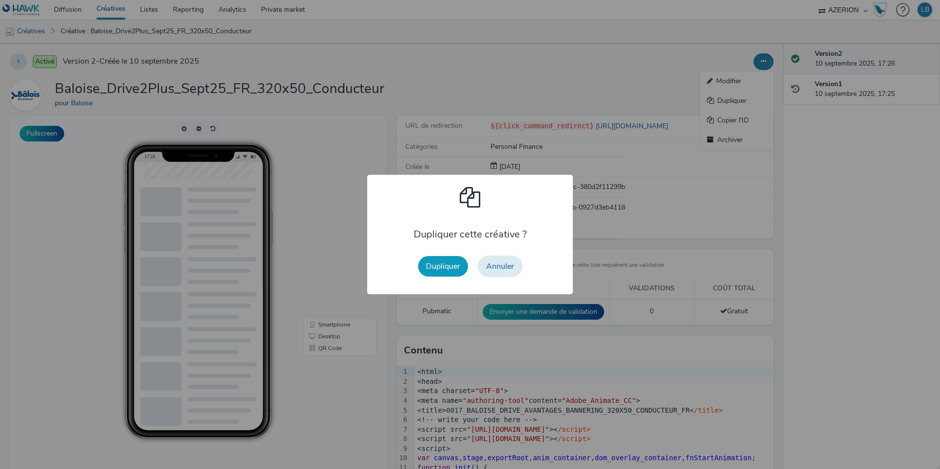
click at [445, 268] on button "Dupliquer" at bounding box center [443, 266] width 50 height 21
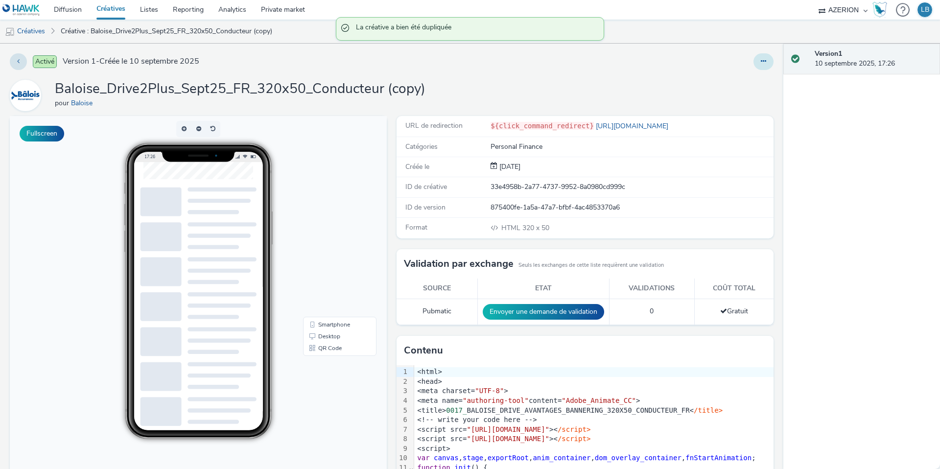
click at [765, 59] on icon at bounding box center [763, 61] width 5 height 7
click at [738, 80] on link "Modifier" at bounding box center [736, 81] width 73 height 20
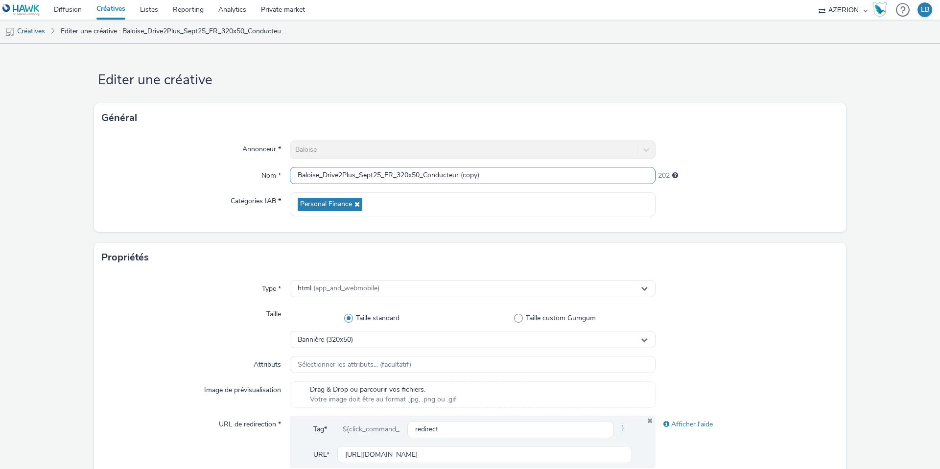
drag, startPoint x: 426, startPoint y: 175, endPoint x: 536, endPoint y: 177, distance: 109.2
click at [536, 177] on input "Baloise_Drive2Plus_Sept25_FR_320x50_Conducteur (copy)" at bounding box center [473, 175] width 366 height 17
type input "Baloise_Drive2Plus_Sept25_FR_320x50_Pa"
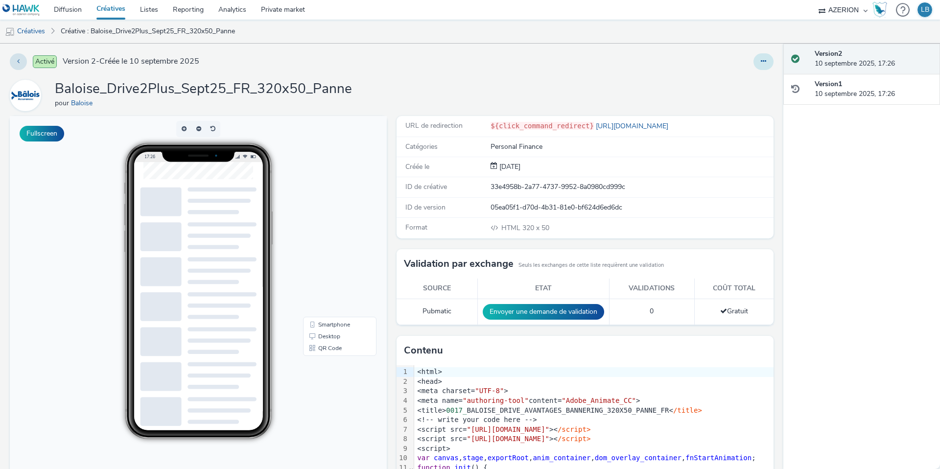
click at [768, 61] on button at bounding box center [763, 61] width 20 height 17
click at [735, 101] on link "Dupliquer" at bounding box center [736, 101] width 73 height 20
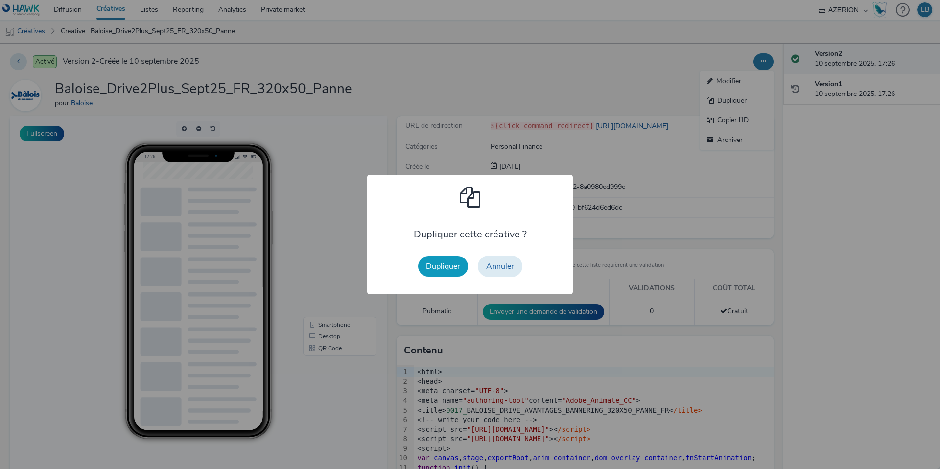
click at [435, 264] on button "Dupliquer" at bounding box center [443, 266] width 50 height 21
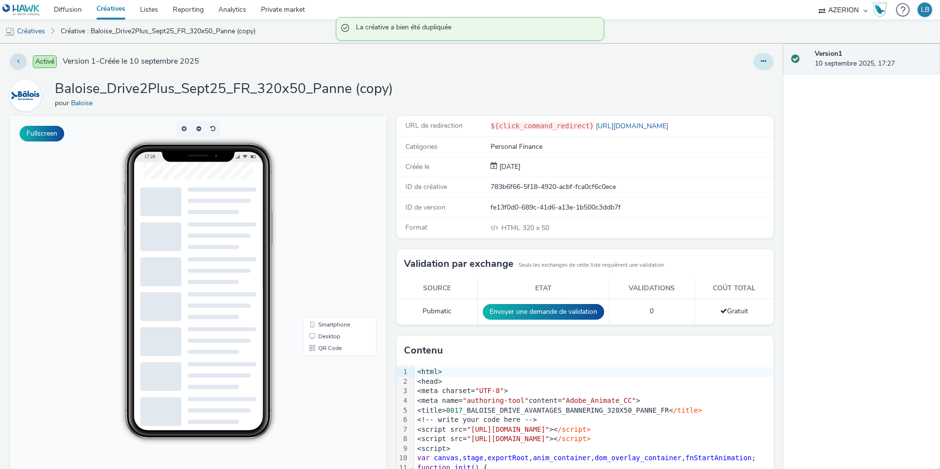
click at [764, 61] on icon at bounding box center [763, 61] width 5 height 7
click at [739, 79] on link "Modifier" at bounding box center [736, 81] width 73 height 20
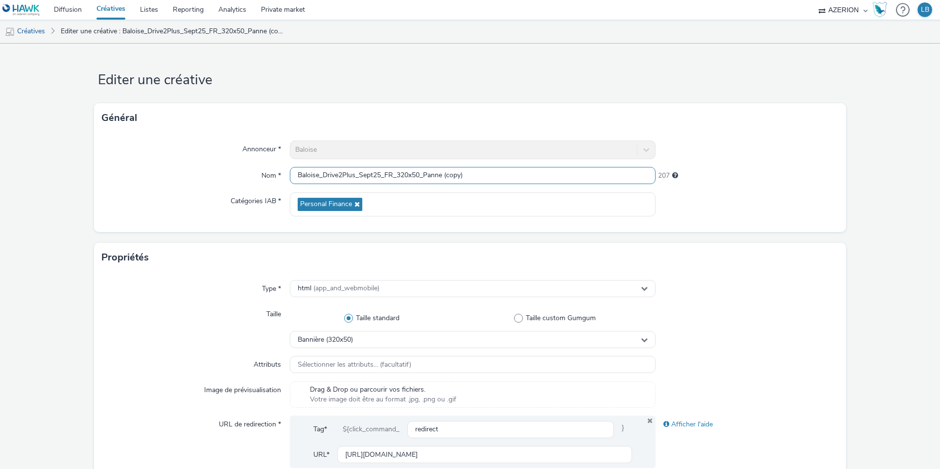
drag, startPoint x: 431, startPoint y: 176, endPoint x: 517, endPoint y: 176, distance: 86.7
click at [517, 176] on input "Baloise_Drive2Plus_Sept25_FR_320x50_Panne (copy)" at bounding box center [473, 175] width 366 height 17
type input "Baloise_Drive2Plus_Sept25_FR_320x50_PetitRouleur"
click at [719, 156] on div at bounding box center [747, 150] width 183 height 19
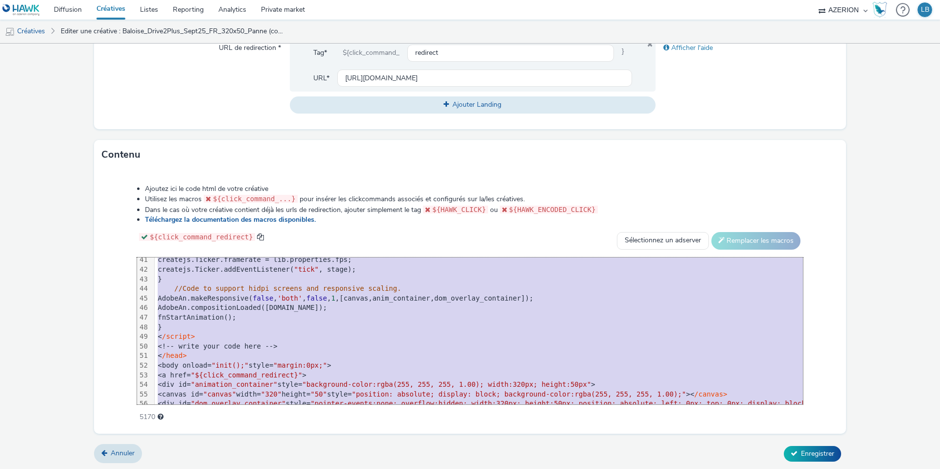
scroll to position [442, 0]
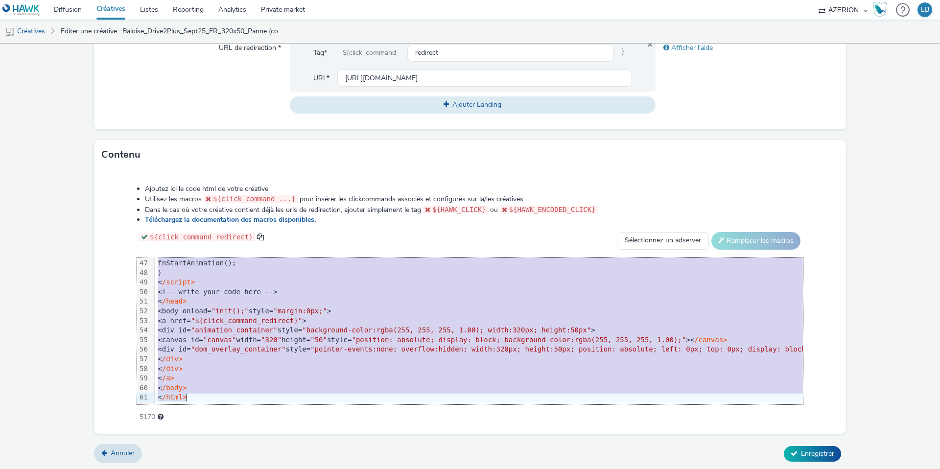
drag, startPoint x: 187, startPoint y: 264, endPoint x: 357, endPoint y: 472, distance: 268.9
click at [357, 469] on html "Diffusion Créatives Listes Reporting Analytics Private market AZERION Hawk (Tes…" at bounding box center [470, 234] width 940 height 469
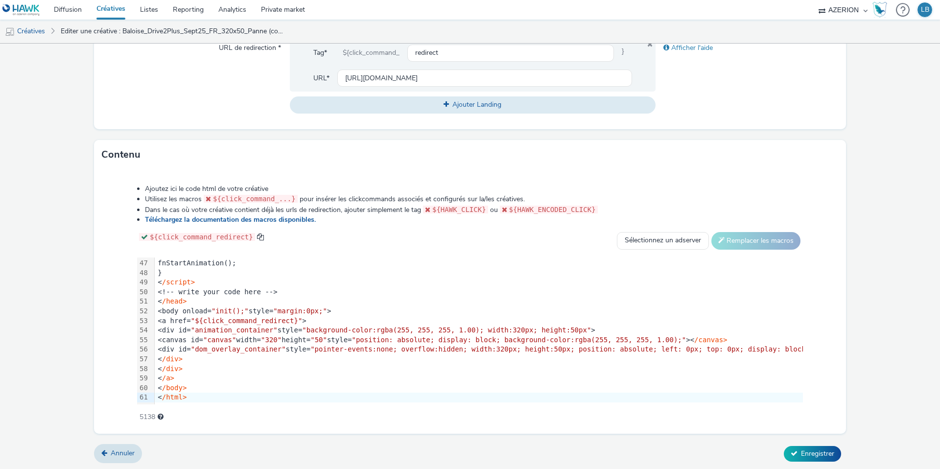
click at [704, 205] on li "Dans le cas où votre créative contient déjà les urls de redirection, ajouter si…" at bounding box center [474, 210] width 658 height 10
click at [423, 77] on input "[URL][DOMAIN_NAME]" at bounding box center [484, 78] width 295 height 17
paste input "petit-rouleur"
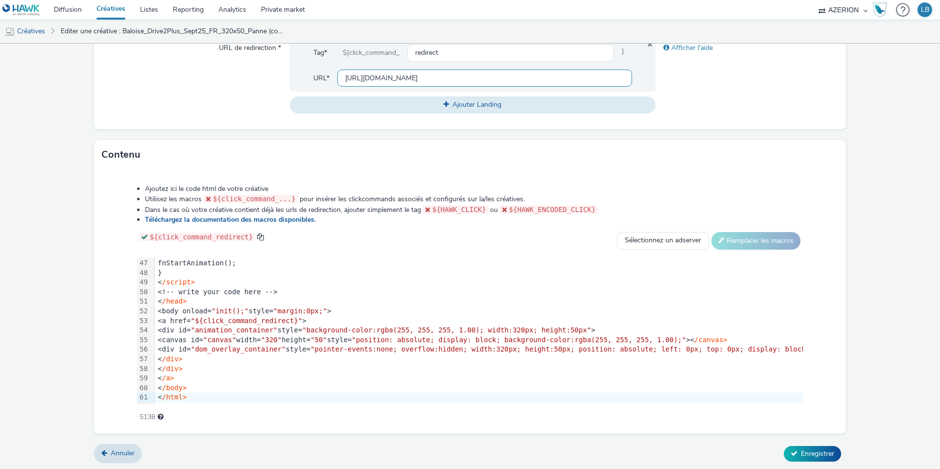
scroll to position [0, 277]
type input "[URL][DOMAIN_NAME]"
click at [723, 74] on div "Afficher l'aide" at bounding box center [747, 76] width 183 height 74
click at [809, 450] on span "Enregistrer" at bounding box center [817, 453] width 33 height 9
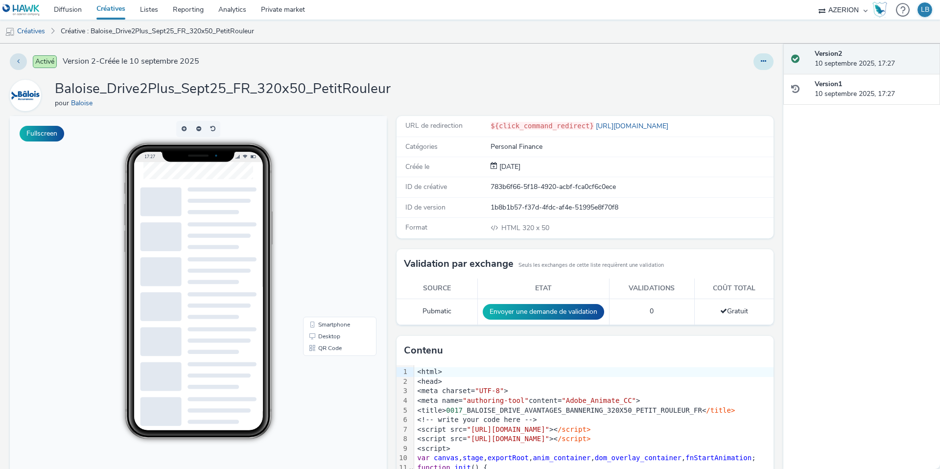
click at [758, 63] on button at bounding box center [763, 61] width 20 height 17
click at [728, 99] on link "Dupliquer" at bounding box center [736, 101] width 73 height 20
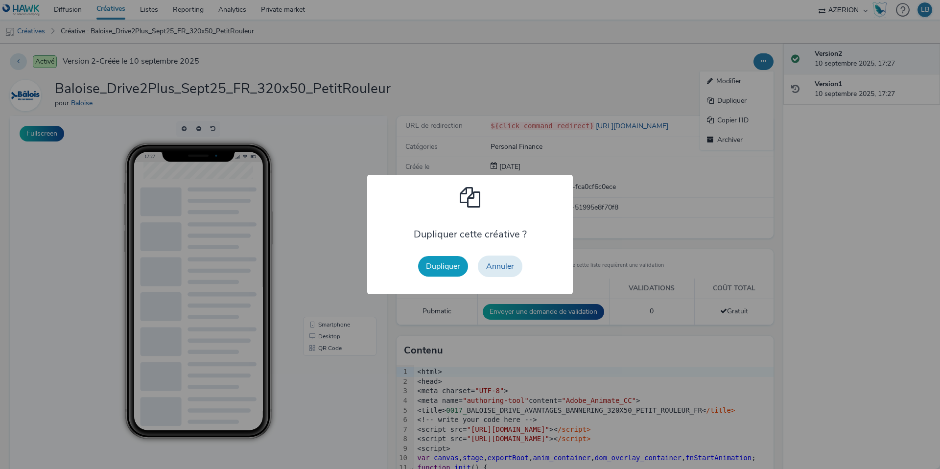
click at [450, 264] on button "Dupliquer" at bounding box center [443, 266] width 50 height 21
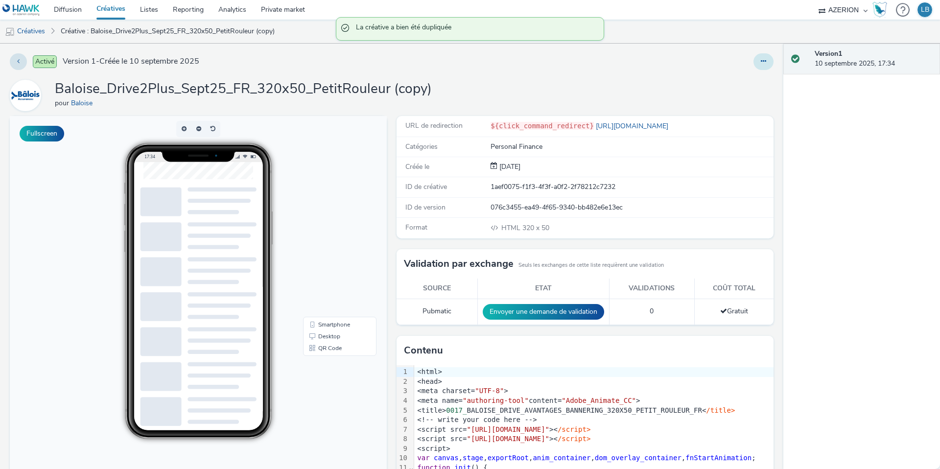
click at [761, 61] on icon at bounding box center [763, 61] width 5 height 7
click at [746, 79] on link "Modifier" at bounding box center [736, 81] width 73 height 20
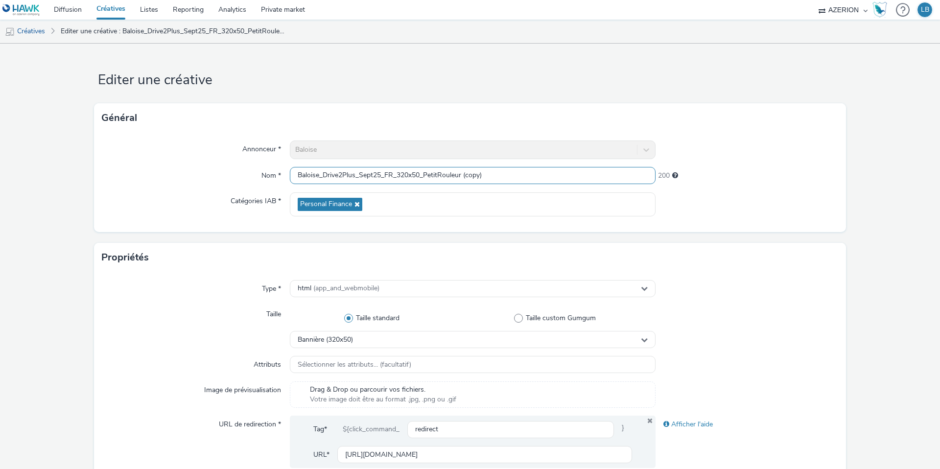
drag, startPoint x: 426, startPoint y: 175, endPoint x: 518, endPoint y: 174, distance: 92.0
click at [518, 174] on input "Baloise_Drive2Plus_Sept25_FR_320x50_PetitRouleur (copy)" at bounding box center [473, 175] width 366 height 17
type input "Baloise_Drive2Plus_Sept25_FR_320x50_Taxi"
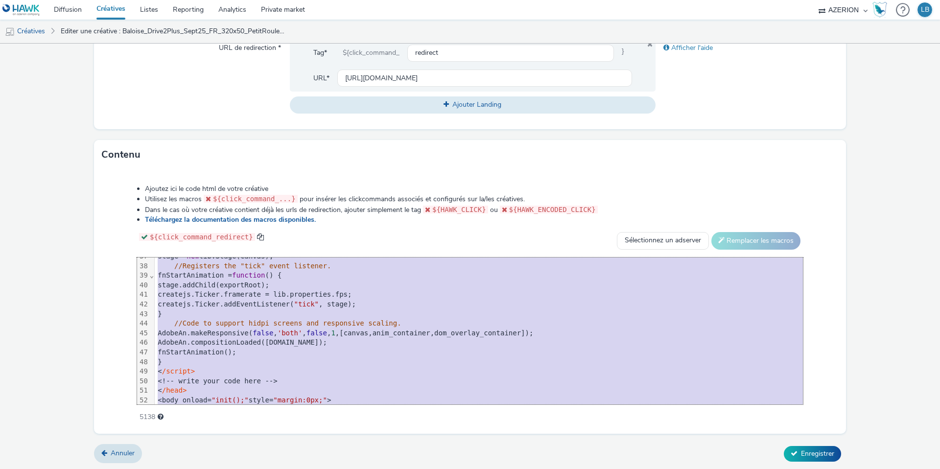
scroll to position [442, 0]
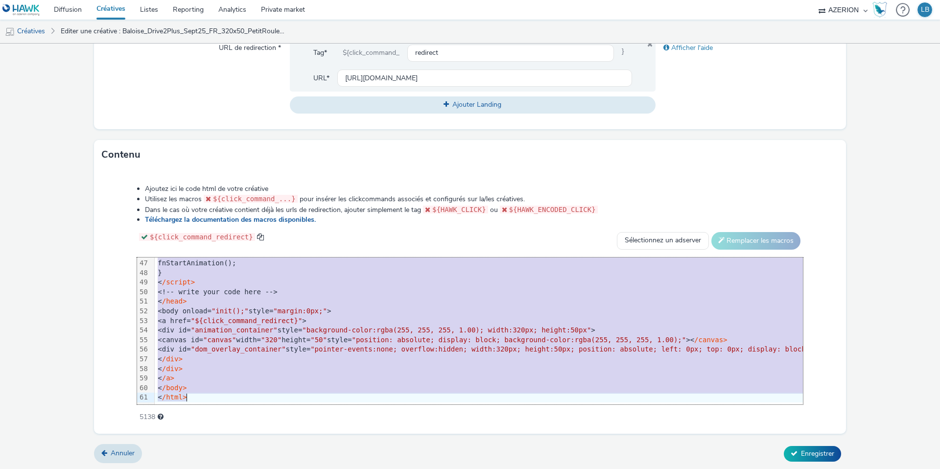
drag, startPoint x: 171, startPoint y: 263, endPoint x: 264, endPoint y: 476, distance: 232.4
click at [264, 469] on html "Diffusion Créatives Listes Reporting Analytics Private market AZERION Hawk (Tes…" at bounding box center [470, 234] width 940 height 469
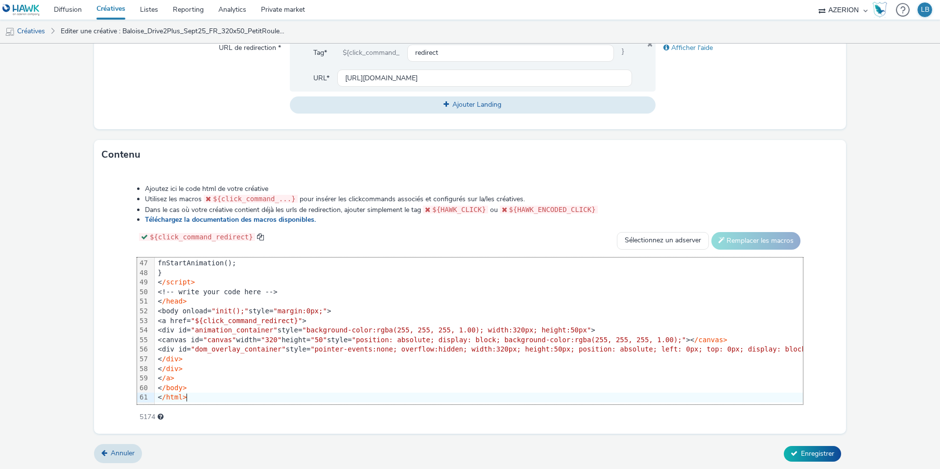
click at [119, 294] on div "Ajoutez ici le code html de votre créative Utilisez les macros ${click_command_…" at bounding box center [470, 297] width 736 height 241
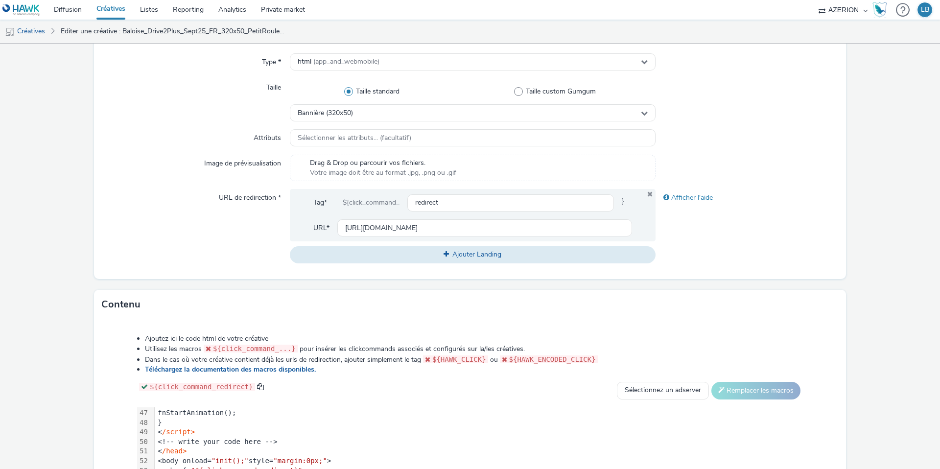
scroll to position [192, 0]
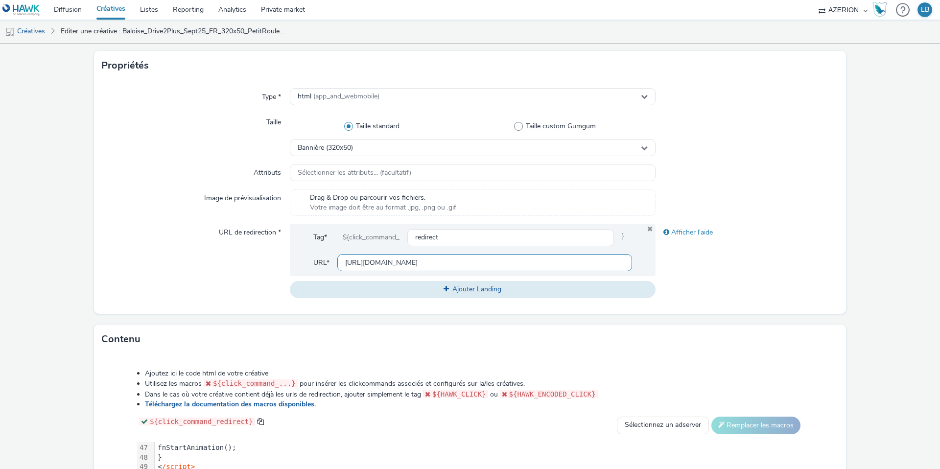
click at [381, 262] on input "[URL][DOMAIN_NAME]" at bounding box center [484, 262] width 295 height 17
paste input "taxi"
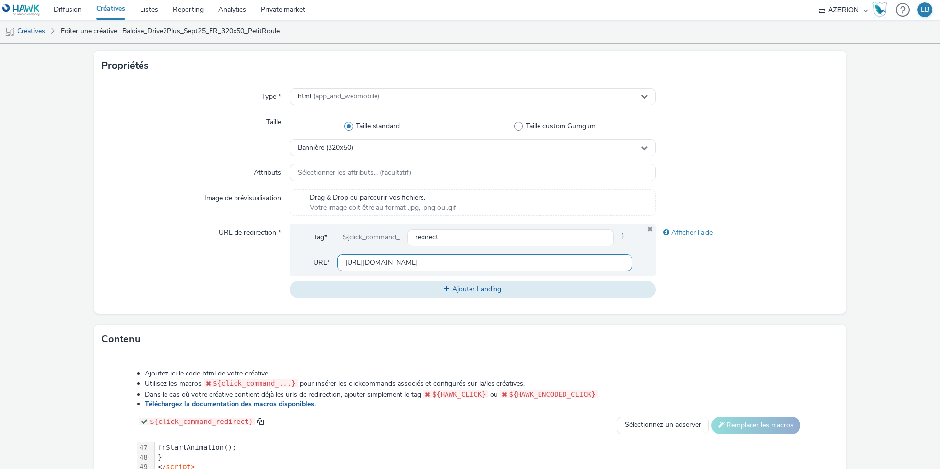
type input "[URL][DOMAIN_NAME]"
click at [752, 191] on div at bounding box center [747, 202] width 183 height 26
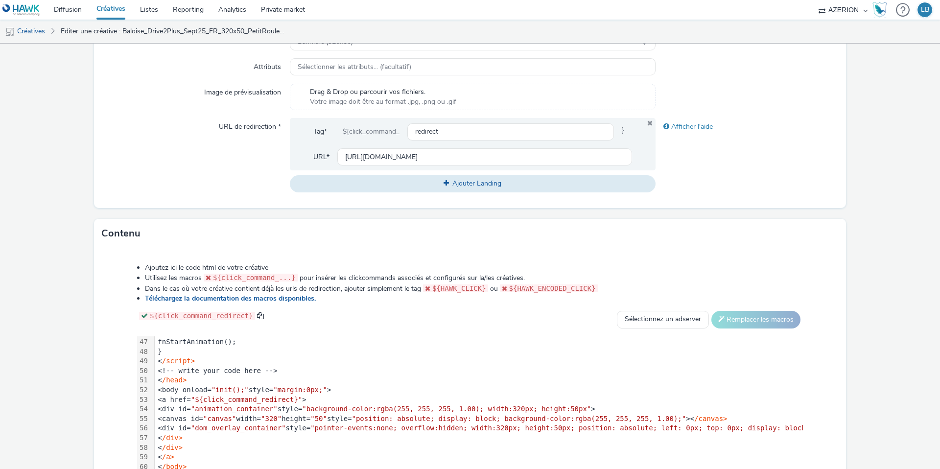
scroll to position [376, 0]
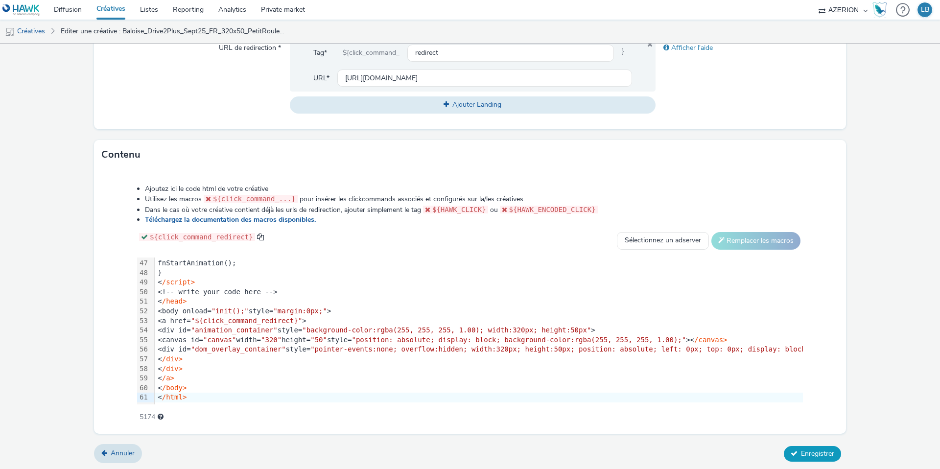
click at [820, 446] on button "Enregistrer" at bounding box center [812, 454] width 57 height 16
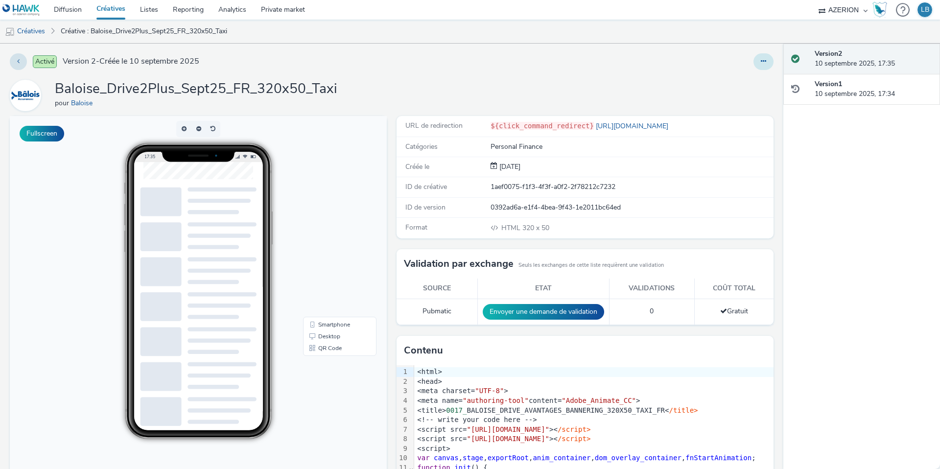
click at [762, 61] on icon at bounding box center [763, 61] width 5 height 7
click at [741, 99] on link "Dupliquer" at bounding box center [736, 101] width 73 height 20
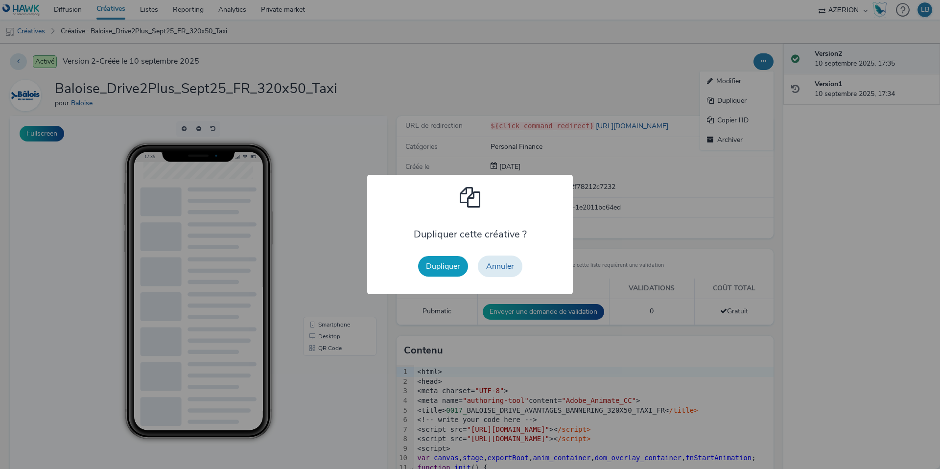
click at [444, 265] on button "Dupliquer" at bounding box center [443, 266] width 50 height 21
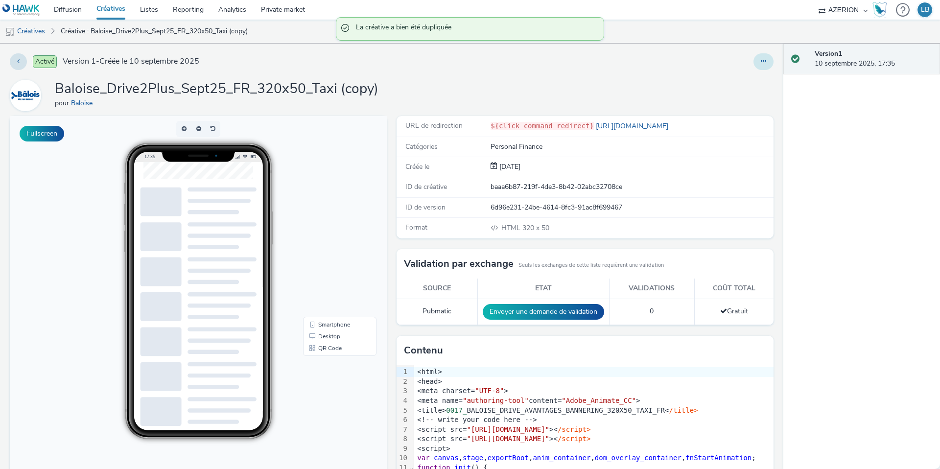
click at [759, 58] on button at bounding box center [763, 61] width 20 height 17
click at [738, 80] on link "Modifier" at bounding box center [736, 81] width 73 height 20
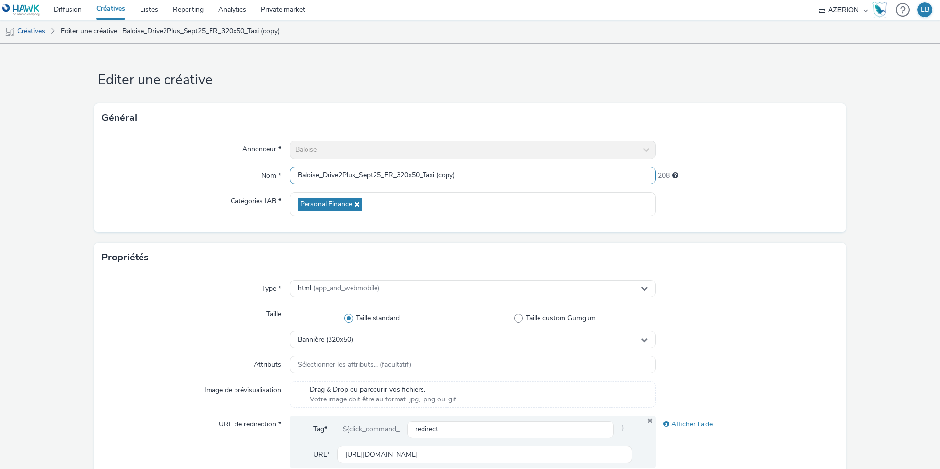
drag, startPoint x: 398, startPoint y: 176, endPoint x: 513, endPoint y: 177, distance: 114.6
click at [513, 177] on input "Baloise_Drive2Plus_Sept25_FR_320x50_Taxi (copy)" at bounding box center [473, 175] width 366 height 17
type input "Baloise_Drive2Plus_Sept25_FR_728x90_1Mois"
click at [378, 332] on div "Bannière (320x50)" at bounding box center [473, 339] width 366 height 17
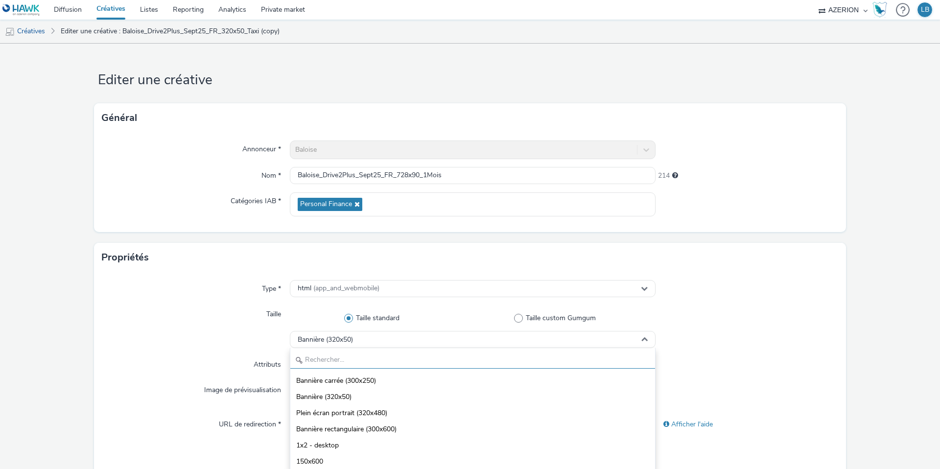
click at [340, 354] on input "text" at bounding box center [472, 360] width 365 height 17
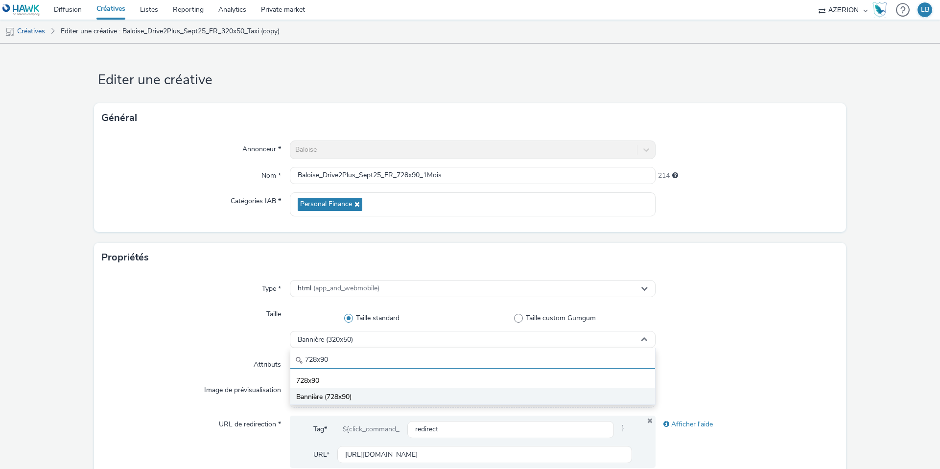
type input "728x90"
click at [343, 395] on span "Bannière (728x90)" at bounding box center [323, 397] width 55 height 10
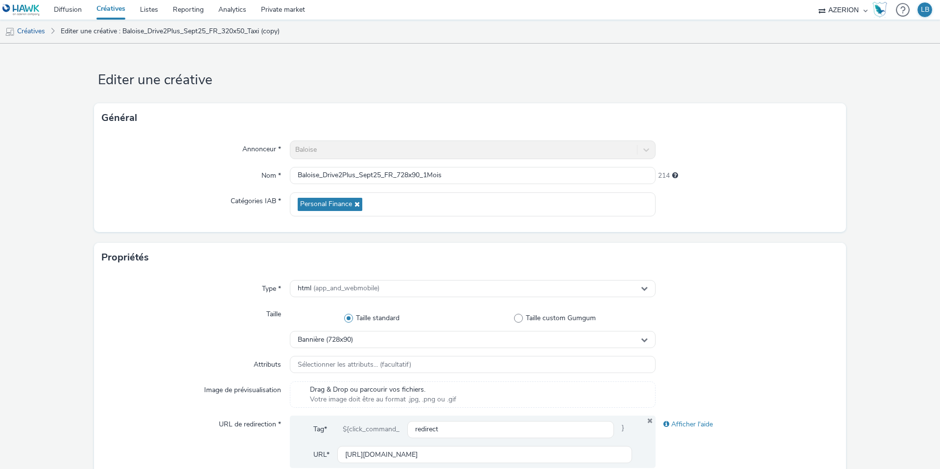
click at [212, 347] on div "Taille" at bounding box center [196, 326] width 188 height 43
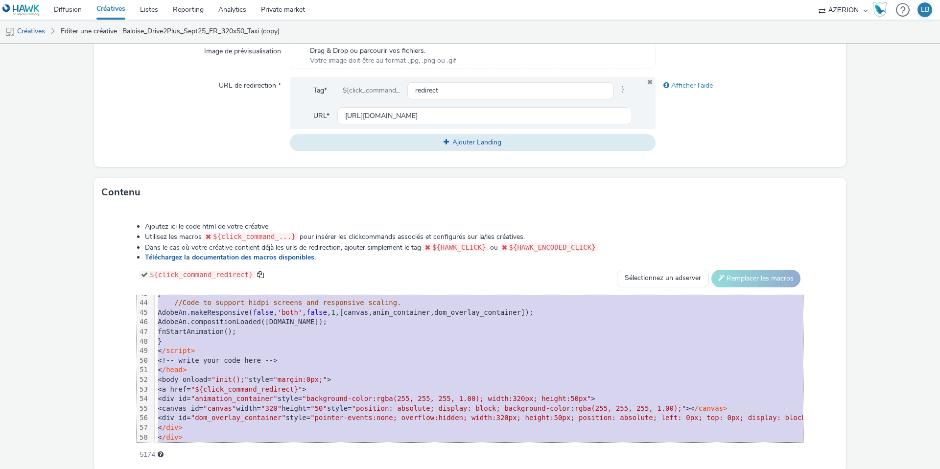
scroll to position [442, 0]
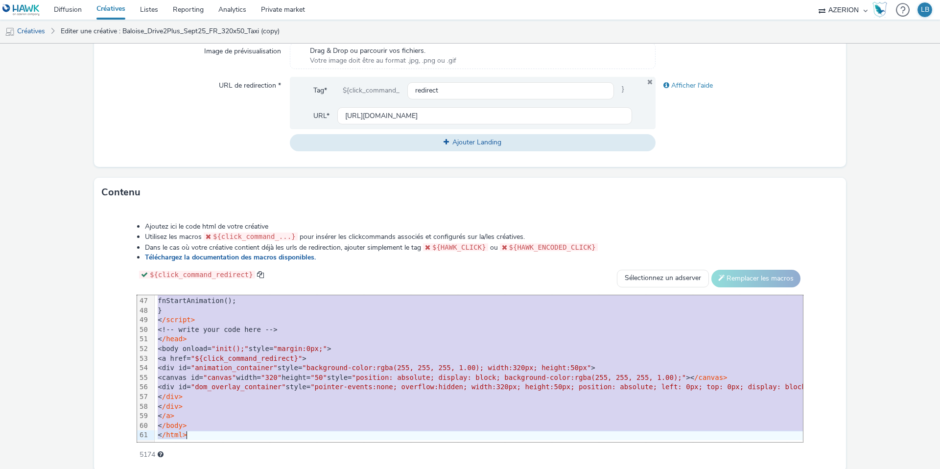
drag, startPoint x: 186, startPoint y: 302, endPoint x: 298, endPoint y: 472, distance: 204.1
click at [298, 469] on html "Diffusion Créatives Listes Reporting Analytics Private market AZERION Hawk (Tes…" at bounding box center [470, 234] width 940 height 469
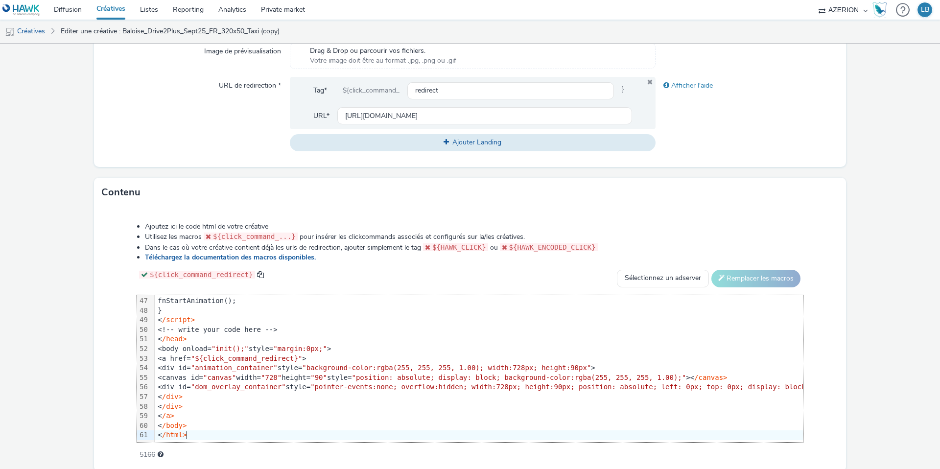
click at [122, 320] on div "Ajoutez ici le code html de votre créative Utilisez les macros ${click_command_…" at bounding box center [470, 335] width 736 height 241
click at [376, 116] on input "[URL][DOMAIN_NAME]" at bounding box center [484, 115] width 295 height 17
paste input "assurance-1-mois"
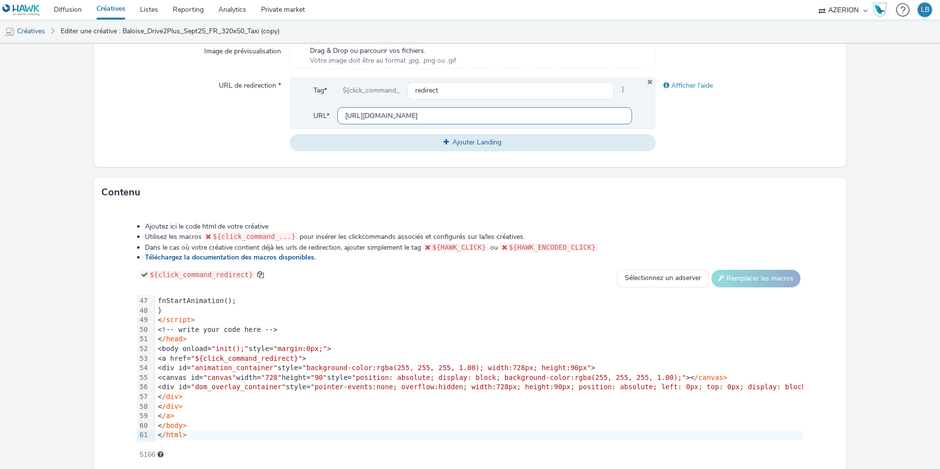
scroll to position [0, 294]
type input "[URL][DOMAIN_NAME]"
click at [201, 132] on div "URL de redirection *" at bounding box center [196, 114] width 188 height 74
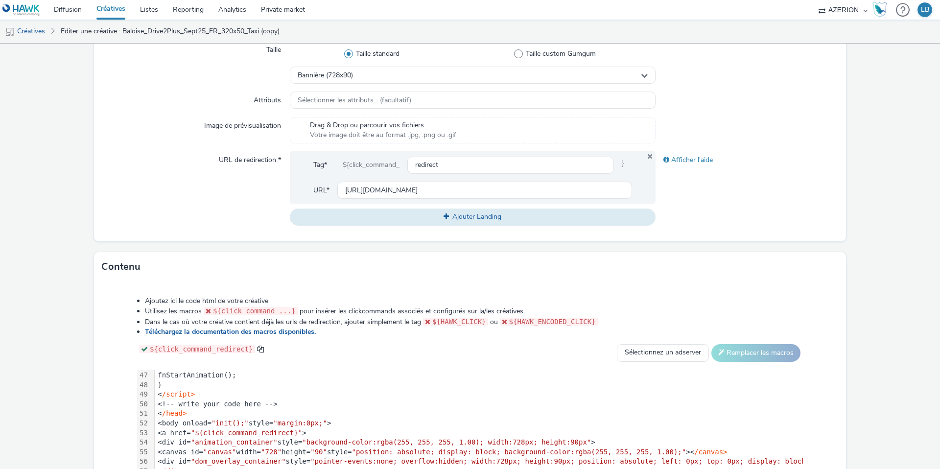
scroll to position [376, 0]
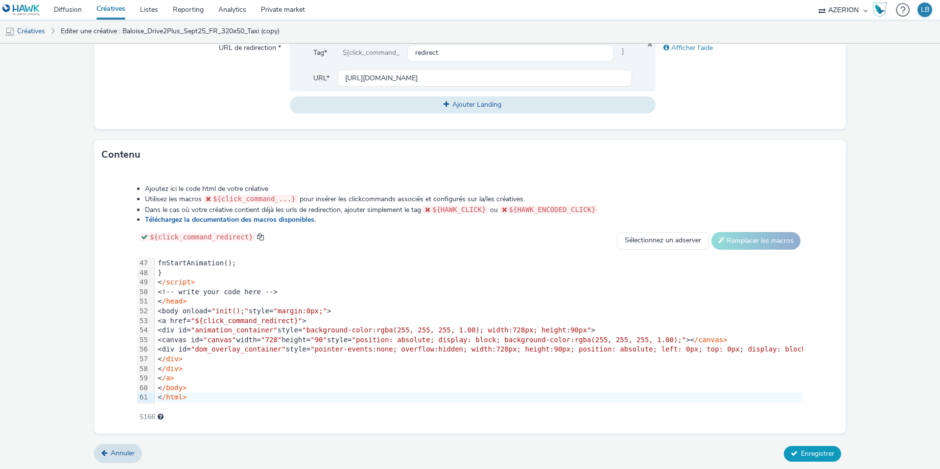
click at [814, 449] on span "Enregistrer" at bounding box center [817, 453] width 33 height 9
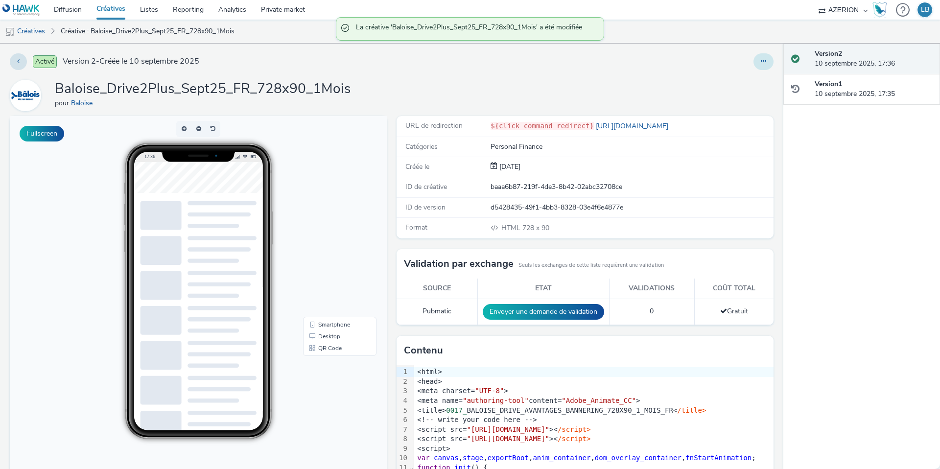
click at [763, 62] on icon at bounding box center [763, 61] width 5 height 7
click at [740, 98] on link "Dupliquer" at bounding box center [736, 101] width 73 height 20
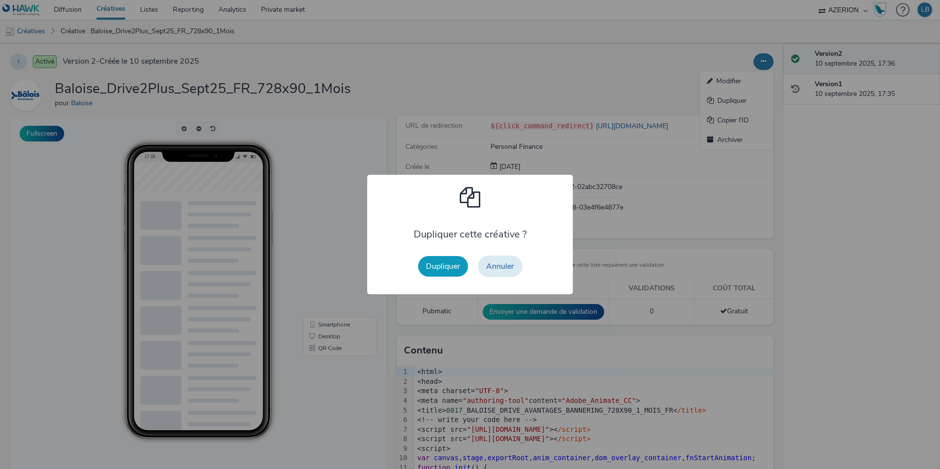
click at [439, 272] on button "Dupliquer" at bounding box center [443, 266] width 50 height 21
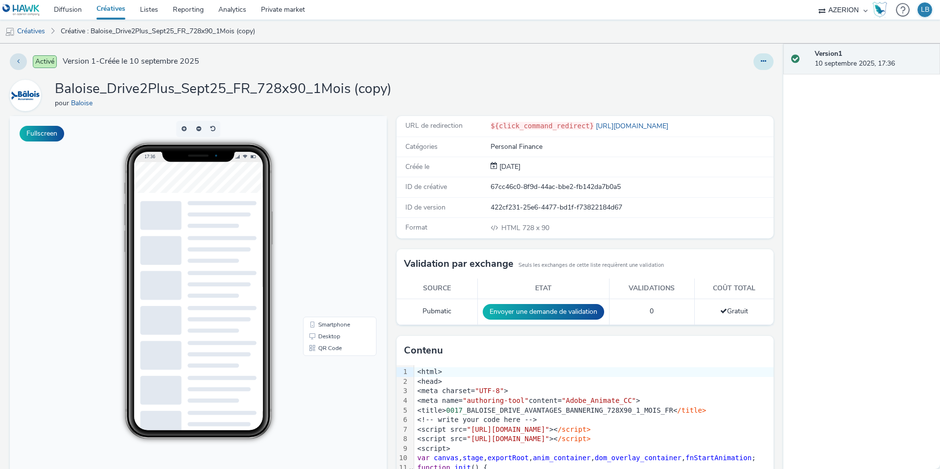
click at [767, 64] on button at bounding box center [763, 61] width 20 height 17
click at [738, 82] on link "Modifier" at bounding box center [736, 81] width 73 height 20
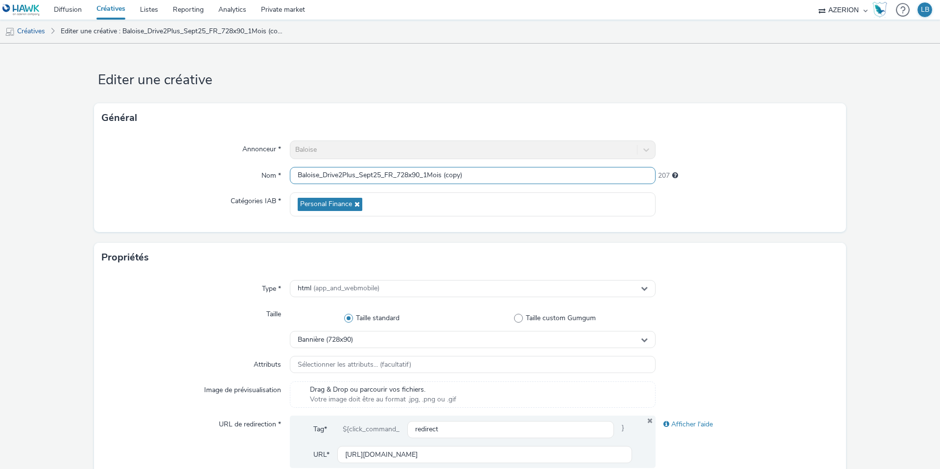
drag, startPoint x: 425, startPoint y: 172, endPoint x: 491, endPoint y: 173, distance: 65.1
click at [491, 173] on input "Baloise_Drive2Plus_Sept25_FR_728x90_1Mois (copy)" at bounding box center [473, 175] width 366 height 17
type input "Baloise_Drive2Plus_Sept25_FR_728x90_Ancienne"
click at [739, 146] on div at bounding box center [747, 150] width 183 height 19
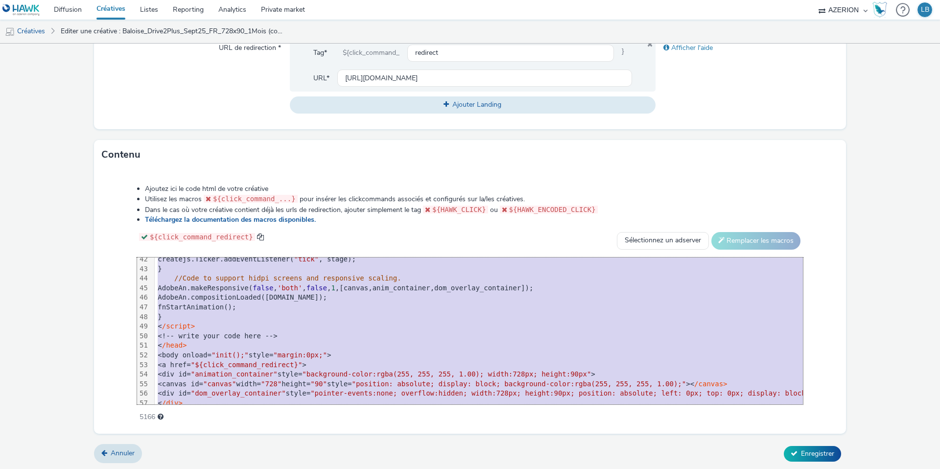
scroll to position [442, 0]
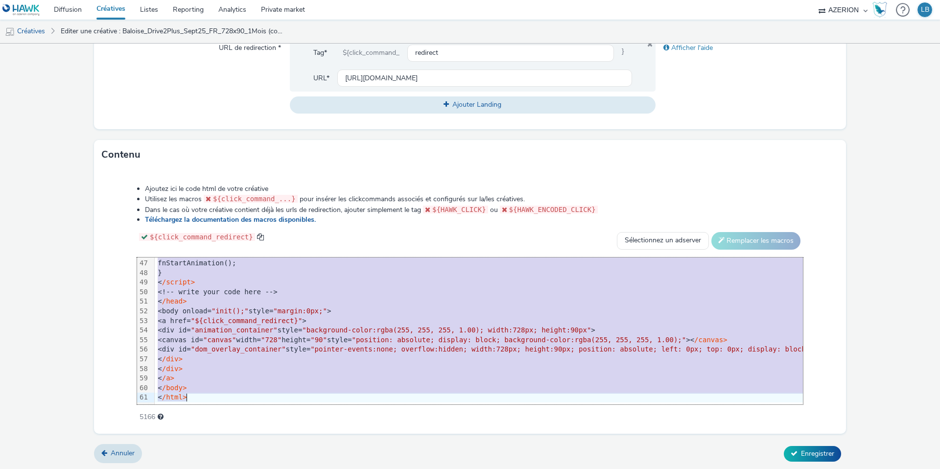
drag, startPoint x: 187, startPoint y: 264, endPoint x: 280, endPoint y: 449, distance: 206.9
click at [280, 449] on form "Editer une créative Général Annonceur * Baloise Nom * Baloise_Drive2Plus_Sept25…" at bounding box center [470, 68] width 940 height 803
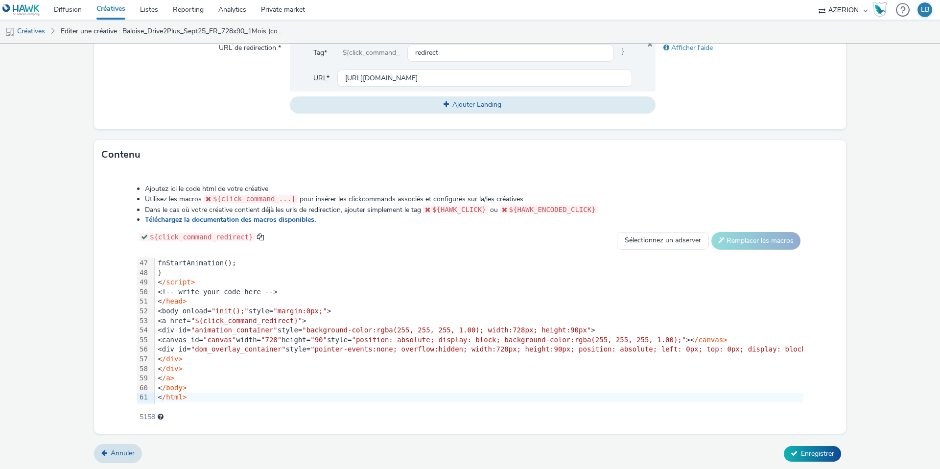
click at [107, 268] on div "Ajoutez ici le code html de votre créative Utilisez les macros ${click_command_…" at bounding box center [470, 297] width 736 height 241
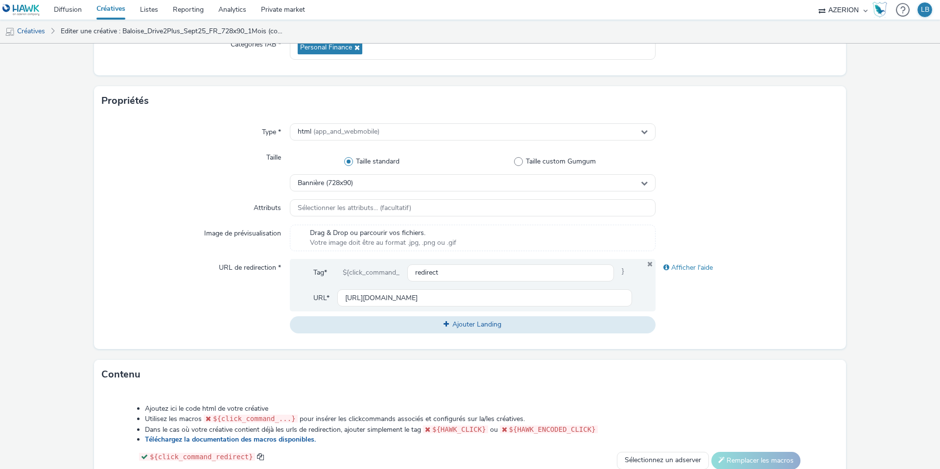
scroll to position [154, 0]
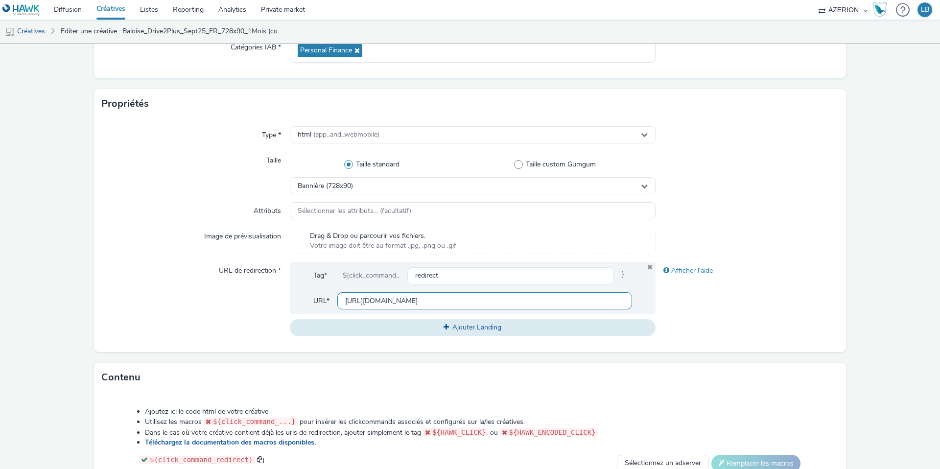
click at [369, 300] on input "[URL][DOMAIN_NAME]" at bounding box center [484, 300] width 295 height 17
paste input "ncienne"
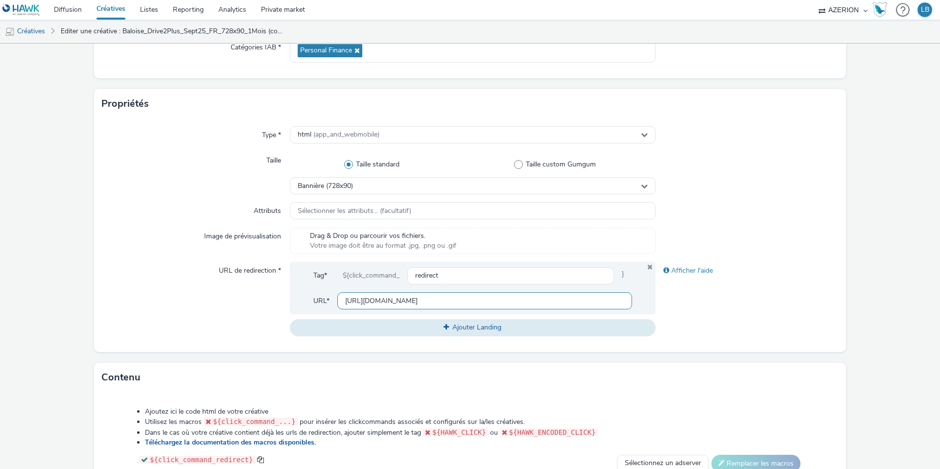
type input "https://www.baloise.lu/fr/particuliers/mon-assurance-luxembourg/assurance-auto.…"
click at [724, 204] on div at bounding box center [747, 211] width 183 height 18
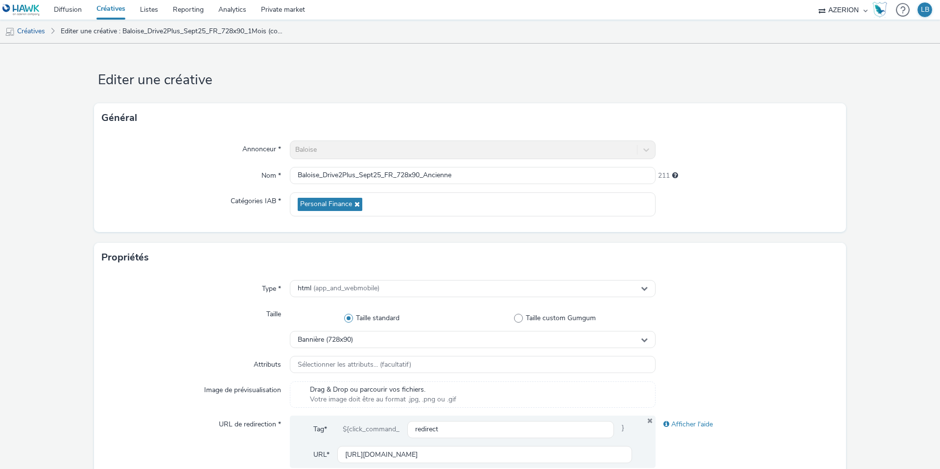
scroll to position [376, 0]
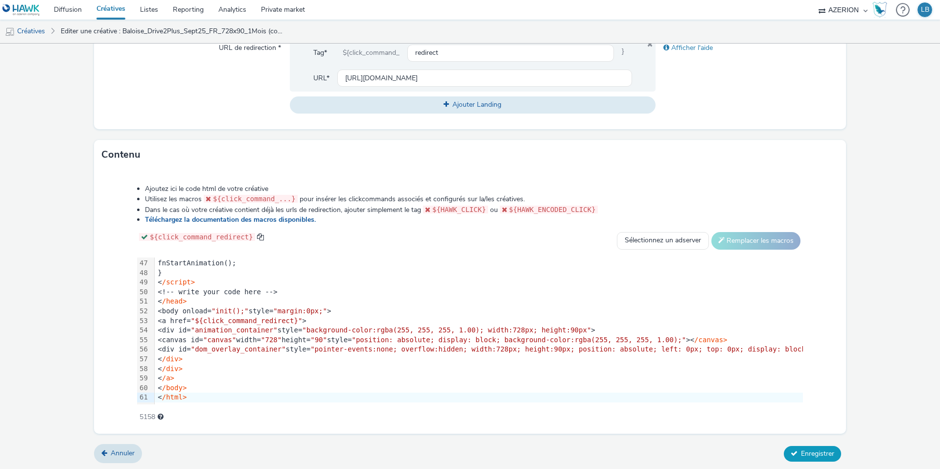
click at [799, 452] on button "Enregistrer" at bounding box center [812, 454] width 57 height 16
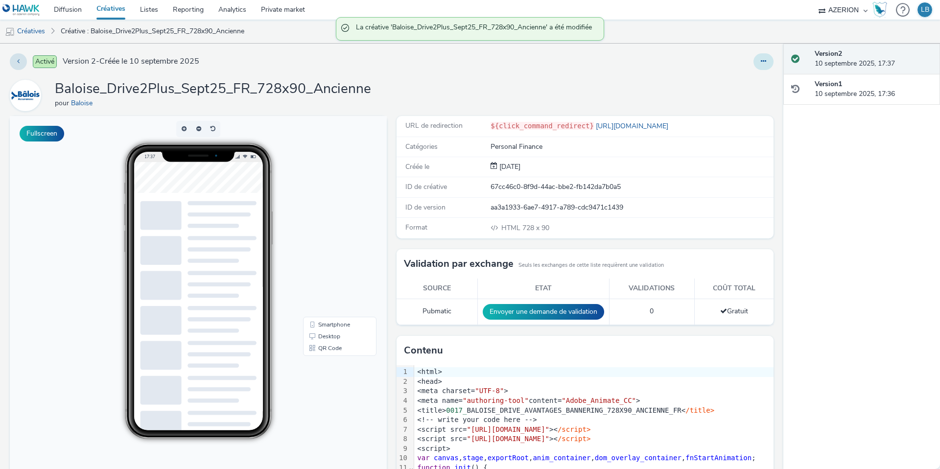
click at [757, 64] on button at bounding box center [763, 61] width 20 height 17
click at [745, 102] on link "Dupliquer" at bounding box center [736, 101] width 73 height 20
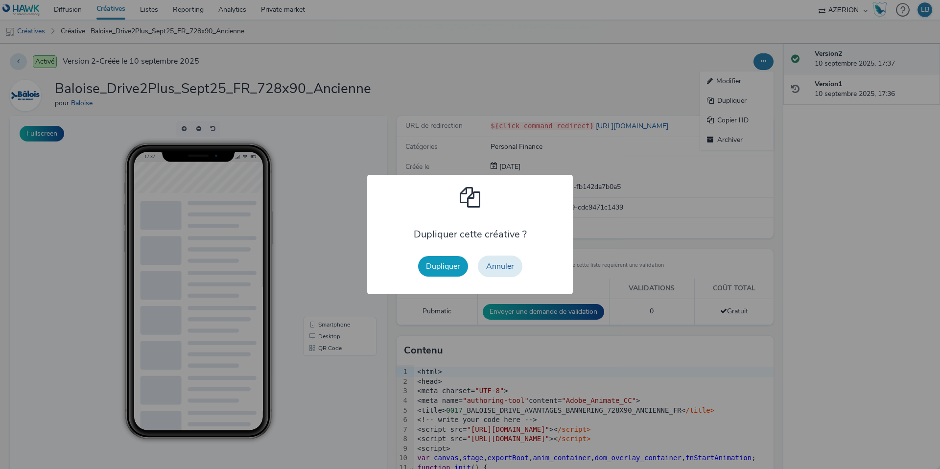
click at [452, 265] on button "Dupliquer" at bounding box center [443, 266] width 50 height 21
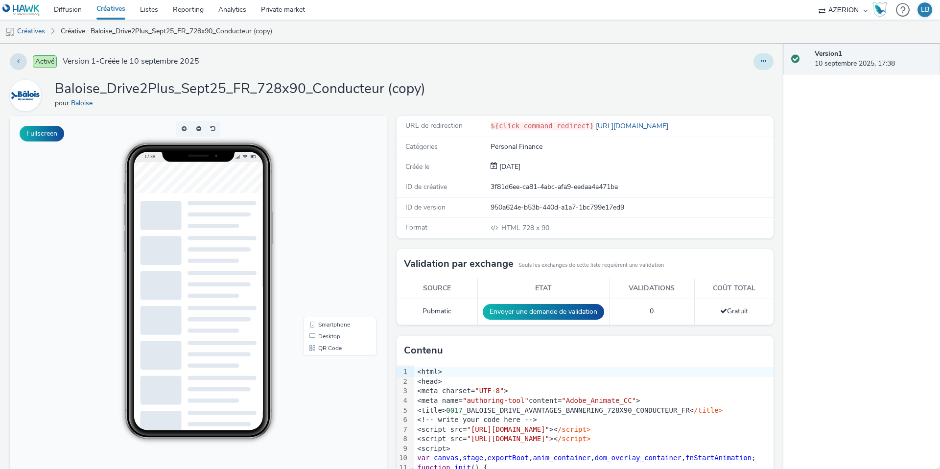
click at [759, 61] on button at bounding box center [763, 61] width 20 height 17
click at [747, 77] on link "Modifier" at bounding box center [736, 81] width 73 height 20
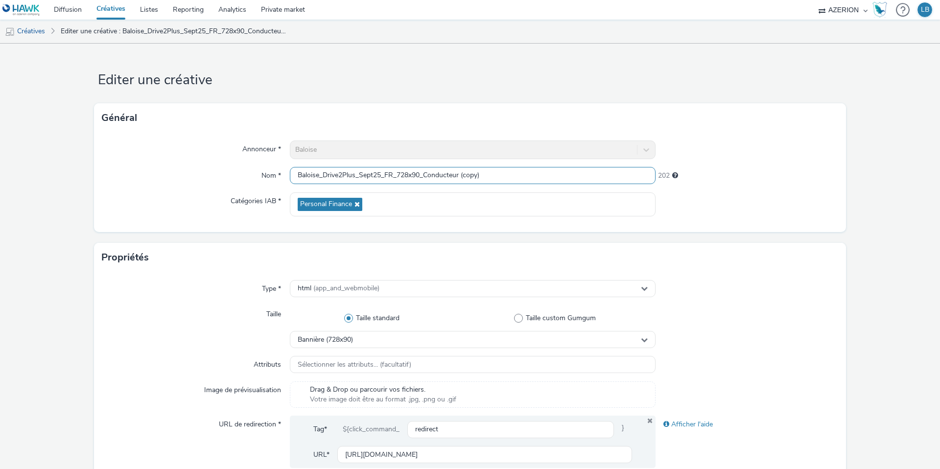
drag, startPoint x: 425, startPoint y: 175, endPoint x: 544, endPoint y: 177, distance: 119.0
click at [544, 177] on input "Baloise_Drive2Plus_Sept25_FR_728x90_Conducteur (copy)" at bounding box center [473, 175] width 366 height 17
type input "Baloise_Drive2Plus_Sept25_FR_728x90_Panne"
click at [782, 164] on div "Annonceur * Baloise Nom * Baloise_Drive2Plus_Sept25_FR_728x90_Panne 214 Catégor…" at bounding box center [470, 182] width 752 height 99
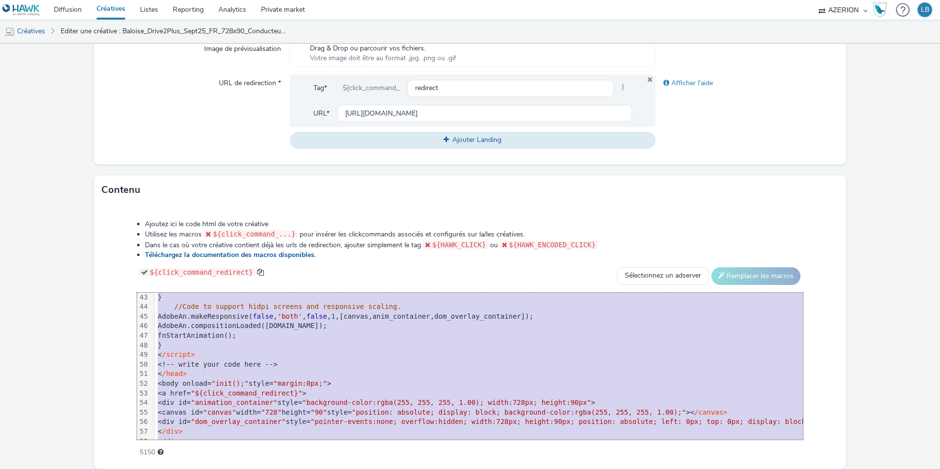
scroll to position [442, 0]
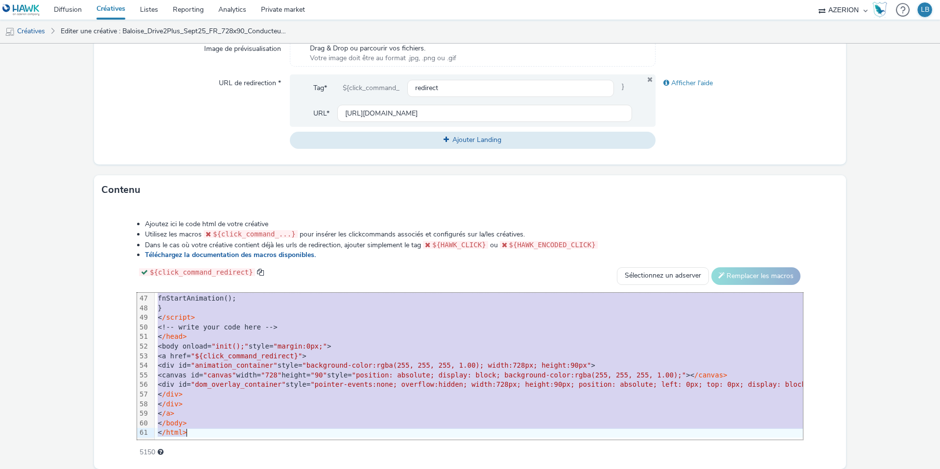
drag, startPoint x: 183, startPoint y: 298, endPoint x: 304, endPoint y: 482, distance: 220.7
click at [304, 469] on html "Diffusion Créatives Listes Reporting Analytics Private market AZERION Hawk (Tes…" at bounding box center [470, 234] width 940 height 469
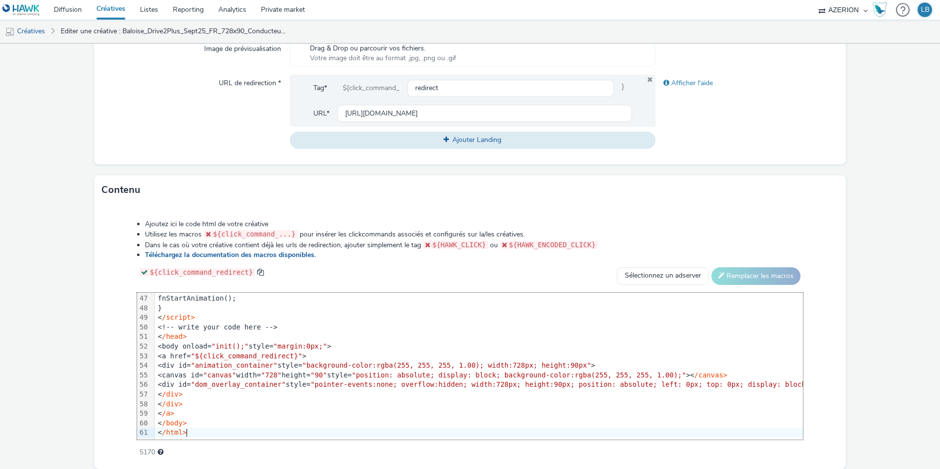
click at [173, 204] on div "Contenu" at bounding box center [470, 189] width 752 height 29
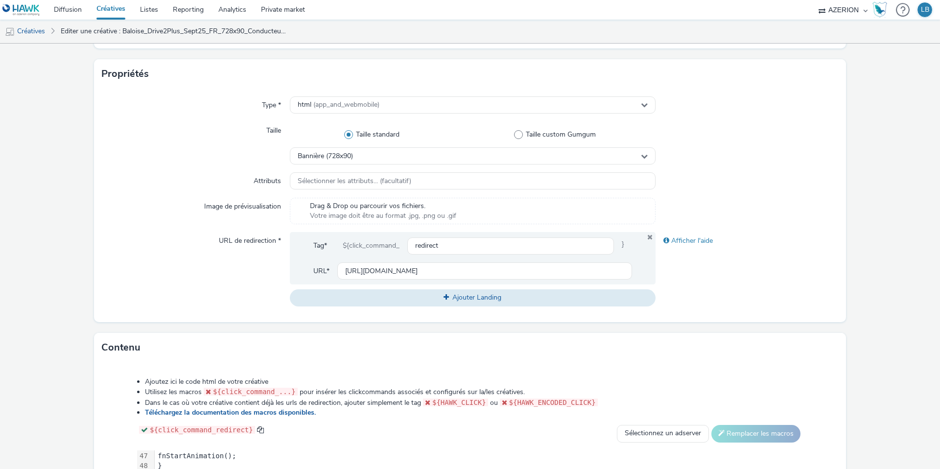
scroll to position [178, 0]
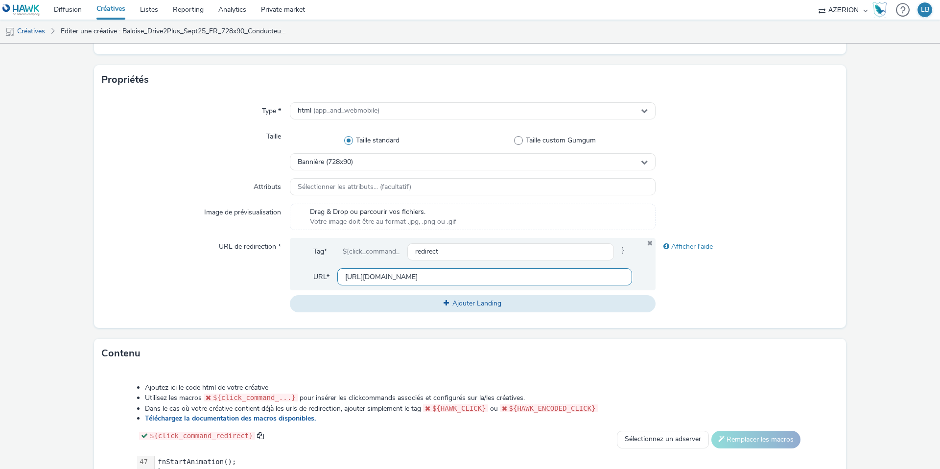
click at [356, 275] on input "[URL][DOMAIN_NAME]" at bounding box center [484, 276] width 295 height 17
paste input "assistance"
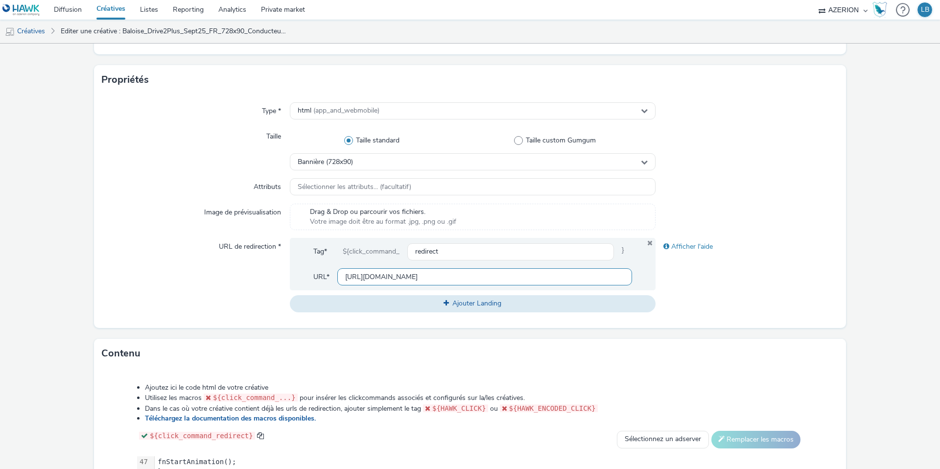
type input "[URL][DOMAIN_NAME]"
click at [738, 109] on div at bounding box center [747, 111] width 183 height 18
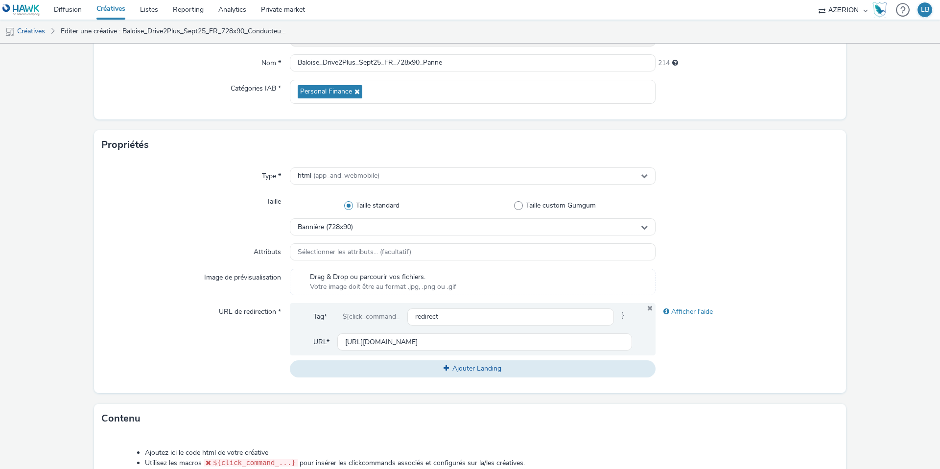
scroll to position [376, 0]
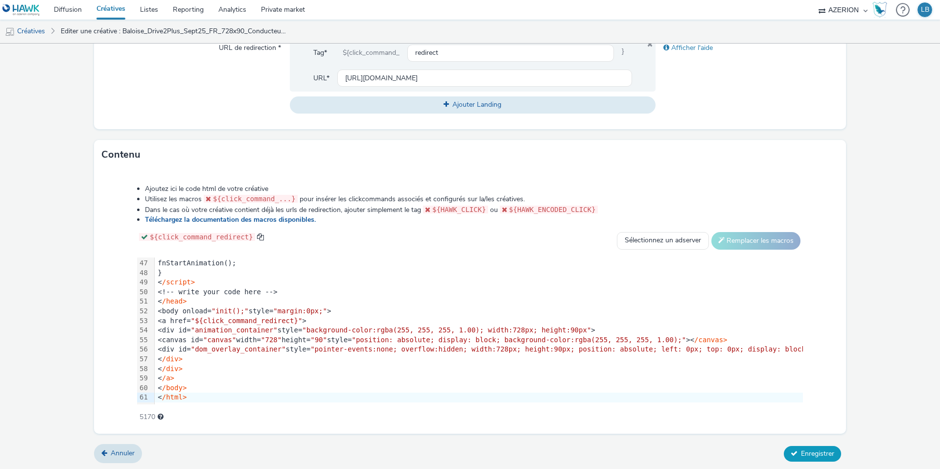
click at [811, 450] on span "Enregistrer" at bounding box center [817, 453] width 33 height 9
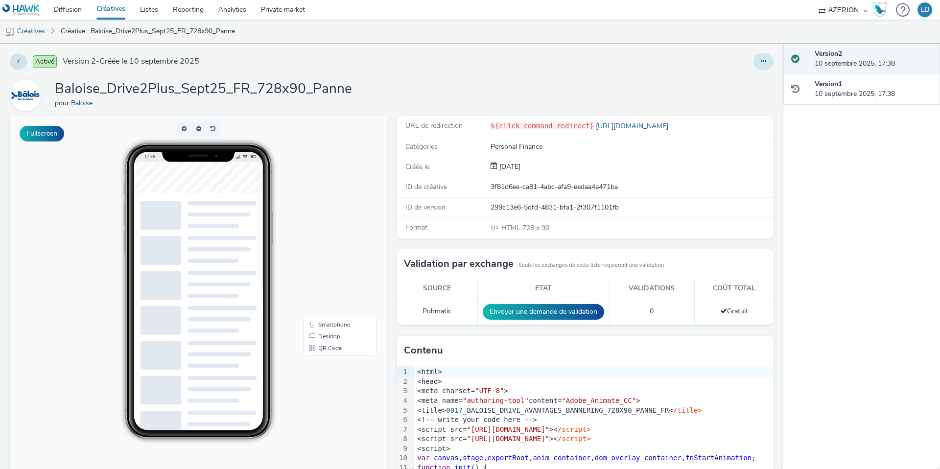
click at [761, 62] on icon at bounding box center [763, 61] width 5 height 7
click at [735, 102] on link "Dupliquer" at bounding box center [736, 101] width 73 height 20
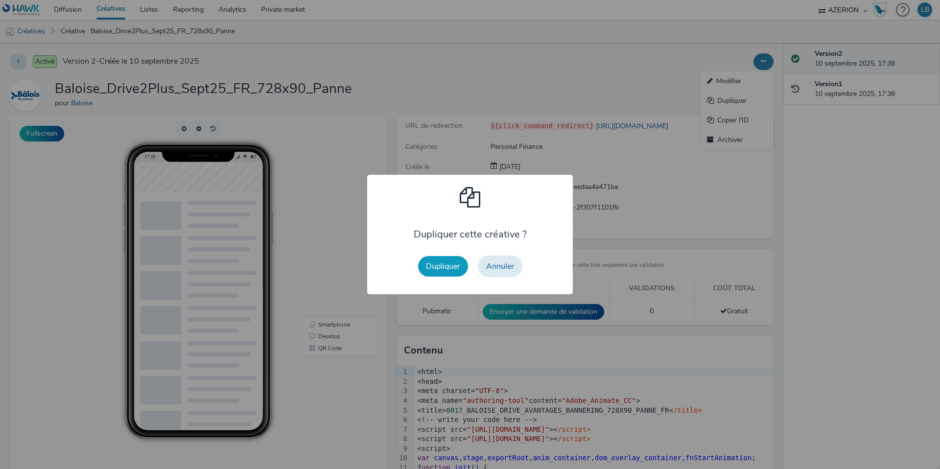
click at [451, 264] on button "Dupliquer" at bounding box center [443, 266] width 50 height 21
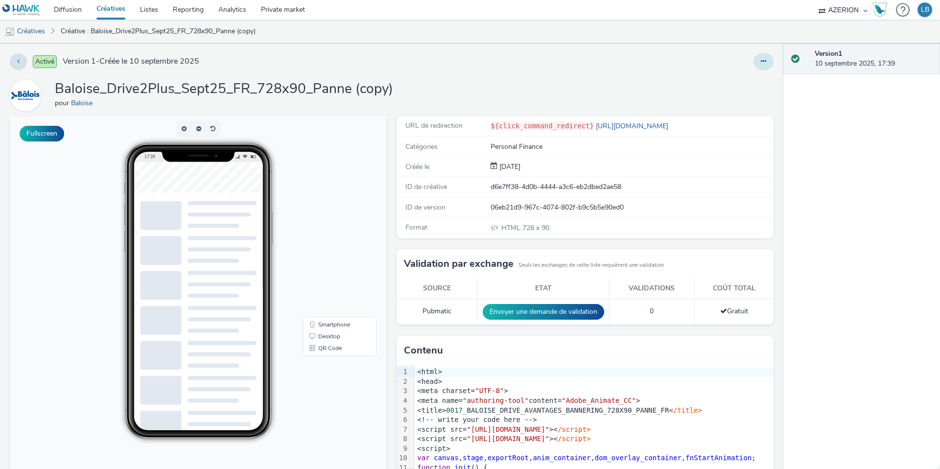
click at [764, 64] on icon at bounding box center [763, 61] width 5 height 7
click at [735, 84] on link "Modifier" at bounding box center [736, 81] width 73 height 20
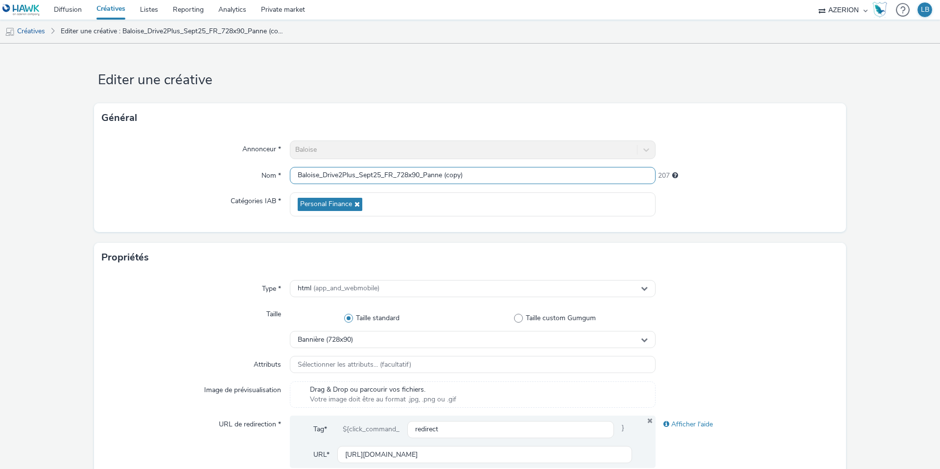
drag, startPoint x: 425, startPoint y: 176, endPoint x: 496, endPoint y: 182, distance: 71.2
click at [496, 182] on input "Baloise_Drive2Plus_Sept25_FR_728x90_Panne (copy)" at bounding box center [473, 175] width 366 height 17
click at [441, 176] on input "Baloise_Drive2Plus_Sept25_FR_728x90_Petitrouleur" at bounding box center [473, 175] width 366 height 17
type input "Baloise_Drive2Plus_Sept25_FR_728x90_PetitRouleur"
click at [682, 127] on div "Général" at bounding box center [470, 117] width 752 height 29
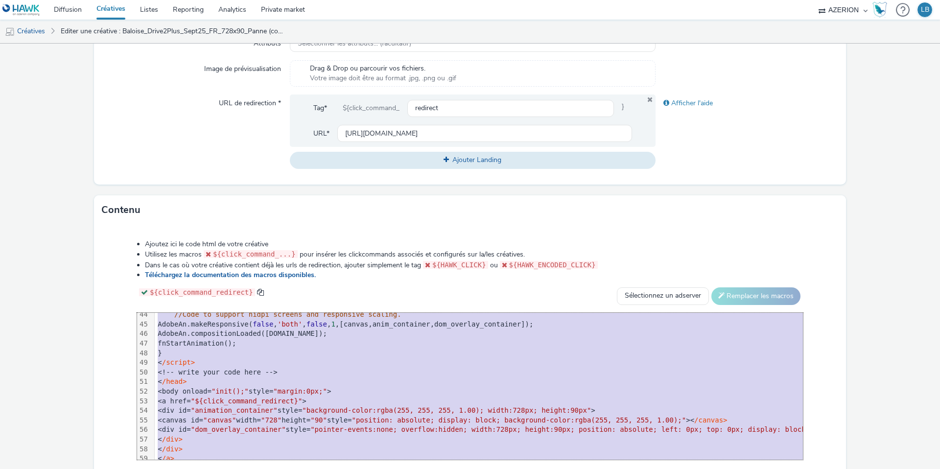
scroll to position [442, 0]
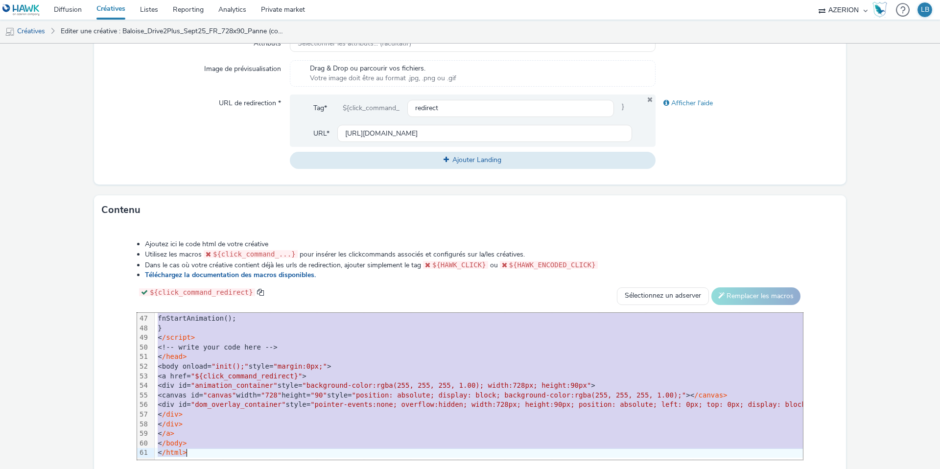
drag, startPoint x: 188, startPoint y: 317, endPoint x: 271, endPoint y: 514, distance: 213.9
click at [271, 469] on html "Diffusion Créatives Listes Reporting Analytics Private market AZERION Hawk (Tes…" at bounding box center [470, 234] width 940 height 469
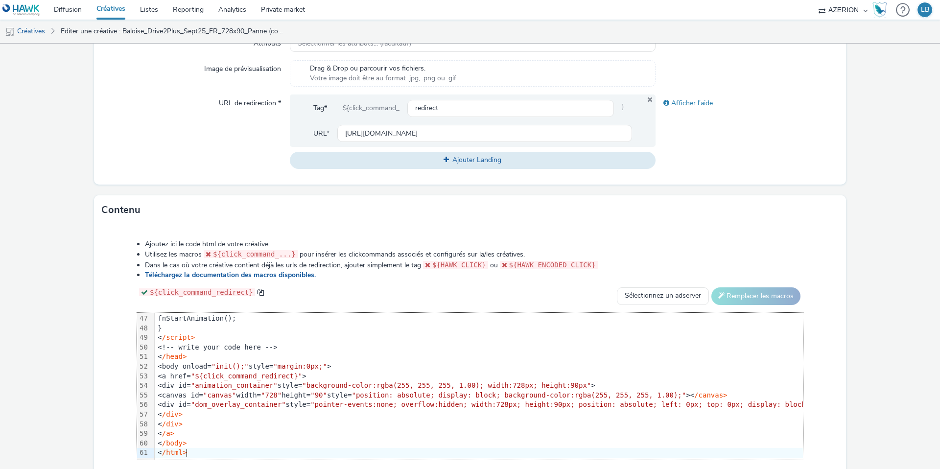
click at [495, 291] on div "${click_command_redirect} Sélectionnez un adserver Sizmek DCM Adform Sting Remp…" at bounding box center [470, 296] width 666 height 18
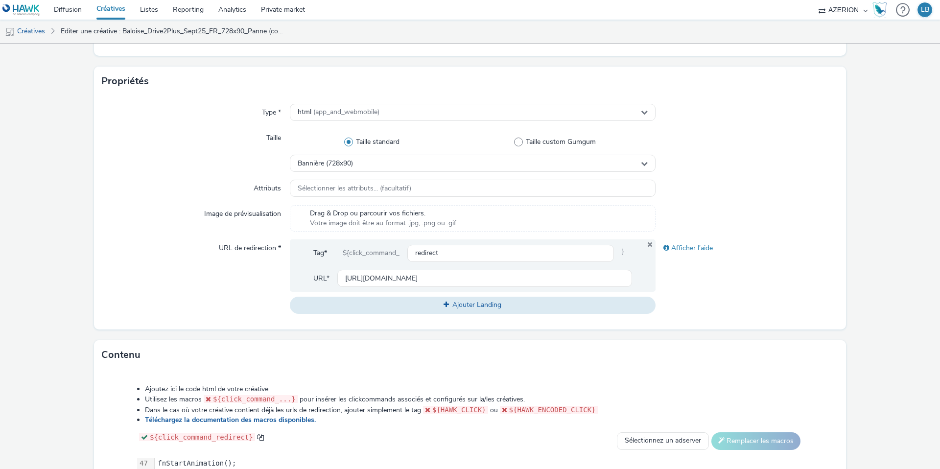
scroll to position [163, 0]
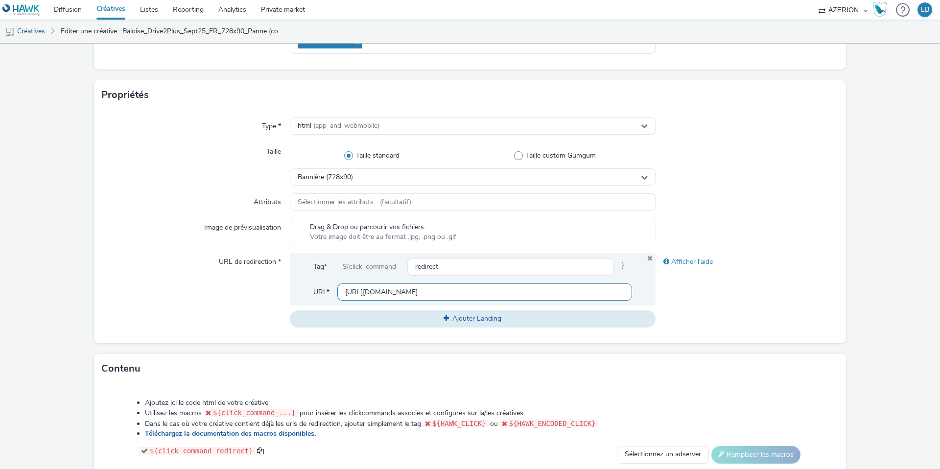
click at [348, 294] on input "[URL][DOMAIN_NAME]" at bounding box center [484, 291] width 295 height 17
paste input "petit-rouleur"
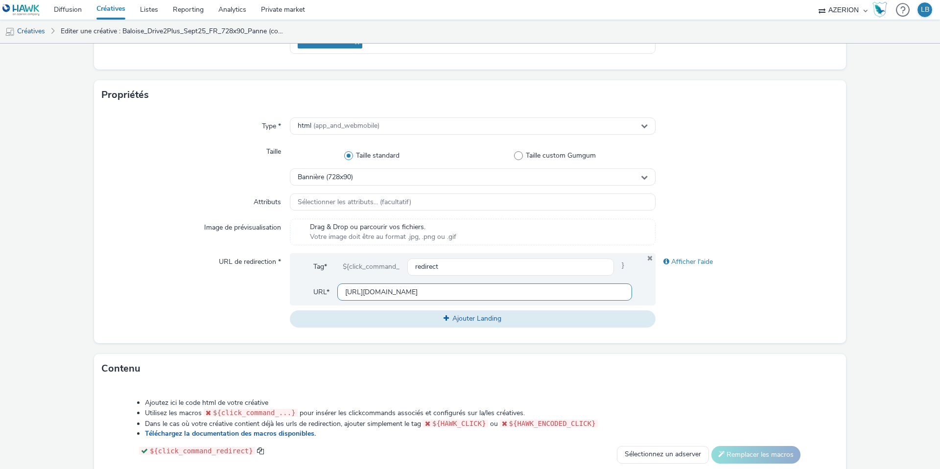
type input "[URL][DOMAIN_NAME]"
click at [760, 188] on div "Type * html (app_and_webmobile) Taille Taille standard Taille custom Gumgum Ban…" at bounding box center [470, 227] width 752 height 234
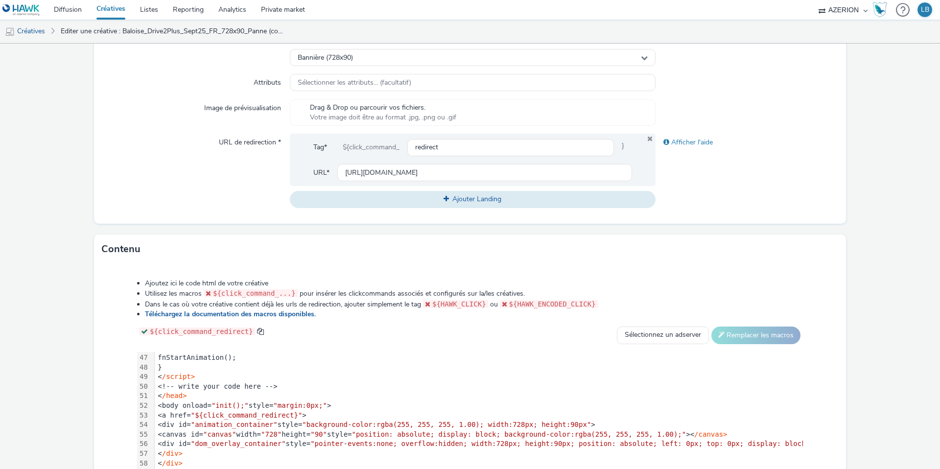
scroll to position [376, 0]
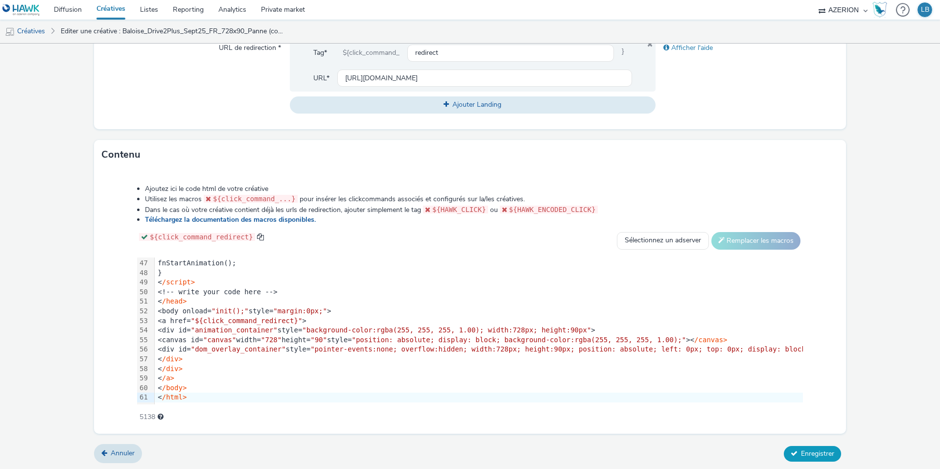
click at [819, 453] on span "Enregistrer" at bounding box center [817, 453] width 33 height 9
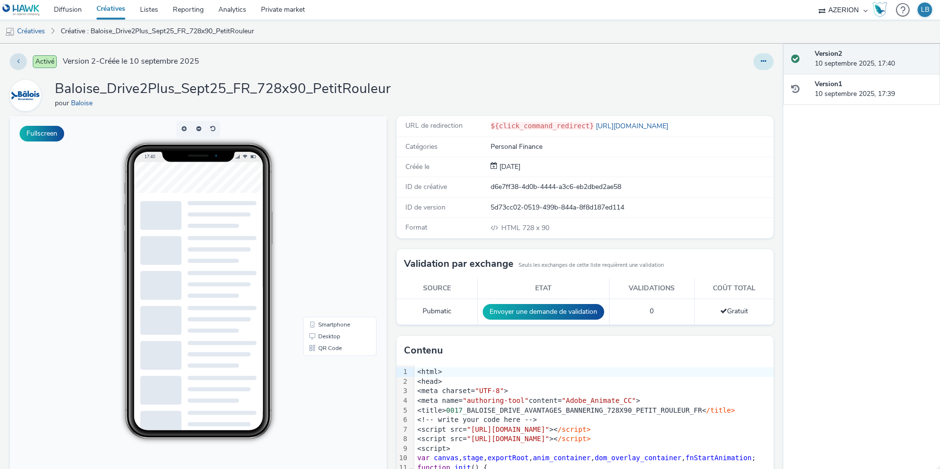
click at [762, 63] on icon at bounding box center [763, 61] width 5 height 7
click at [733, 98] on link "Dupliquer" at bounding box center [736, 101] width 73 height 20
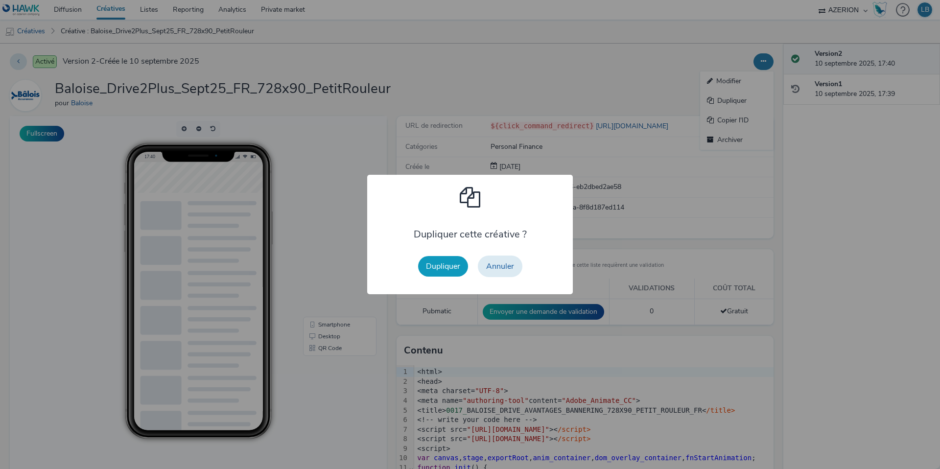
click at [450, 262] on button "Dupliquer" at bounding box center [443, 266] width 50 height 21
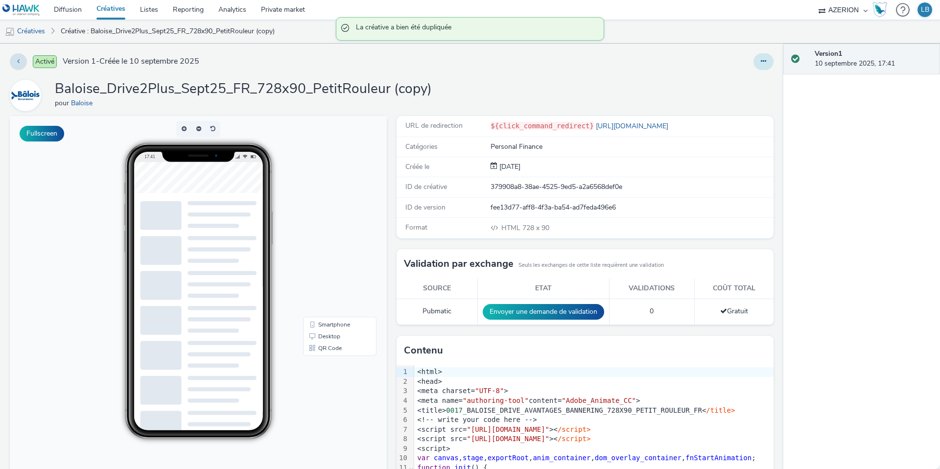
click at [762, 62] on icon at bounding box center [763, 61] width 5 height 7
click at [740, 78] on link "Modifier" at bounding box center [736, 81] width 73 height 20
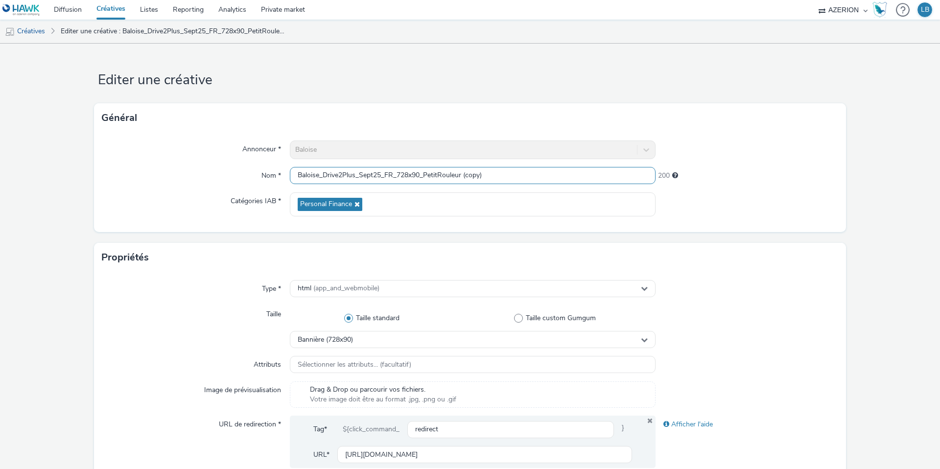
drag, startPoint x: 425, startPoint y: 175, endPoint x: 539, endPoint y: 176, distance: 113.6
click at [539, 176] on input "Baloise_Drive2Plus_Sept25_FR_728x90_PetitRouleur (copy)" at bounding box center [473, 175] width 366 height 17
type input "Baloise_Drive2Plus_Sept25_FR_728x90_Taxi"
click at [688, 121] on div "Général" at bounding box center [470, 117] width 752 height 29
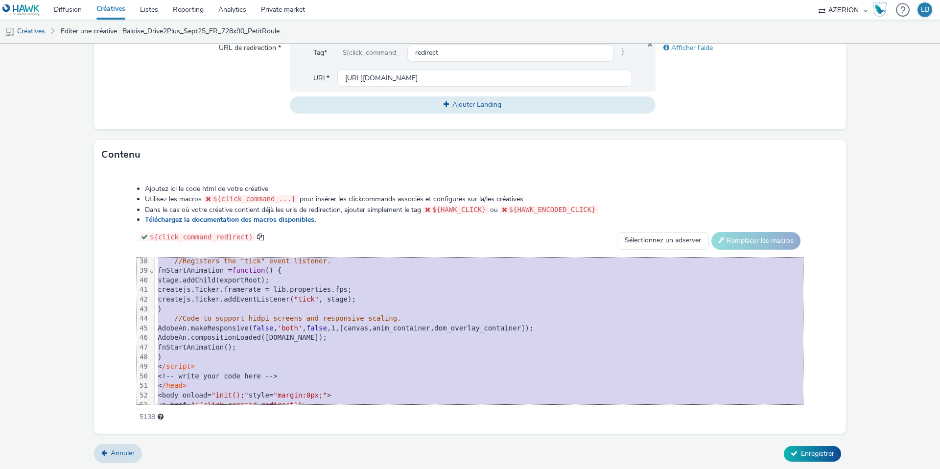
scroll to position [442, 0]
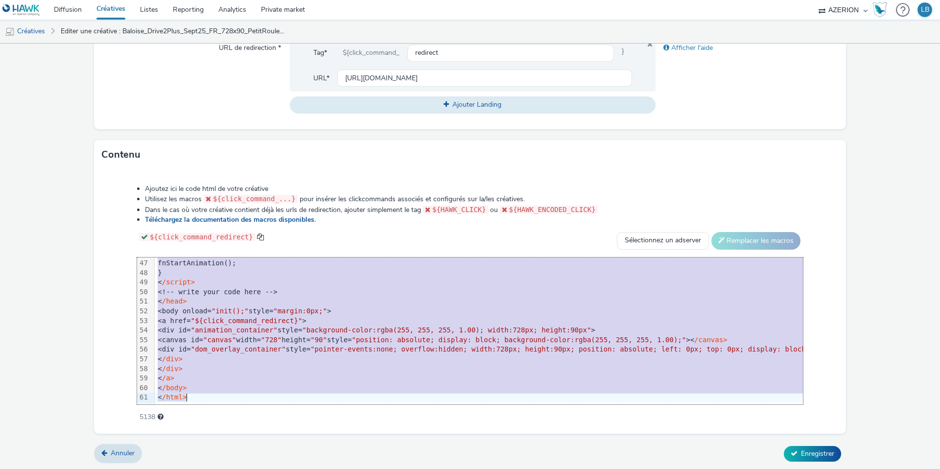
drag, startPoint x: 171, startPoint y: 264, endPoint x: 331, endPoint y: 480, distance: 269.2
click at [331, 469] on html "Diffusion Créatives Listes Reporting Analytics Private market AZERION Hawk (Tes…" at bounding box center [470, 234] width 940 height 469
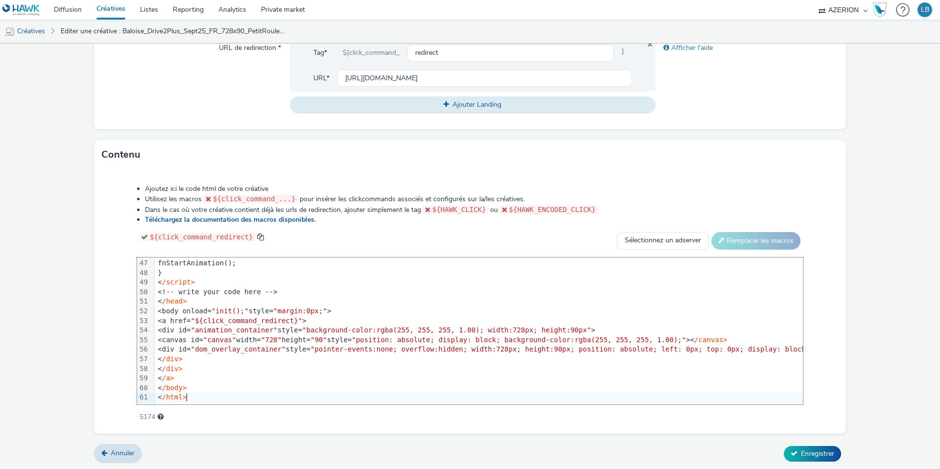
click at [435, 230] on div "Ajoutez ici le code html de votre créative Utilisez les macros ${click_command_…" at bounding box center [470, 297] width 736 height 241
click at [378, 77] on input "[URL][DOMAIN_NAME]" at bounding box center [484, 78] width 295 height 17
paste input "taxi"
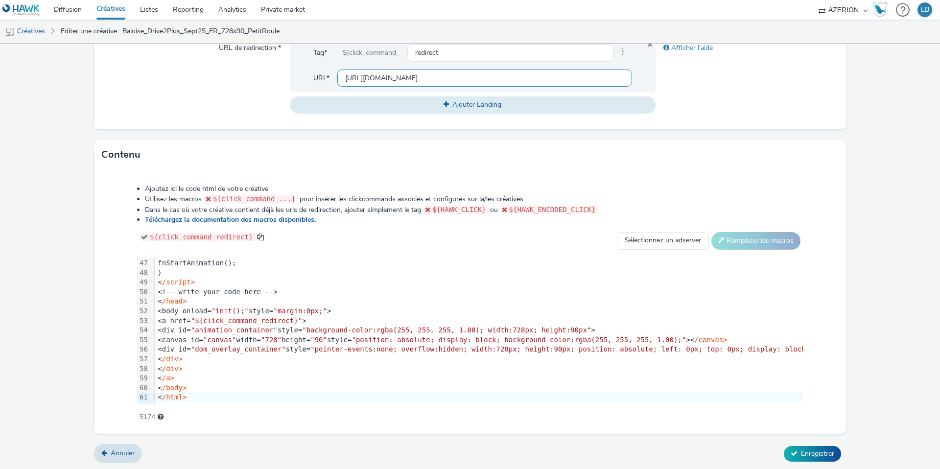
scroll to position [0, 250]
type input "[URL][DOMAIN_NAME]"
click at [715, 107] on div "Afficher l'aide" at bounding box center [747, 76] width 183 height 74
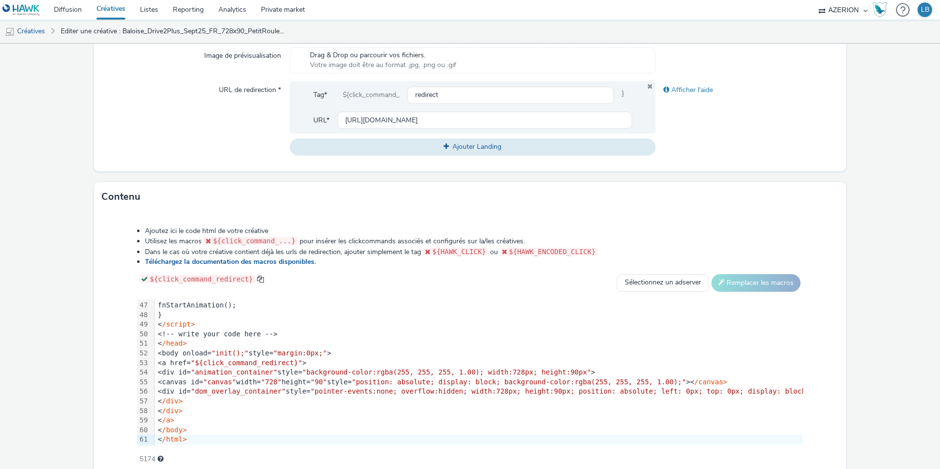
scroll to position [376, 0]
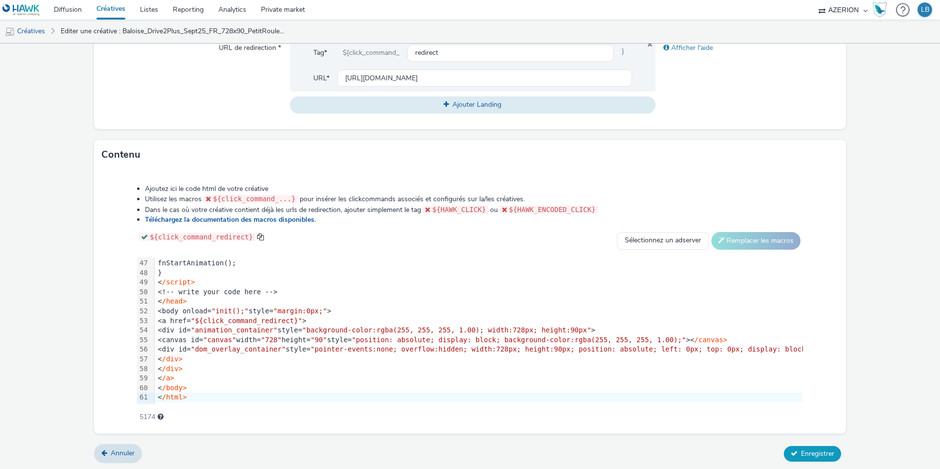
click at [809, 452] on span "Enregistrer" at bounding box center [817, 453] width 33 height 9
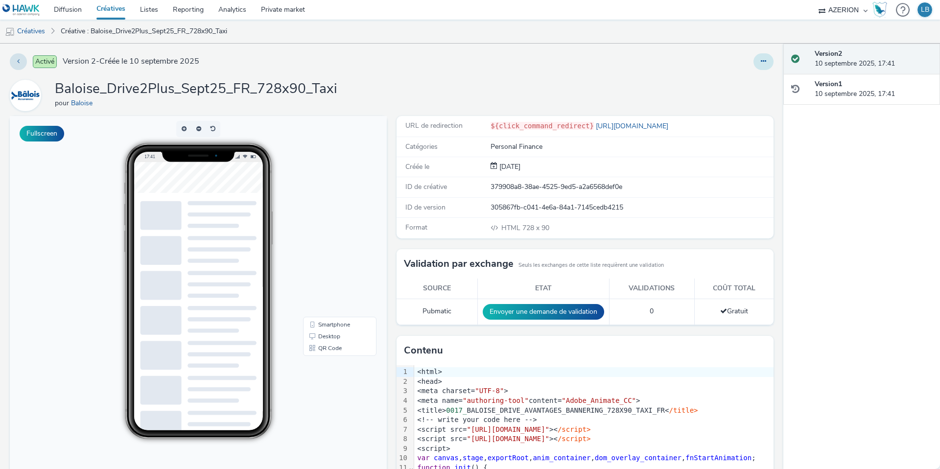
click at [765, 64] on icon at bounding box center [763, 61] width 5 height 7
click at [738, 98] on link "Dupliquer" at bounding box center [736, 101] width 73 height 20
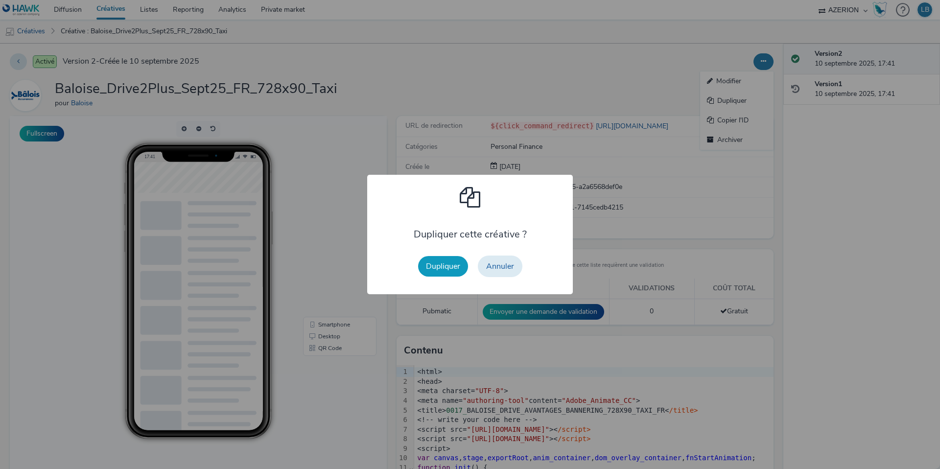
click at [448, 266] on button "Dupliquer" at bounding box center [443, 266] width 50 height 21
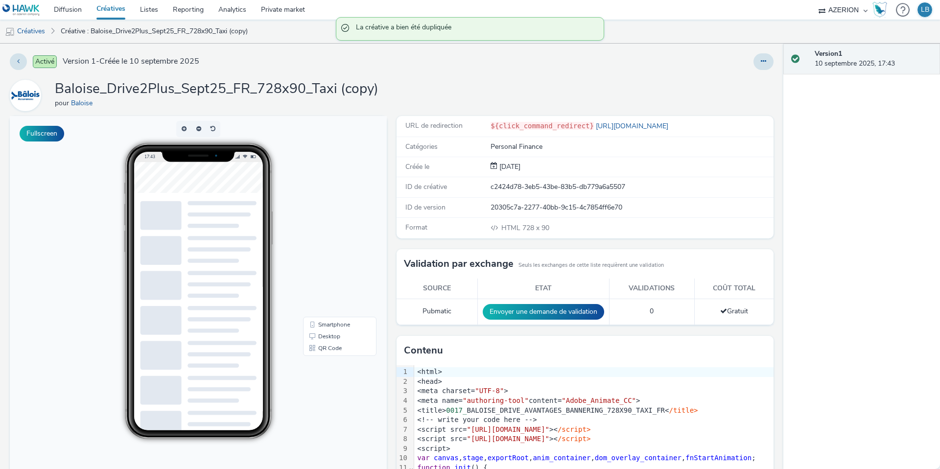
click at [753, 63] on div at bounding box center [620, 61] width 305 height 17
click at [762, 63] on icon at bounding box center [763, 61] width 5 height 7
click at [738, 86] on link "Modifier" at bounding box center [736, 81] width 73 height 20
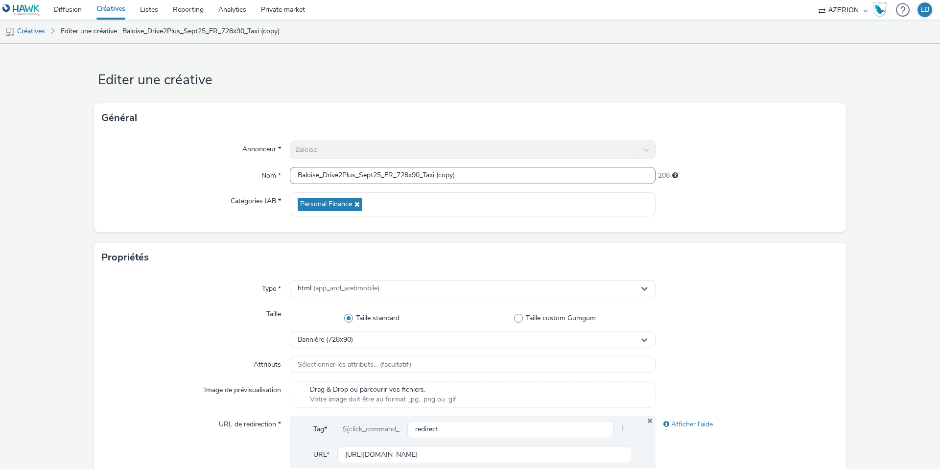
drag, startPoint x: 397, startPoint y: 175, endPoint x: 508, endPoint y: 177, distance: 110.7
click at [508, 177] on input "Baloise_Drive2Plus_Sept25_FR_728x90_Taxi (copy)" at bounding box center [473, 175] width 366 height 17
type input "Baloise_Drive2Plus_Sept25_FR_970x250_1Mois"
click at [697, 104] on div "Général" at bounding box center [470, 117] width 752 height 29
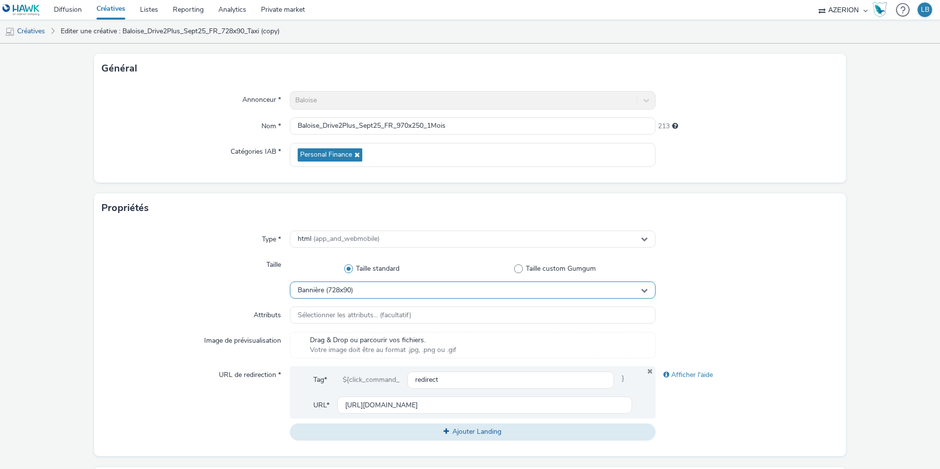
scroll to position [105, 0]
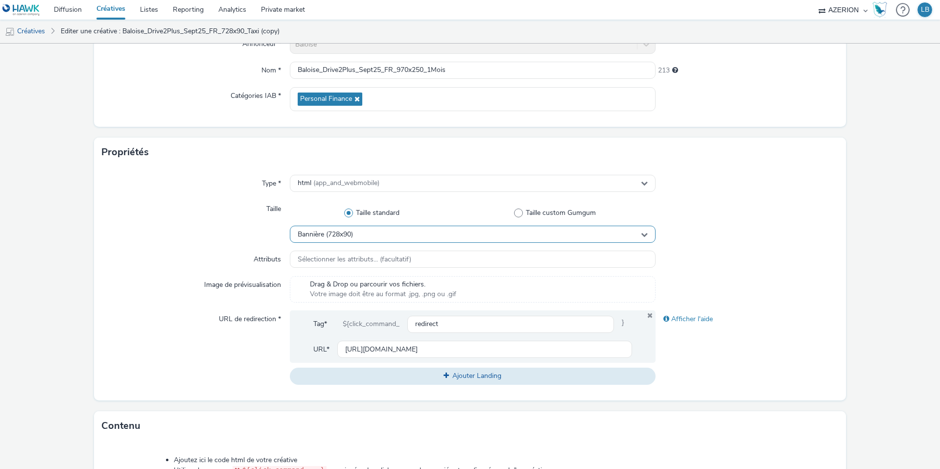
click at [355, 227] on div "Bannière (728x90)" at bounding box center [473, 234] width 366 height 17
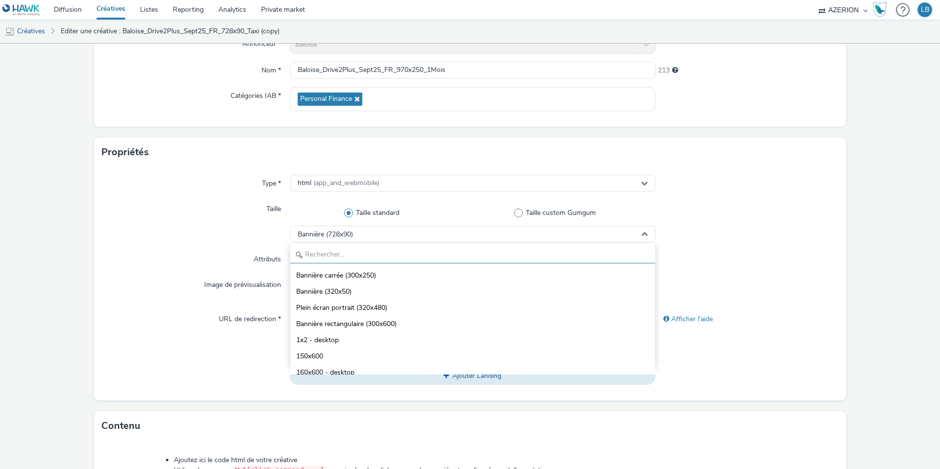
click at [338, 252] on input "text" at bounding box center [472, 254] width 365 height 17
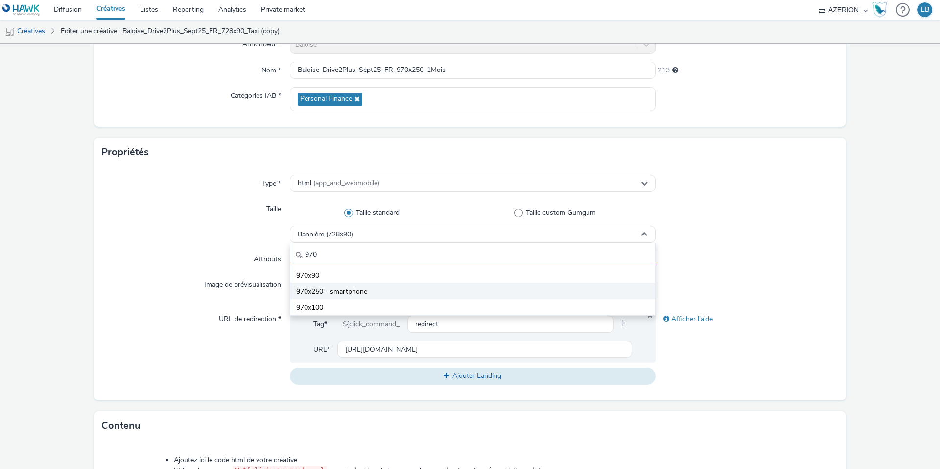
type input "970"
click at [344, 291] on span "970x250 - smartphone" at bounding box center [331, 292] width 71 height 10
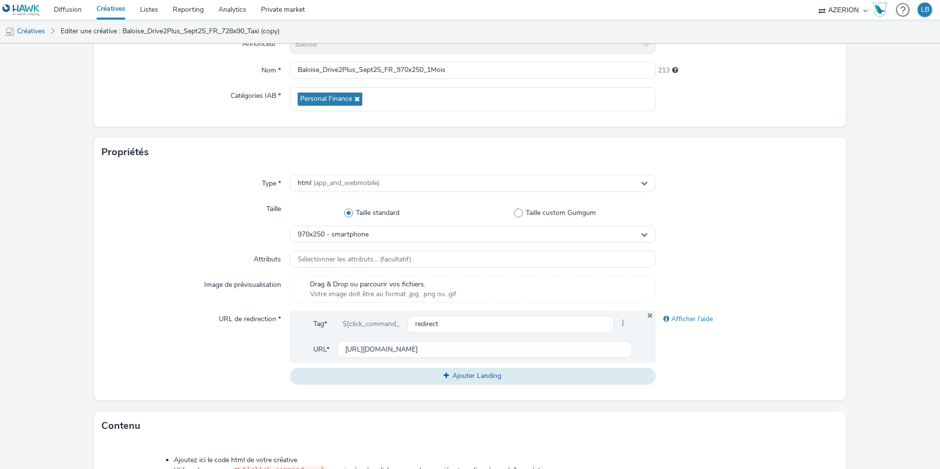
click at [230, 248] on div "Type * html (app_and_webmobile) Taille Taille standard Taille custom Gumgum 970…" at bounding box center [470, 284] width 752 height 234
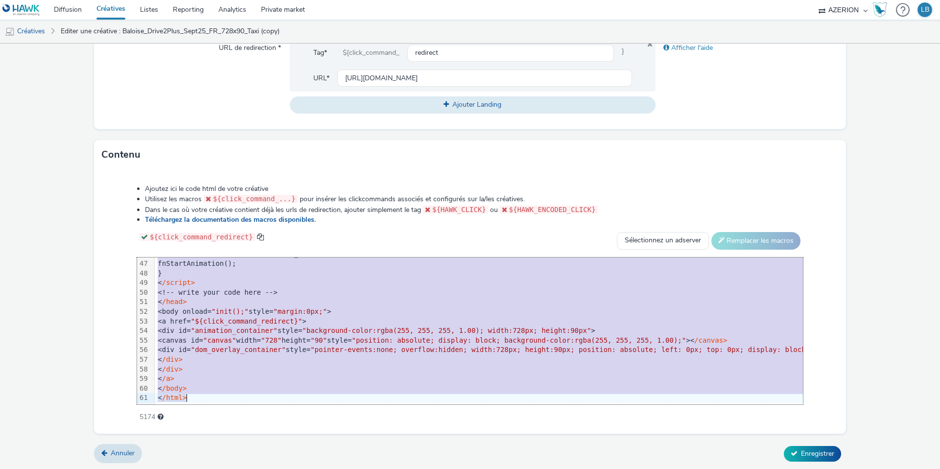
scroll to position [442, 0]
drag, startPoint x: 197, startPoint y: 267, endPoint x: 284, endPoint y: 428, distance: 182.9
click at [284, 428] on div "Ajoutez ici le code html de votre créative Utilisez les macros ${click_command_…" at bounding box center [470, 301] width 752 height 264
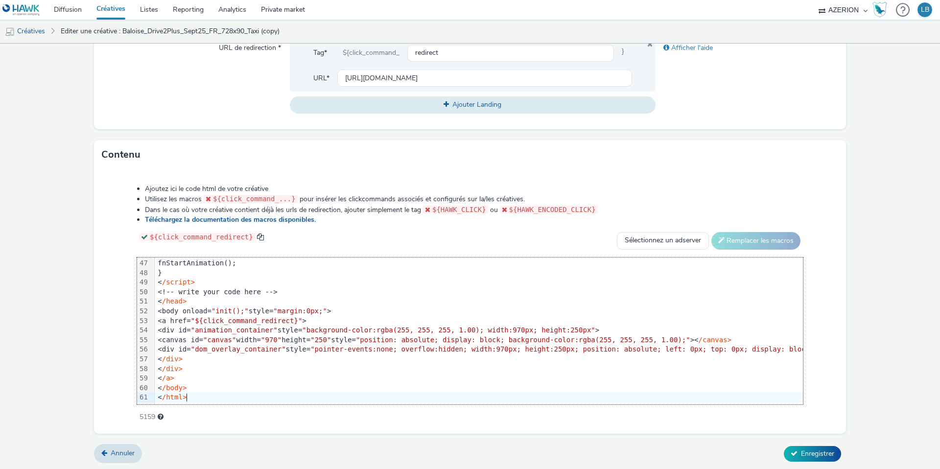
click at [117, 288] on div "Ajoutez ici le code html de votre créative Utilisez les macros ${click_command_…" at bounding box center [470, 297] width 736 height 241
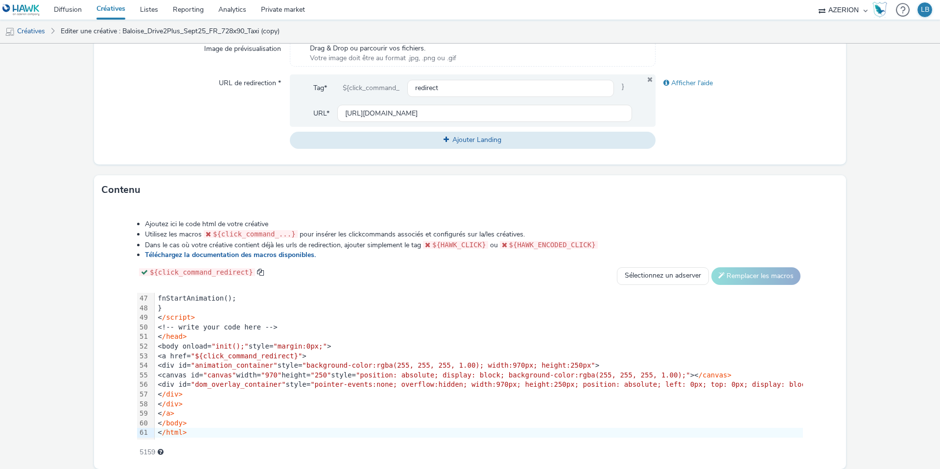
scroll to position [297, 0]
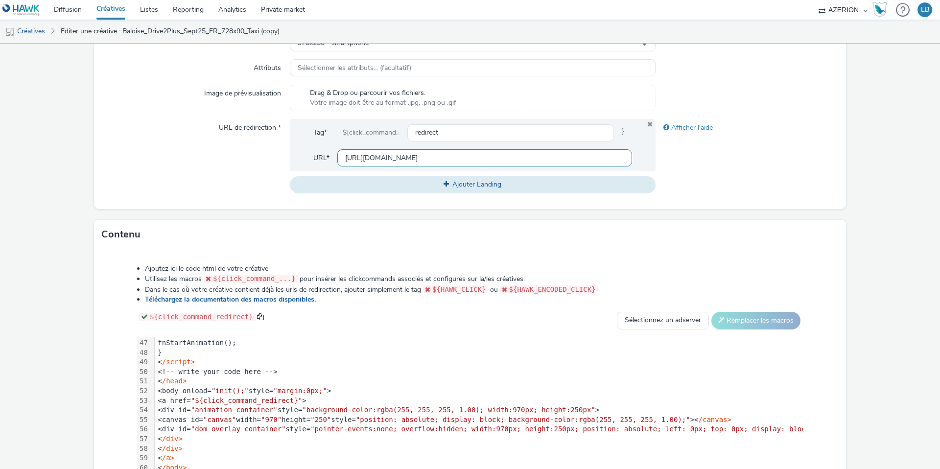
click at [356, 157] on input "https://www.baloise.lu/fr/particuliers/mon-assurance-luxembourg/assurance-auto.…" at bounding box center [484, 157] width 295 height 17
paste input "assurance-1-mois"
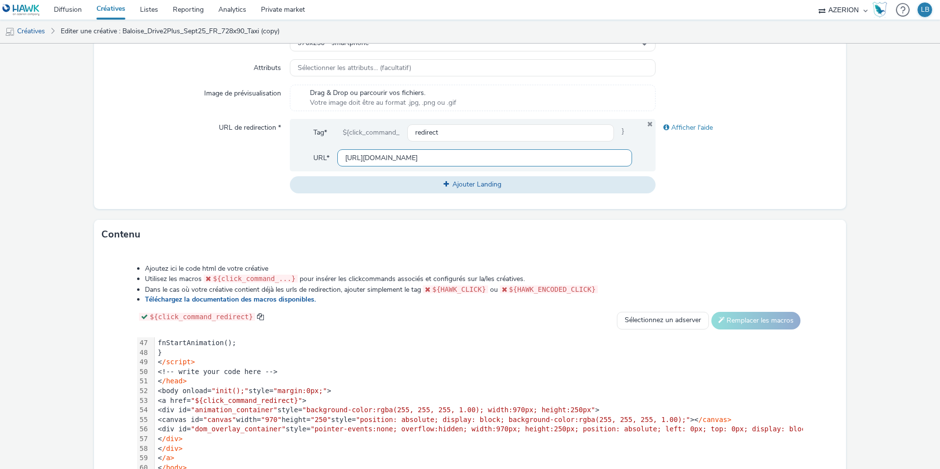
type input "https://www.baloise.lu/fr/particuliers/mon-assurance-luxembourg/assurance-auto.…"
click at [734, 99] on div at bounding box center [747, 98] width 183 height 26
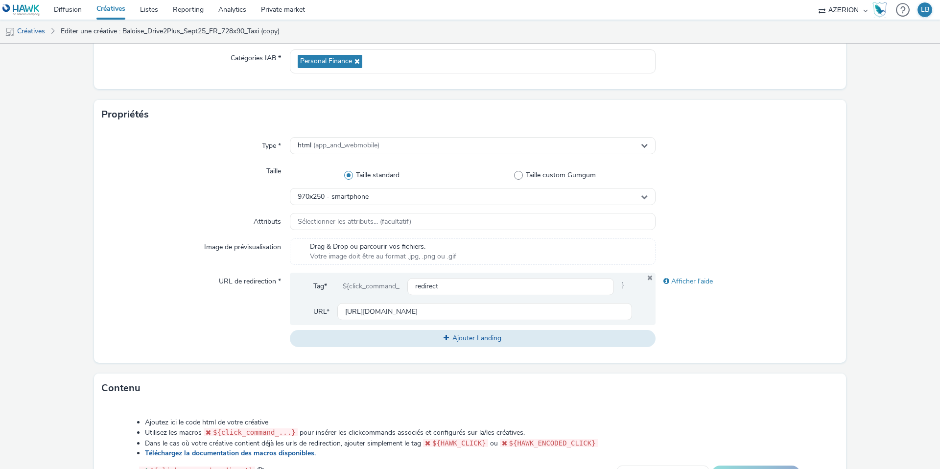
scroll to position [376, 0]
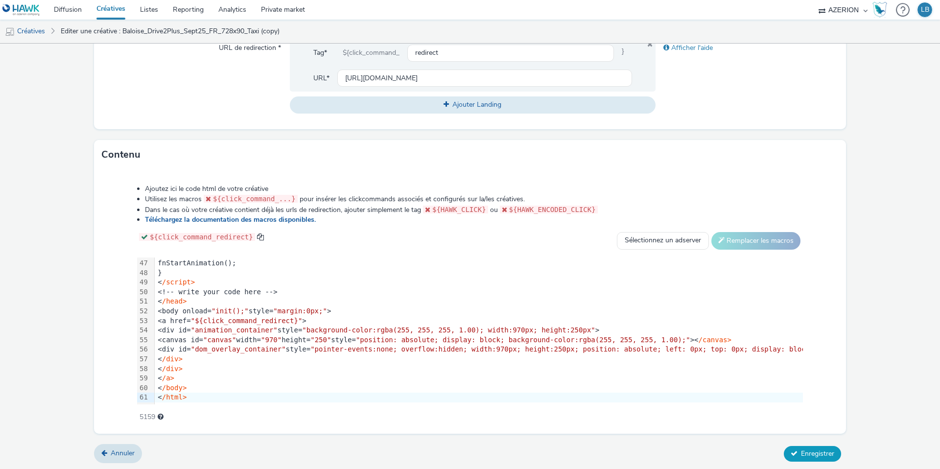
click at [812, 449] on span "Enregistrer" at bounding box center [817, 453] width 33 height 9
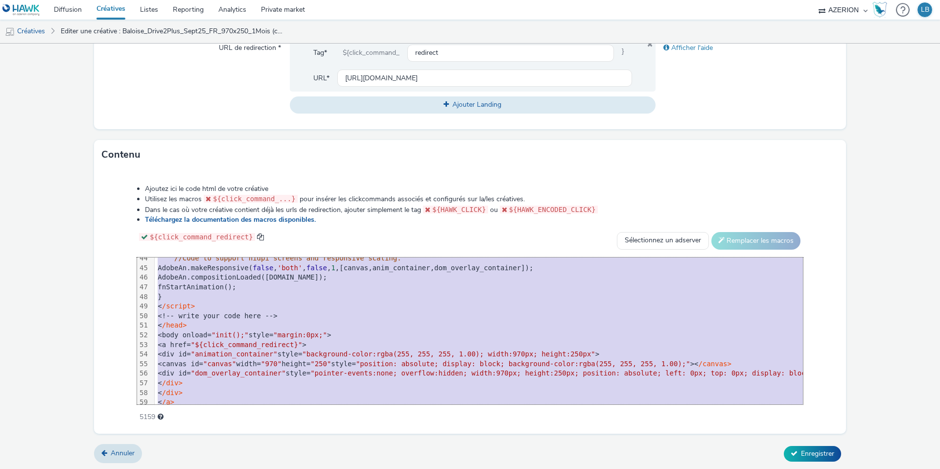
scroll to position [442, 0]
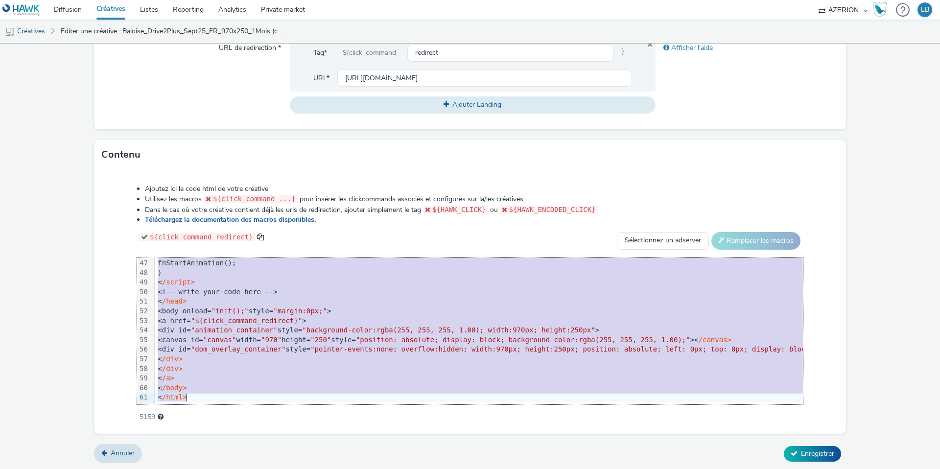
drag, startPoint x: 188, startPoint y: 263, endPoint x: 282, endPoint y: 459, distance: 217.6
click at [282, 459] on form "Editer une créative Général Annonceur * Baloise Nom * Baloise_Drive2Plus_Sept25…" at bounding box center [470, 68] width 940 height 803
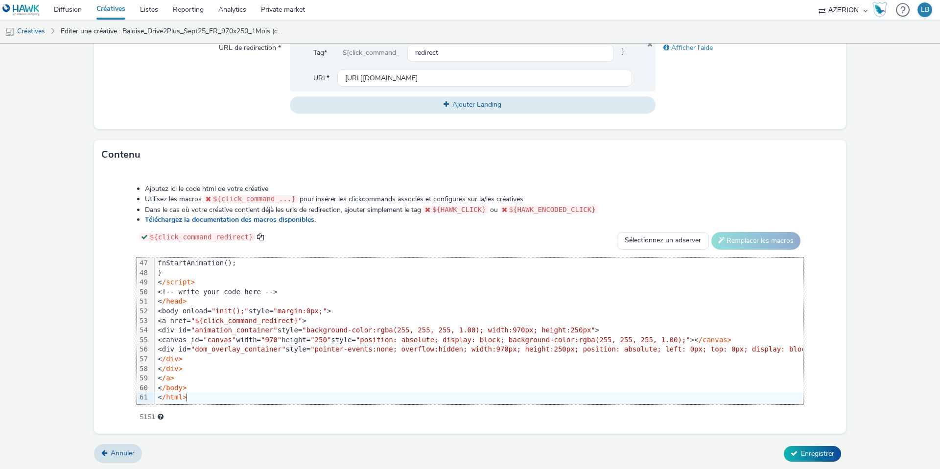
click at [317, 153] on div "Contenu" at bounding box center [470, 154] width 752 height 29
click at [381, 74] on input "https://www.baloise.lu/fr/particuliers/mon-assurance-luxembourg/assurance-auto.…" at bounding box center [484, 78] width 295 height 17
paste input "ncienne"
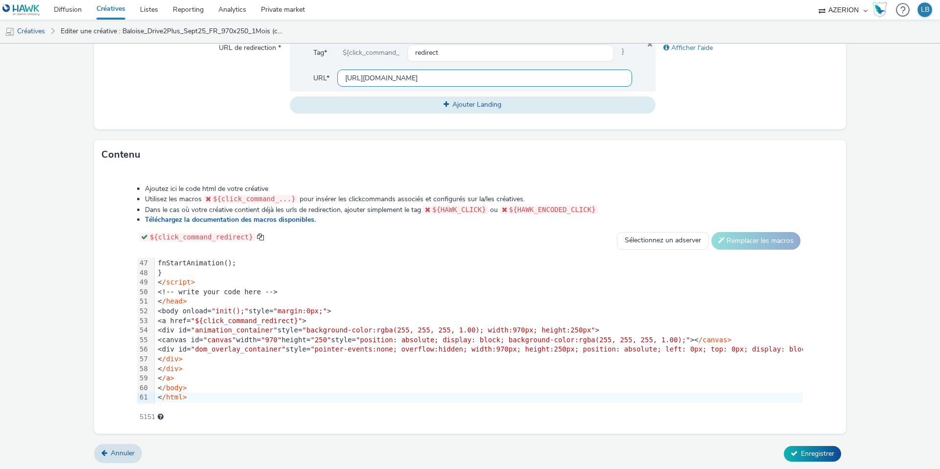
scroll to position [0, 266]
type input "https://www.baloise.lu/fr/particuliers/mon-assurance-luxembourg/assurance-auto.…"
click at [240, 90] on div "URL de redirection *" at bounding box center [196, 76] width 188 height 74
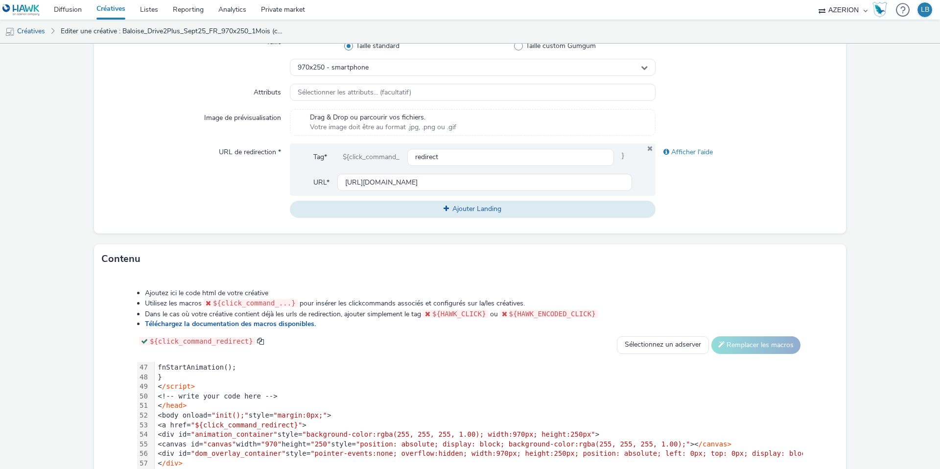
scroll to position [376, 0]
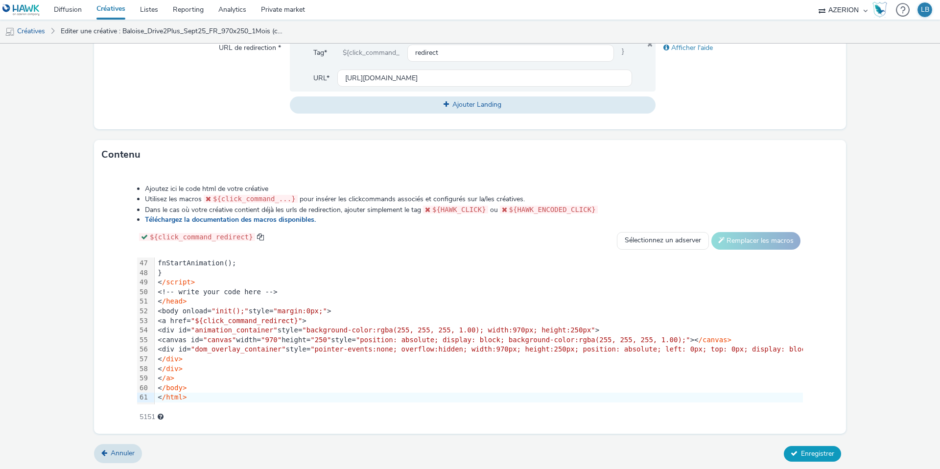
click at [804, 451] on span "Enregistrer" at bounding box center [817, 453] width 33 height 9
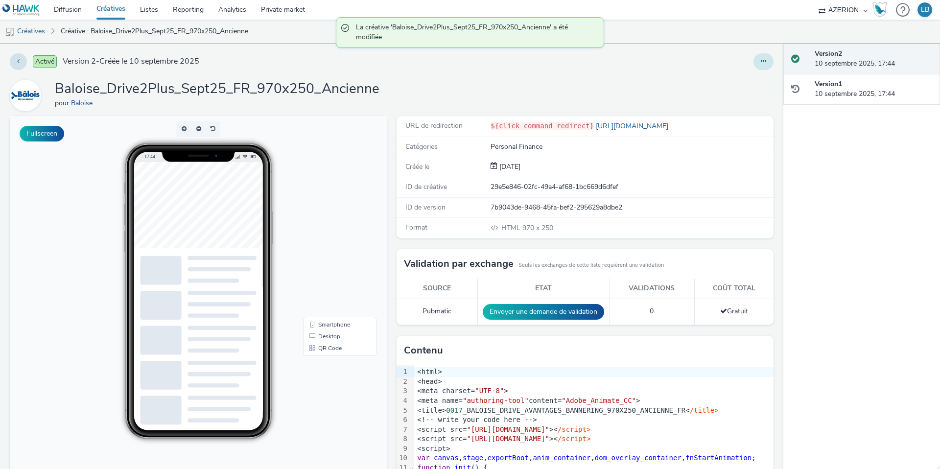
click at [762, 60] on icon at bounding box center [763, 61] width 5 height 7
click at [738, 95] on link "Dupliquer" at bounding box center [736, 101] width 73 height 20
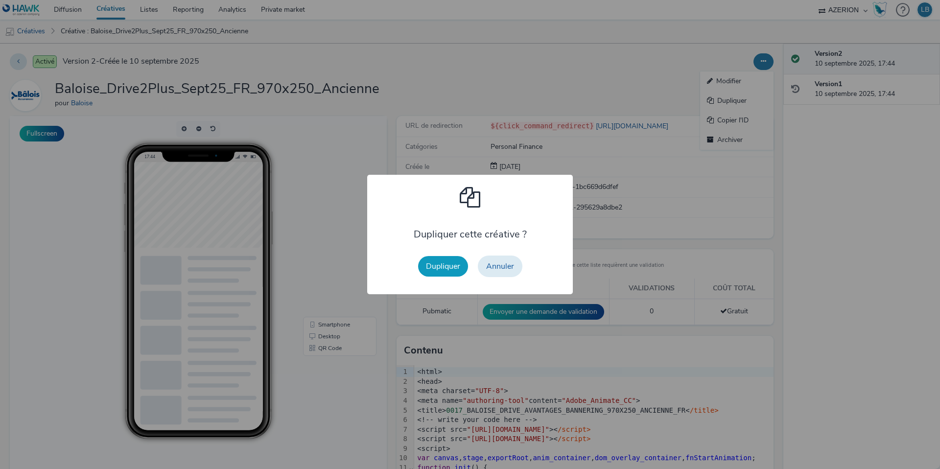
click at [443, 264] on button "Dupliquer" at bounding box center [443, 266] width 50 height 21
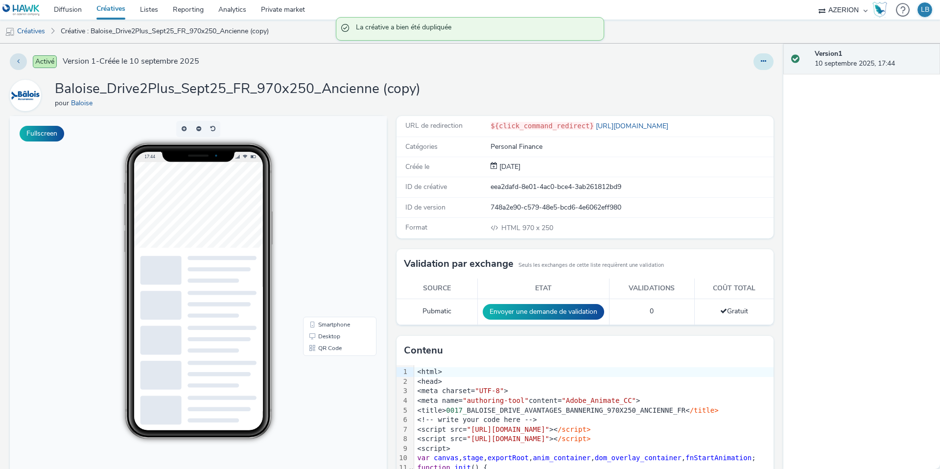
click at [763, 67] on button at bounding box center [763, 61] width 20 height 17
click at [743, 83] on link "Modifier" at bounding box center [736, 81] width 73 height 20
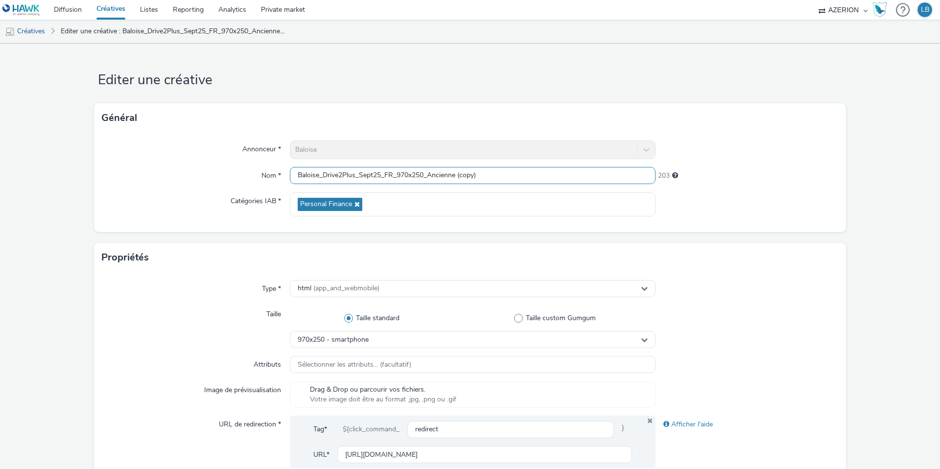
drag, startPoint x: 430, startPoint y: 174, endPoint x: 557, endPoint y: 174, distance: 126.8
click at [557, 174] on input "Baloise_Drive2Plus_Sept25_FR_970x250_Ancienne (copy)" at bounding box center [473, 175] width 366 height 17
type input "Baloise_Drive2Plus_Sept25_FR_970x250_Conducteur"
click at [729, 153] on div at bounding box center [747, 150] width 183 height 19
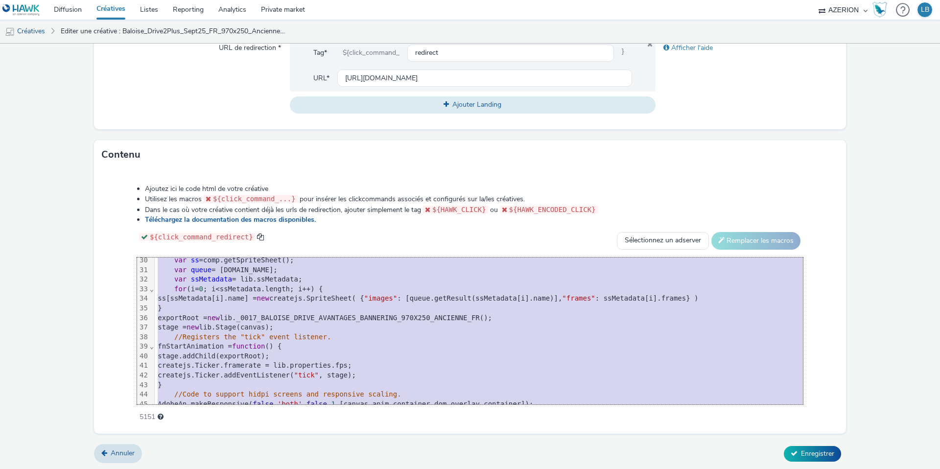
scroll to position [442, 0]
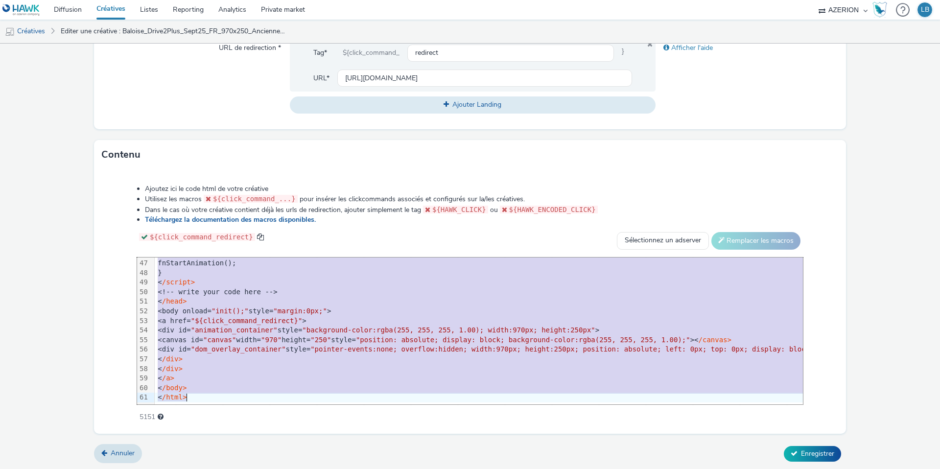
drag, startPoint x: 187, startPoint y: 263, endPoint x: 233, endPoint y: 514, distance: 254.3
click at [233, 469] on html "Diffusion Créatives Listes Reporting Analytics Private market AZERION Hawk (Tes…" at bounding box center [470, 234] width 940 height 469
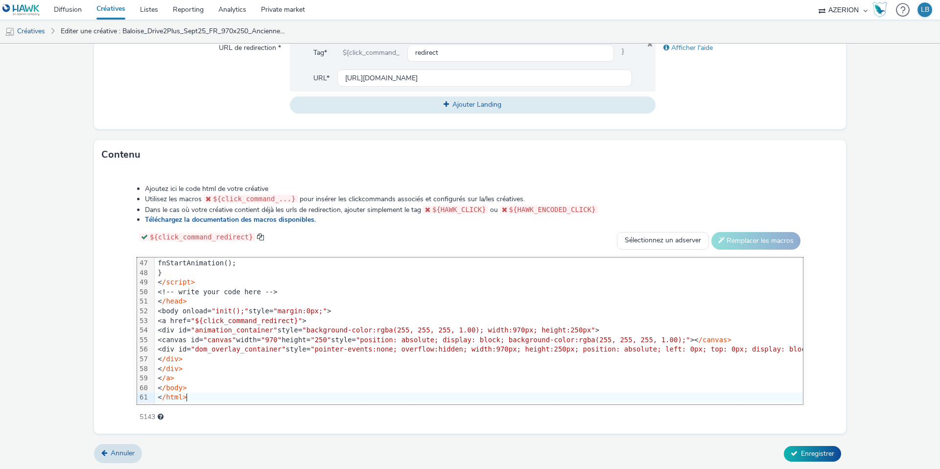
click at [108, 331] on div "Ajoutez ici le code html de votre créative Utilisez les macros ${click_command_…" at bounding box center [470, 297] width 736 height 241
click at [407, 75] on input "https://www.baloise.lu/fr/particuliers/mon-assurance-luxembourg/assurance-auto.…" at bounding box center [484, 78] width 295 height 17
paste input "conducteur-inclus"
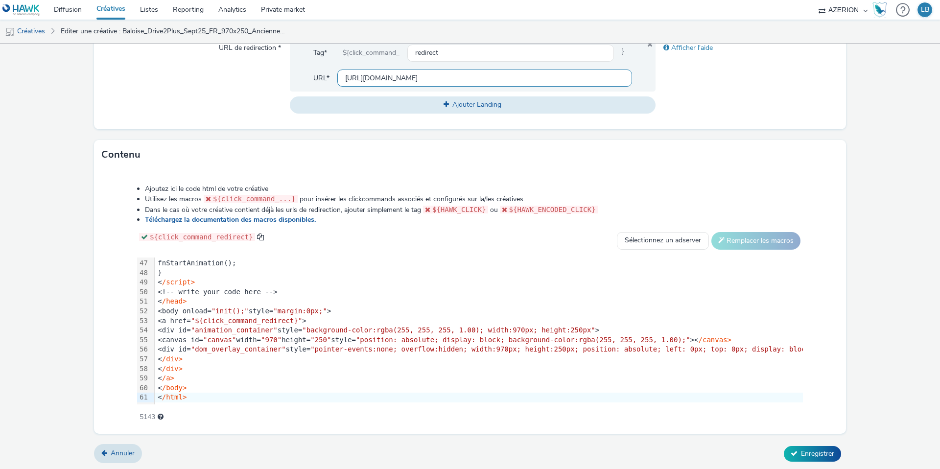
scroll to position [0, 294]
type input "https://www.baloise.lu/fr/particuliers/mon-assurance-luxembourg/assurance-auto.…"
click at [704, 87] on div "Afficher l'aide" at bounding box center [747, 76] width 183 height 74
click at [810, 449] on span "Enregistrer" at bounding box center [817, 453] width 33 height 9
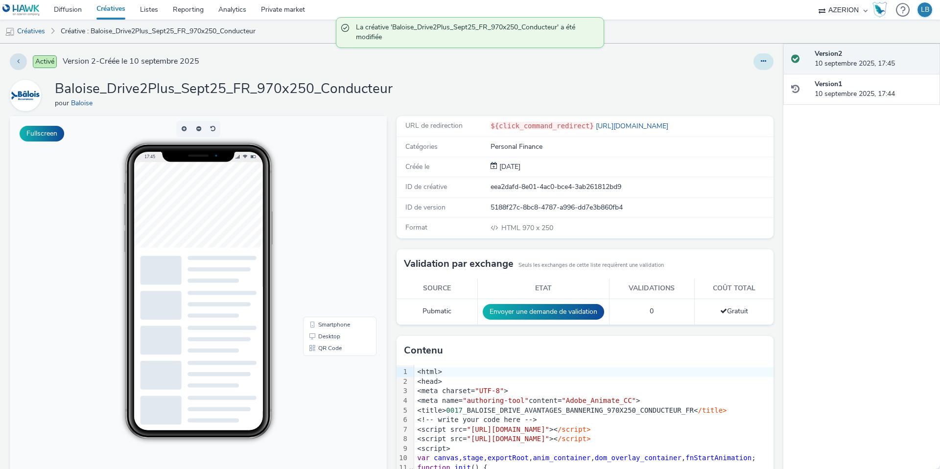
click at [763, 58] on icon at bounding box center [763, 61] width 5 height 7
click at [735, 100] on link "Dupliquer" at bounding box center [736, 101] width 73 height 20
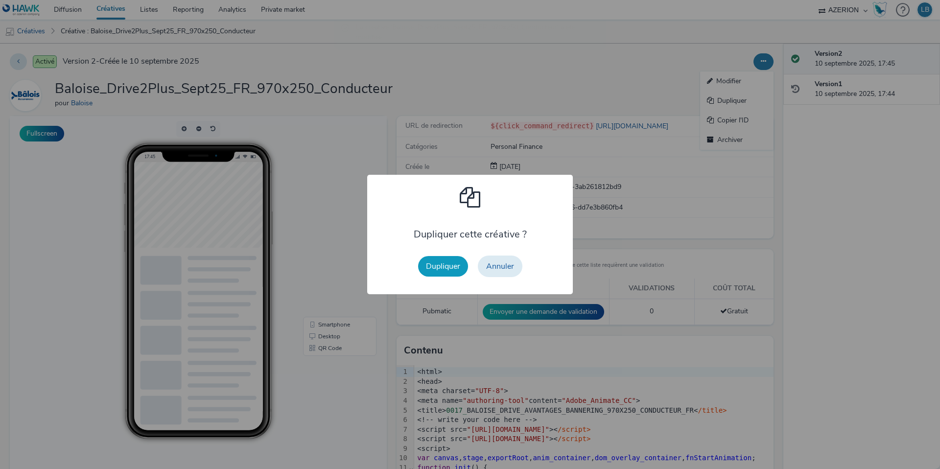
click at [455, 264] on button "Dupliquer" at bounding box center [443, 266] width 50 height 21
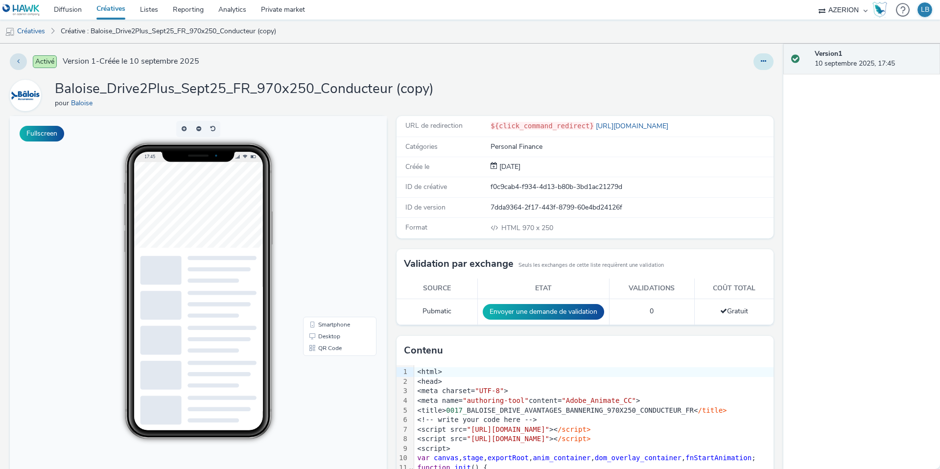
click at [763, 62] on icon at bounding box center [763, 61] width 5 height 7
click at [731, 83] on link "Modifier" at bounding box center [736, 81] width 73 height 20
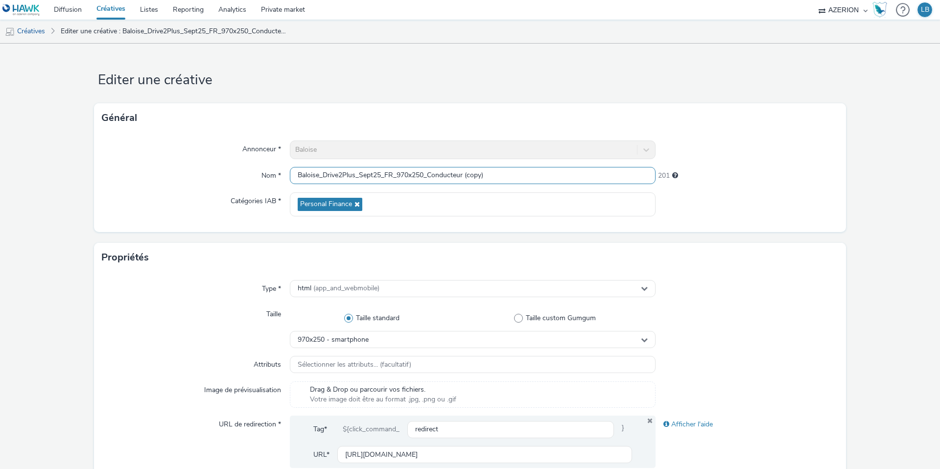
drag, startPoint x: 429, startPoint y: 174, endPoint x: 542, endPoint y: 174, distance: 112.6
click at [542, 174] on input "Baloise_Drive2Plus_Sept25_FR_970x250_Conducteur (copy)" at bounding box center [473, 175] width 366 height 17
type input "Baloise_Drive2Plus_Sept25_FR_970x250_Panne"
click at [781, 136] on div "Annonceur * Baloise Nom * Baloise_Drive2Plus_Sept25_FR_970x250_Panne 213 Catégo…" at bounding box center [470, 182] width 752 height 99
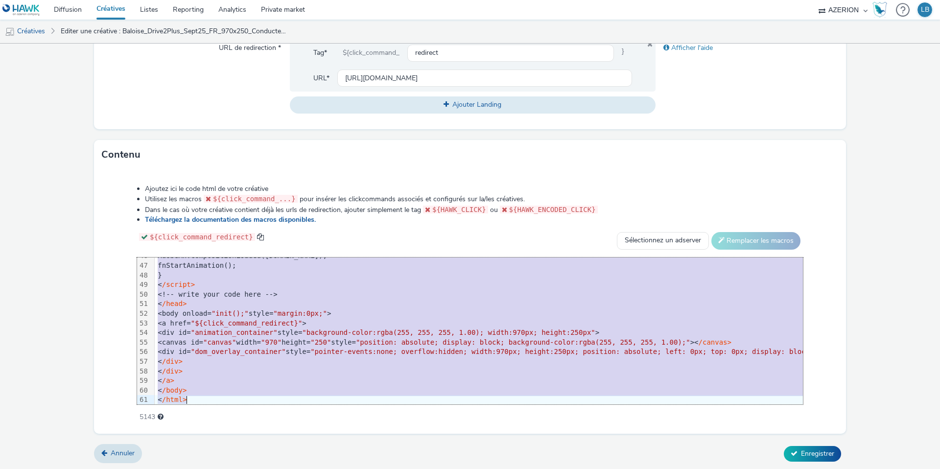
scroll to position [442, 0]
drag, startPoint x: 179, startPoint y: 261, endPoint x: 318, endPoint y: 421, distance: 211.3
click at [318, 418] on div "Ajoutez ici le code html de votre créative Utilisez les macros ${click_command_…" at bounding box center [470, 297] width 736 height 241
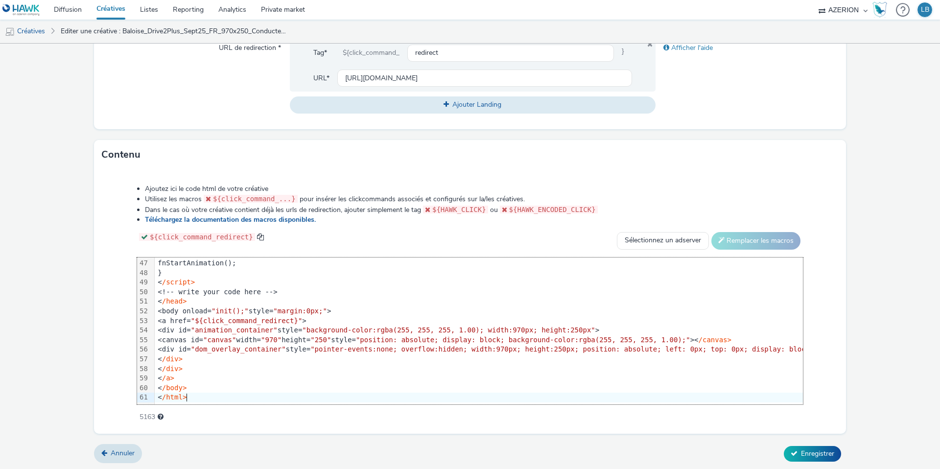
click at [374, 235] on div "${click_command_redirect} Sélectionnez un adserver Sizmek DCM Adform Sting Remp…" at bounding box center [470, 241] width 666 height 18
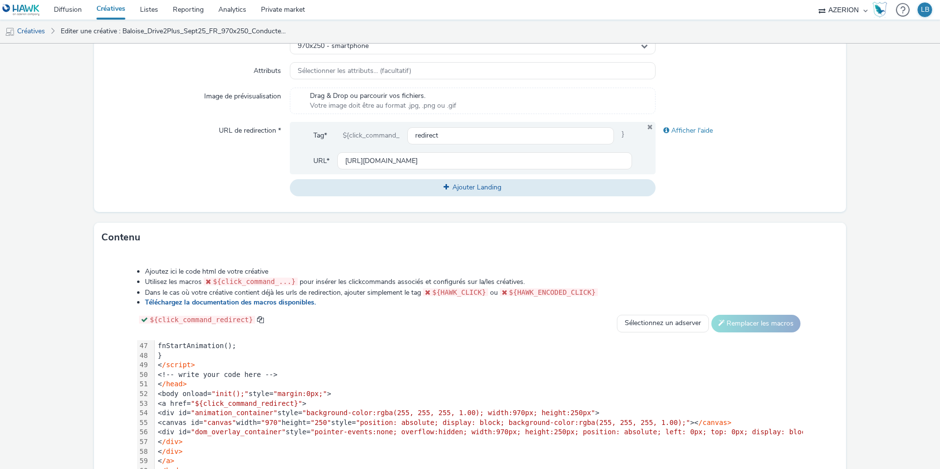
scroll to position [188, 0]
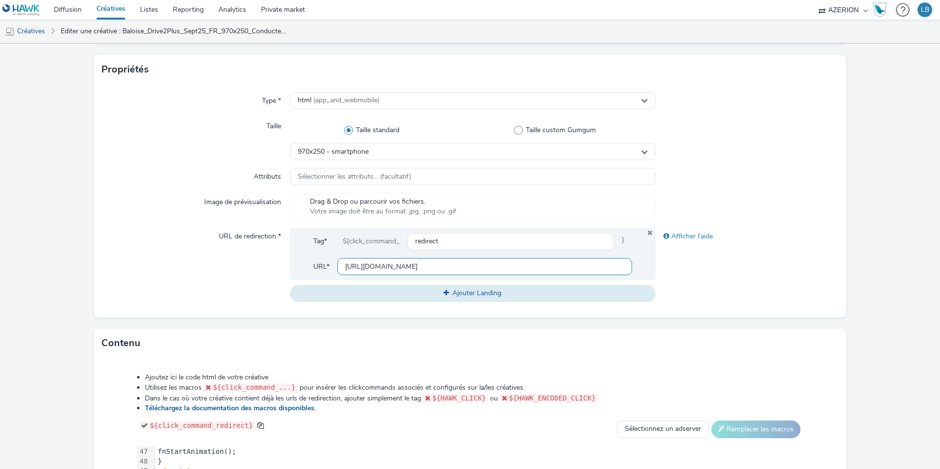
click at [353, 259] on input "https://www.baloise.lu/fr/particuliers/mon-assurance-luxembourg/assurance-auto.…" at bounding box center [484, 266] width 295 height 17
paste input "assistance"
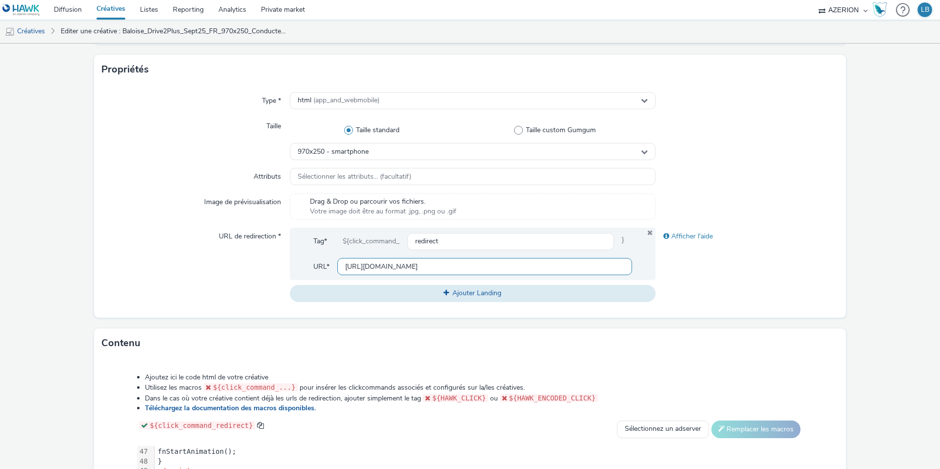
type input "https://www.baloise.lu/fr/particuliers/mon-assurance-luxembourg/assurance-auto.…"
click at [230, 274] on div "URL de redirection *" at bounding box center [196, 265] width 188 height 74
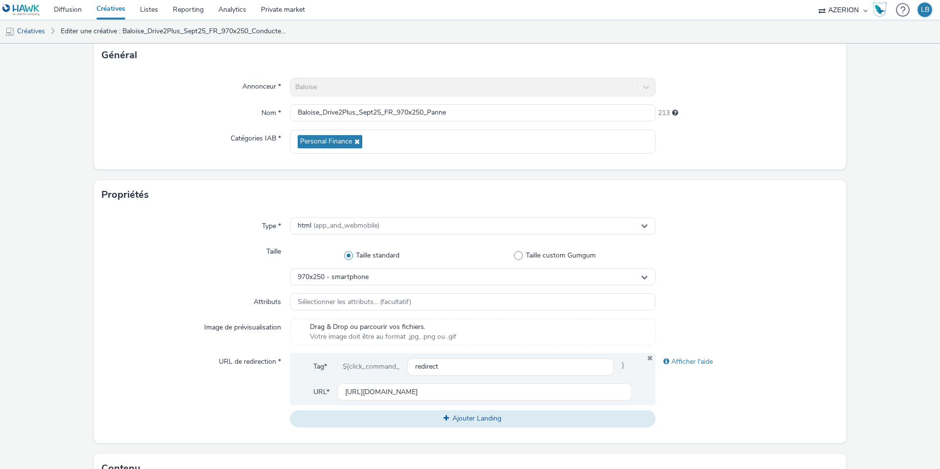
scroll to position [376, 0]
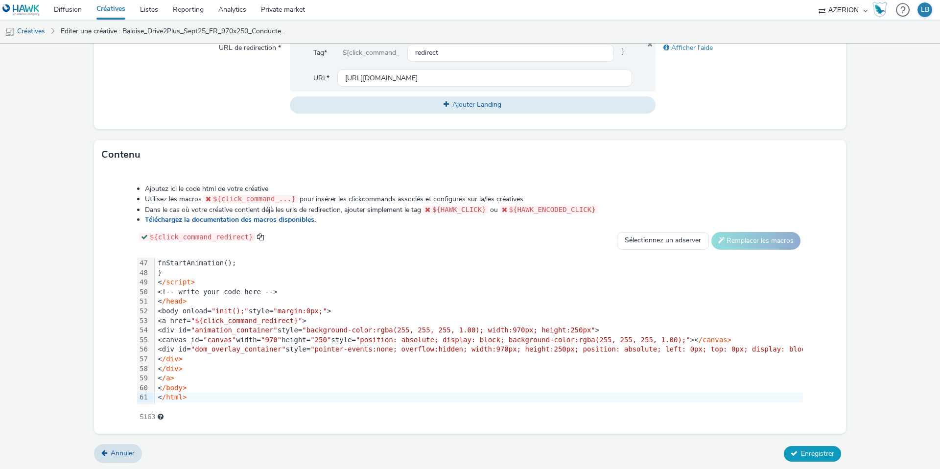
click at [814, 452] on span "Enregistrer" at bounding box center [817, 453] width 33 height 9
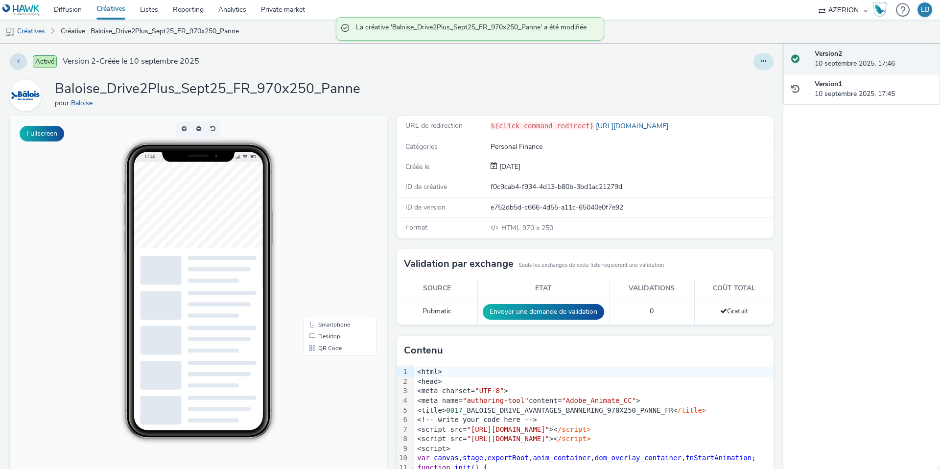
click at [763, 64] on icon at bounding box center [763, 61] width 5 height 7
click at [740, 103] on link "Dupliquer" at bounding box center [736, 101] width 73 height 20
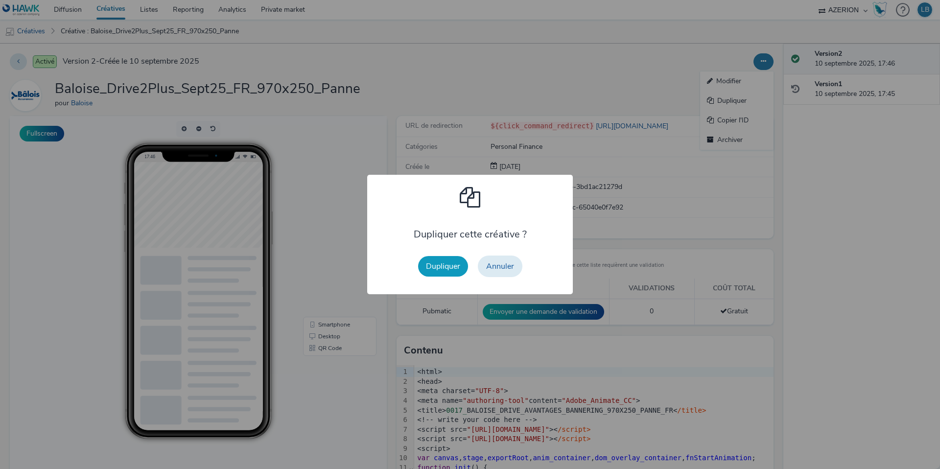
click at [436, 268] on button "Dupliquer" at bounding box center [443, 266] width 50 height 21
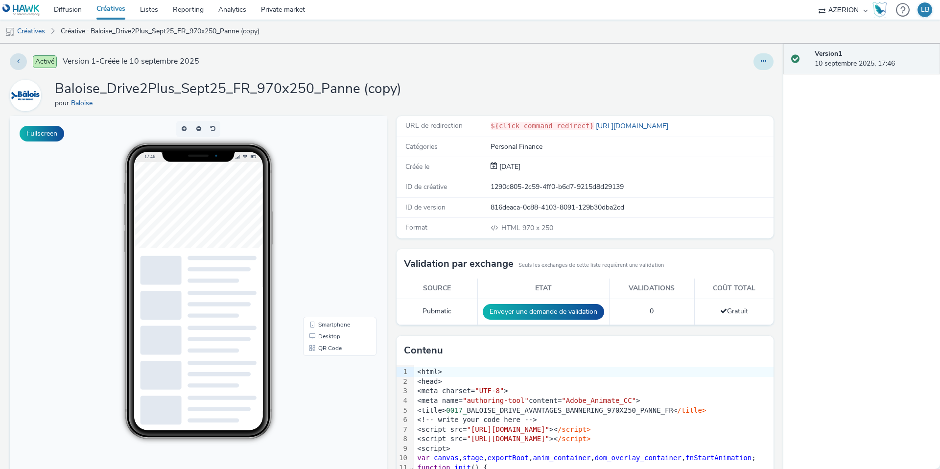
click at [763, 62] on icon at bounding box center [763, 61] width 5 height 7
click at [749, 82] on link "Modifier" at bounding box center [736, 81] width 73 height 20
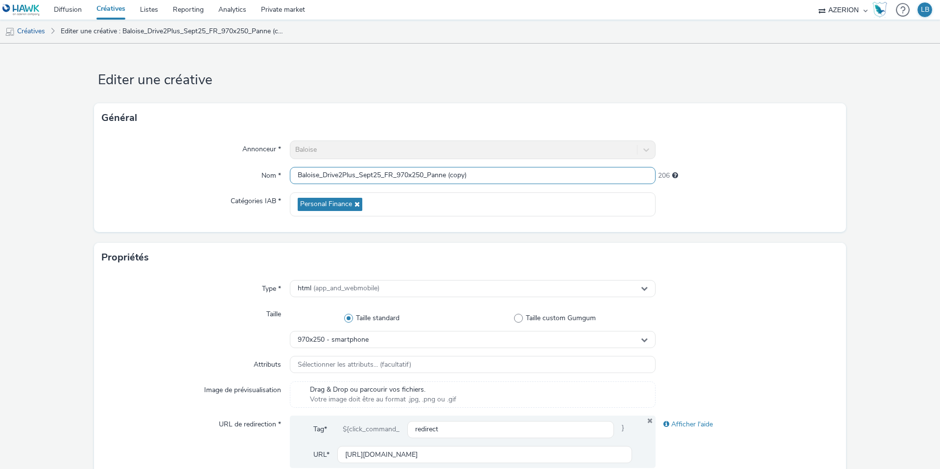
drag, startPoint x: 434, startPoint y: 175, endPoint x: 556, endPoint y: 175, distance: 121.9
click at [556, 175] on input "Baloise_Drive2Plus_Sept25_FR_970x250_Panne (copy)" at bounding box center [473, 175] width 366 height 17
type input "Baloise_Drive2Plus_Sept25_FR_970x250_PetitRouleur"
click at [708, 160] on div "Annonceur * Baloise Nom * Baloise_Drive2Plus_Sept25_FR_970x250_PetitRouleur 206…" at bounding box center [470, 182] width 752 height 99
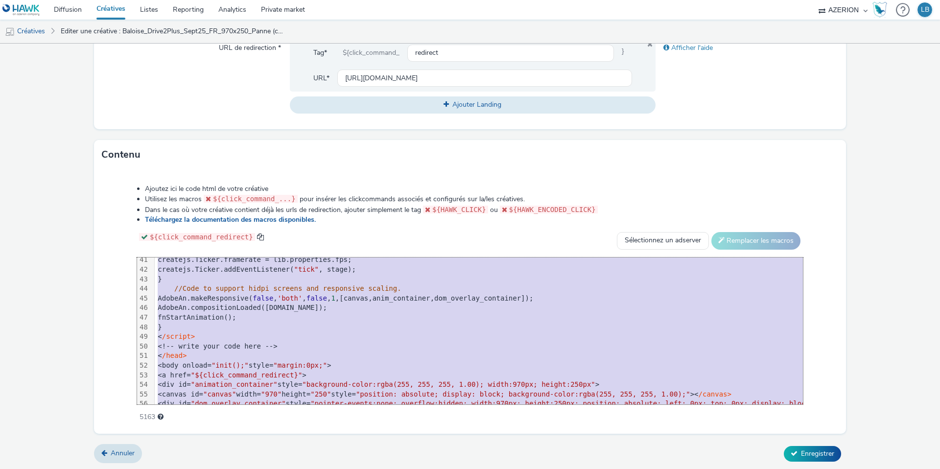
scroll to position [442, 0]
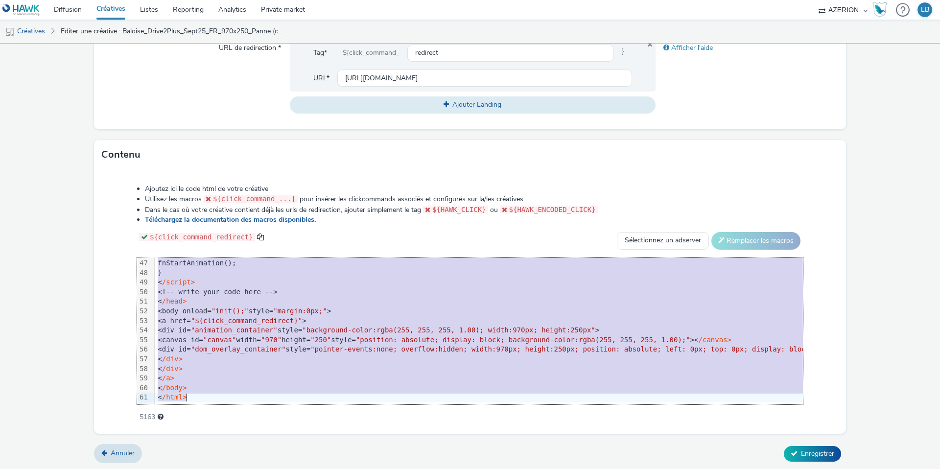
drag, startPoint x: 188, startPoint y: 262, endPoint x: 313, endPoint y: 442, distance: 219.2
click at [313, 442] on form "Editer une créative Général Annonceur * Baloise Nom * Baloise_Drive2Plus_Sept25…" at bounding box center [470, 68] width 940 height 803
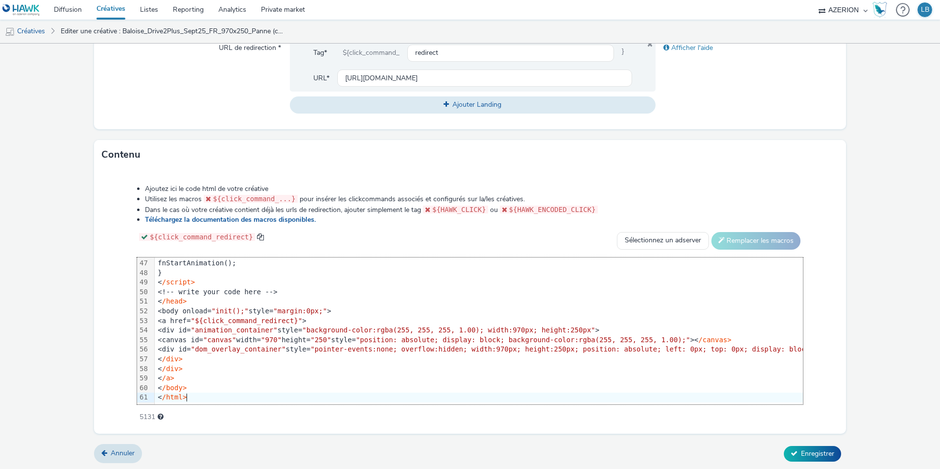
click at [367, 239] on div "${click_command_redirect} Sélectionnez un adserver Sizmek DCM Adform Sting Remp…" at bounding box center [470, 241] width 666 height 18
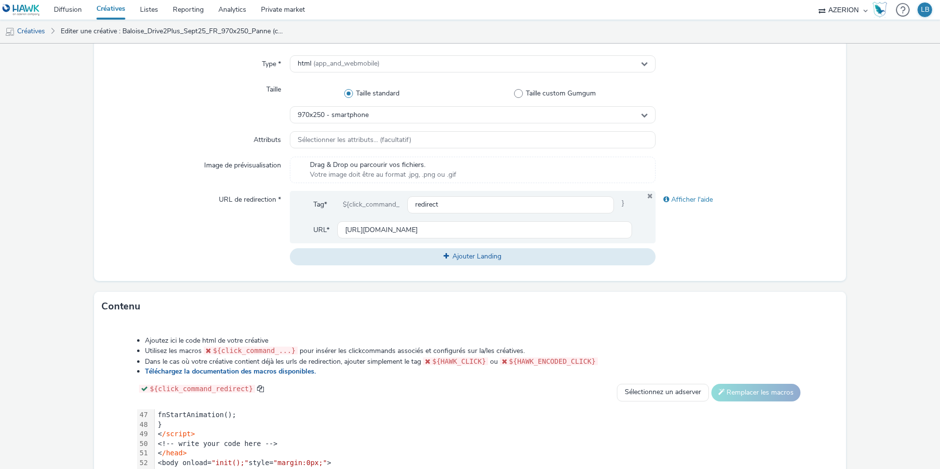
scroll to position [223, 0]
click at [368, 224] on input "https://www.baloise.lu/fr/particuliers/mon-assurance-luxembourg/assurance-auto.…" at bounding box center [484, 231] width 295 height 17
paste input "petit-rouleur"
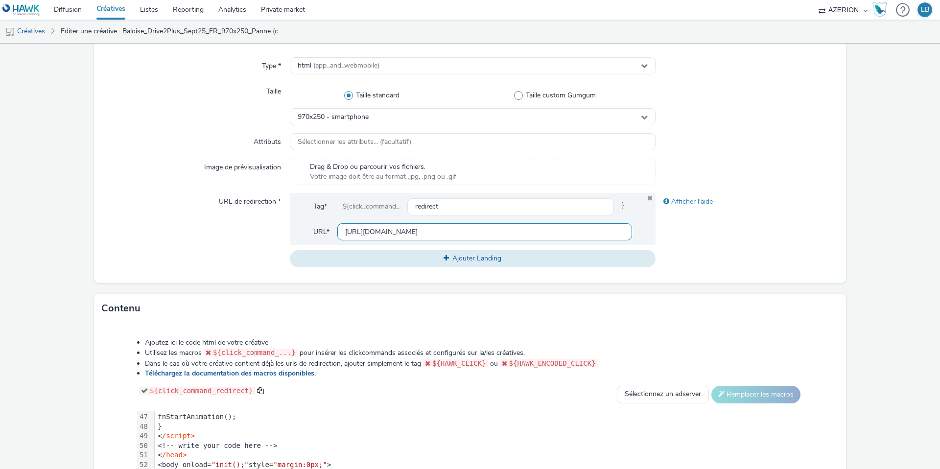
scroll to position [0, 277]
type input "https://www.baloise.lu/fr/particuliers/mon-assurance-luxembourg/assurance-auto.…"
click at [770, 169] on div at bounding box center [747, 172] width 183 height 26
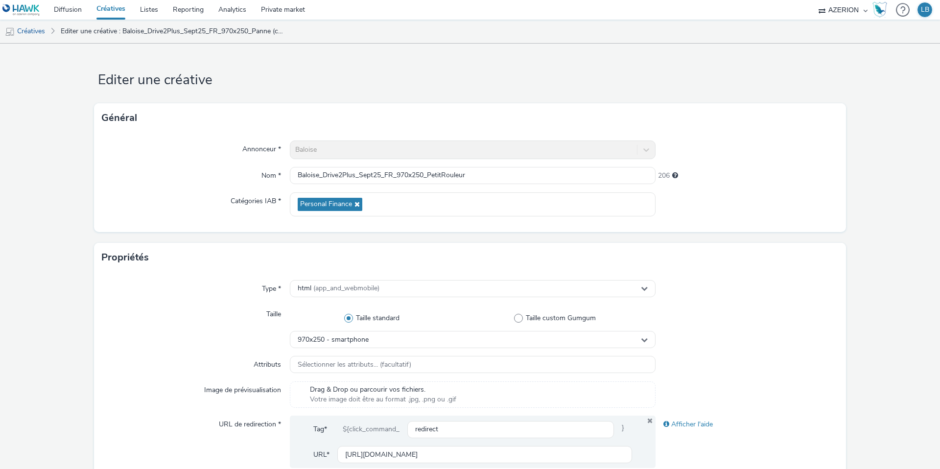
scroll to position [376, 0]
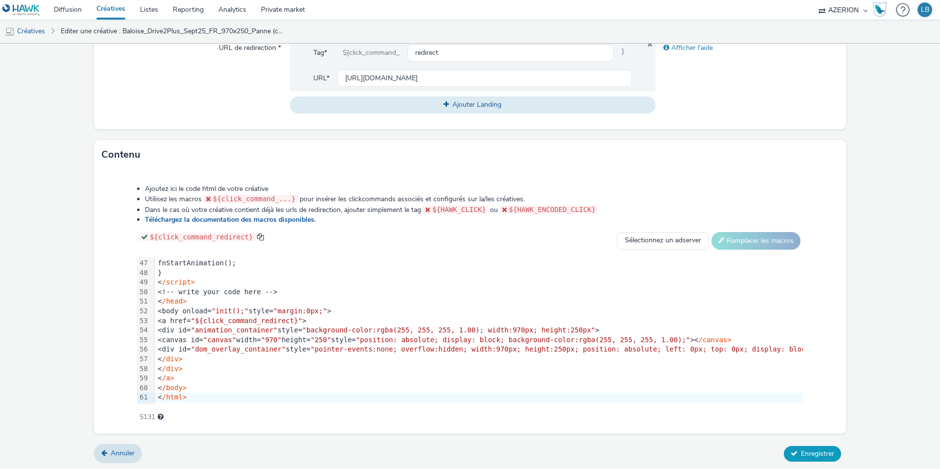
click at [796, 453] on icon at bounding box center [794, 453] width 7 height 7
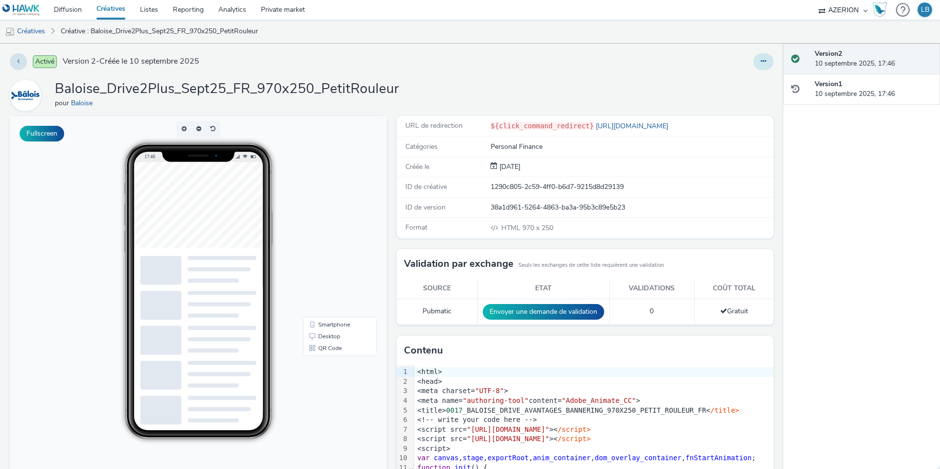
click at [759, 57] on button at bounding box center [763, 61] width 20 height 17
click at [732, 101] on link "Dupliquer" at bounding box center [736, 101] width 73 height 20
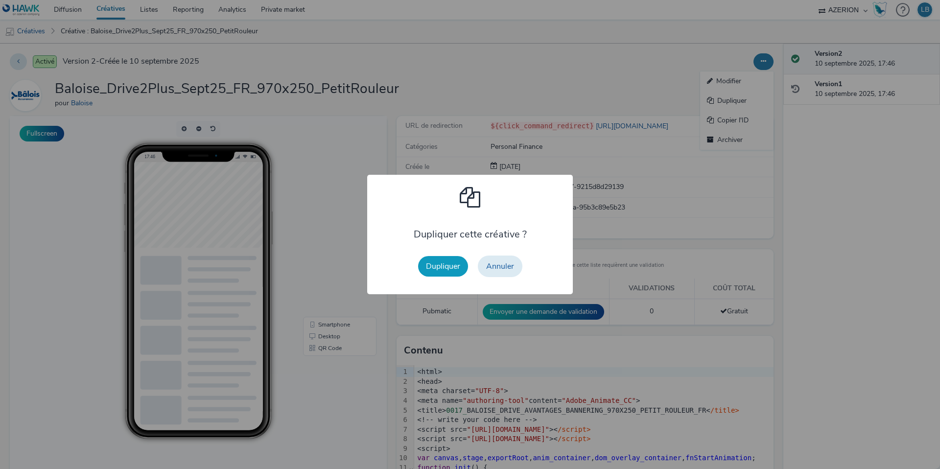
click at [434, 267] on button "Dupliquer" at bounding box center [443, 266] width 50 height 21
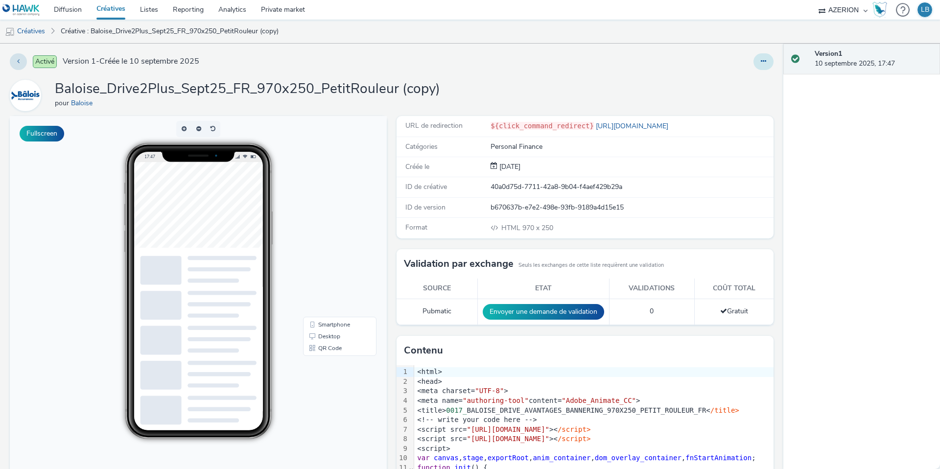
click at [764, 63] on icon at bounding box center [763, 61] width 5 height 7
click at [734, 82] on link "Modifier" at bounding box center [736, 81] width 73 height 20
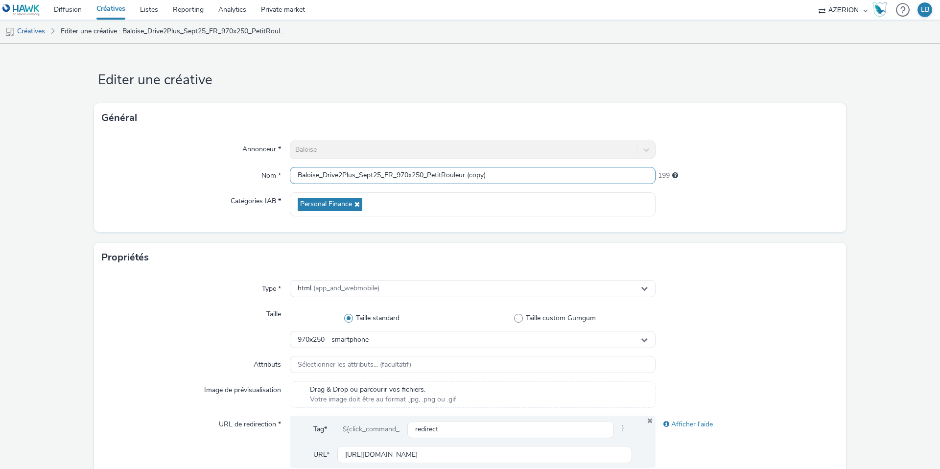
drag, startPoint x: 430, startPoint y: 173, endPoint x: 587, endPoint y: 173, distance: 156.7
click at [587, 173] on input "Baloise_Drive2Plus_Sept25_FR_970x250_PetitRouleur (copy)" at bounding box center [473, 175] width 366 height 17
type input "Baloise_Drive2Plus_Sept25_FR_970x250_T"
